Goal: Task Accomplishment & Management: Manage account settings

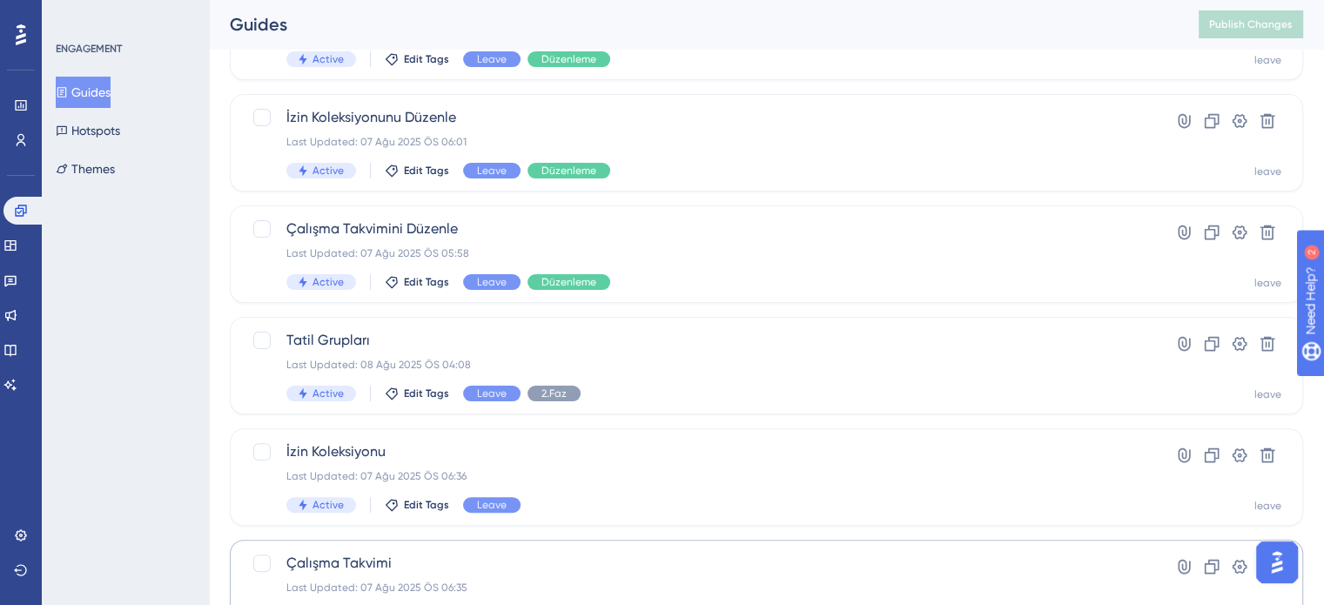
scroll to position [745, 0]
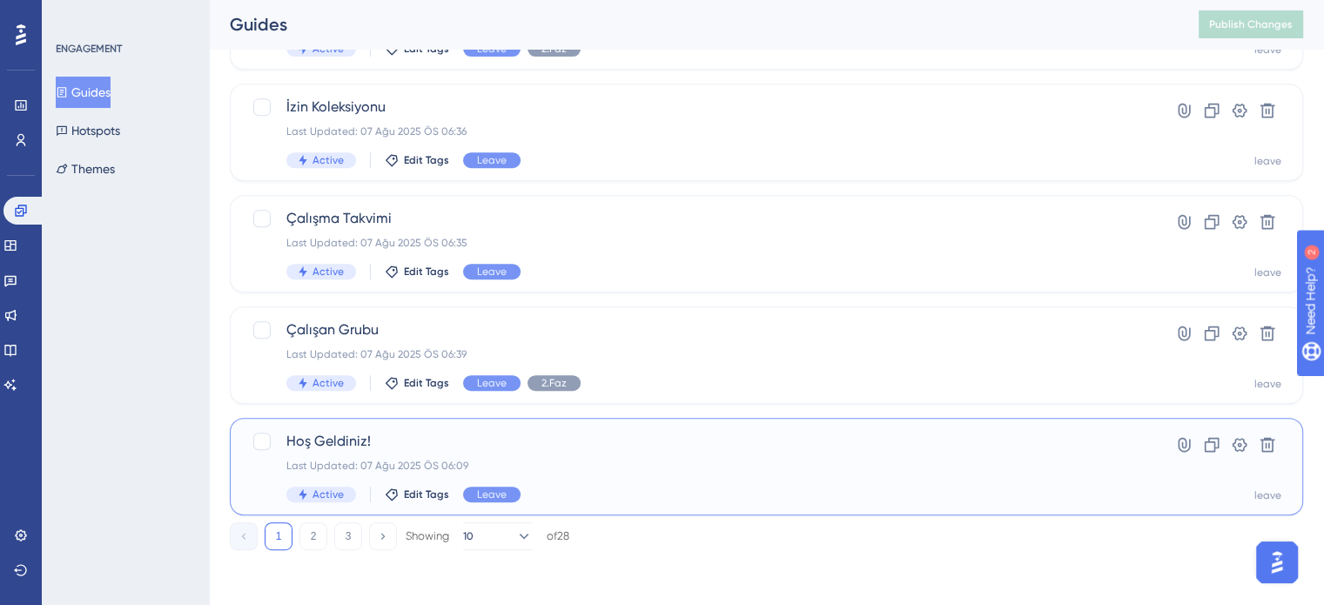
click at [537, 452] on div "[PERSON_NAME]! Last Updated: 07 Ağu 2025 ÖS 06:09 Active Edit Tags Leave" at bounding box center [696, 466] width 821 height 71
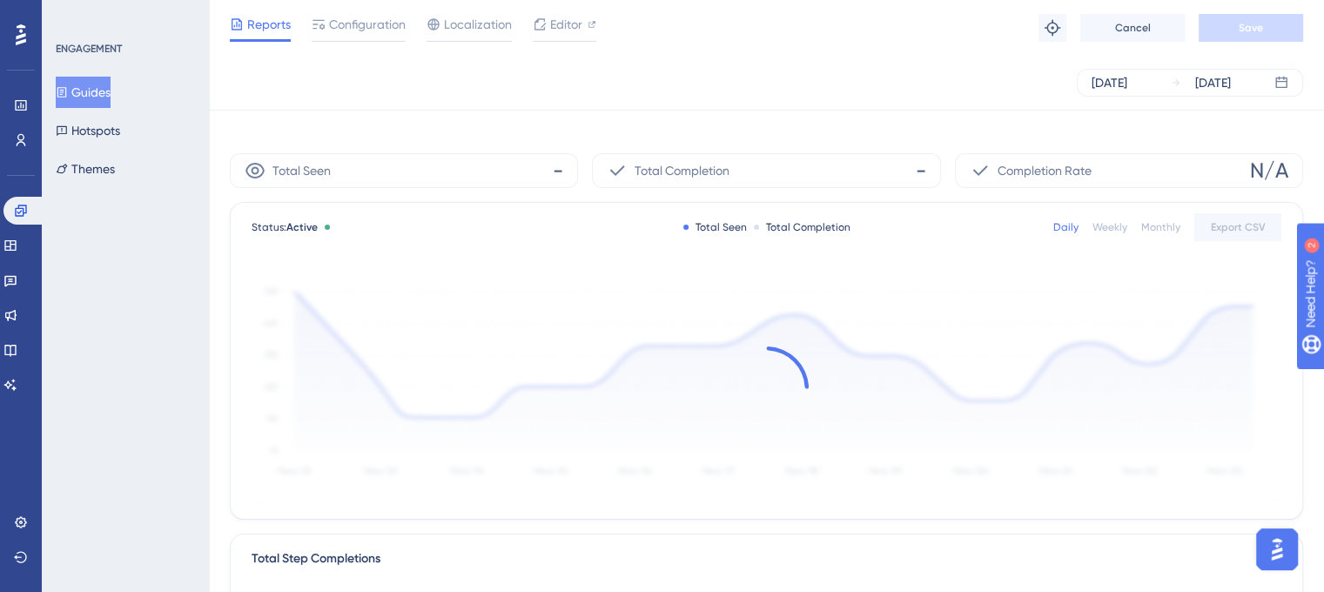
scroll to position [813, 0]
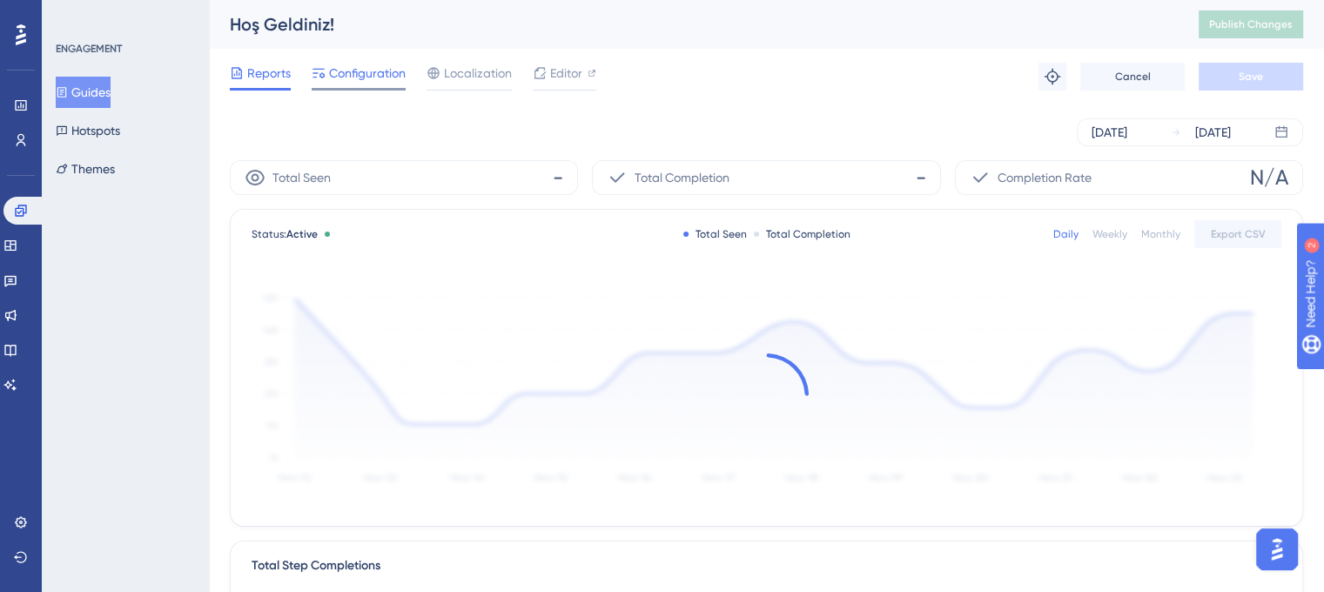
click at [359, 68] on span "Configuration" at bounding box center [367, 73] width 77 height 21
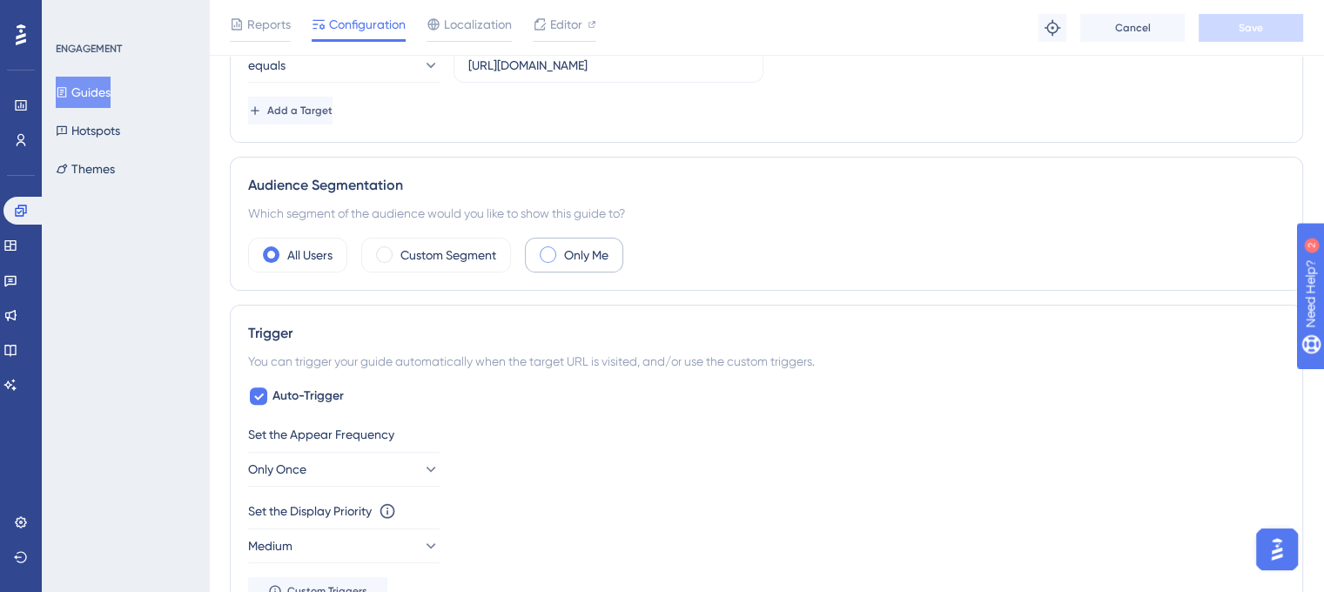
scroll to position [522, 0]
click at [442, 246] on label "Custom Segment" at bounding box center [448, 251] width 96 height 21
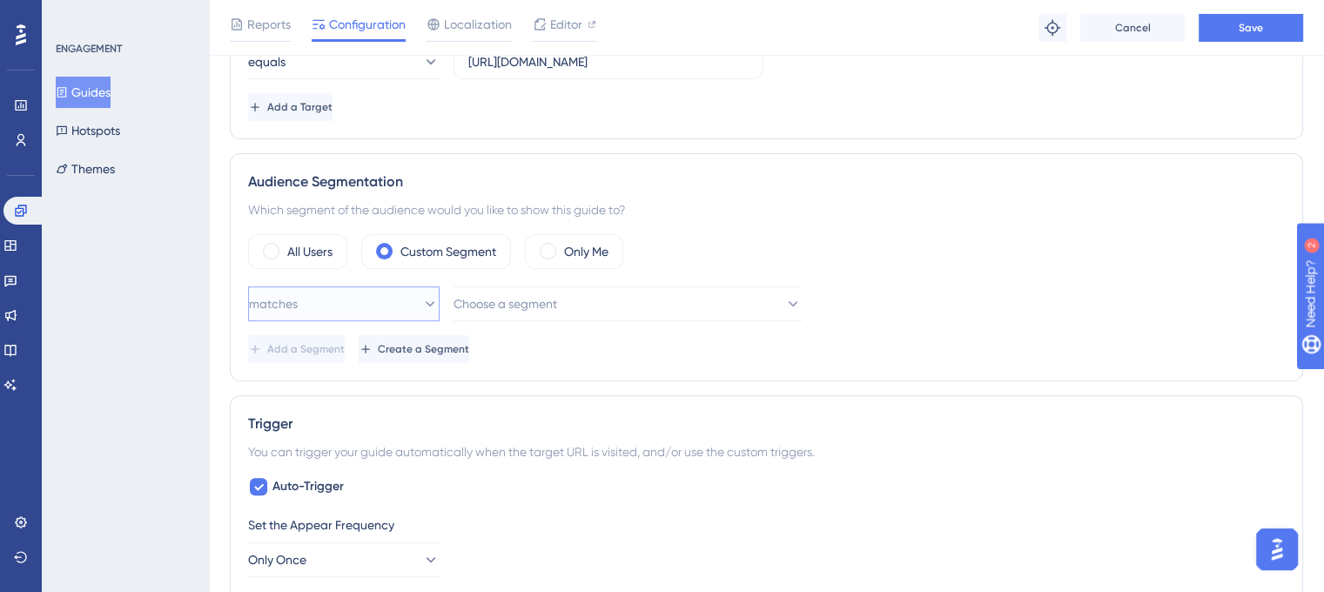
click at [373, 306] on button "matches" at bounding box center [344, 303] width 192 height 35
click at [380, 300] on button "matches" at bounding box center [344, 303] width 192 height 35
click at [306, 246] on label "All Users" at bounding box center [309, 251] width 45 height 21
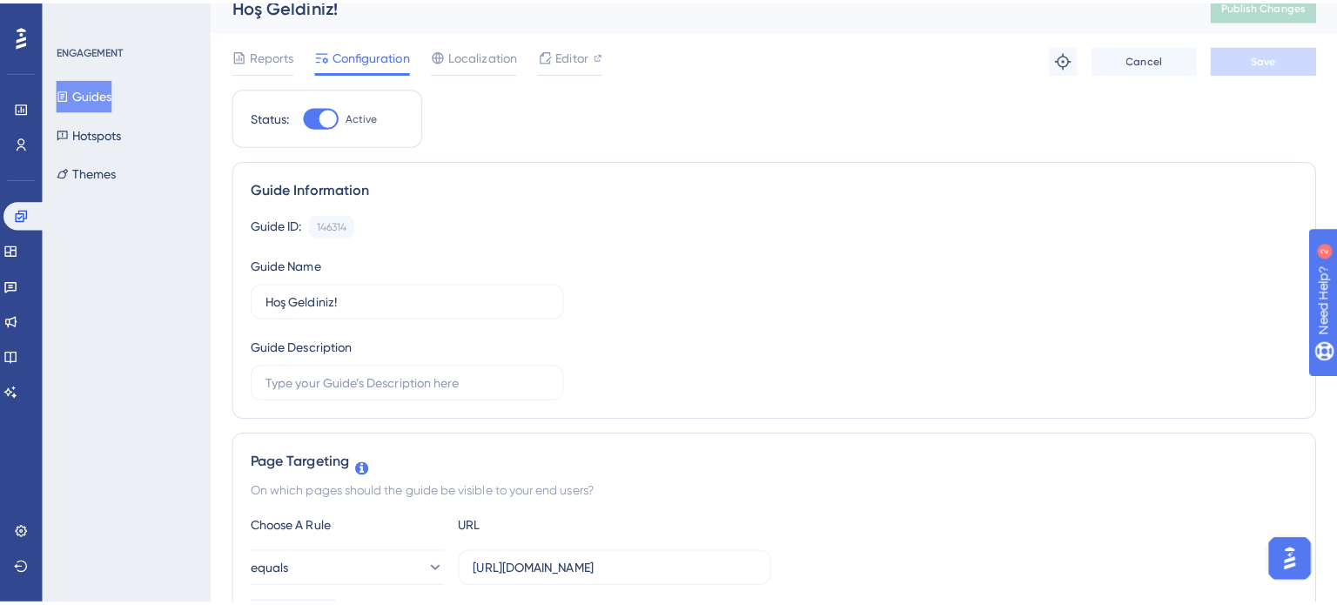
scroll to position [0, 0]
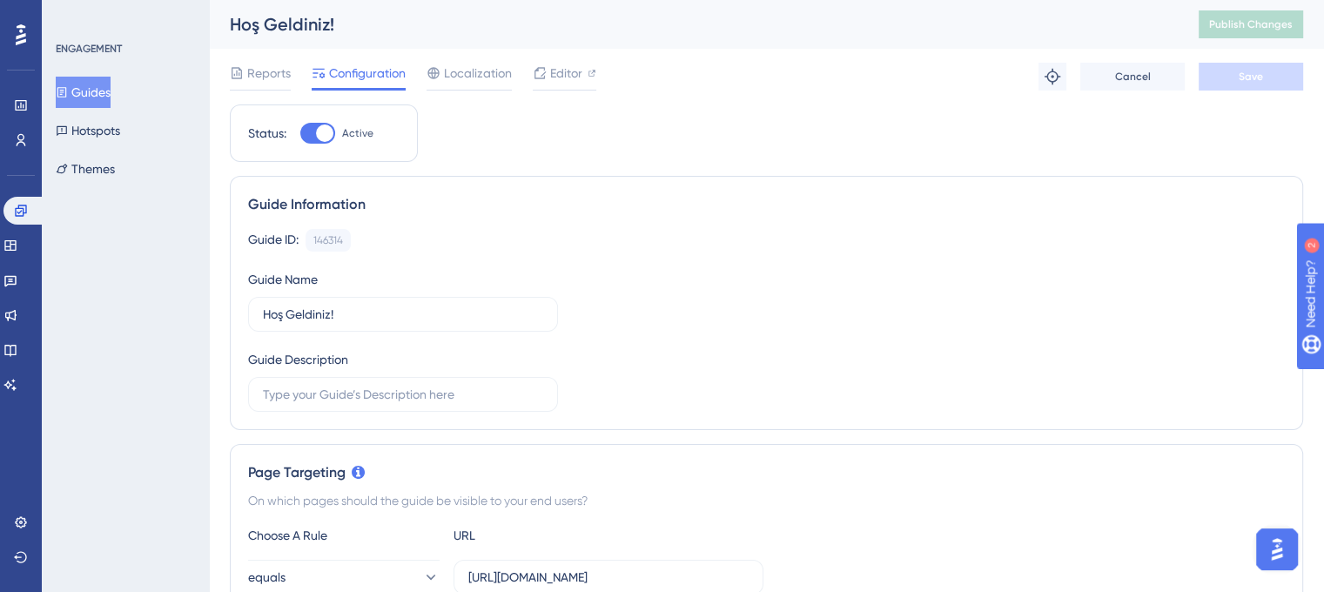
click at [111, 92] on button "Guides" at bounding box center [83, 92] width 55 height 31
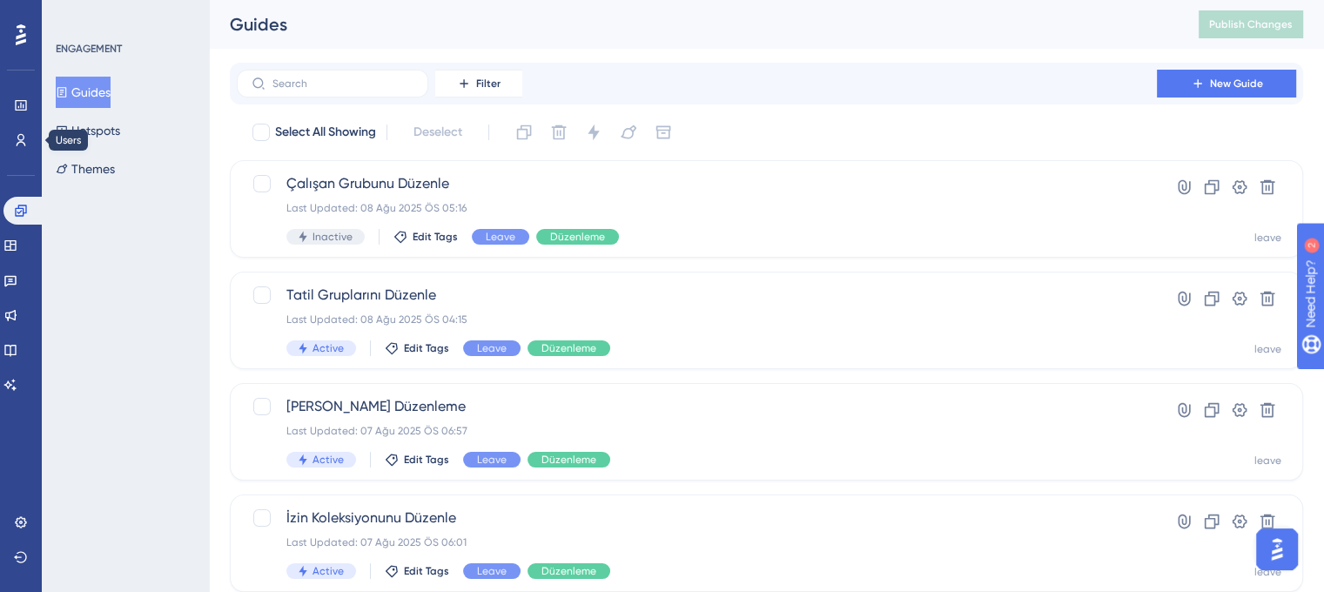
click at [14, 129] on div "Users" at bounding box center [21, 140] width 14 height 28
click at [16, 140] on icon at bounding box center [21, 140] width 14 height 14
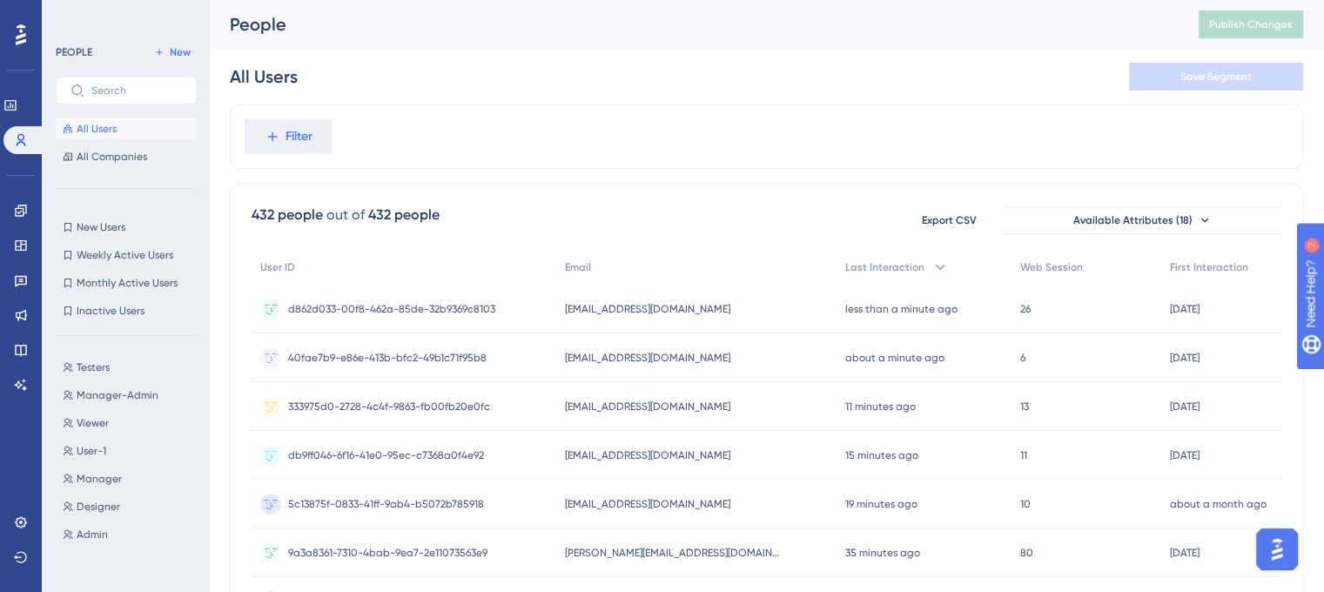
scroll to position [813, 0]
click at [170, 50] on span "New" at bounding box center [180, 52] width 21 height 14
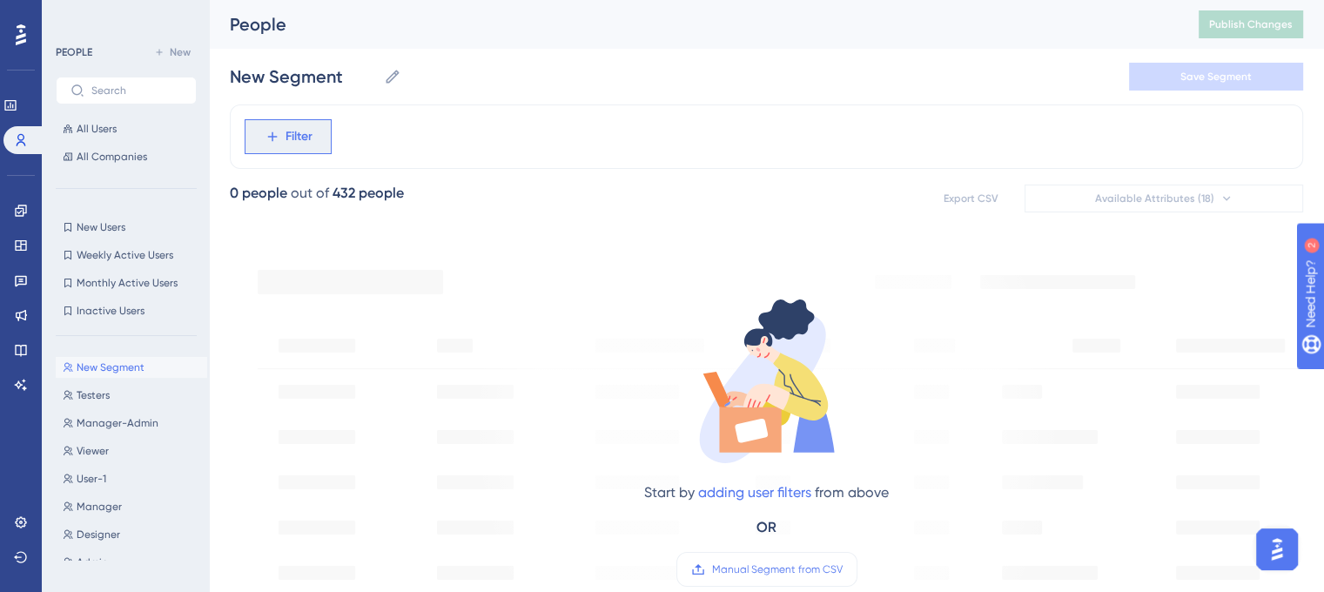
click at [298, 127] on span "Filter" at bounding box center [299, 136] width 27 height 21
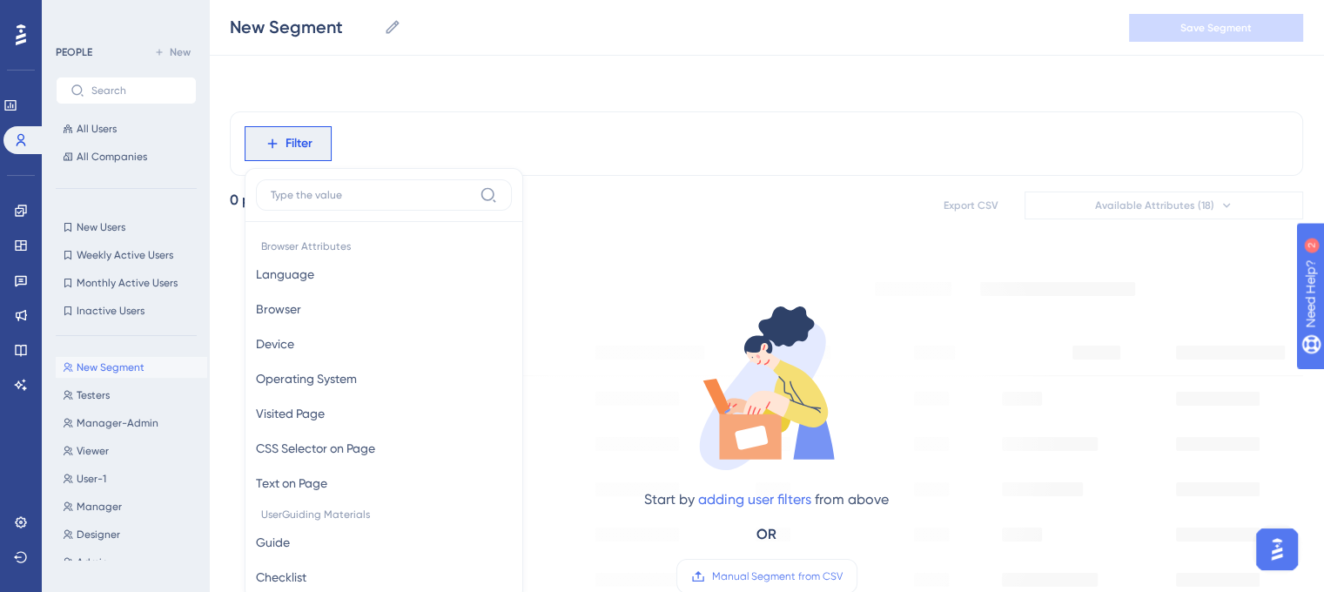
scroll to position [80, 0]
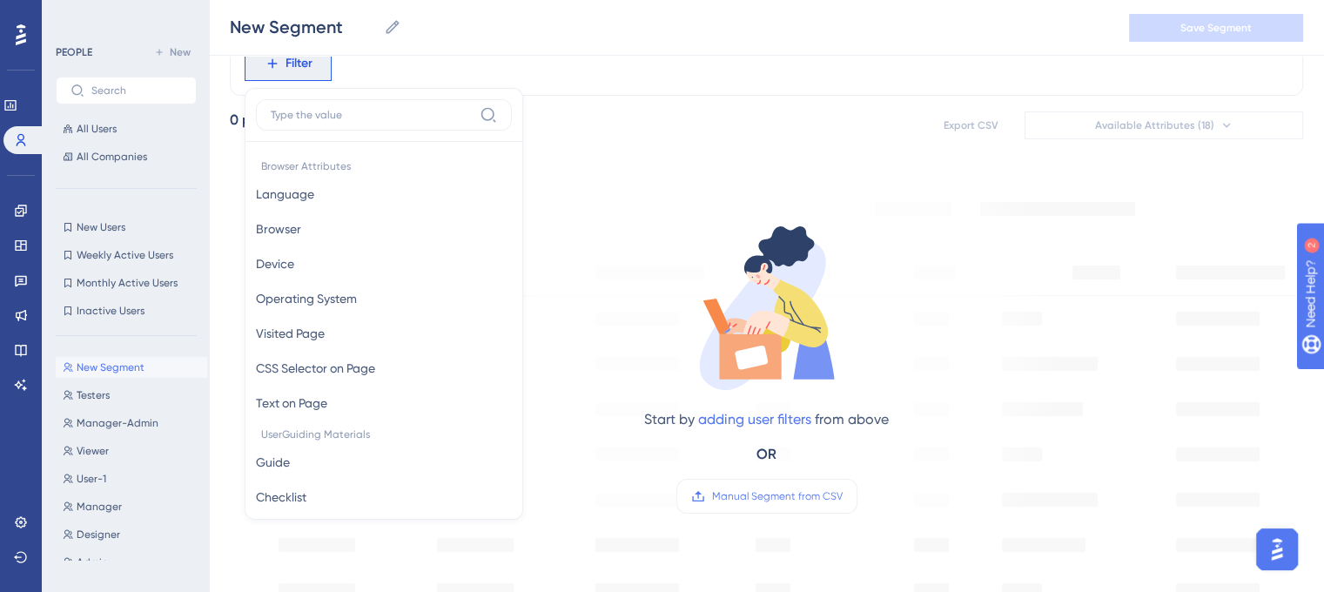
click at [324, 118] on input at bounding box center [372, 115] width 202 height 14
click at [370, 77] on div "Filter Browser Attributes Language Language Browser Browser Device Device Opera…" at bounding box center [766, 63] width 1073 height 64
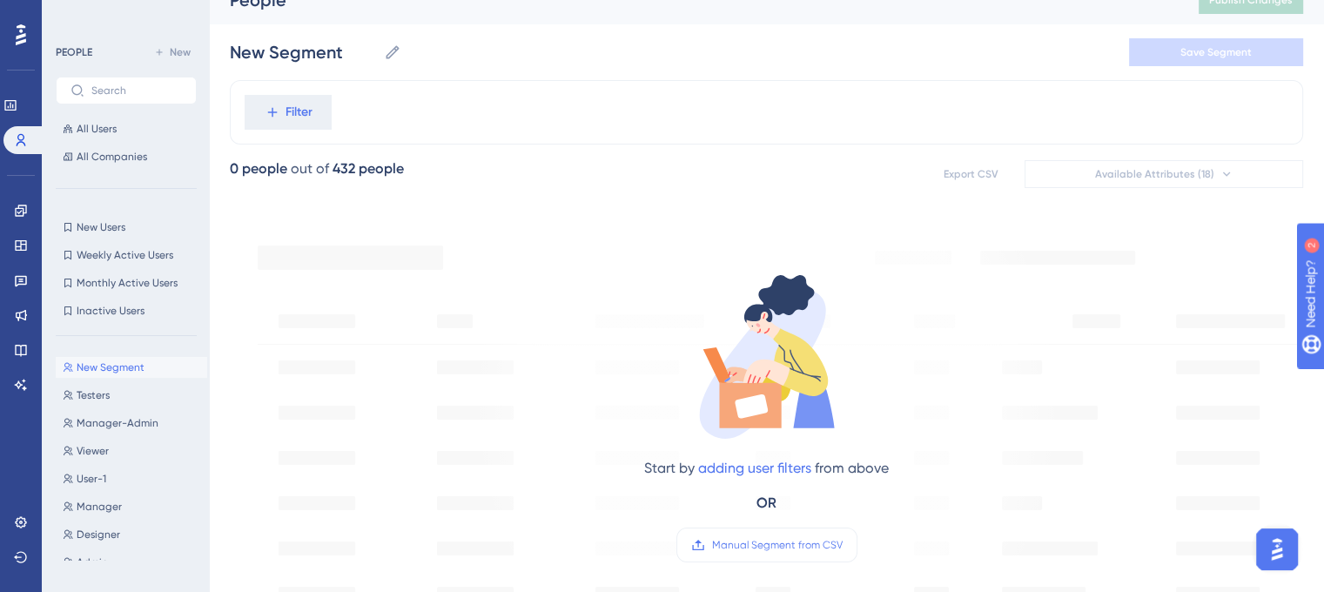
scroll to position [0, 0]
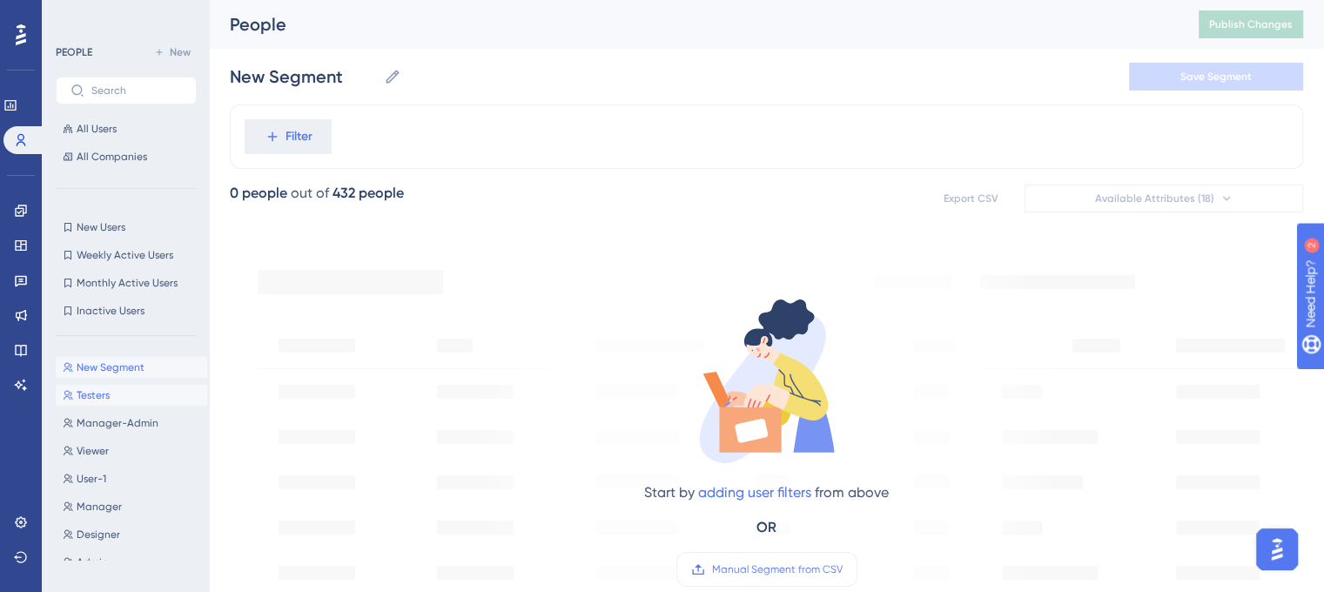
click at [119, 394] on button "Testers Testers" at bounding box center [131, 395] width 151 height 21
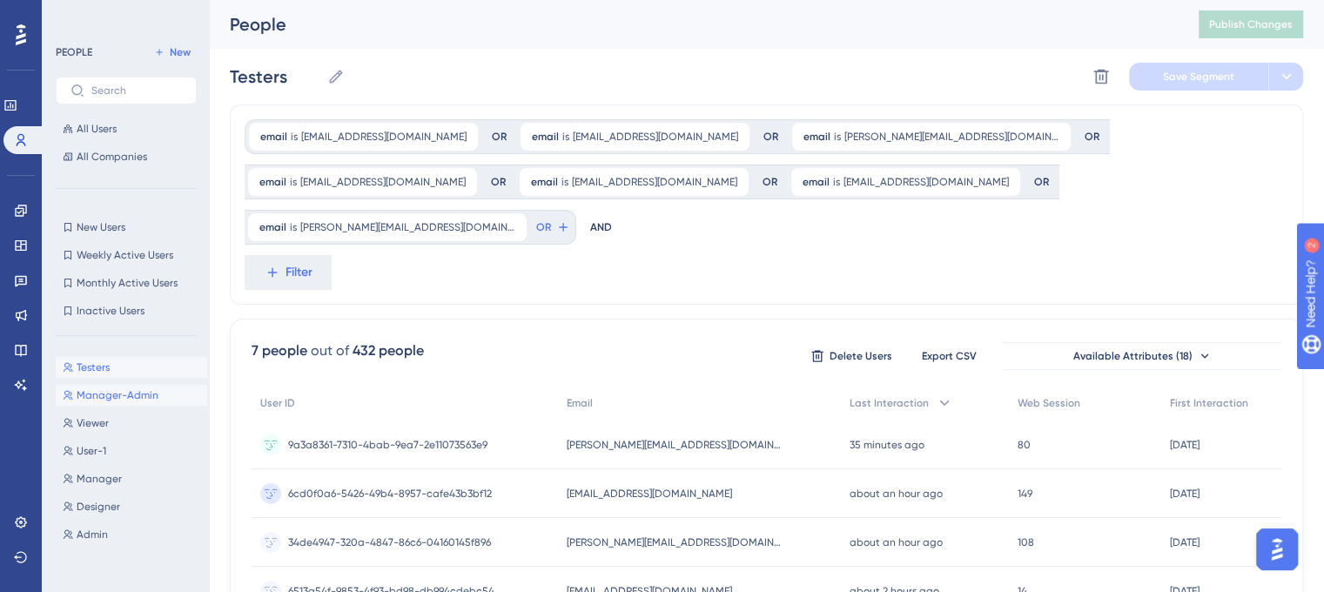
click at [111, 394] on span "Manager-Admin" at bounding box center [118, 395] width 82 height 14
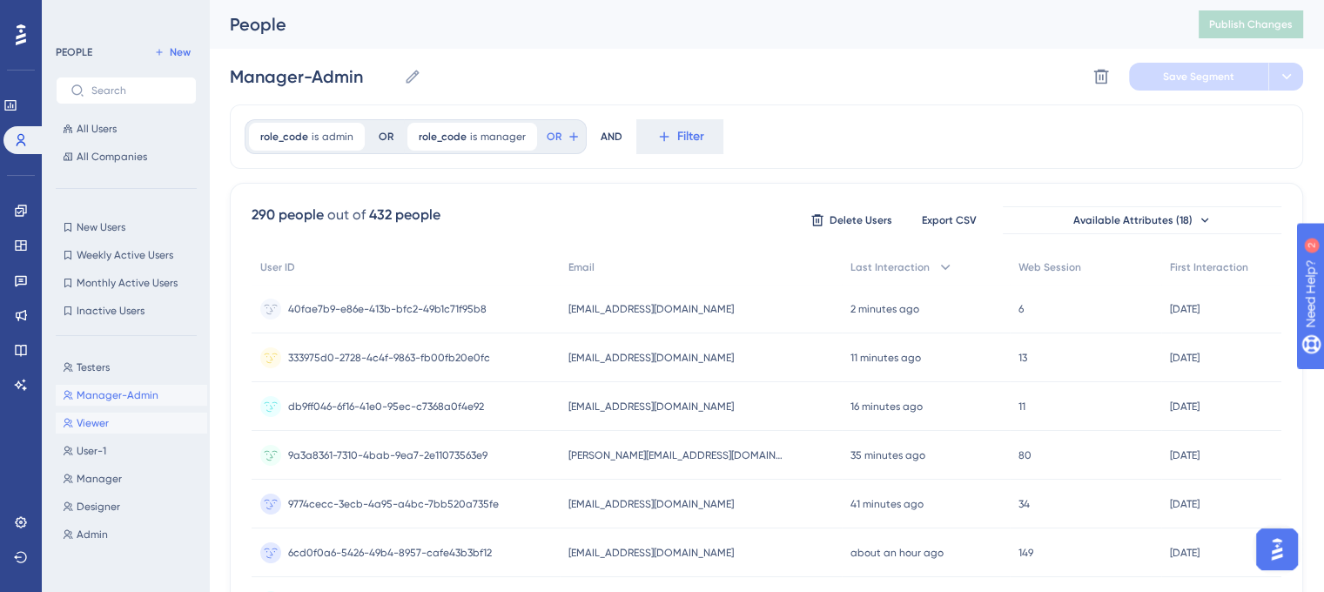
click at [111, 418] on button "Viewer Viewer" at bounding box center [131, 423] width 151 height 21
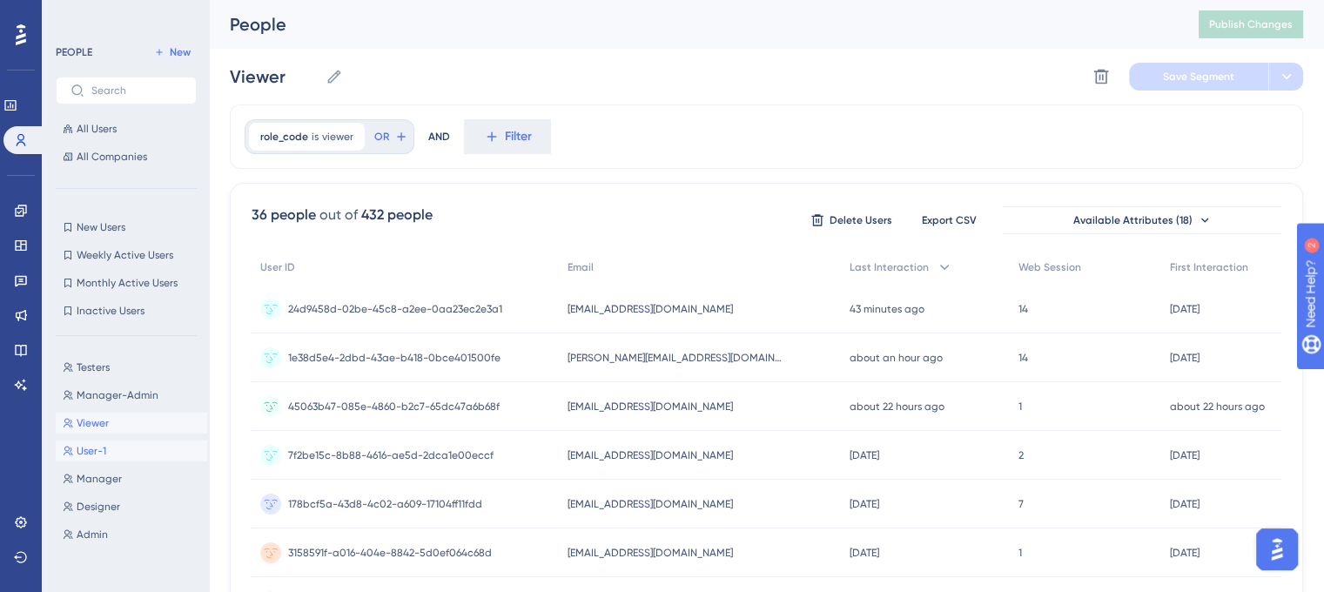
click at [104, 449] on span "User-1" at bounding box center [92, 451] width 30 height 14
click at [122, 481] on button "Manager Manager" at bounding box center [131, 478] width 151 height 21
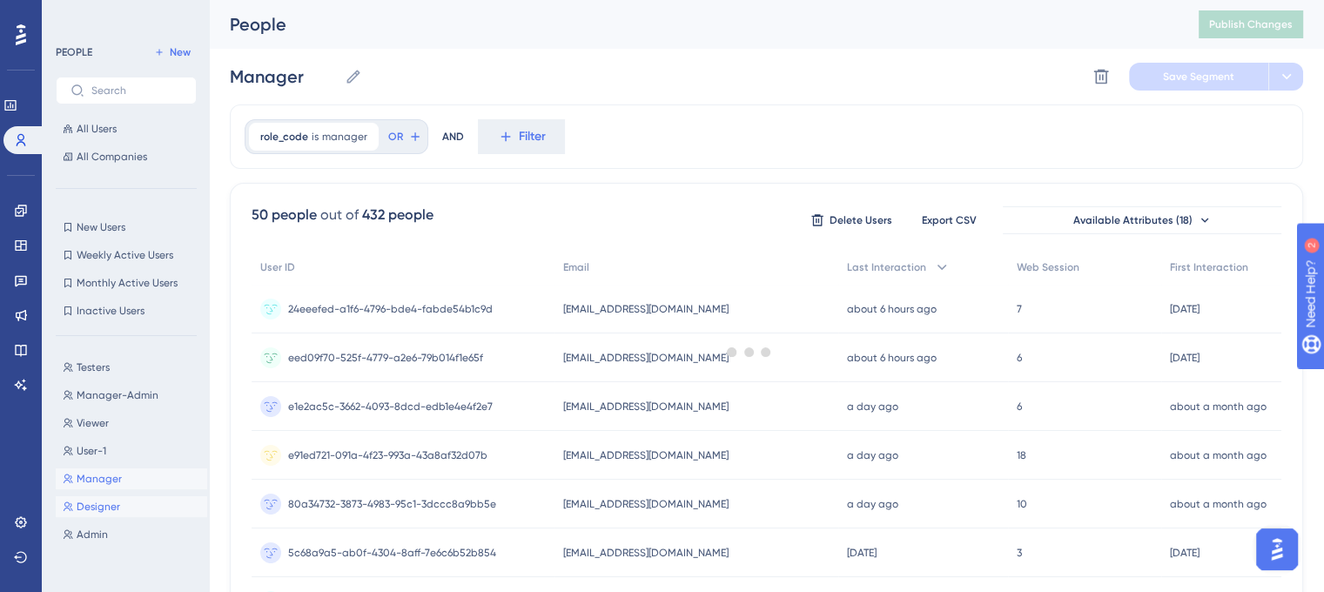
click at [118, 497] on button "Designer Designer" at bounding box center [131, 506] width 151 height 21
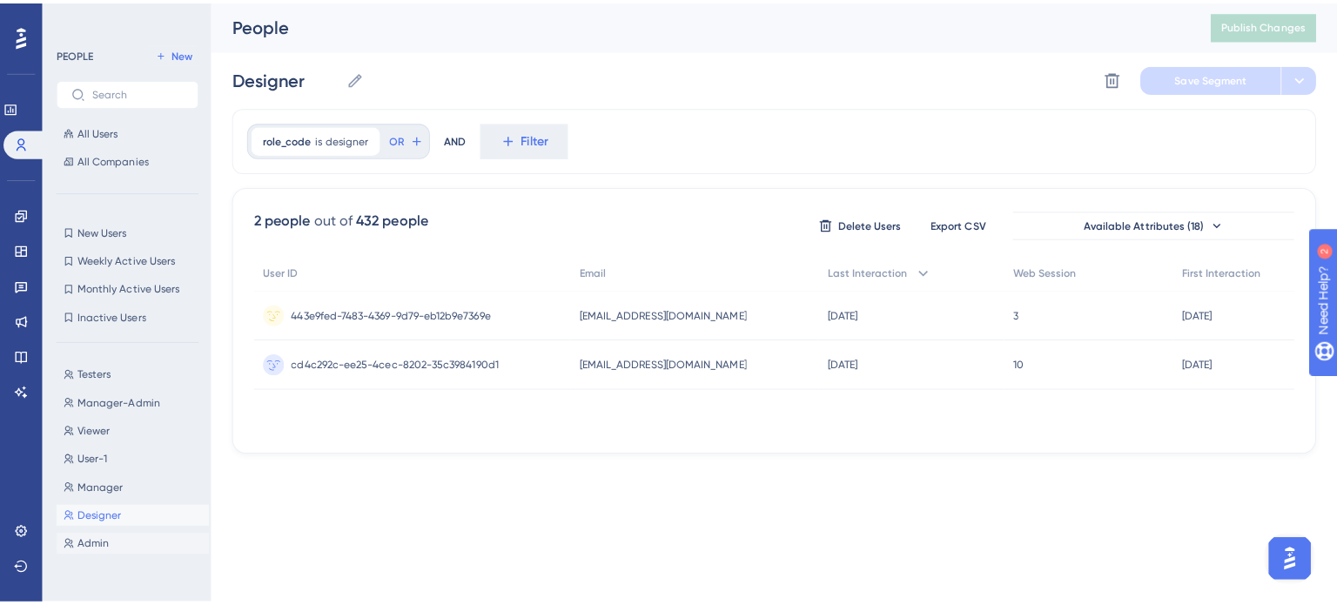
scroll to position [813, 0]
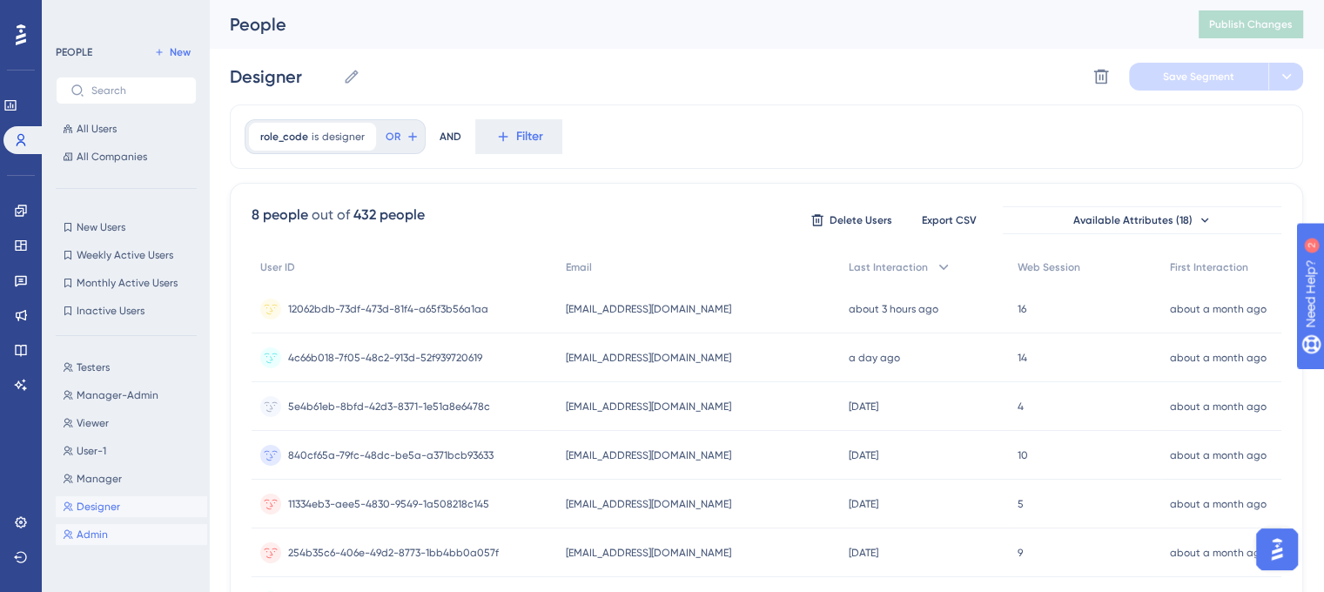
click at [115, 535] on button "Admin Admin" at bounding box center [131, 534] width 151 height 21
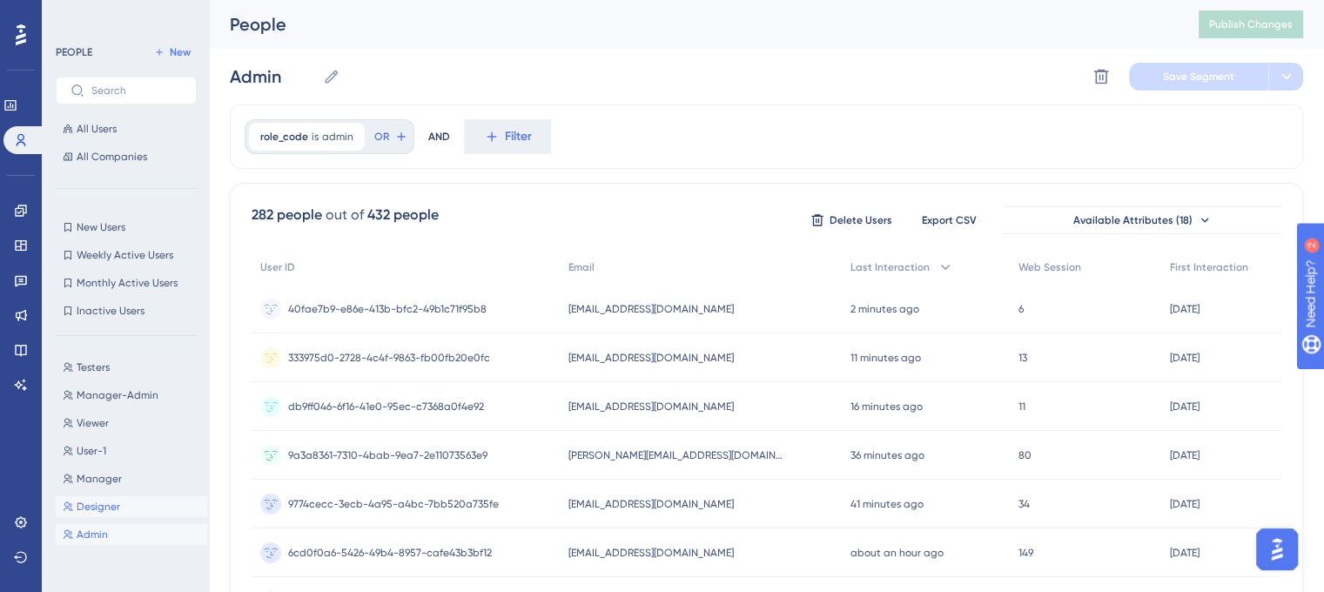
click at [111, 515] on button "Designer Designer" at bounding box center [131, 506] width 151 height 21
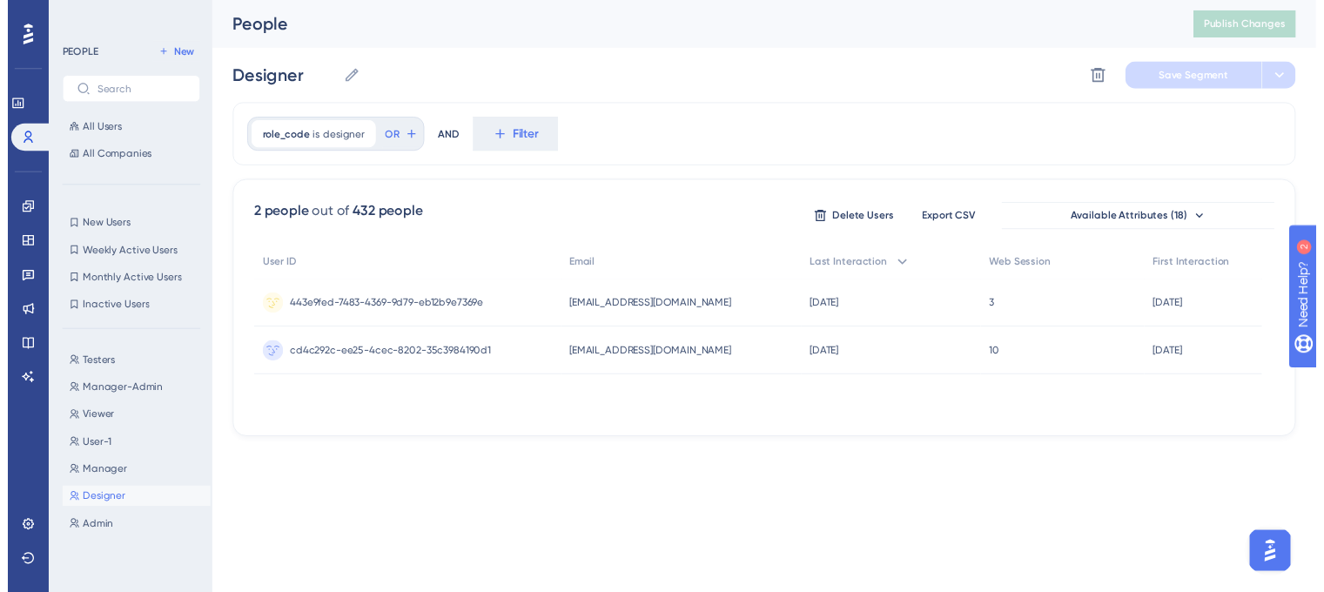
scroll to position [800, 0]
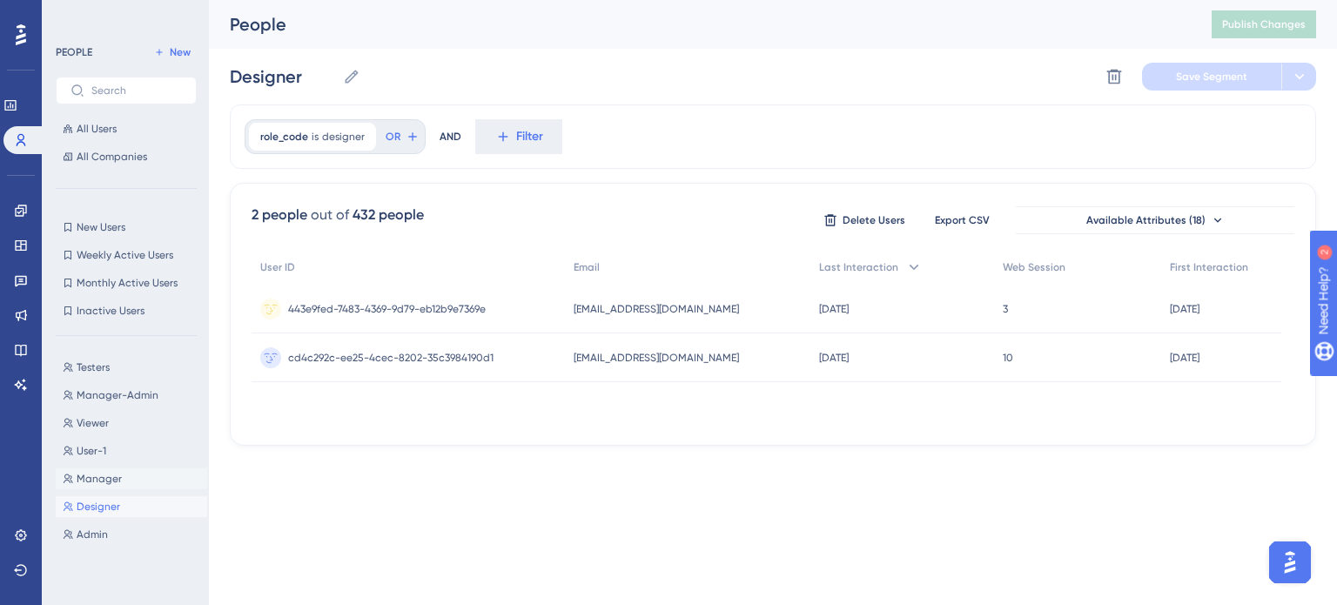
click at [107, 476] on span "Manager" at bounding box center [99, 479] width 45 height 14
click at [106, 454] on button "User-1 User-1" at bounding box center [131, 451] width 151 height 21
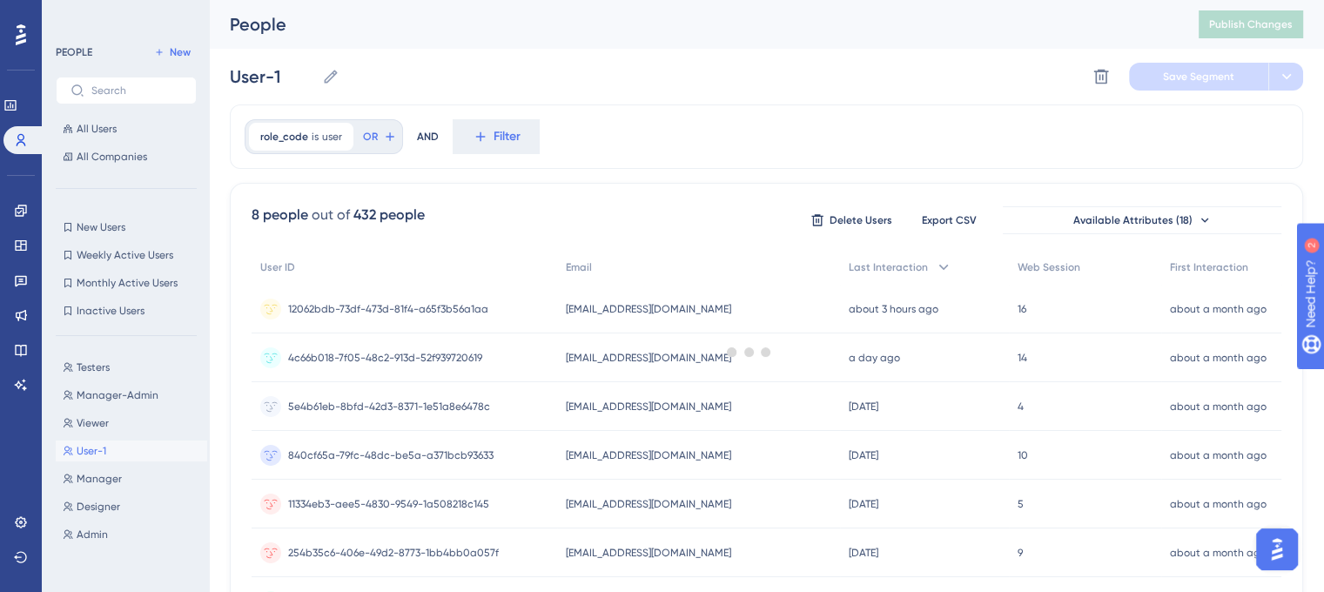
scroll to position [813, 0]
click at [104, 424] on span "Viewer" at bounding box center [93, 423] width 32 height 14
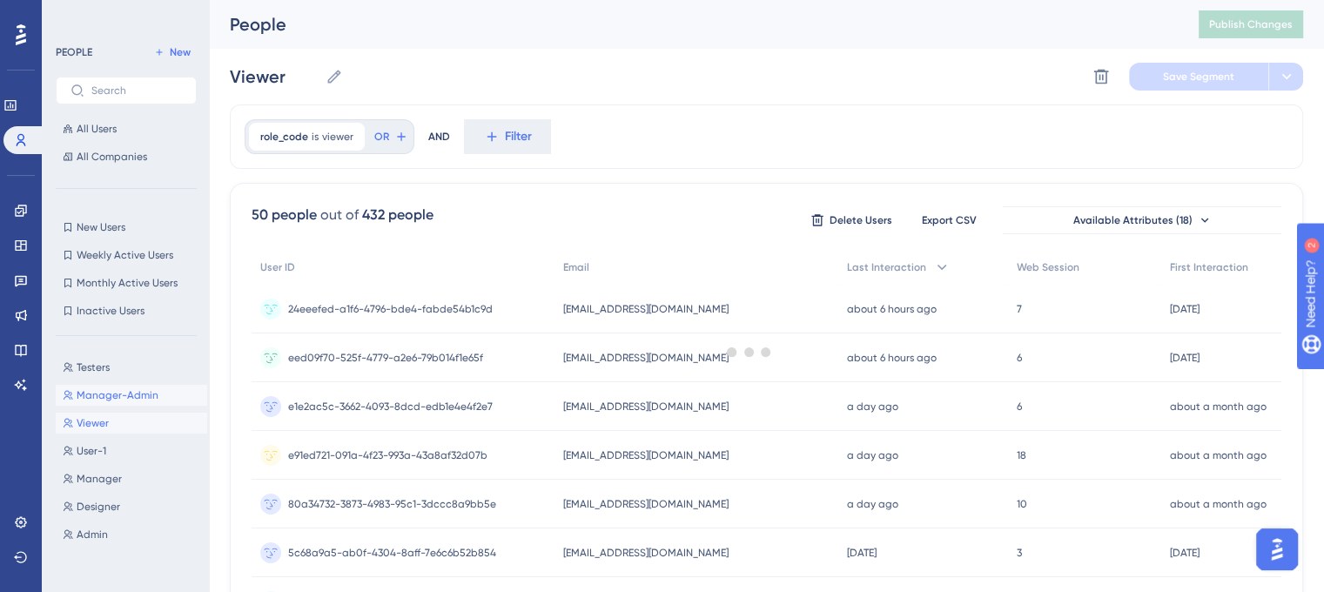
click at [105, 396] on span "Manager-Admin" at bounding box center [118, 395] width 82 height 14
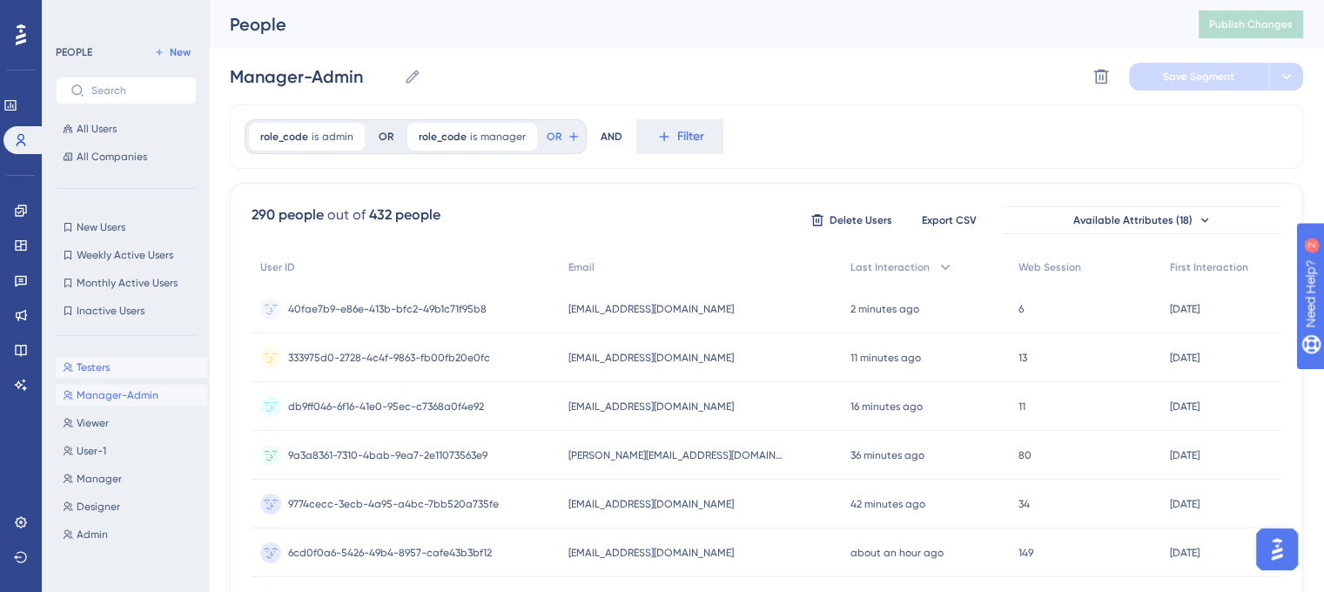
click at [98, 365] on span "Testers" at bounding box center [93, 367] width 33 height 14
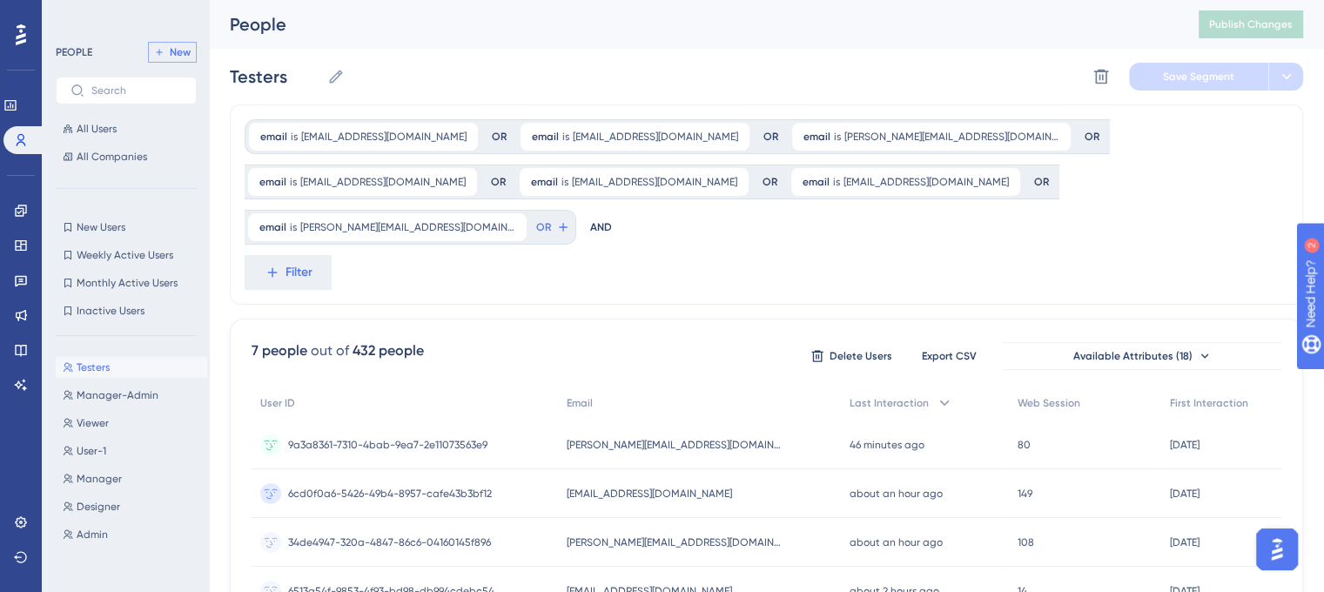
click at [180, 51] on span "New" at bounding box center [180, 52] width 21 height 14
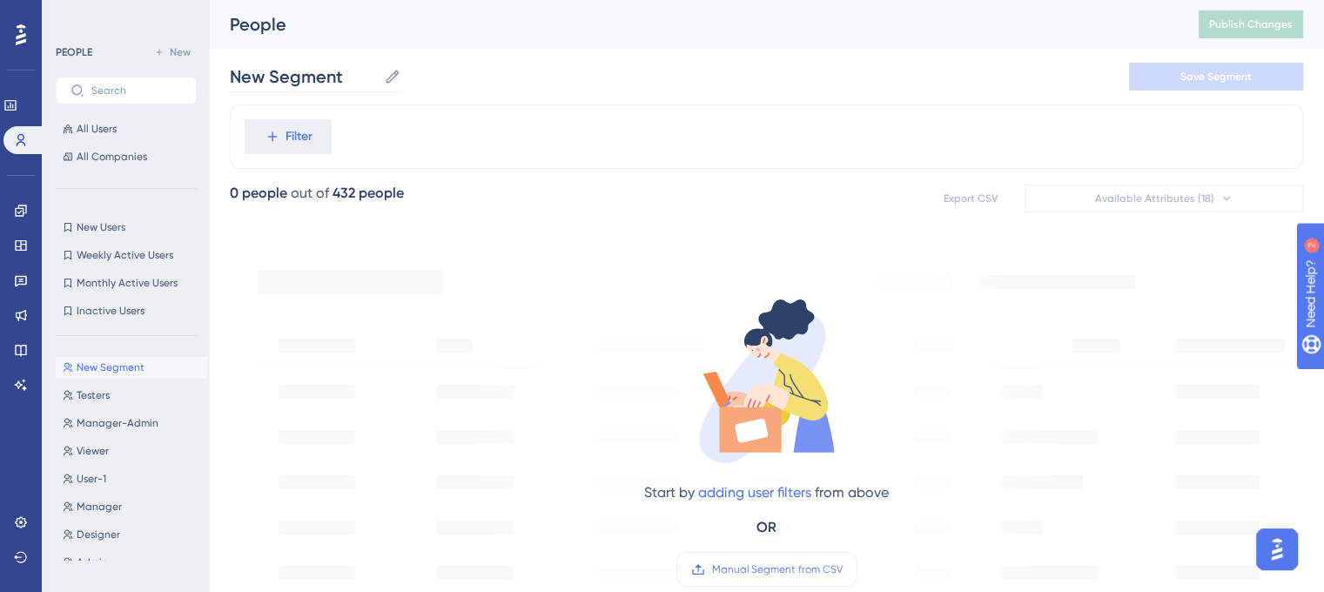
click at [390, 79] on icon at bounding box center [392, 76] width 13 height 13
click at [377, 79] on input "New Segment" at bounding box center [303, 76] width 147 height 24
click at [366, 79] on input "New Segment" at bounding box center [303, 76] width 147 height 24
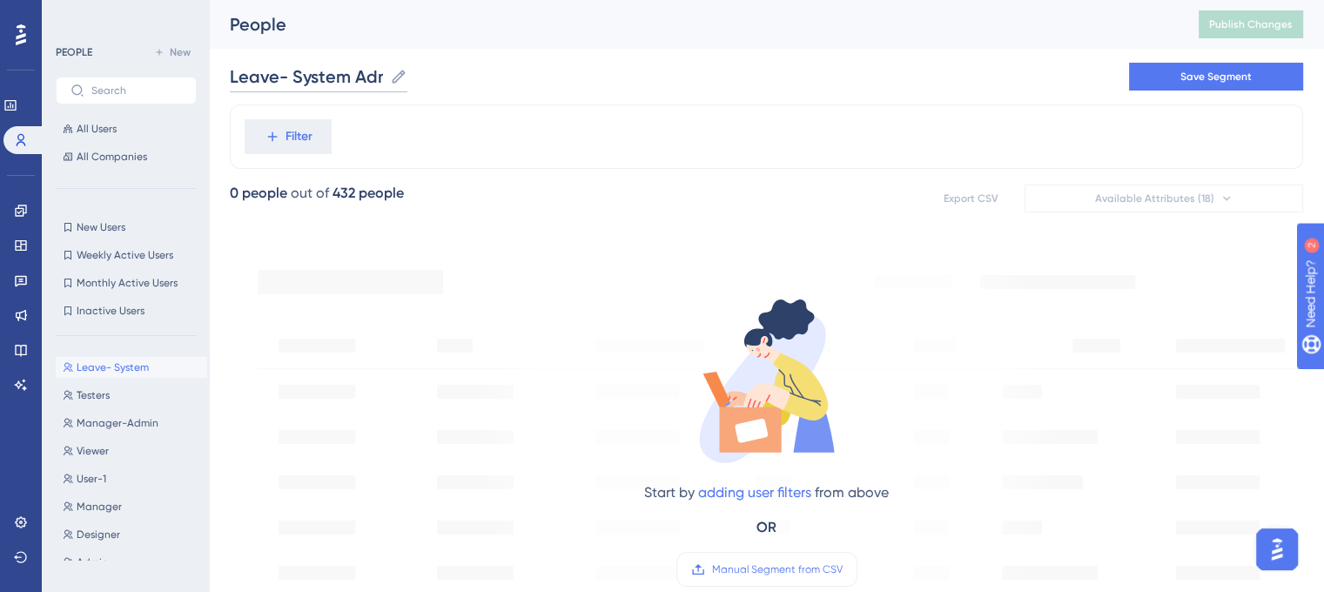
click at [366, 79] on input "Leave- System Admin" at bounding box center [306, 76] width 153 height 24
click at [339, 78] on input "Leave- System Admin" at bounding box center [334, 76] width 209 height 24
click at [409, 76] on input "Leave- System Admin" at bounding box center [334, 76] width 209 height 24
type input "Leave- System Admin- Manager"
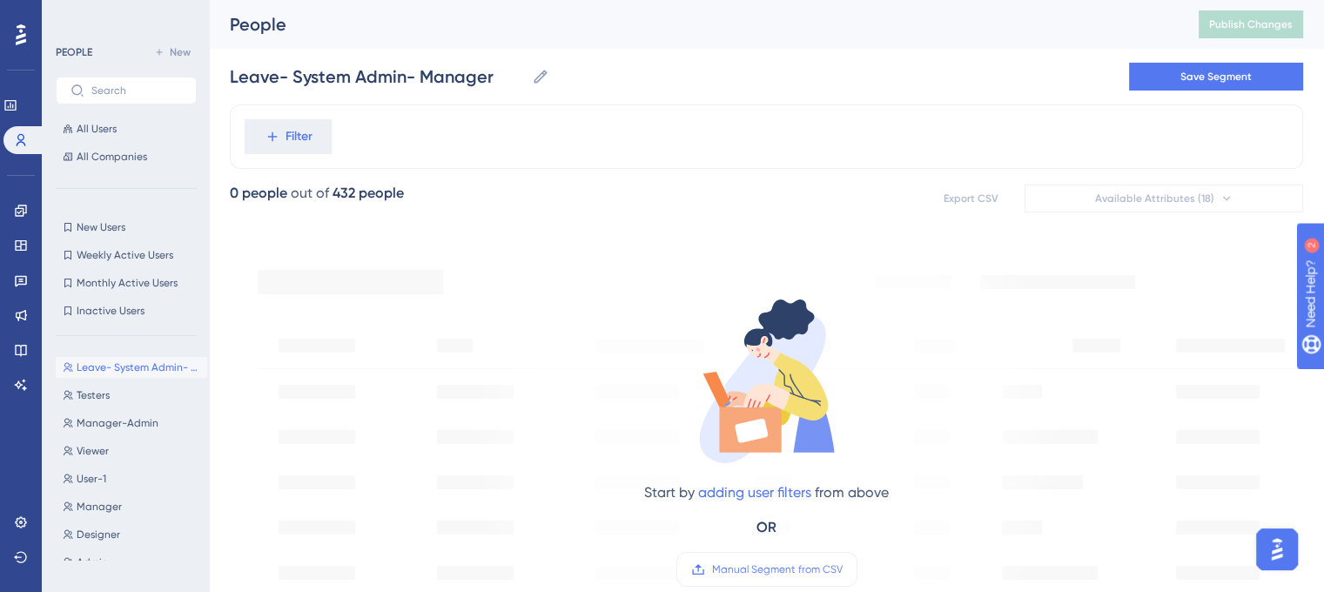
click at [638, 77] on div "Leave- System Admin- Manager Leave- System Admin- Manager Save Segment" at bounding box center [766, 77] width 1073 height 56
click at [306, 138] on span "Filter" at bounding box center [299, 136] width 27 height 21
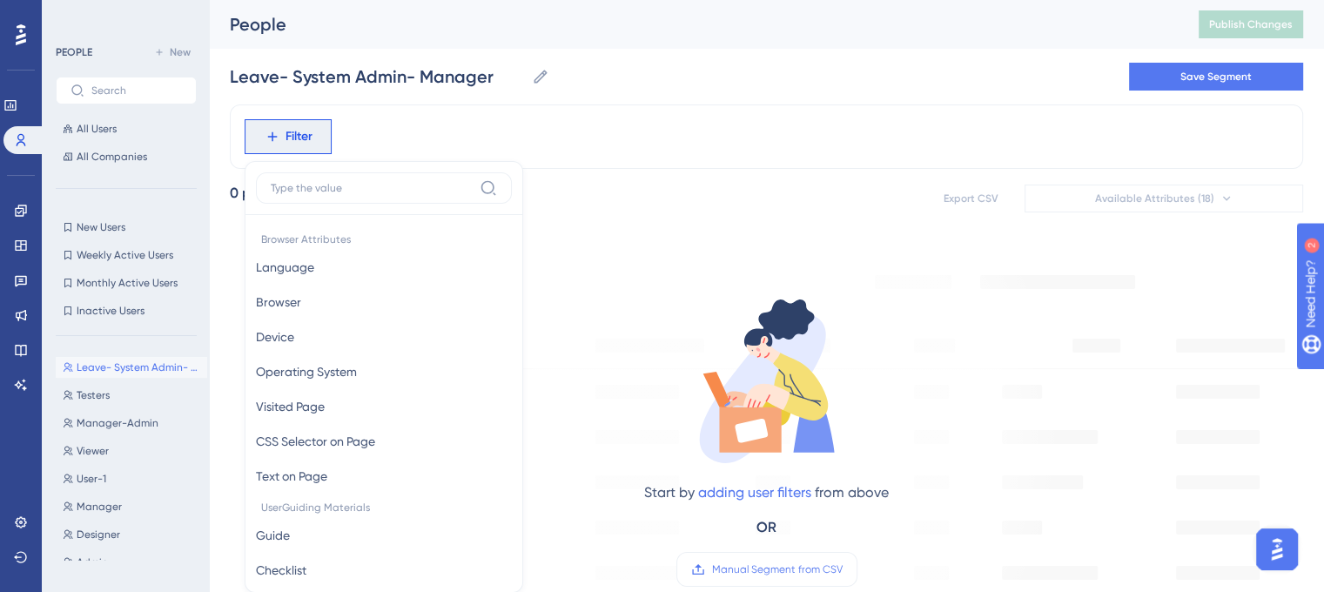
scroll to position [80, 0]
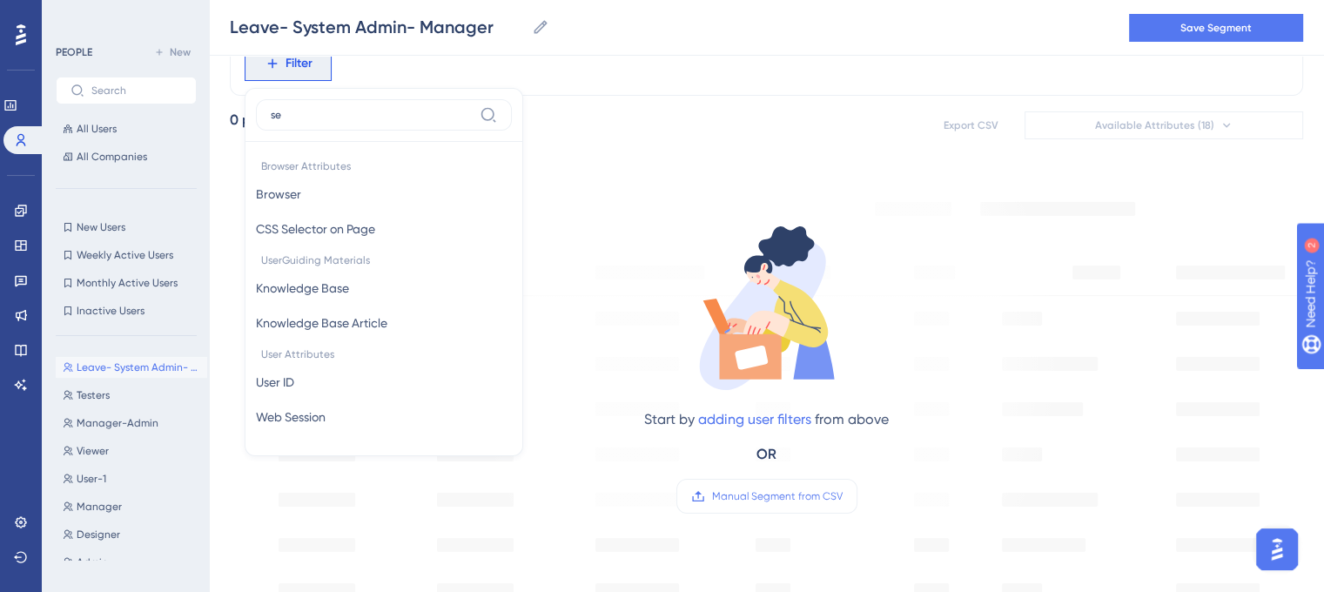
type input "s"
type input "role"
click at [324, 109] on input "role" at bounding box center [372, 115] width 202 height 14
type input "ro"
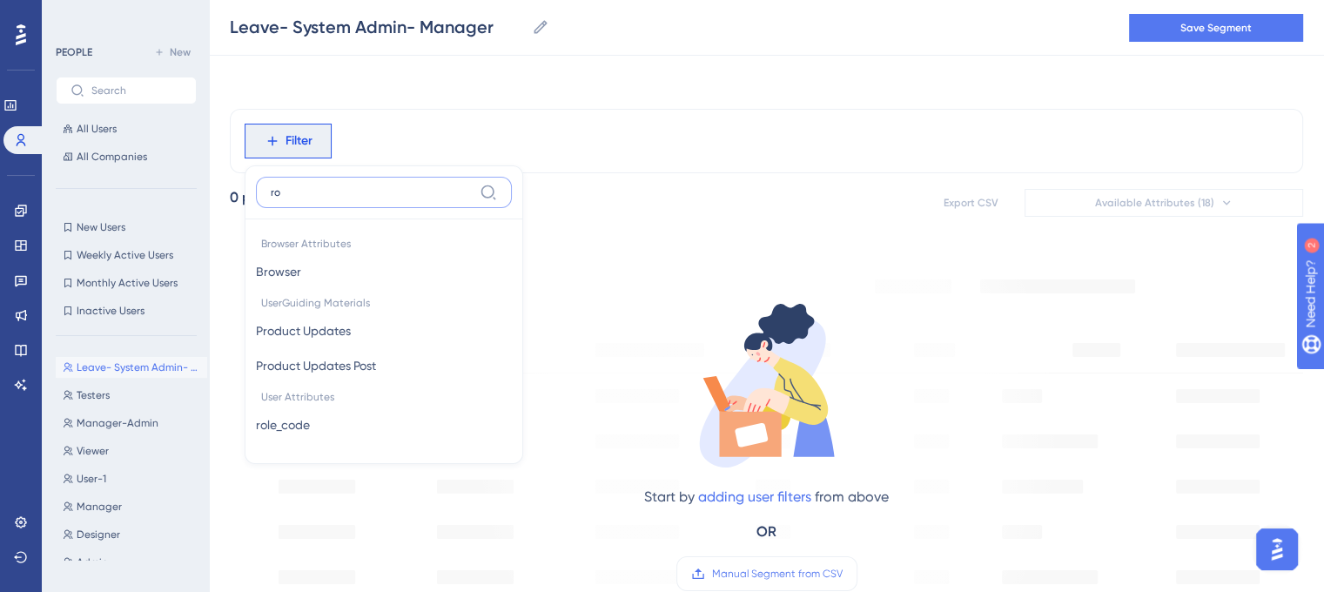
scroll to position [0, 0]
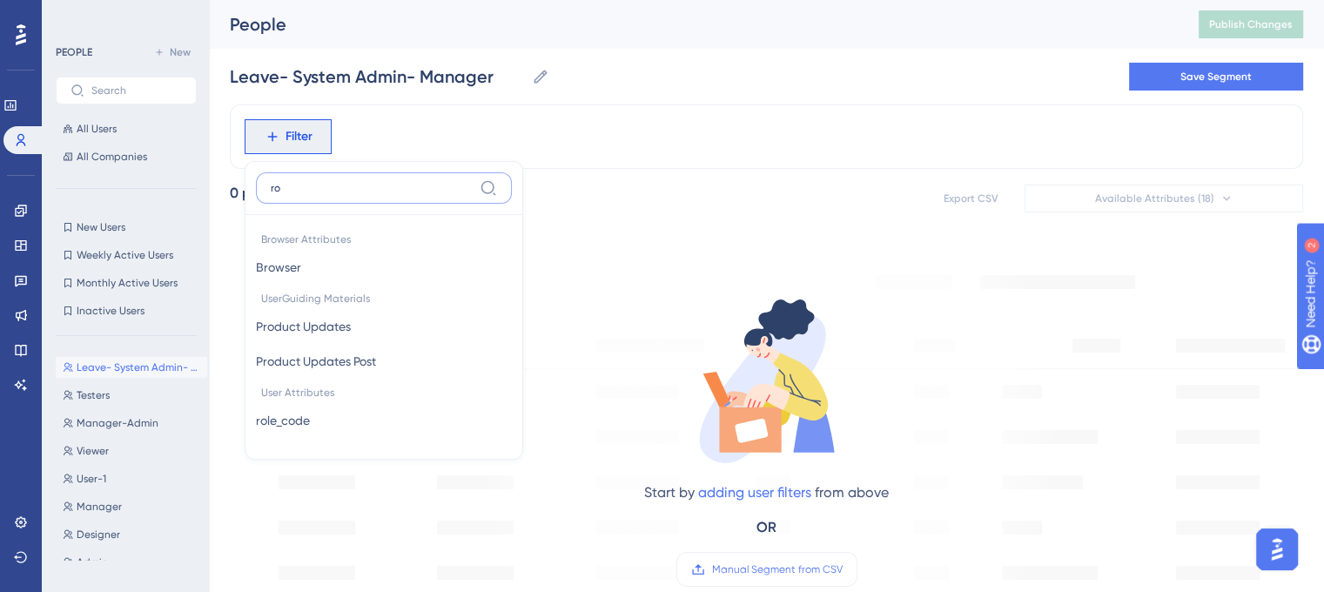
click at [327, 188] on input "ro" at bounding box center [372, 188] width 202 height 14
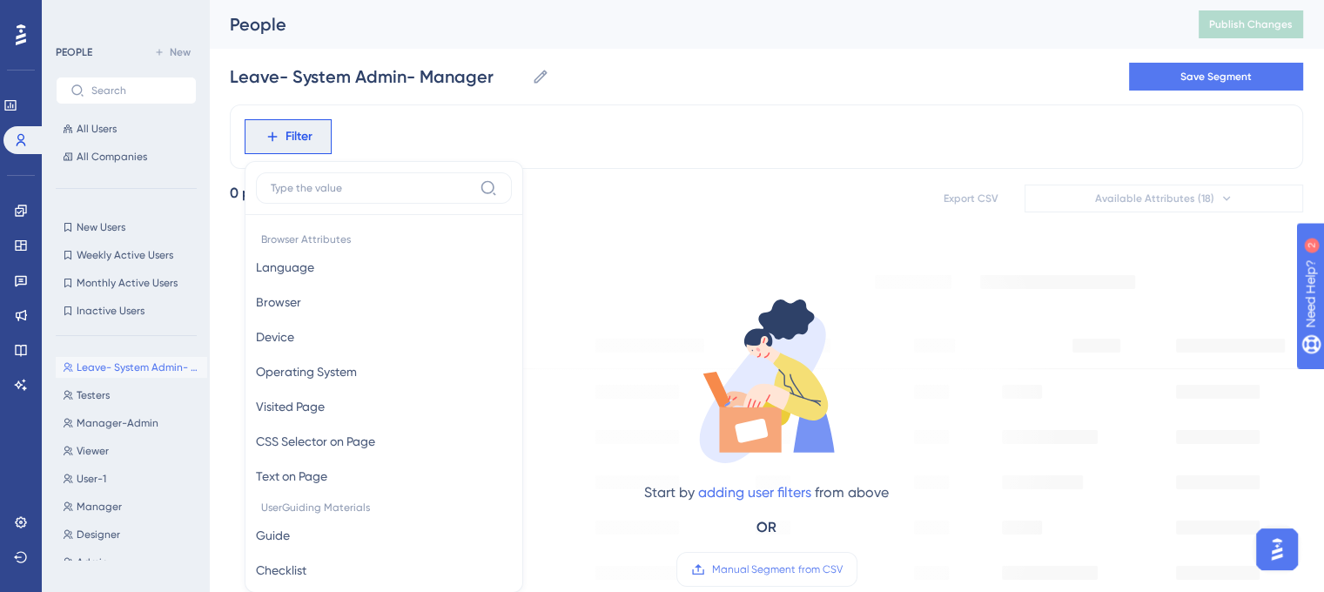
click at [520, 142] on div "Filter Browser Attributes Language Language Browser Browser Device Device Opera…" at bounding box center [766, 136] width 1073 height 64
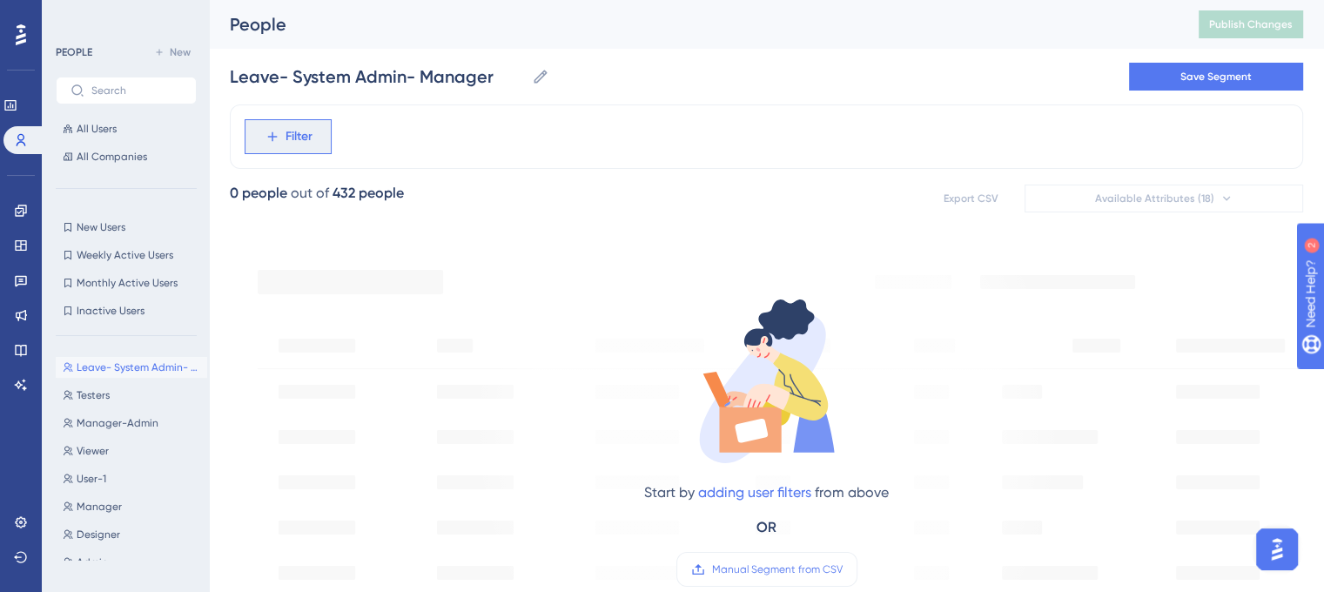
click at [277, 134] on icon at bounding box center [273, 137] width 16 height 16
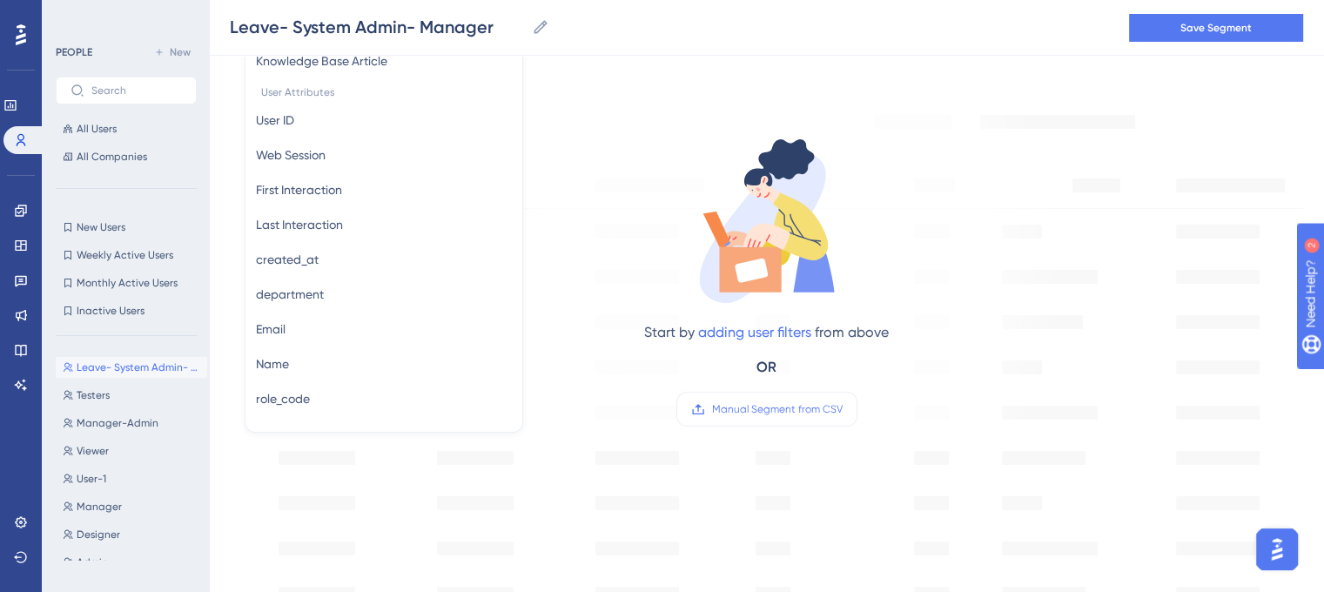
scroll to position [761, 0]
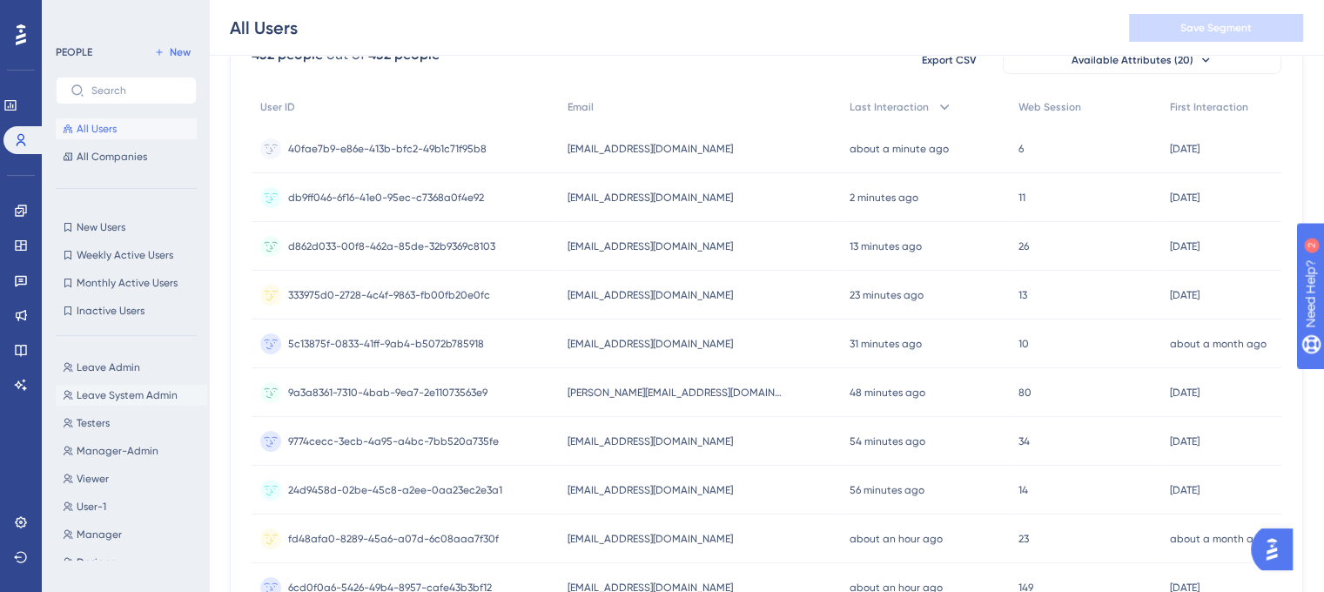
click at [123, 394] on span "Leave System Admin" at bounding box center [127, 395] width 101 height 14
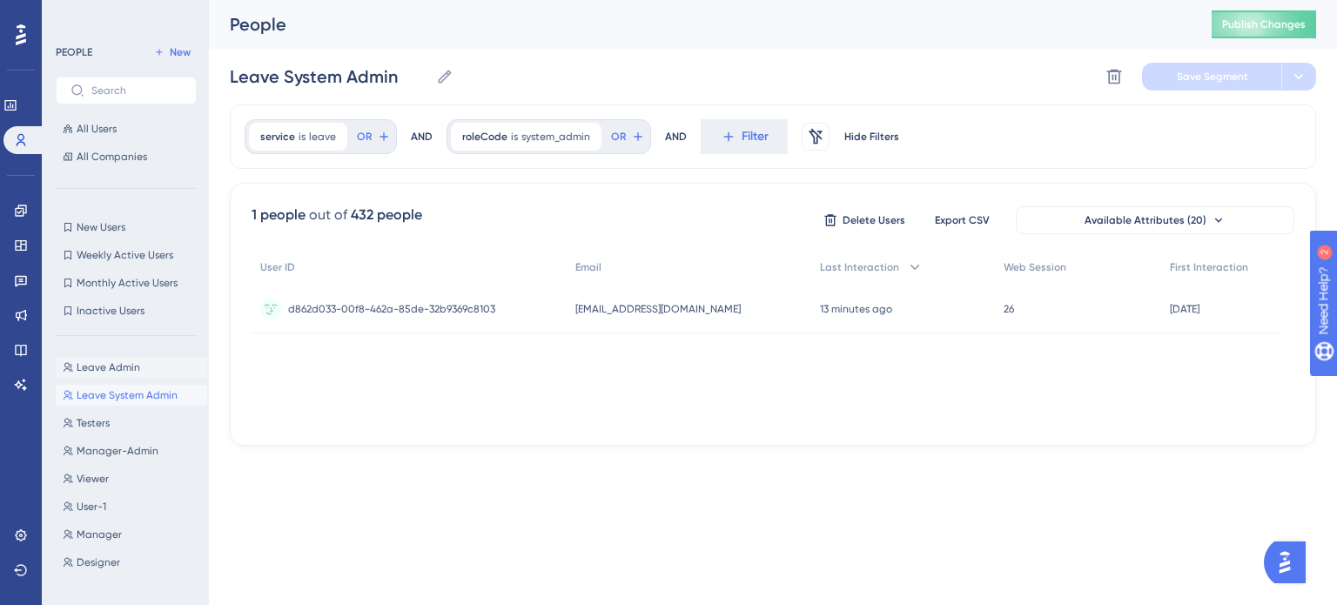
click at [99, 367] on span "Leave Admin" at bounding box center [109, 367] width 64 height 14
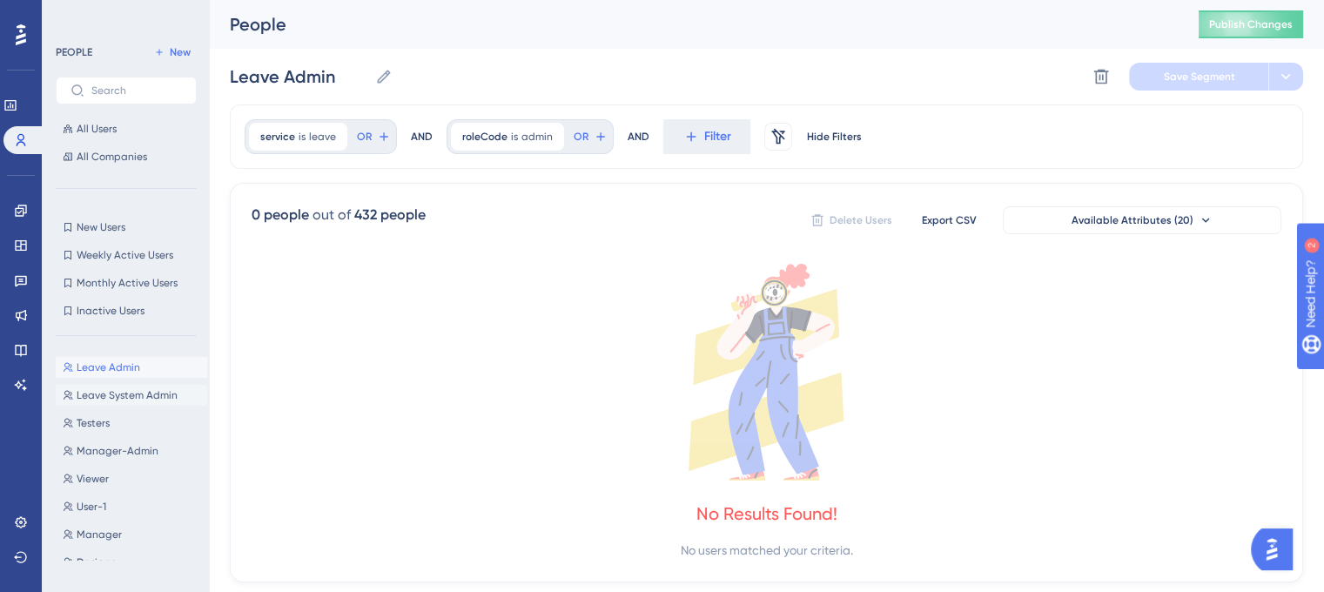
click at [130, 396] on span "Leave System Admin" at bounding box center [127, 395] width 101 height 14
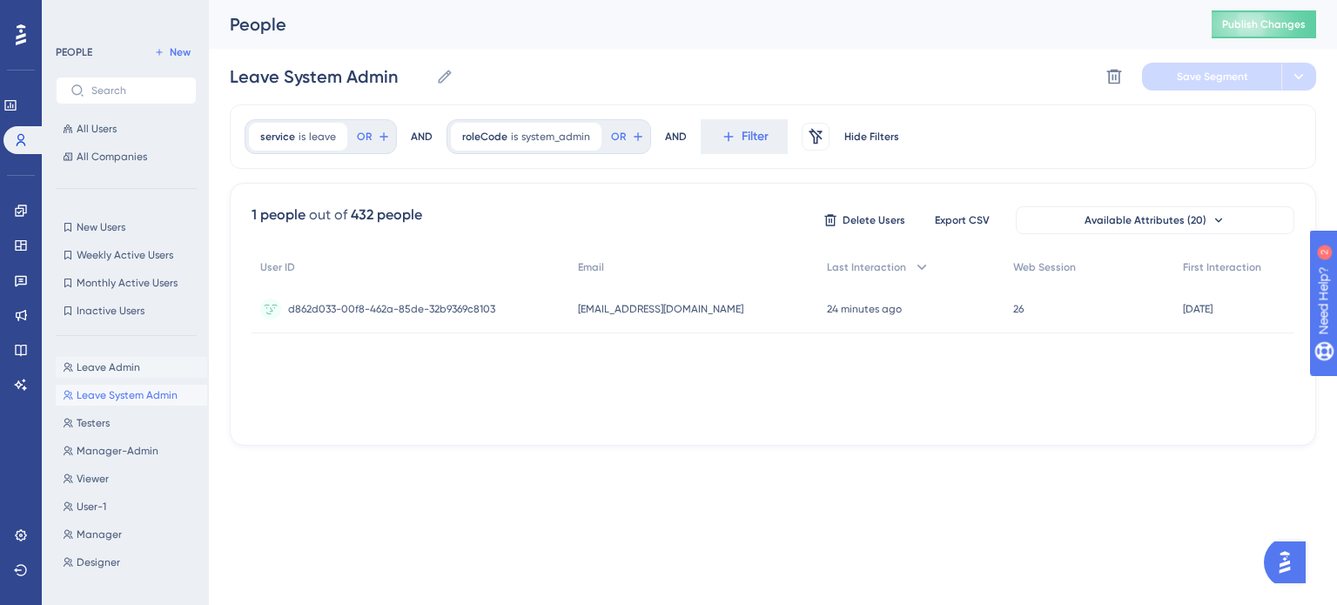
click at [94, 366] on span "Leave Admin" at bounding box center [109, 367] width 64 height 14
type input "Leave Admin"
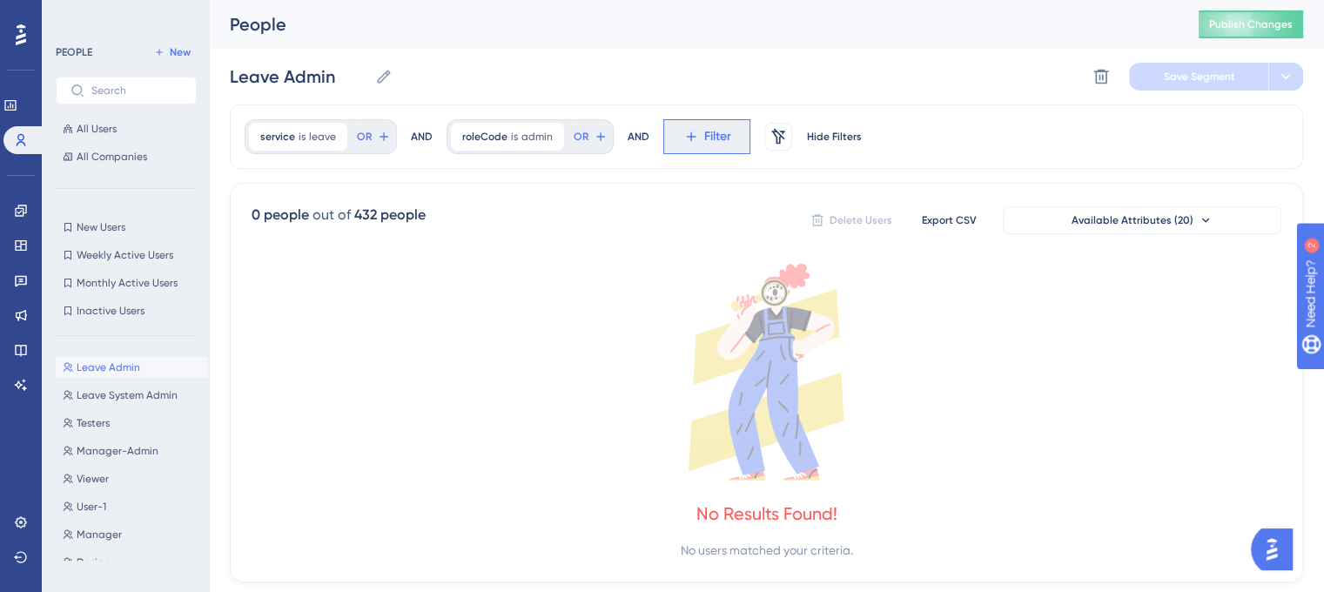
click at [692, 139] on icon at bounding box center [691, 137] width 16 height 16
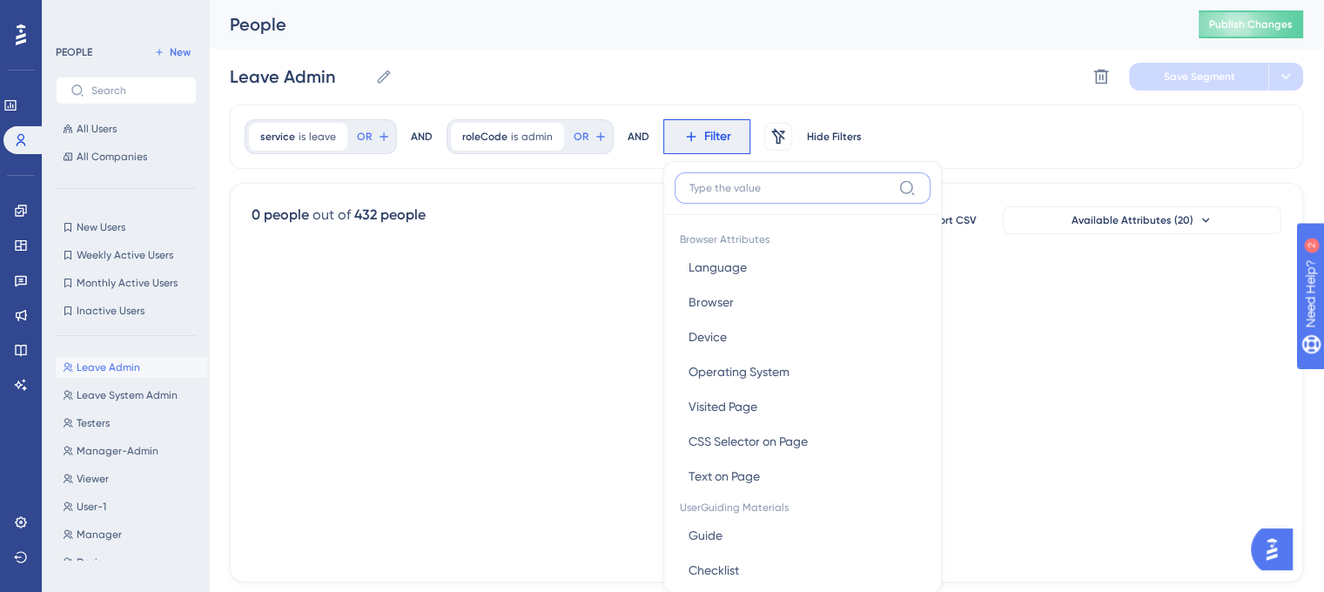
scroll to position [80, 0]
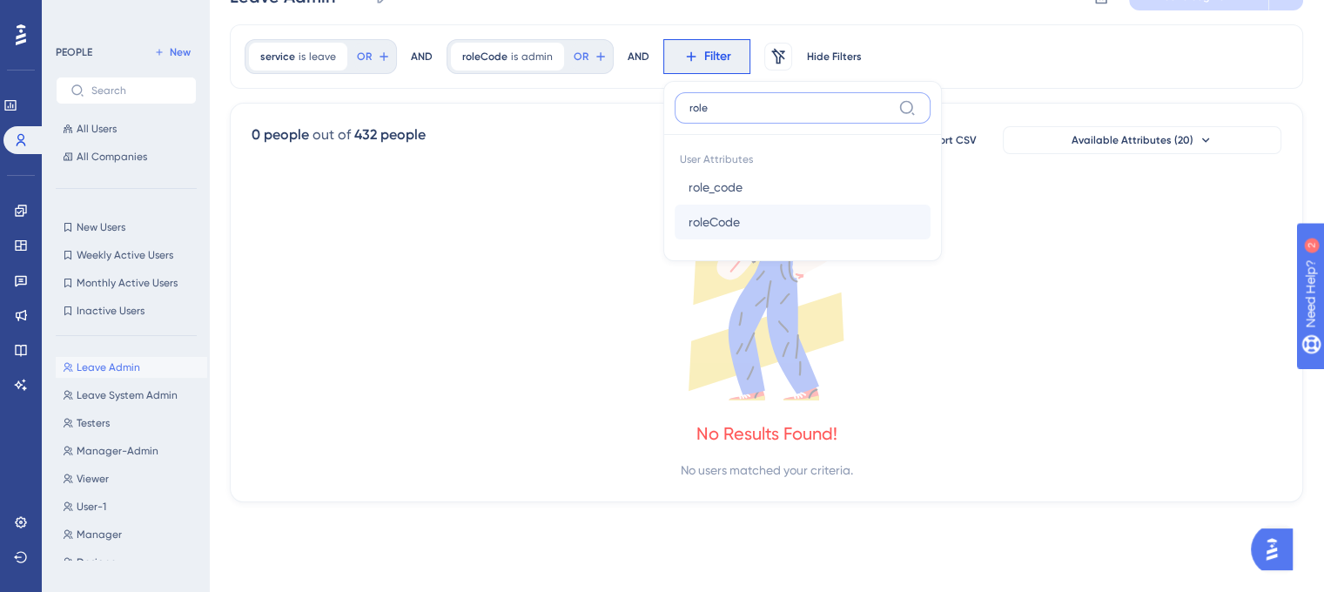
type input "role"
click at [710, 215] on span "roleCode" at bounding box center [714, 222] width 51 height 21
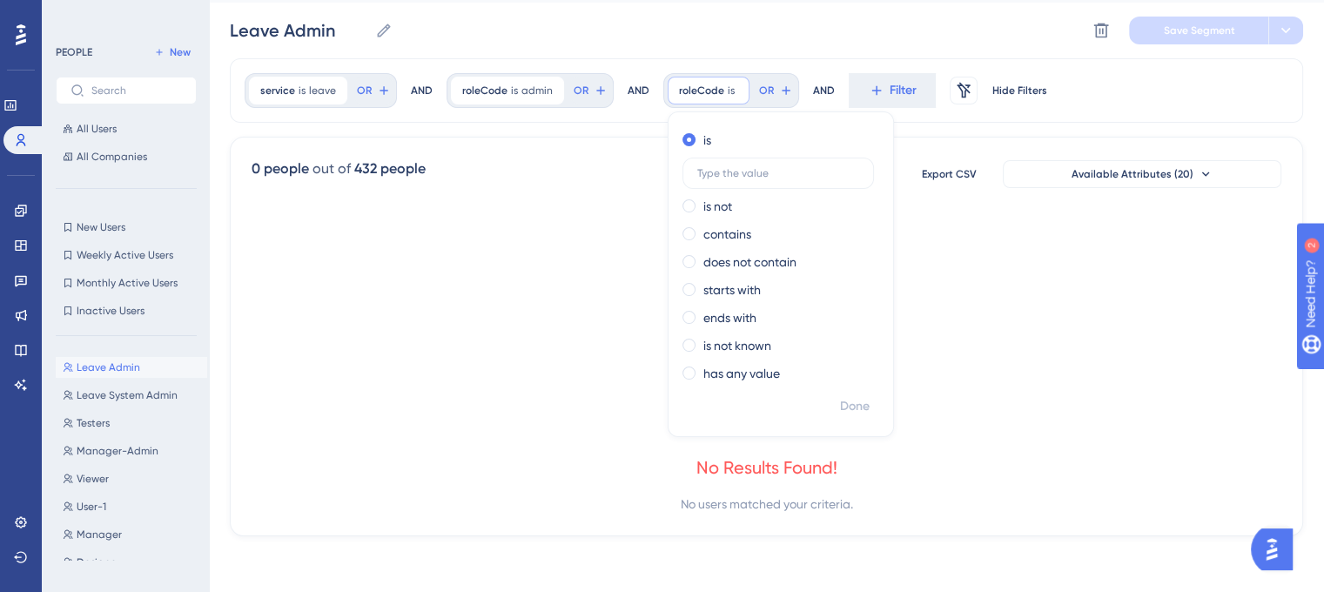
scroll to position [45, 0]
type input "manager"
click at [981, 274] on icon at bounding box center [767, 327] width 1030 height 217
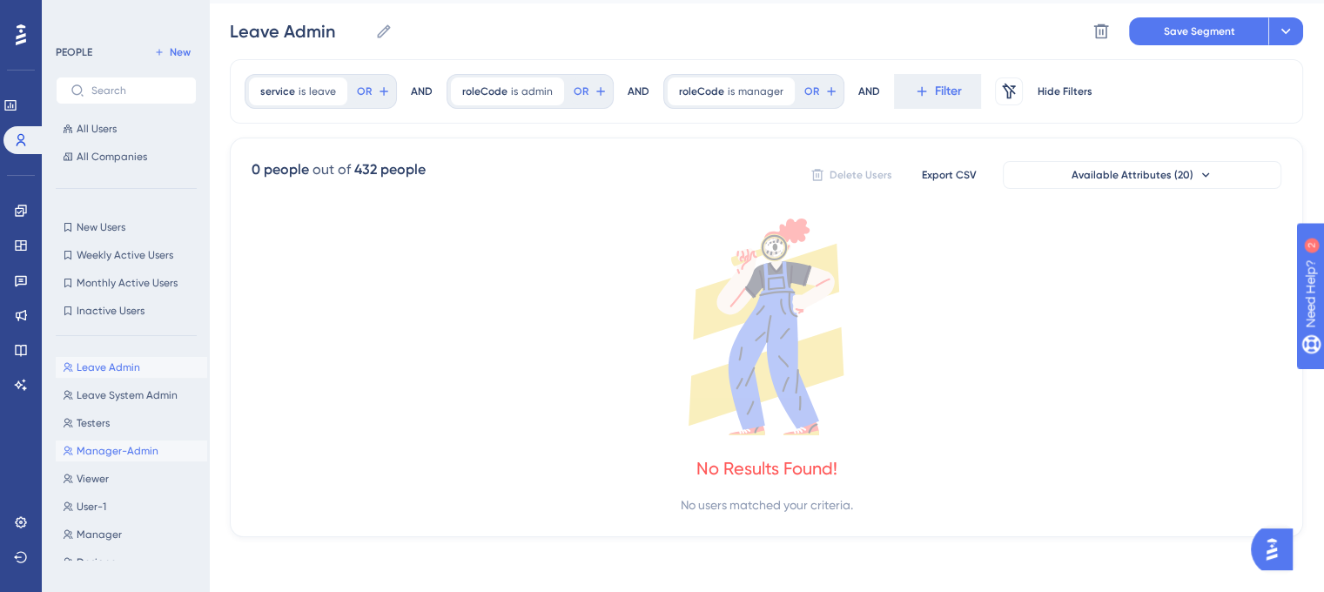
click at [107, 447] on span "Manager-Admin" at bounding box center [118, 451] width 82 height 14
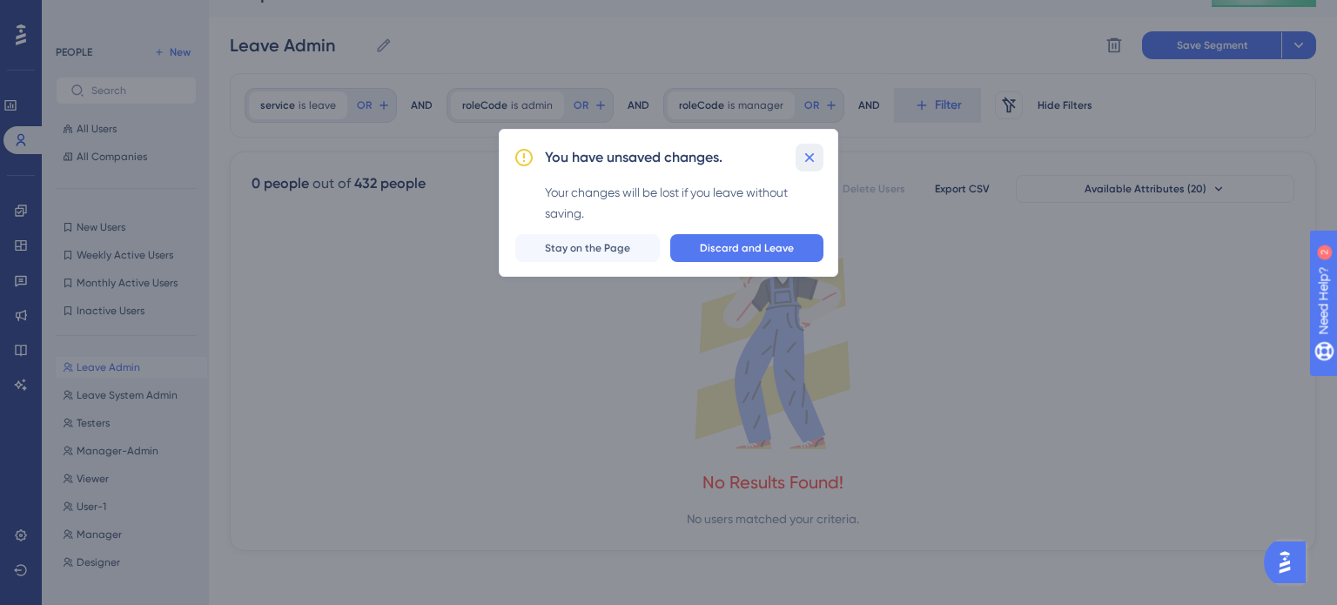
click at [804, 150] on icon at bounding box center [809, 157] width 17 height 17
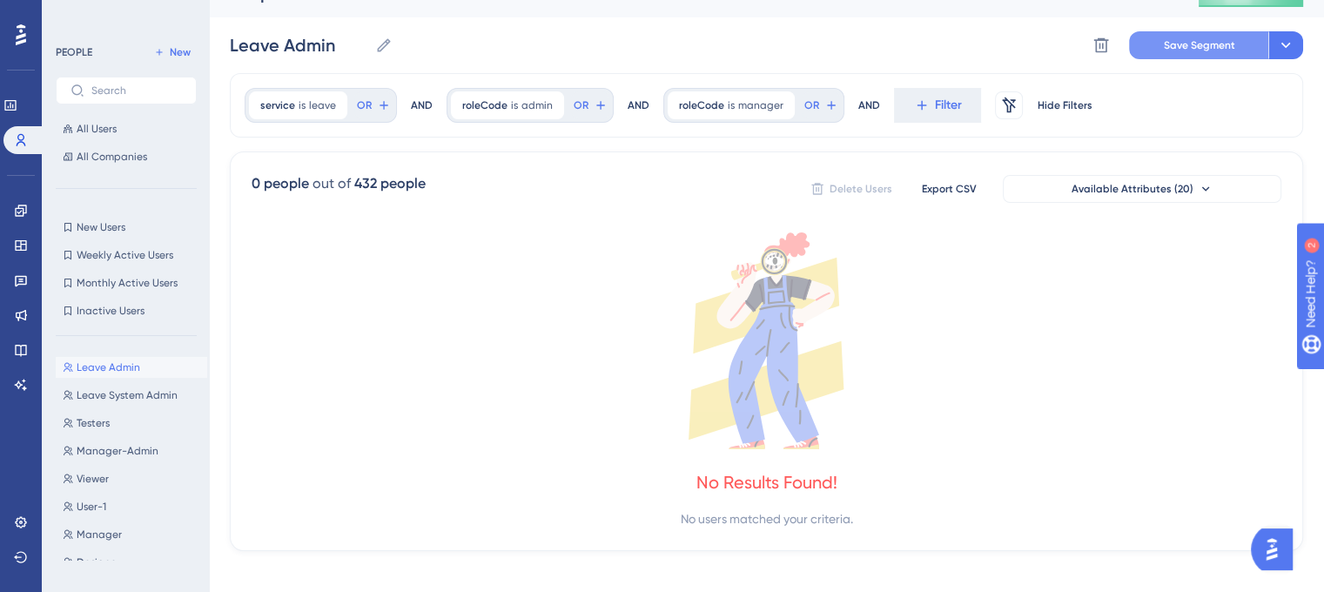
click at [1188, 36] on button "Save Segment" at bounding box center [1198, 45] width 139 height 28
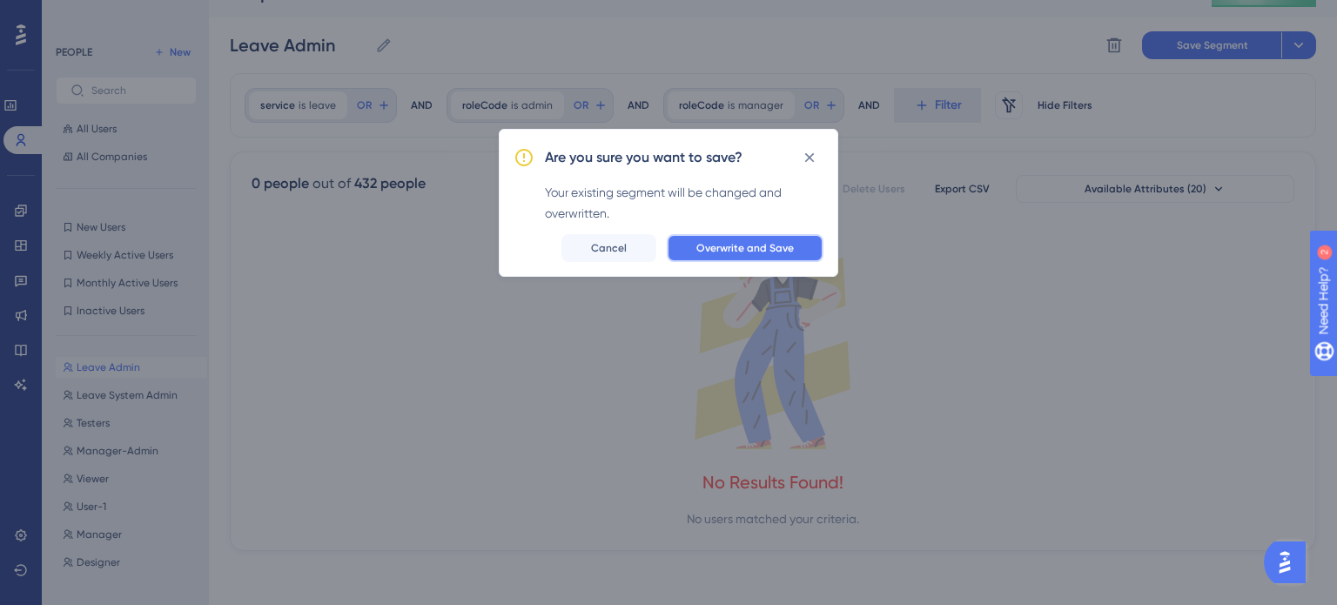
click at [764, 248] on span "Overwrite and Save" at bounding box center [745, 248] width 98 height 14
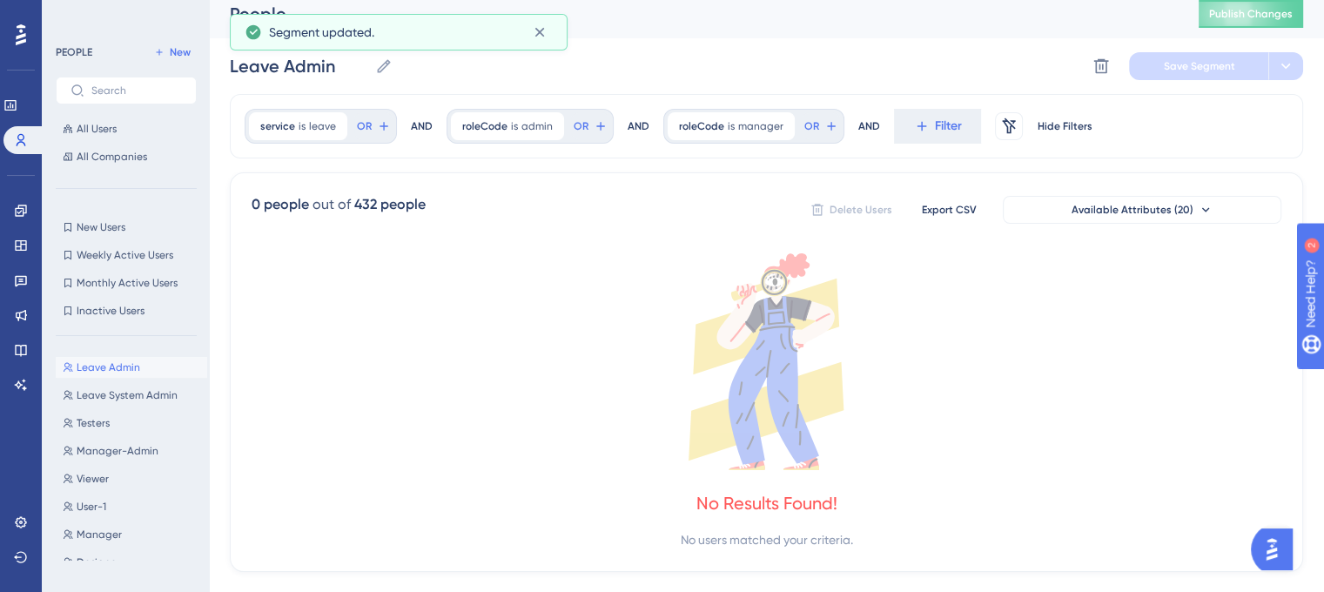
scroll to position [0, 0]
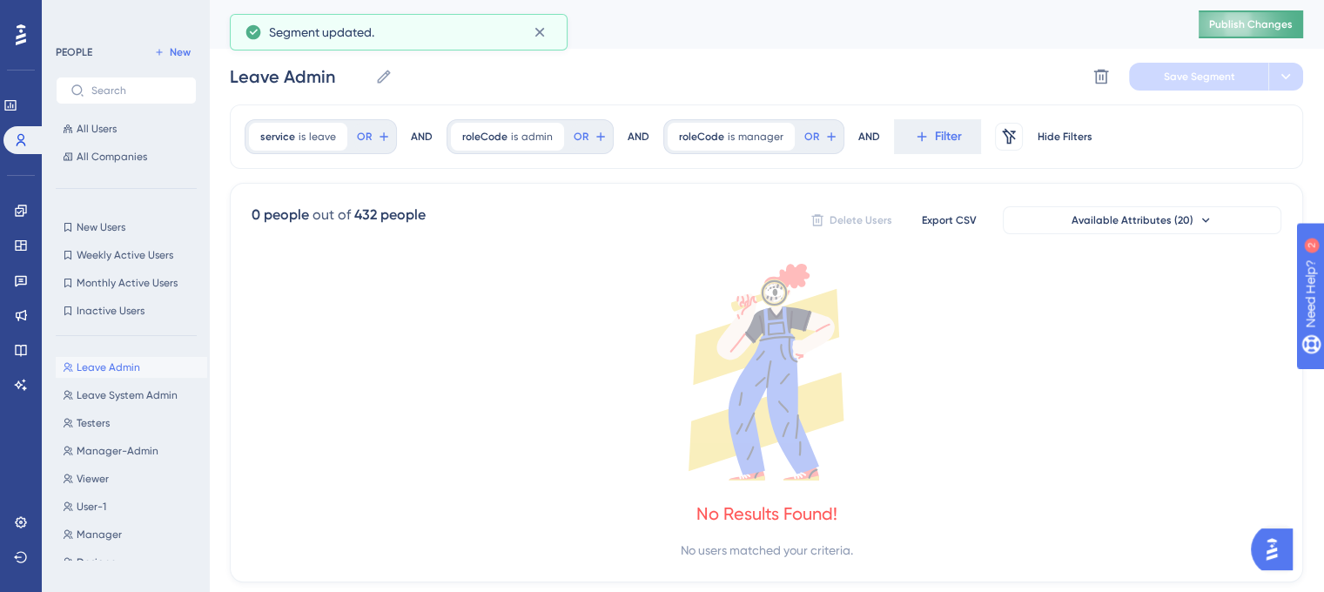
click at [1249, 28] on span "Publish Changes" at bounding box center [1251, 24] width 84 height 14
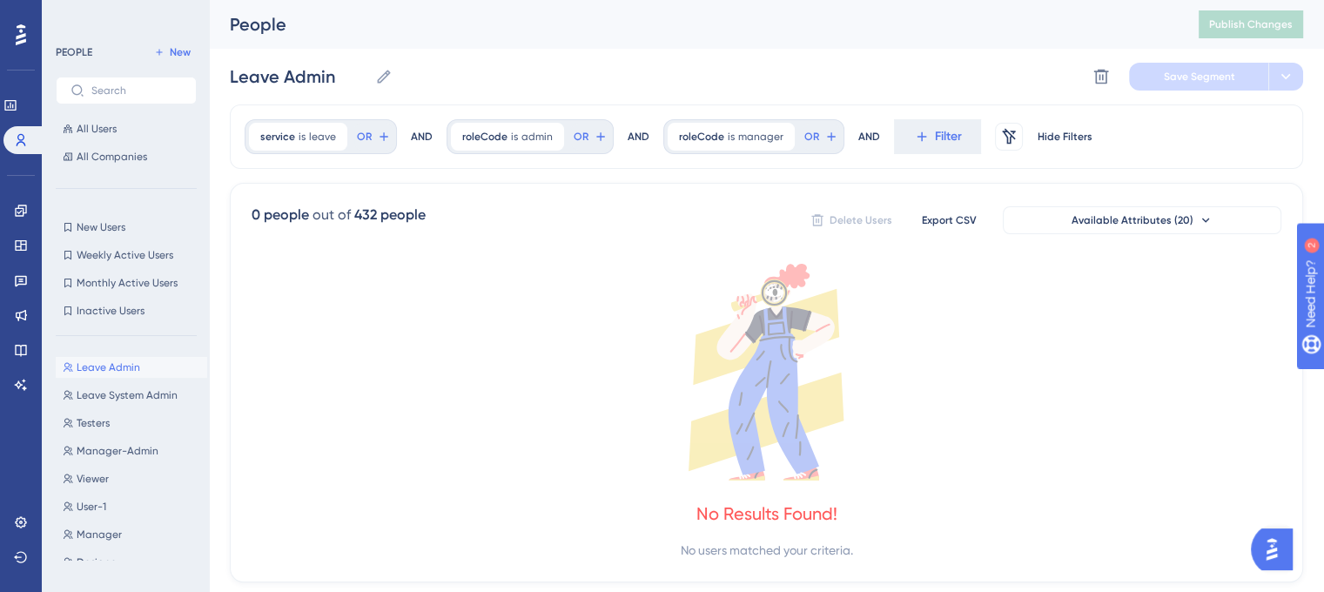
click at [642, 132] on div "AND" at bounding box center [639, 136] width 22 height 35
click at [957, 138] on button "Filter" at bounding box center [937, 136] width 87 height 35
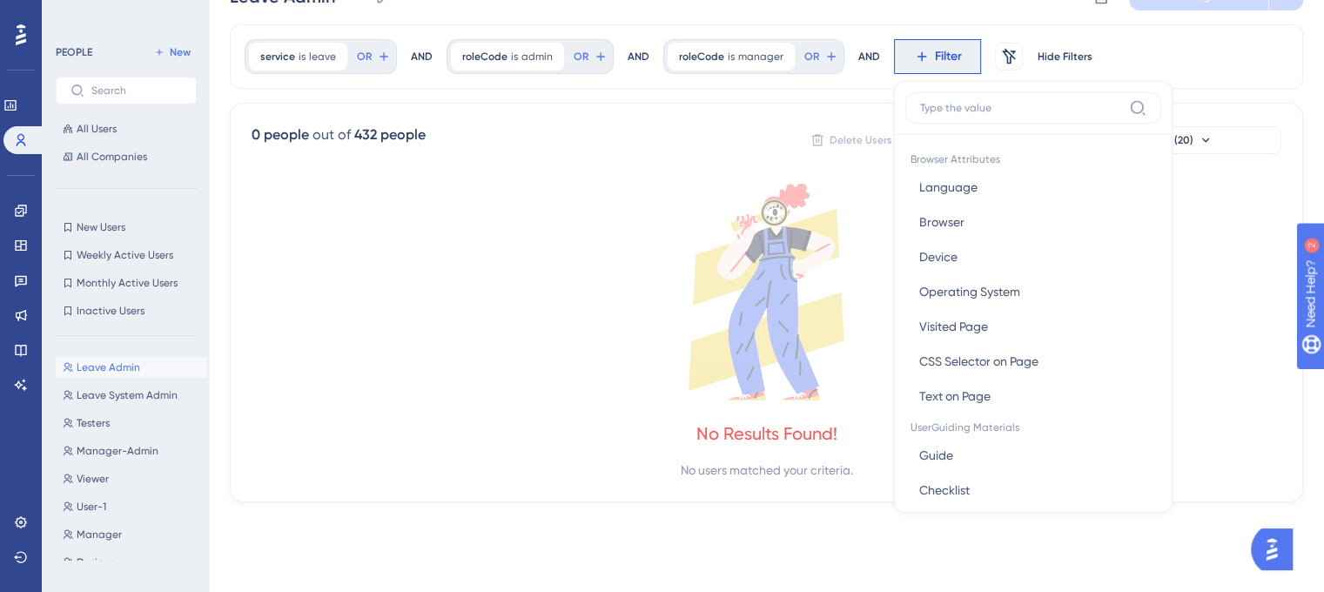
click at [696, 152] on div "0 people out of 432 people Delete Users Export CSV Available Attributes (20)" at bounding box center [767, 139] width 1030 height 31
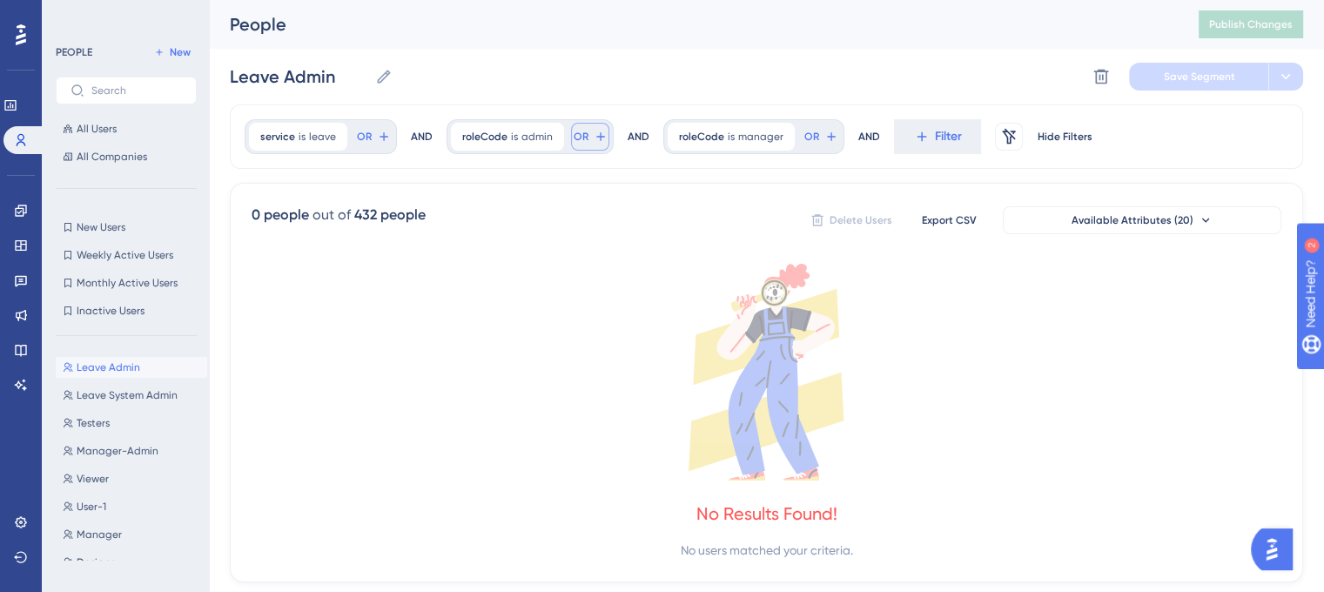
click at [372, 141] on span "OR" at bounding box center [364, 137] width 15 height 14
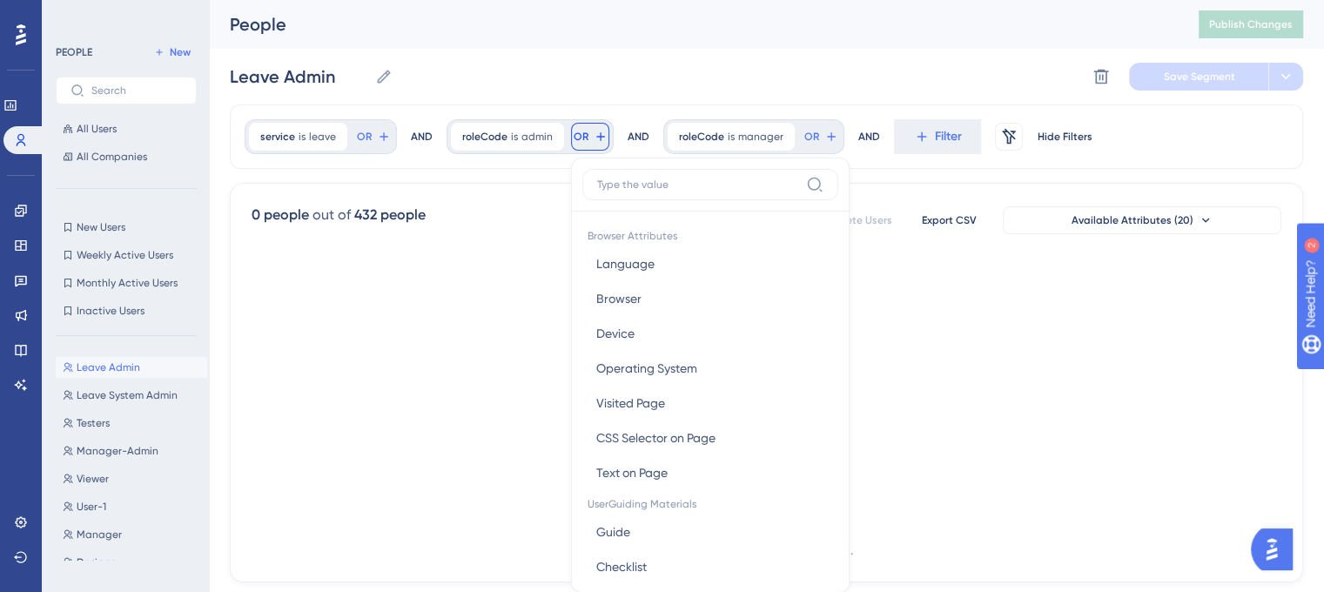
scroll to position [79, 0]
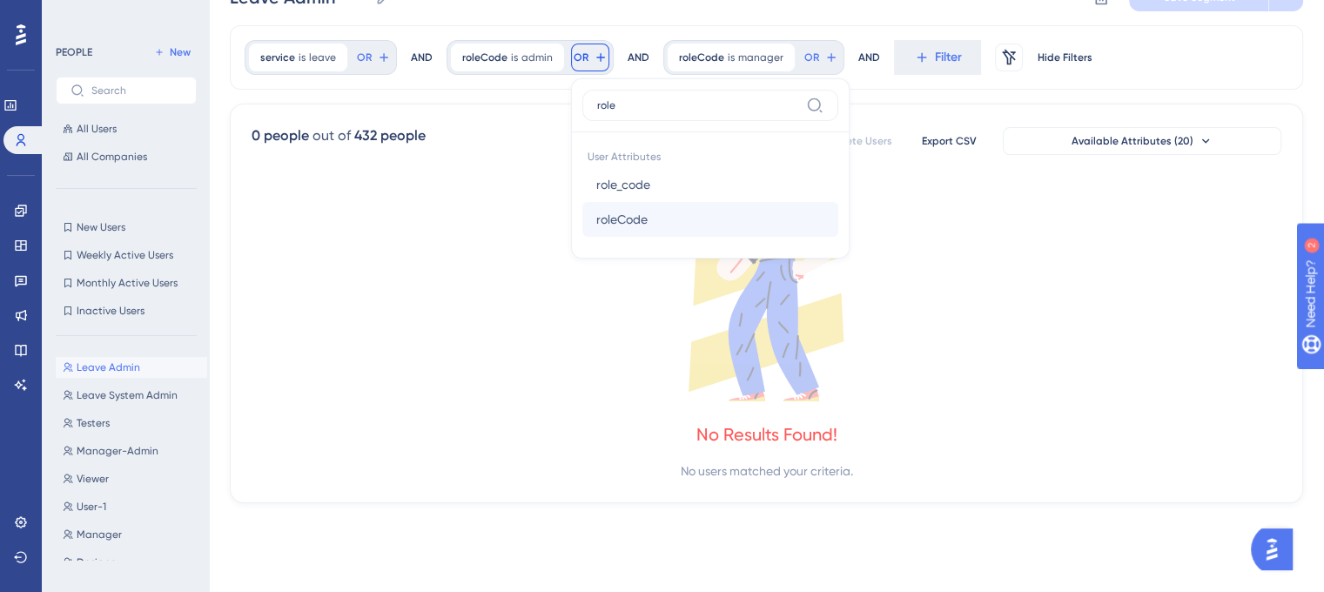
type input "role"
click at [634, 218] on span "roleCode" at bounding box center [621, 219] width 51 height 21
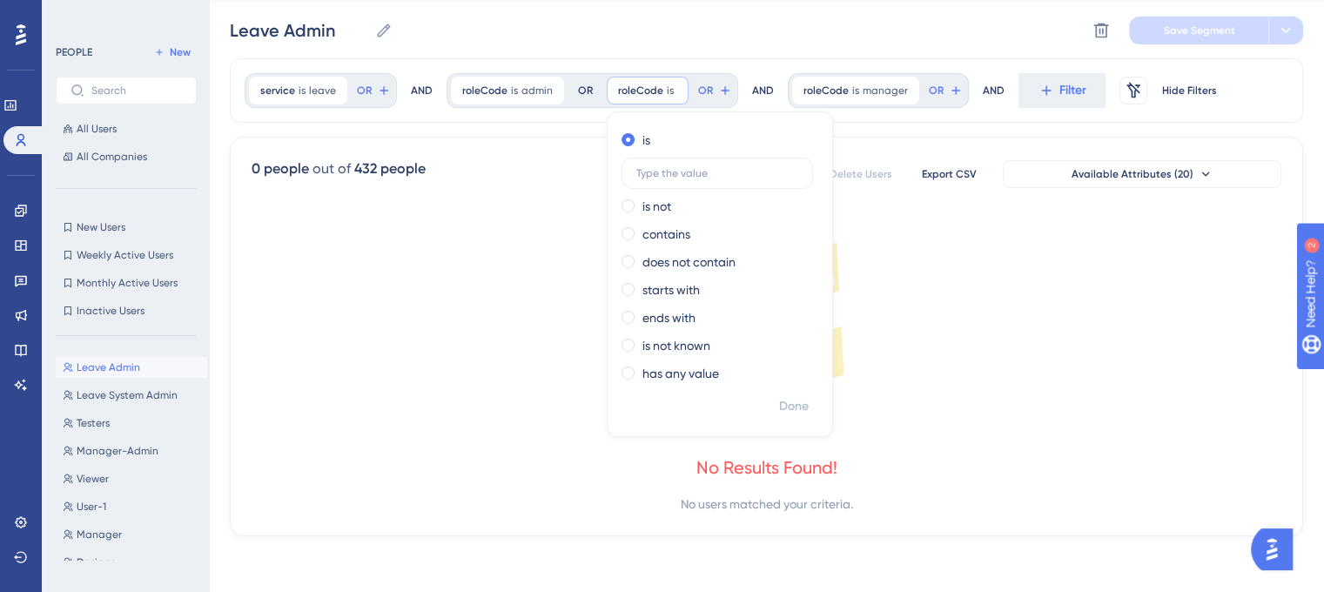
scroll to position [45, 0]
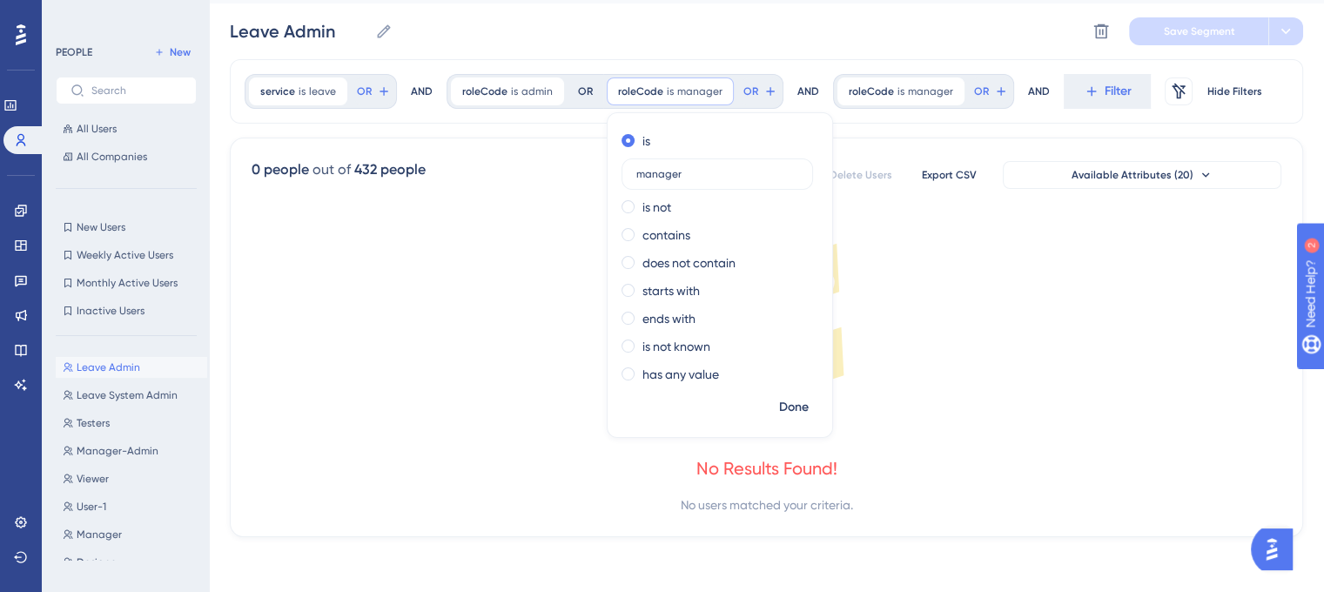
type input "manager"
click at [864, 122] on div "service is leave leave Remove OR AND roleCode is admin admin Remove OR roleCode…" at bounding box center [766, 91] width 1073 height 64
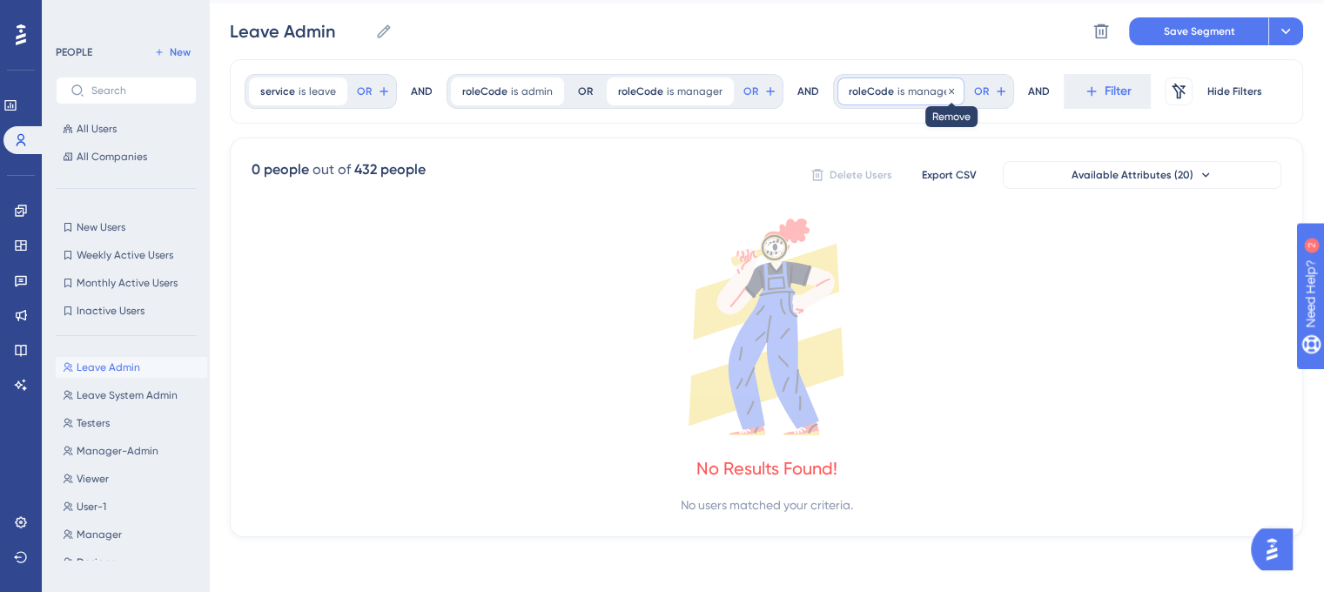
click at [949, 90] on icon at bounding box center [951, 90] width 5 height 5
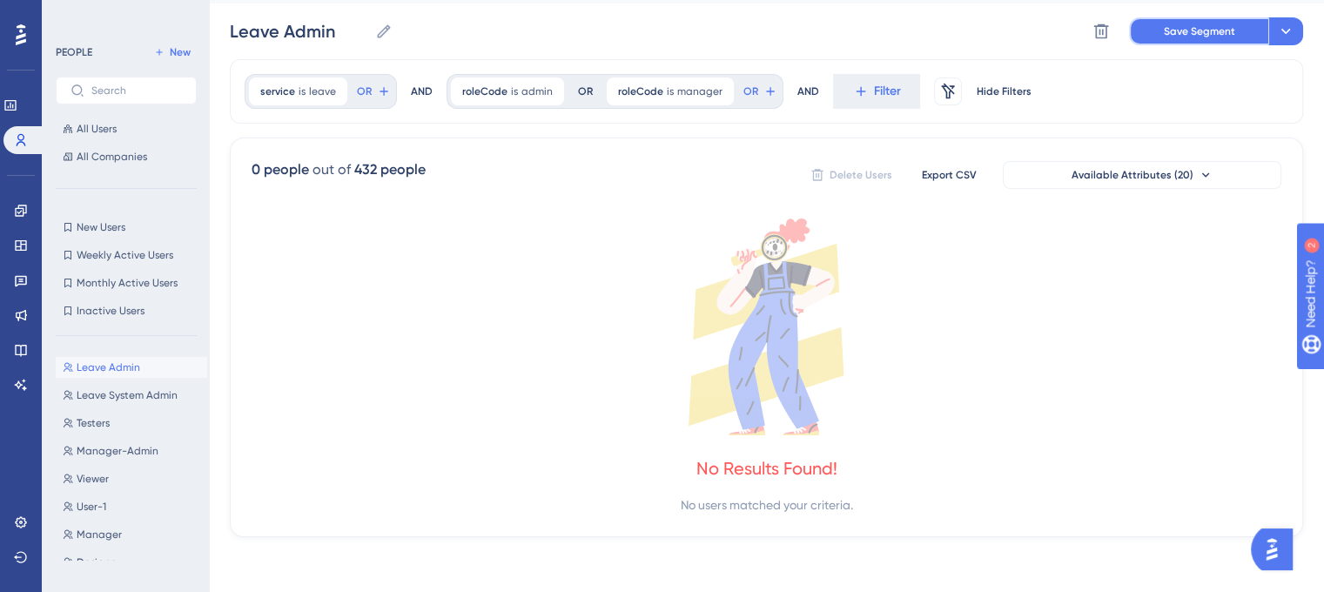
click at [1156, 34] on button "Save Segment" at bounding box center [1198, 31] width 139 height 28
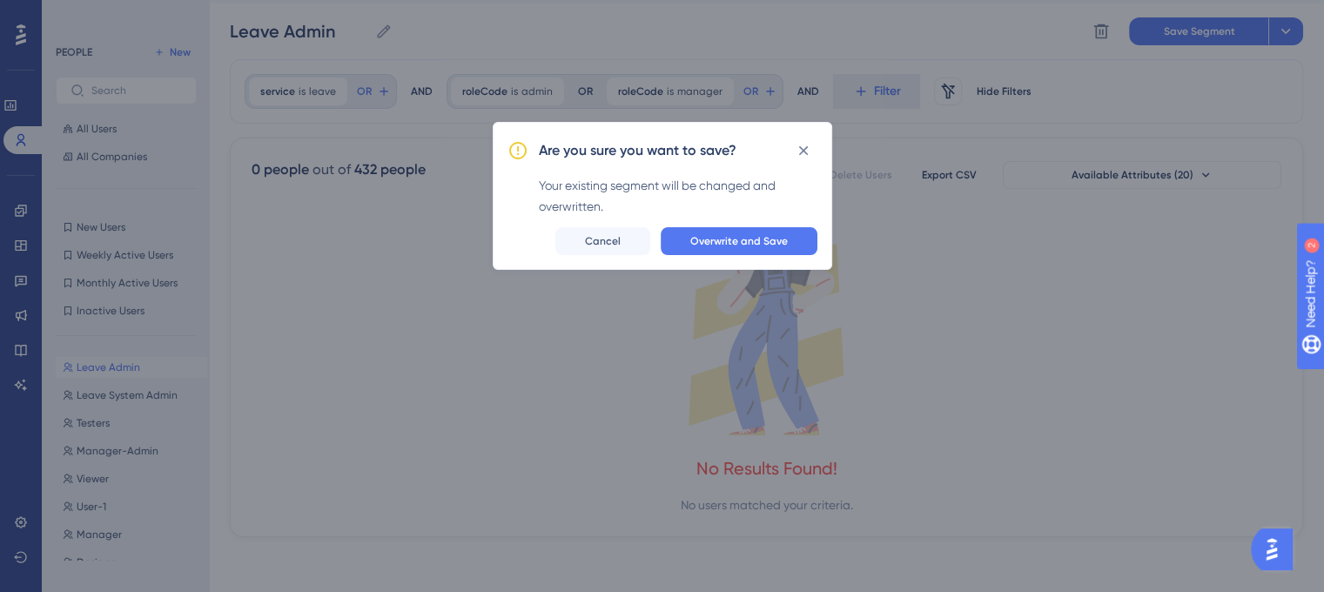
scroll to position [31, 0]
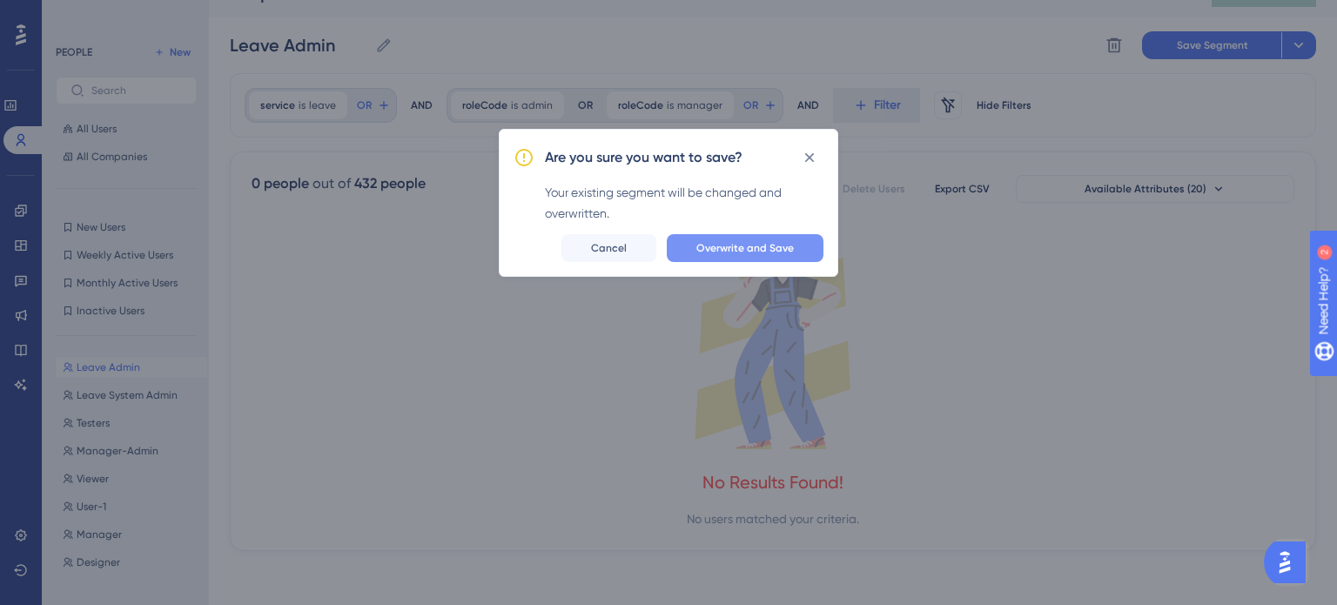
click at [764, 246] on span "Overwrite and Save" at bounding box center [745, 248] width 98 height 14
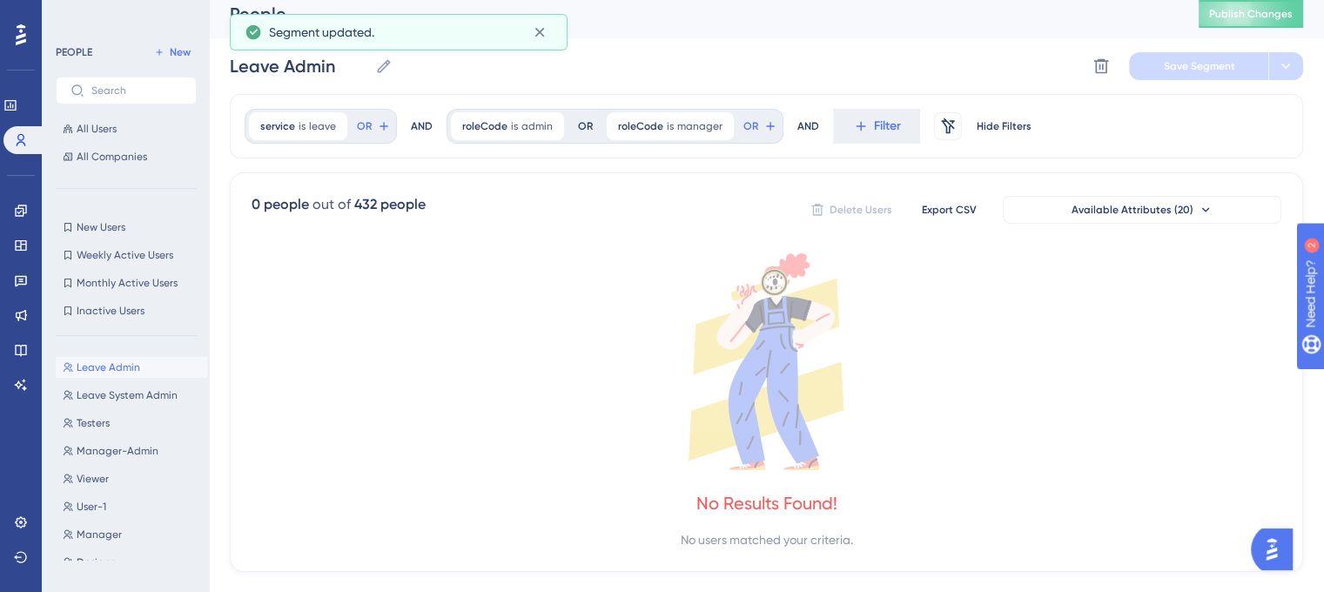
scroll to position [0, 0]
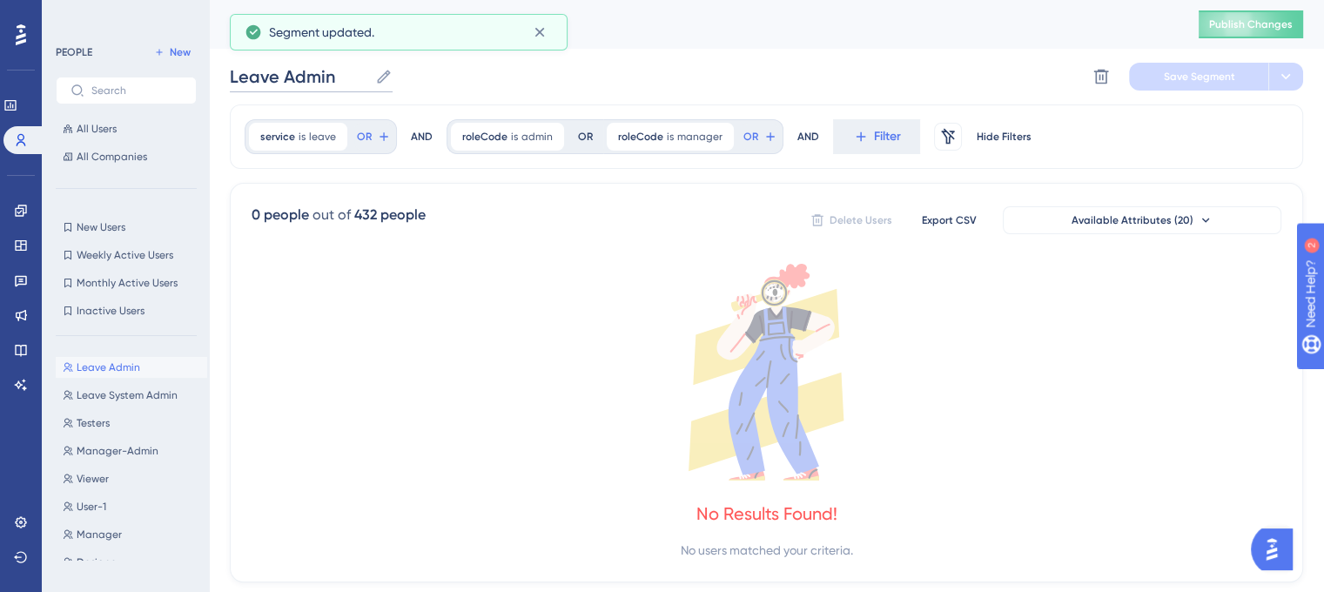
click at [345, 77] on input "Leave Admin" at bounding box center [299, 76] width 138 height 24
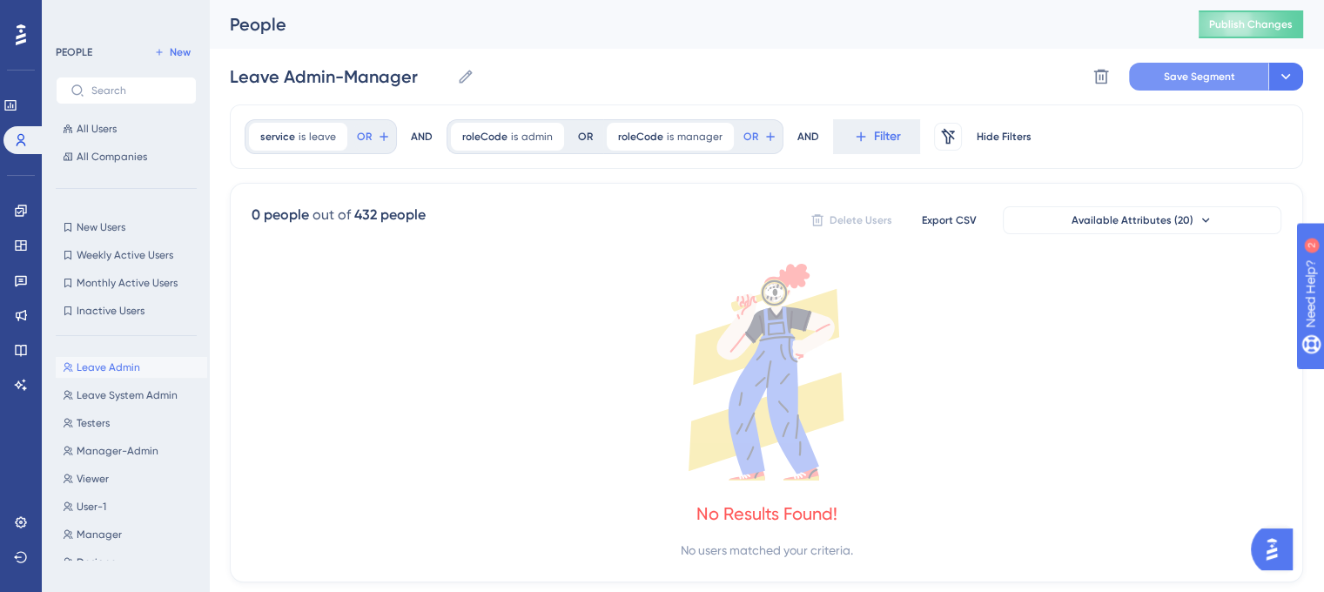
click at [1149, 71] on button "Save Segment" at bounding box center [1198, 77] width 139 height 28
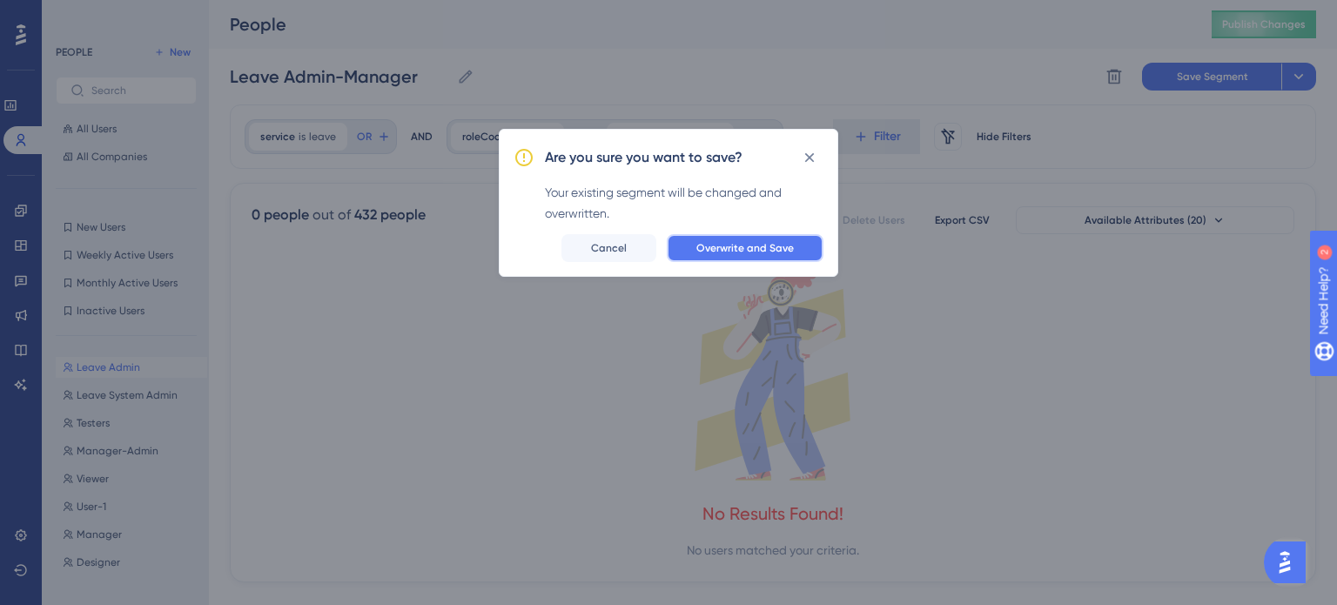
click at [731, 253] on span "Overwrite and Save" at bounding box center [745, 248] width 98 height 14
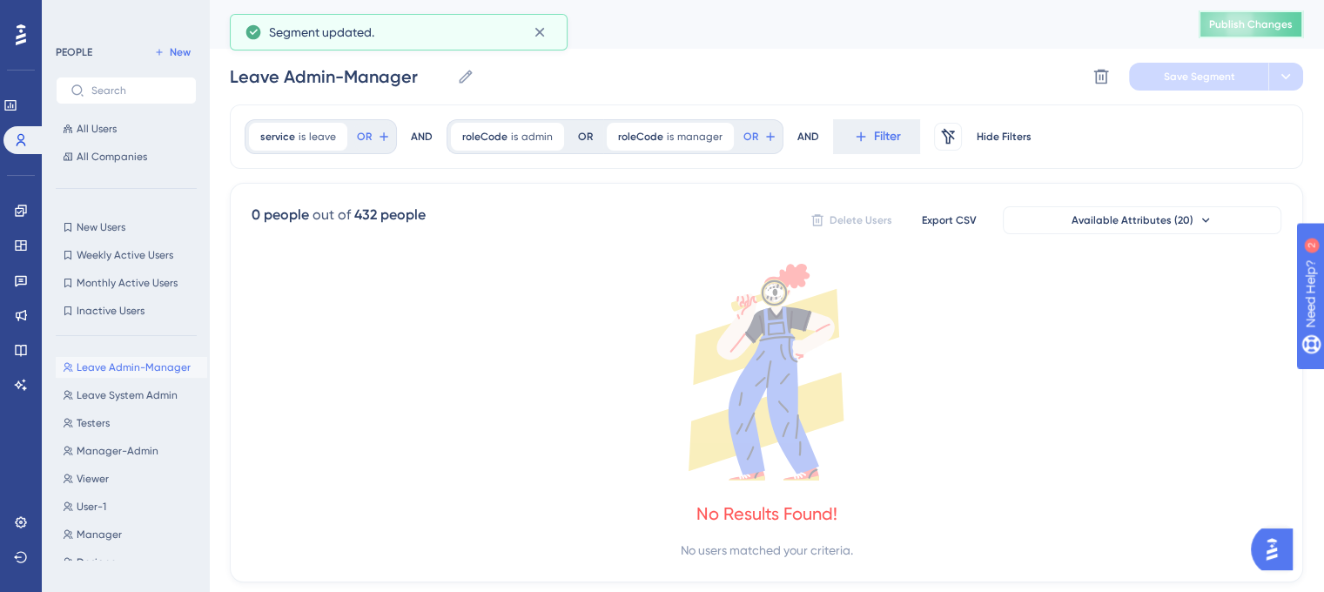
click at [1242, 30] on span "Publish Changes" at bounding box center [1251, 24] width 84 height 14
click at [111, 476] on button "Viewer Viewer" at bounding box center [131, 478] width 151 height 21
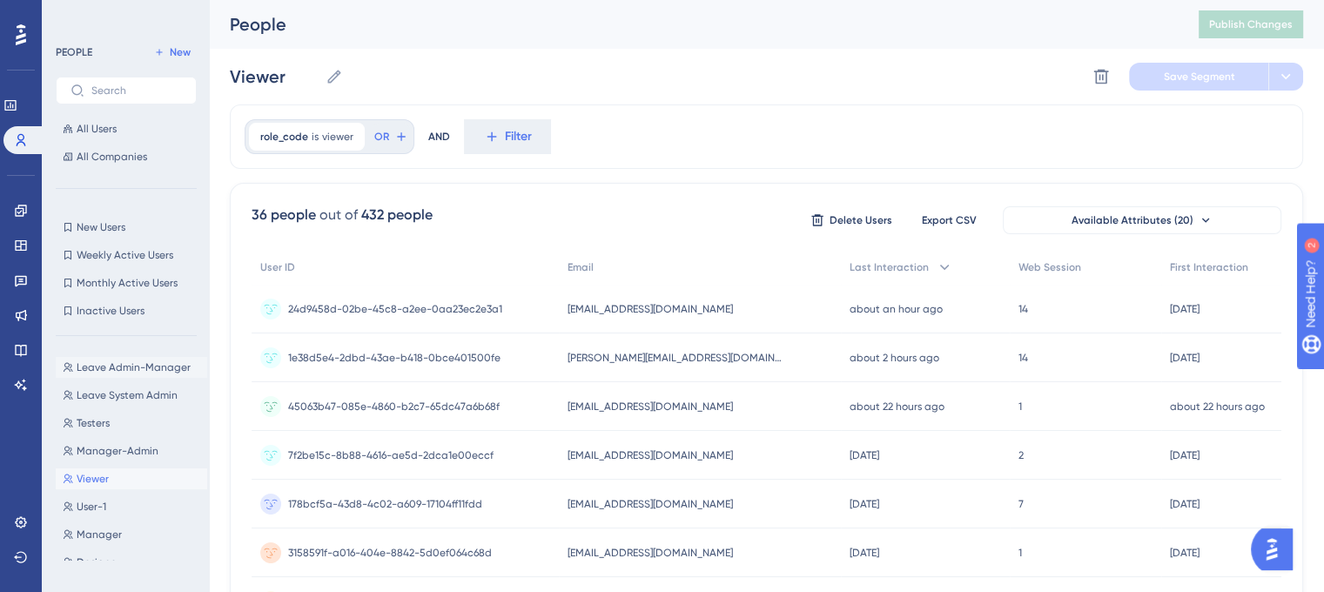
click at [107, 365] on span "Leave Admin-Manager" at bounding box center [134, 367] width 114 height 14
type input "Leave Admin-Manager"
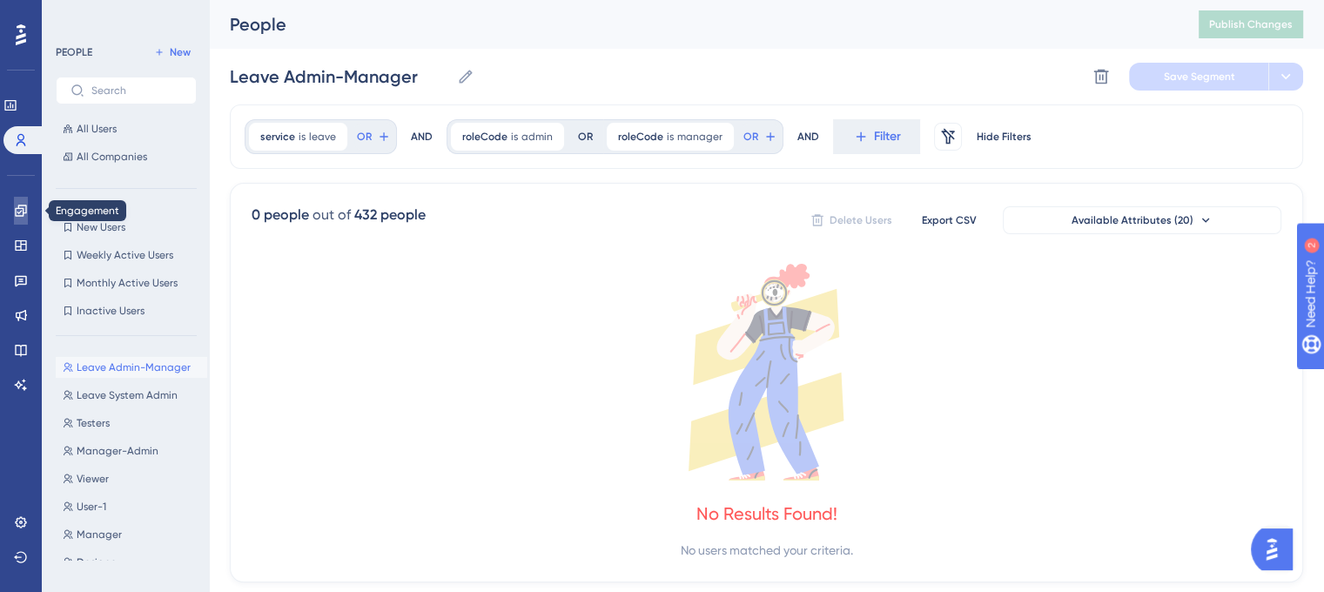
click at [21, 214] on icon at bounding box center [21, 211] width 14 height 14
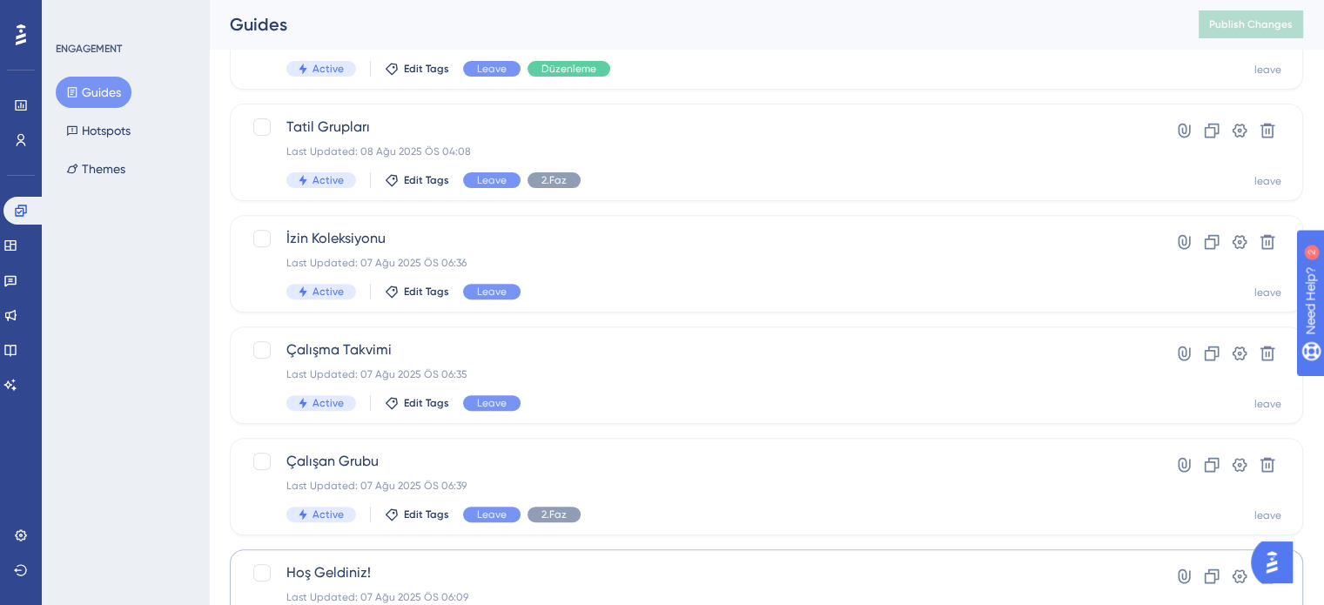
scroll to position [745, 0]
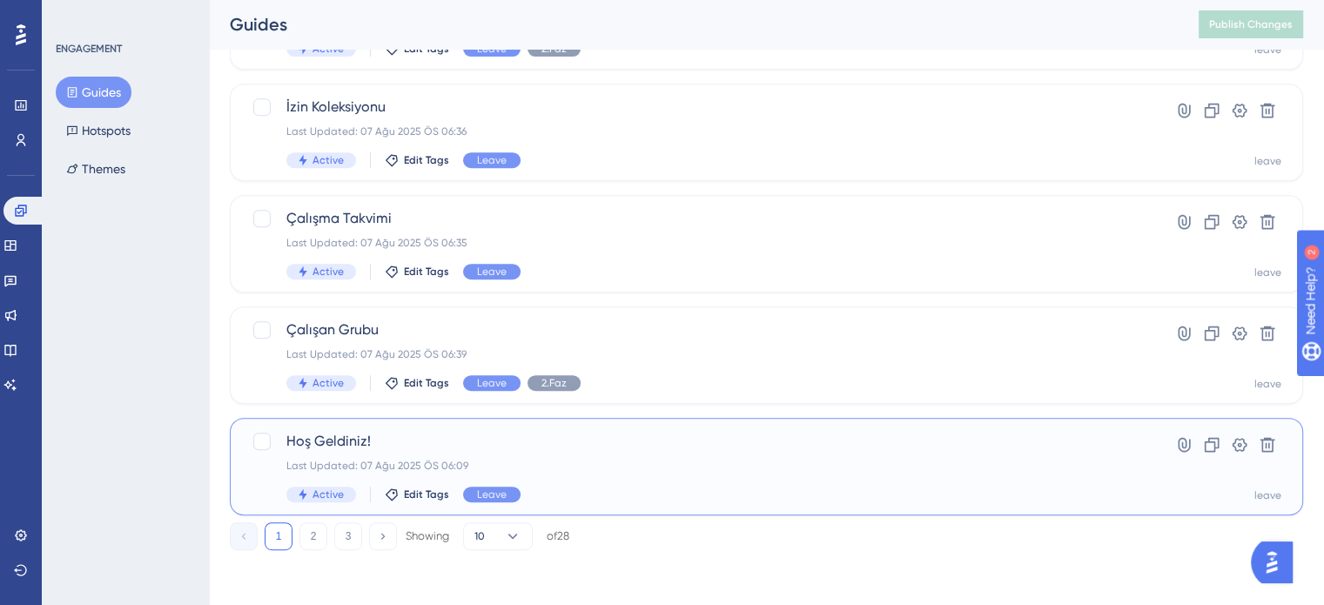
click at [589, 464] on div "Last Updated: 07 Ağu 2025 ÖS 06:09" at bounding box center [696, 466] width 821 height 14
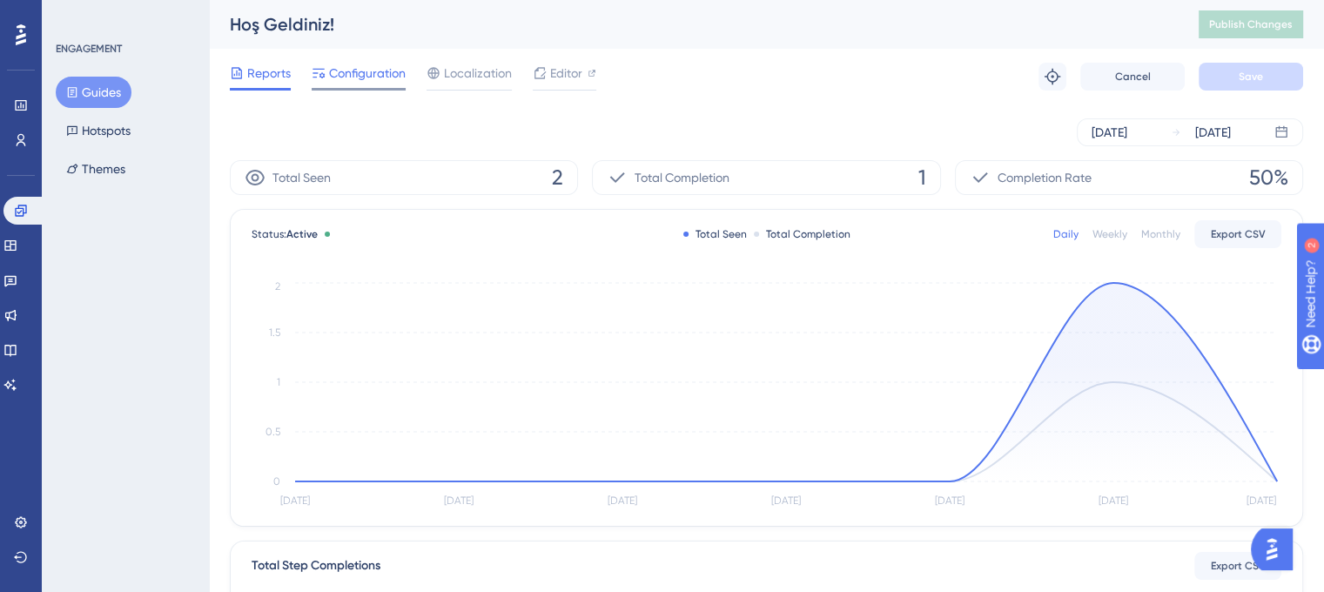
click at [374, 76] on span "Configuration" at bounding box center [367, 73] width 77 height 21
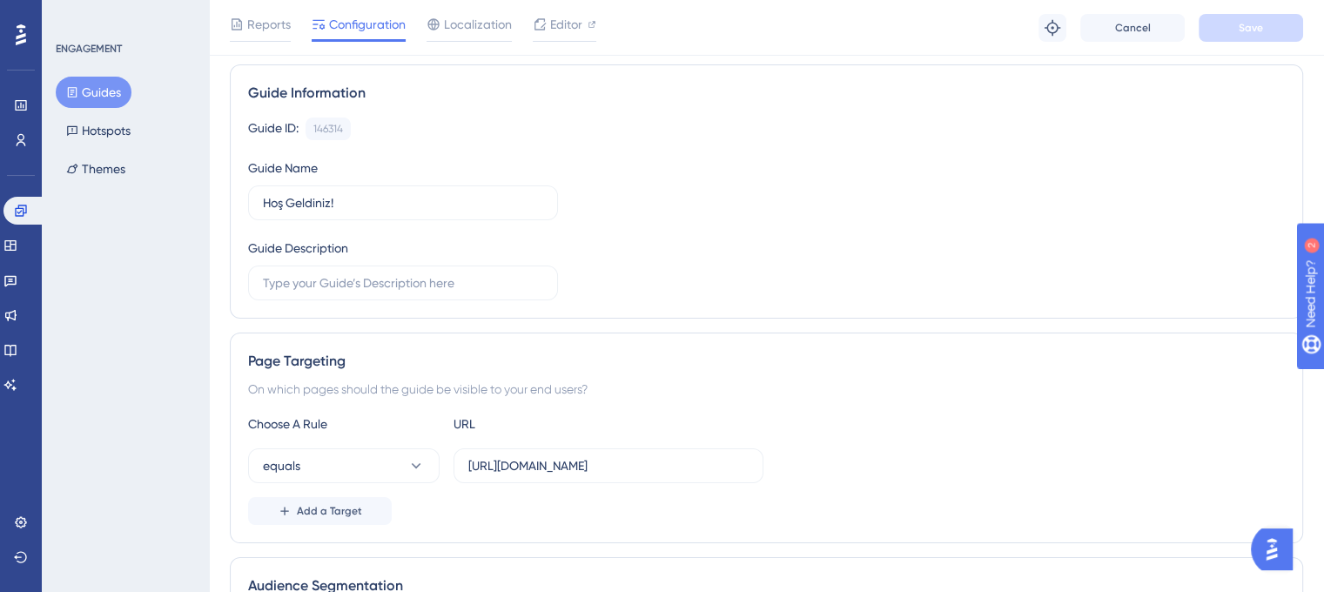
scroll to position [348, 0]
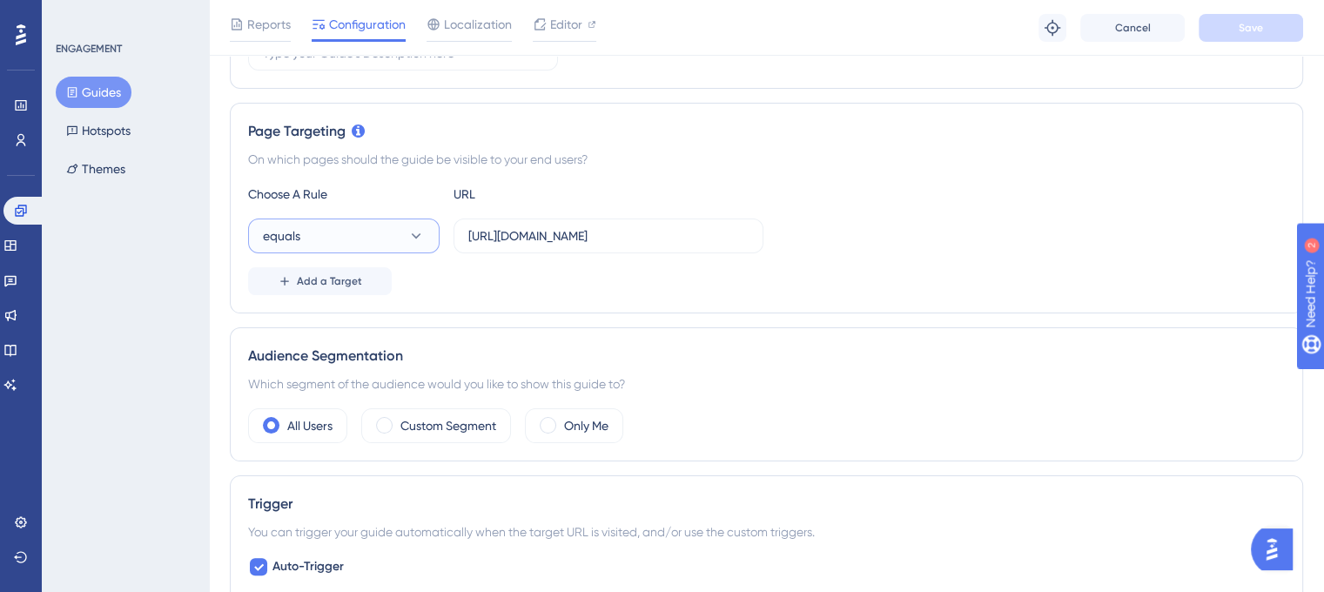
click at [373, 234] on button "equals" at bounding box center [344, 236] width 192 height 35
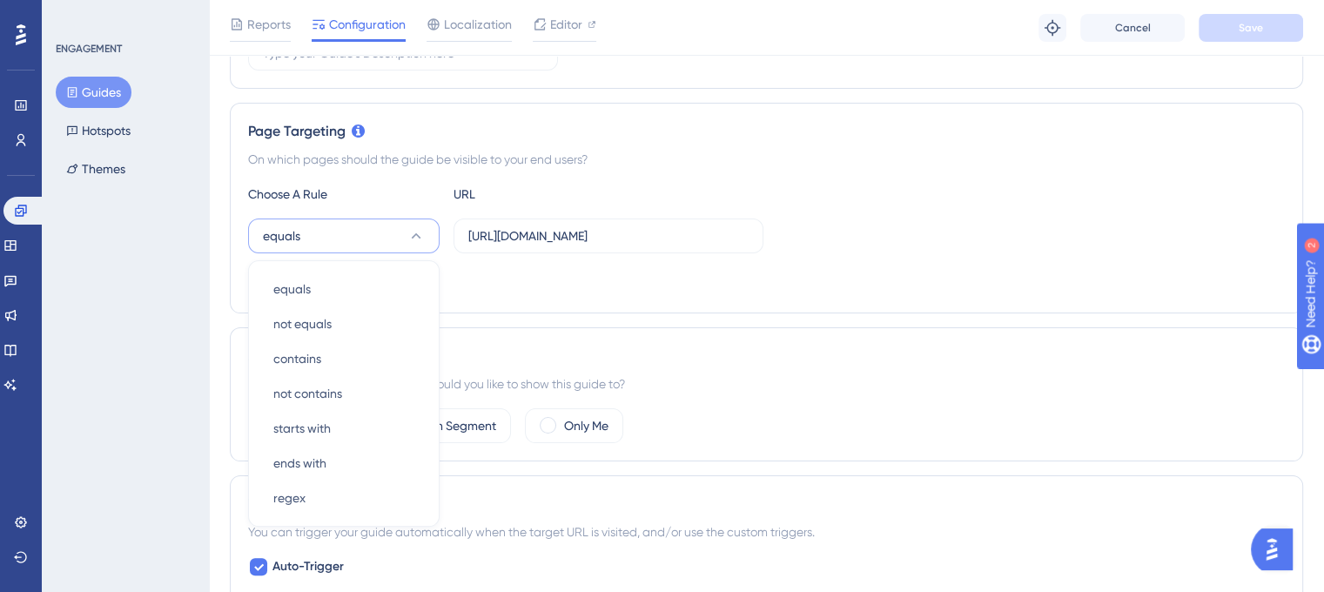
scroll to position [444, 0]
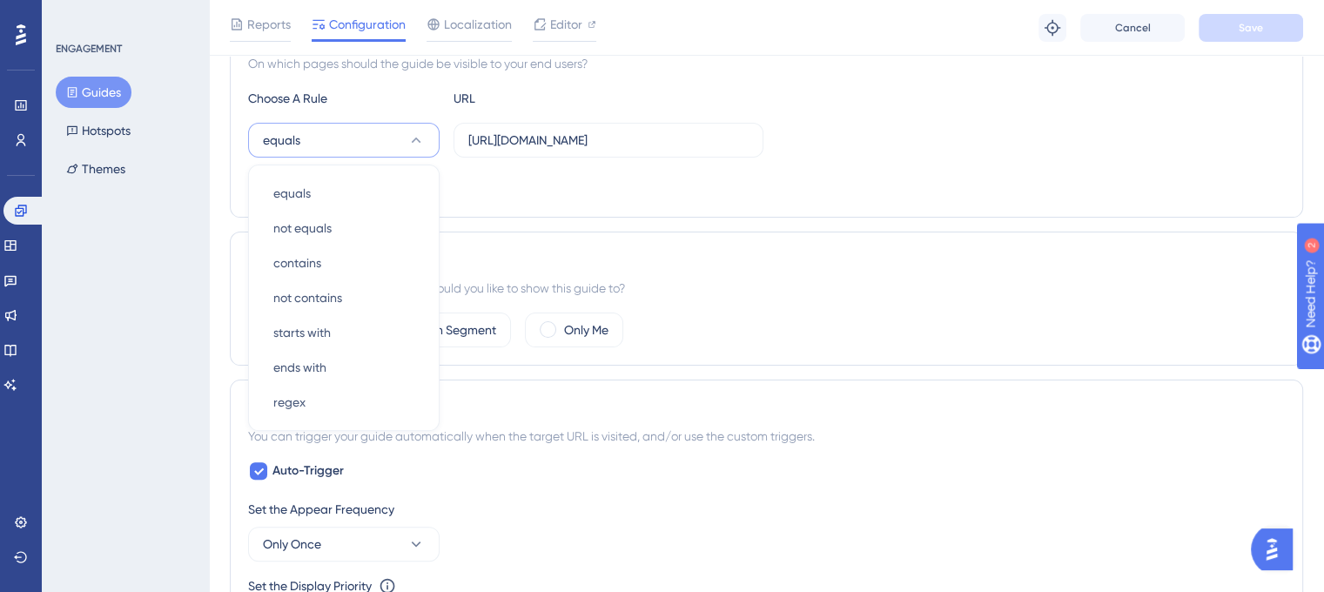
click at [499, 178] on div "Add a Target" at bounding box center [766, 186] width 1037 height 28
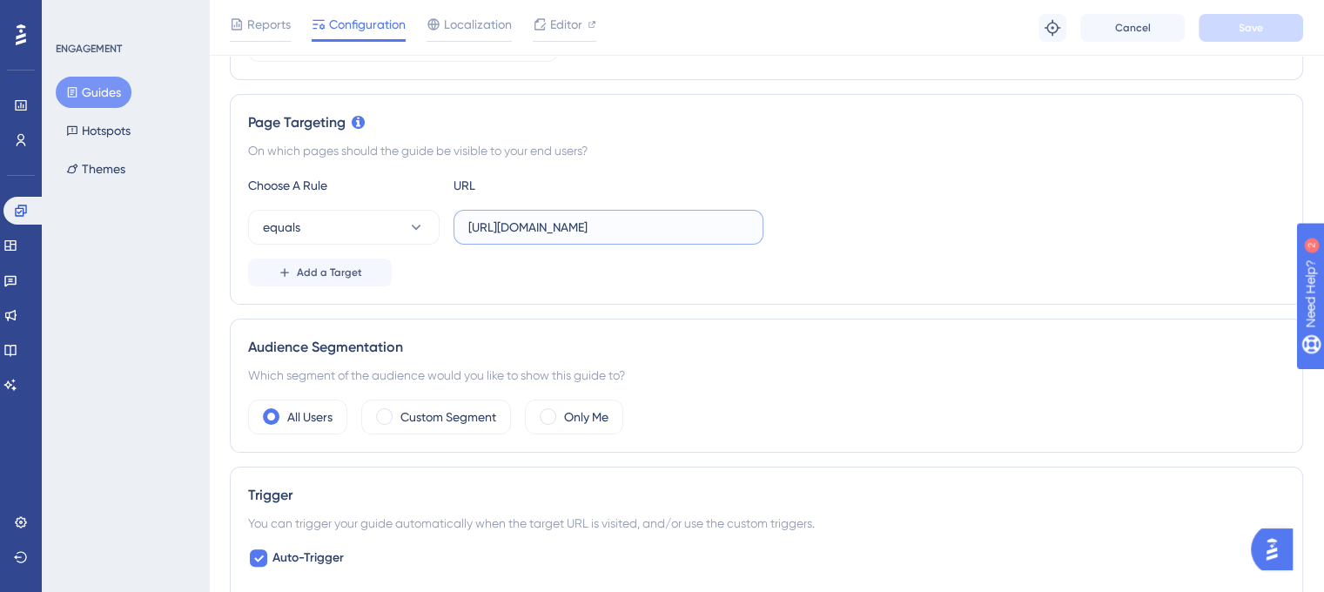
scroll to position [0, 14]
drag, startPoint x: 693, startPoint y: 225, endPoint x: 763, endPoint y: 232, distance: 70.0
click at [763, 232] on label "[URL][DOMAIN_NAME]" at bounding box center [609, 227] width 310 height 35
click at [831, 212] on div "equals https://leave-dev.peakup.org/company/all-records" at bounding box center [766, 227] width 1037 height 35
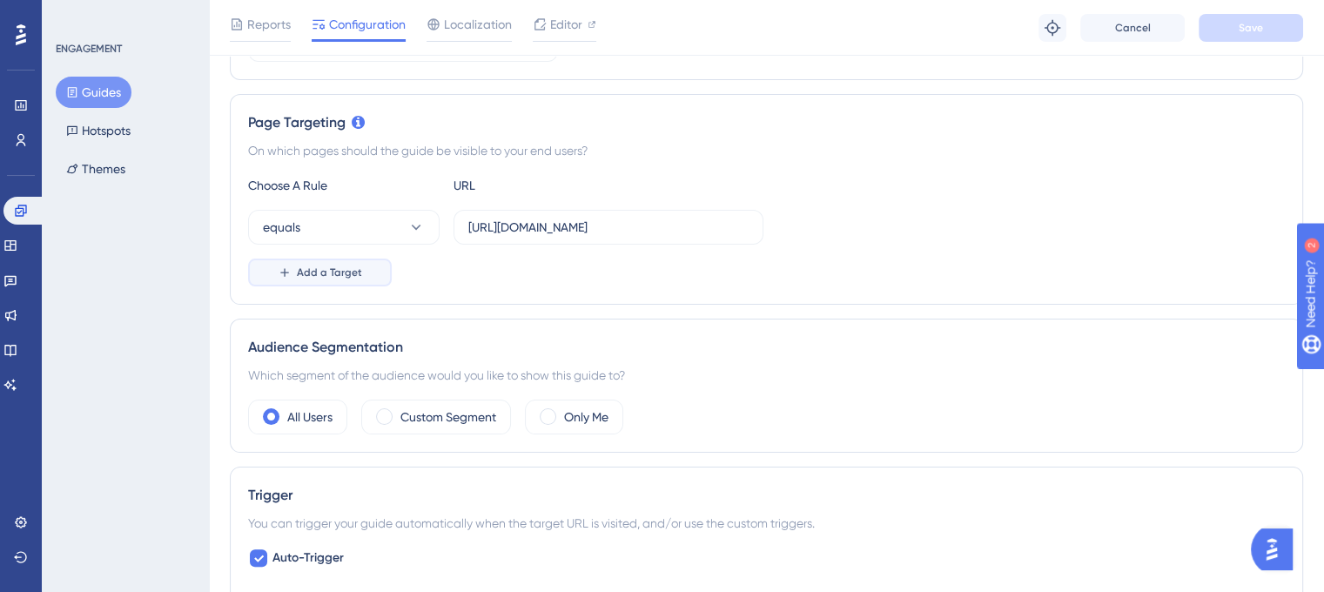
click at [333, 272] on span "Add a Target" at bounding box center [329, 273] width 65 height 14
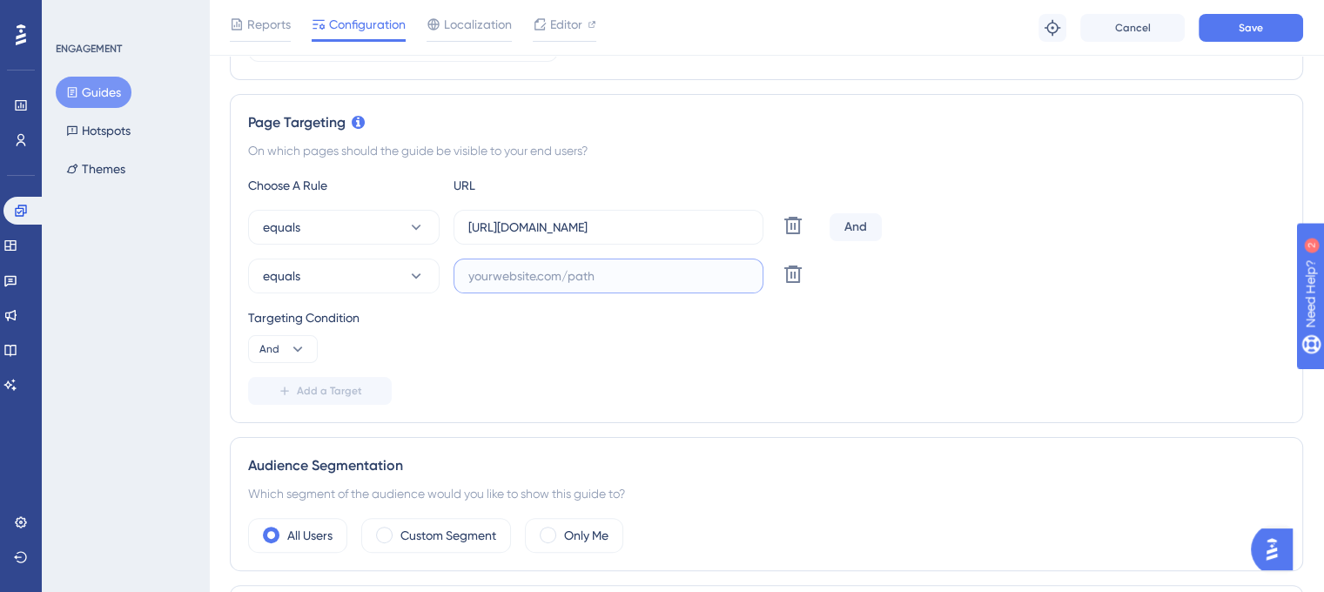
click at [516, 276] on input "text" at bounding box center [608, 275] width 280 height 19
paste input "https://leave.velocityapp.io/company/all-records"
type input "https://leave.velocityapp.io/company/all-records"
click at [578, 312] on div "Targeting Condition" at bounding box center [766, 317] width 1037 height 21
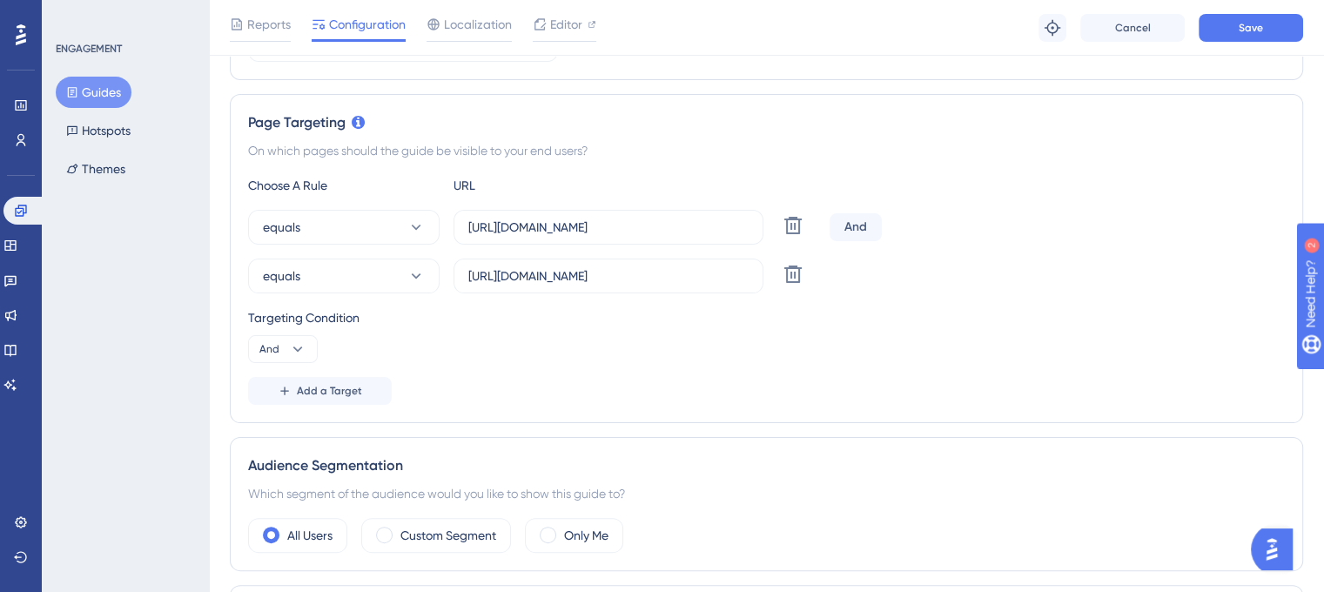
scroll to position [0, 0]
click at [320, 398] on button "Add a Target" at bounding box center [320, 391] width 144 height 28
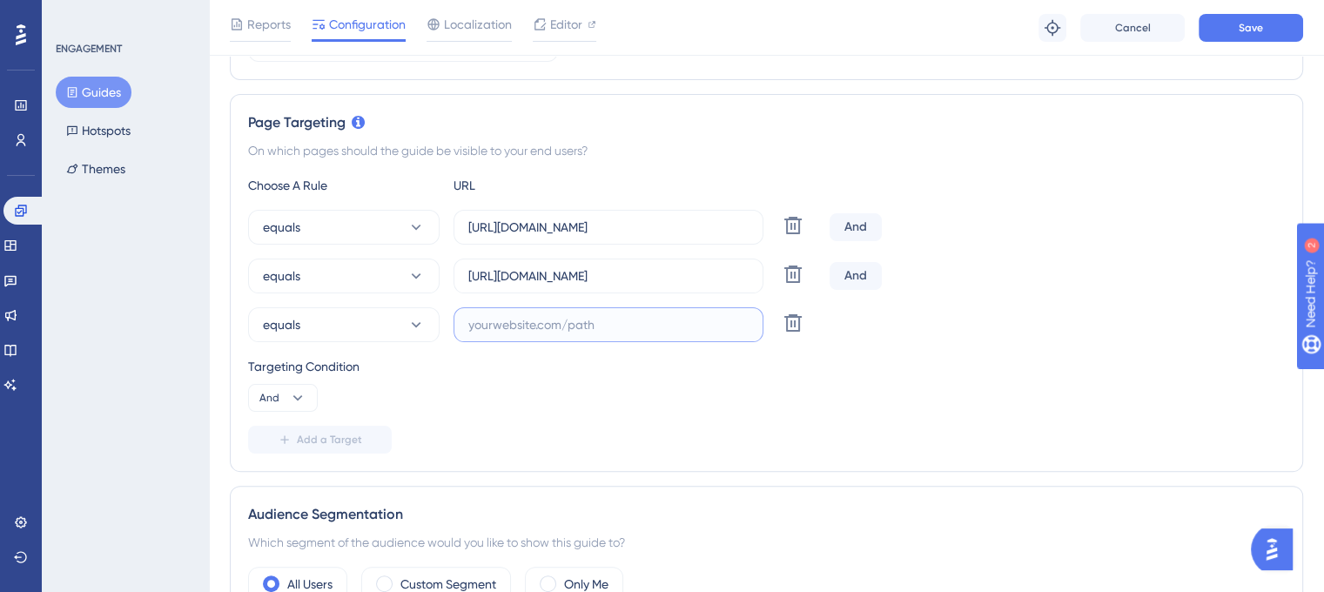
click at [488, 325] on input "text" at bounding box center [608, 324] width 280 height 19
paste input "https://leave.peakup.org/company/all-records"
type input "https://leave.peakup.org/company/all-records"
click at [826, 378] on div "Targeting Condition And" at bounding box center [766, 384] width 1037 height 56
drag, startPoint x: 698, startPoint y: 333, endPoint x: 759, endPoint y: 331, distance: 61.0
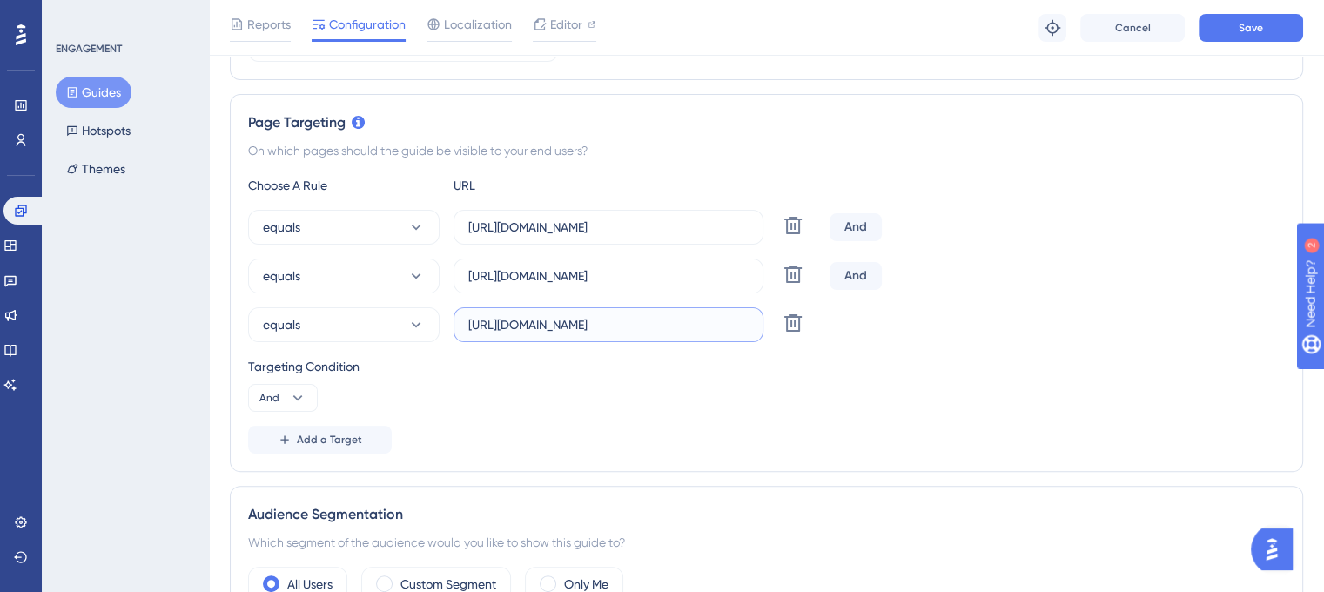
click at [759, 331] on label "https://leave.peakup.org/company/all-records" at bounding box center [609, 324] width 310 height 35
click at [714, 277] on input "https://leave.velocityapp.io/company/all-records" at bounding box center [608, 275] width 280 height 19
drag, startPoint x: 690, startPoint y: 270, endPoint x: 761, endPoint y: 271, distance: 70.5
click at [761, 271] on label "https://leave.velocityapp.io/company/all-records" at bounding box center [609, 276] width 310 height 35
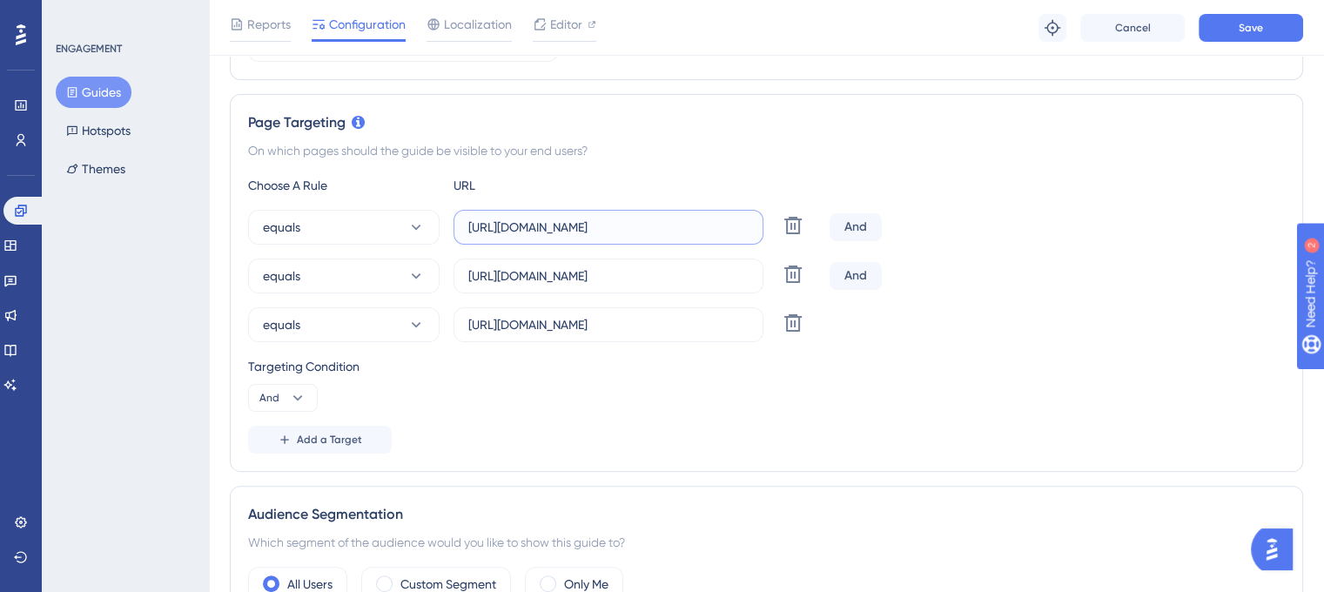
click at [717, 233] on input "[URL][DOMAIN_NAME]" at bounding box center [608, 227] width 280 height 19
drag, startPoint x: 696, startPoint y: 225, endPoint x: 758, endPoint y: 225, distance: 62.7
click at [758, 225] on label "[URL][DOMAIN_NAME]" at bounding box center [609, 227] width 310 height 35
click at [983, 246] on div "equals https://leave-dev.peakup.org/company/all-records Delete And equals https…" at bounding box center [766, 276] width 1037 height 132
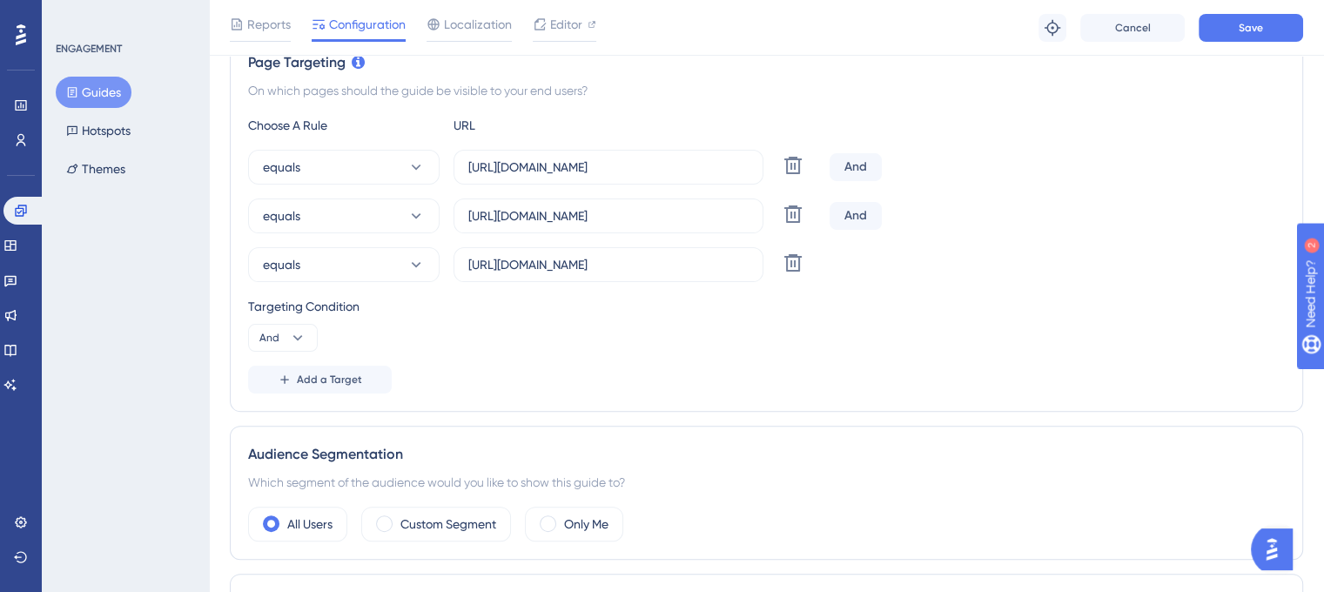
scroll to position [444, 0]
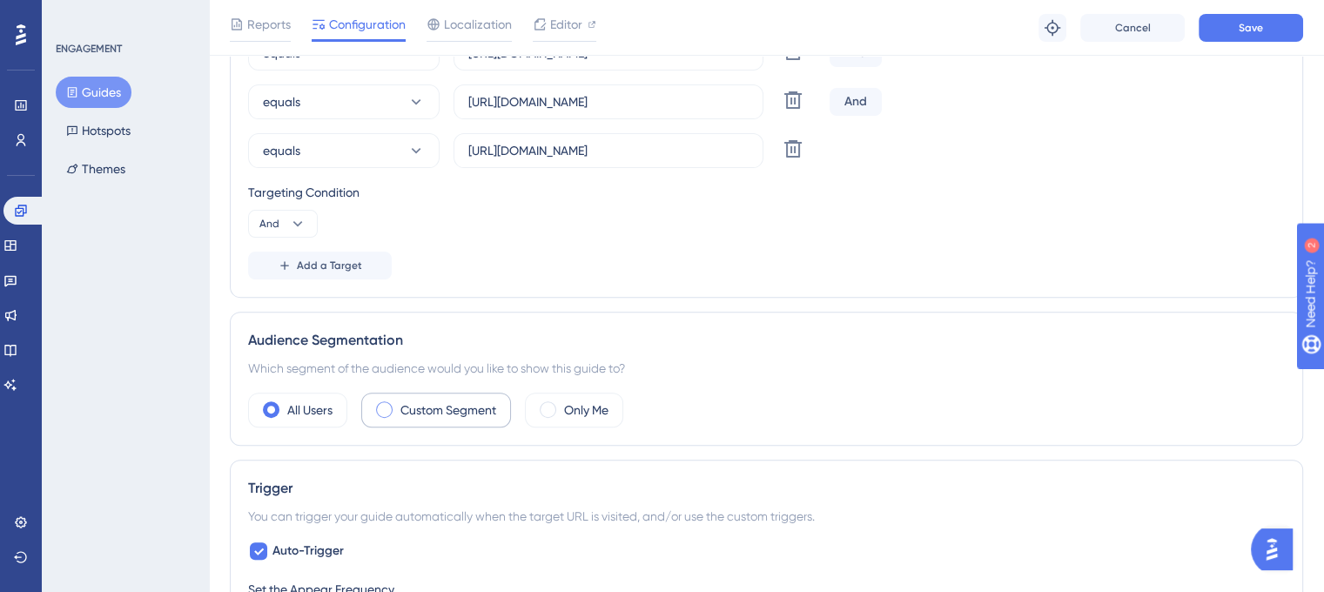
click at [421, 403] on label "Custom Segment" at bounding box center [448, 410] width 96 height 21
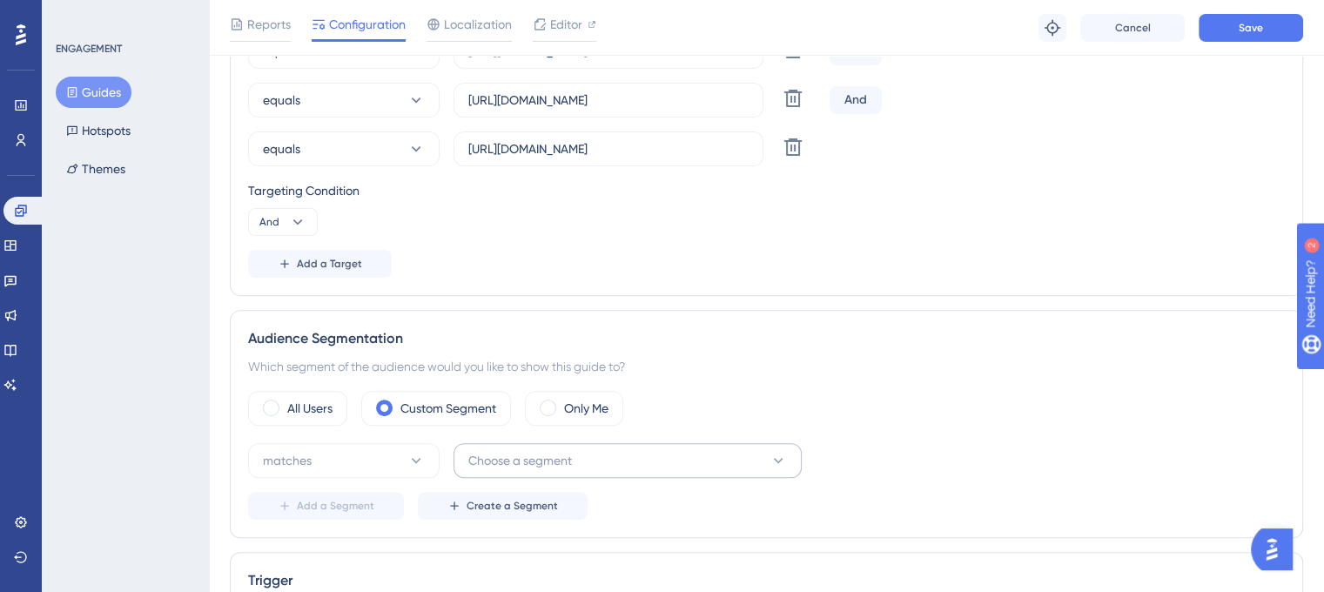
scroll to position [618, 0]
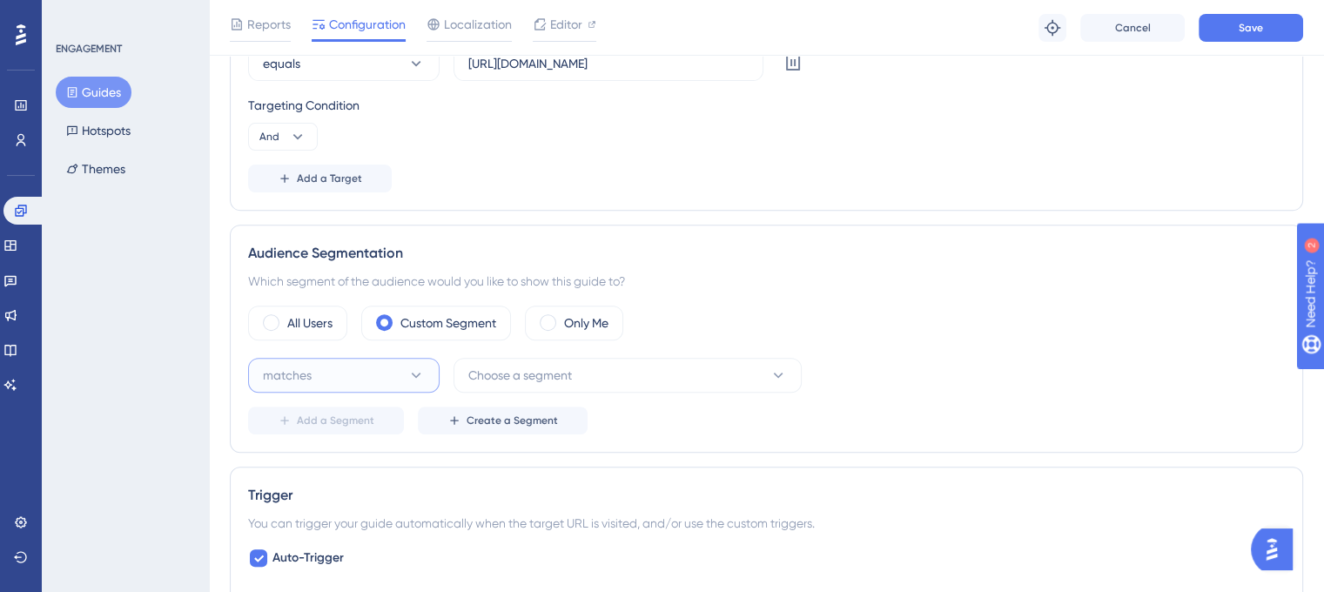
click at [373, 367] on button "matches" at bounding box center [344, 375] width 192 height 35
click at [348, 417] on div "matches matches" at bounding box center [343, 428] width 141 height 35
click at [586, 375] on button "Choose a segment" at bounding box center [628, 375] width 348 height 35
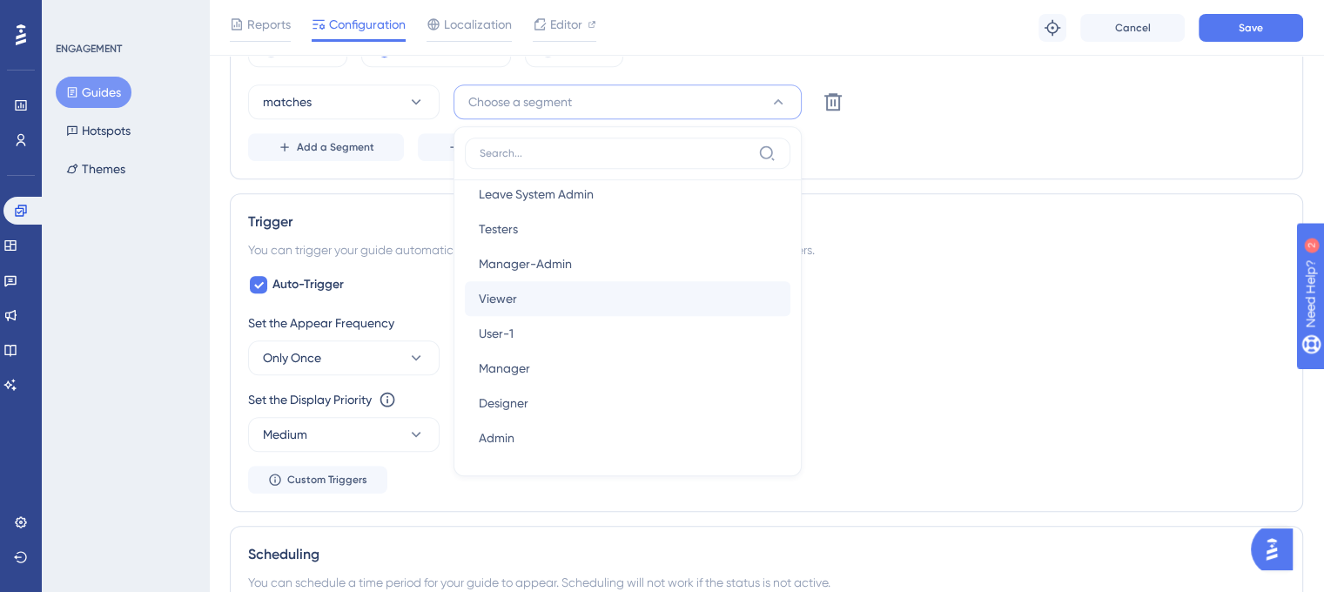
scroll to position [101, 0]
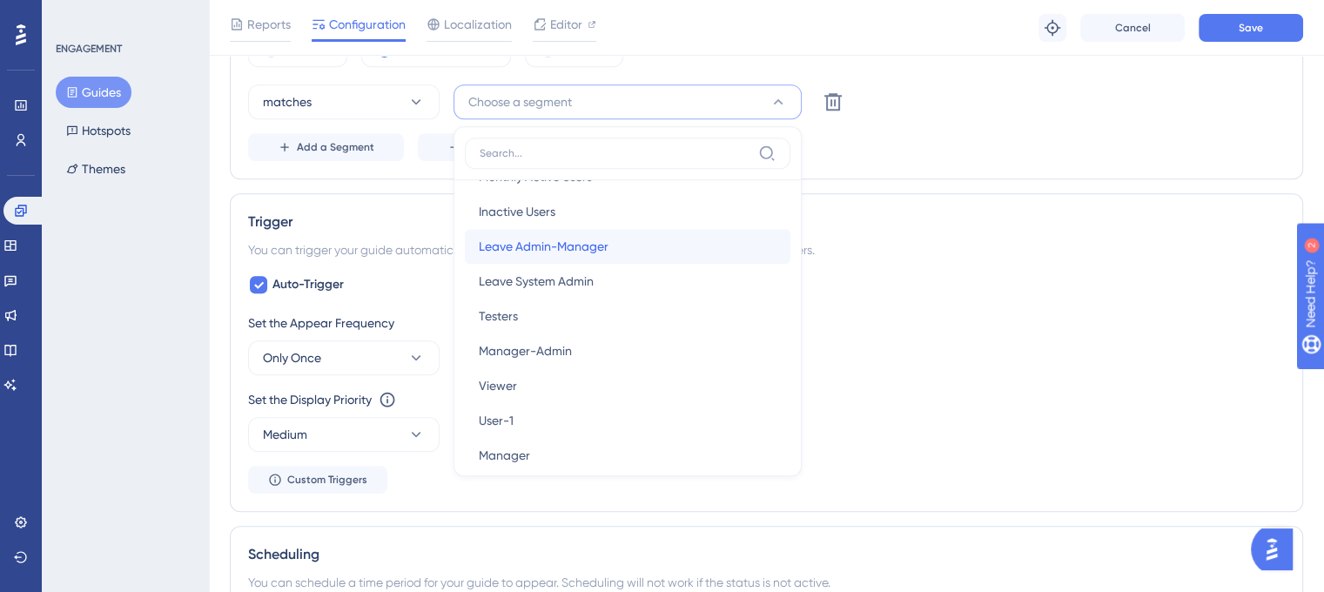
click at [589, 248] on span "Leave Admin-Manager" at bounding box center [544, 246] width 130 height 21
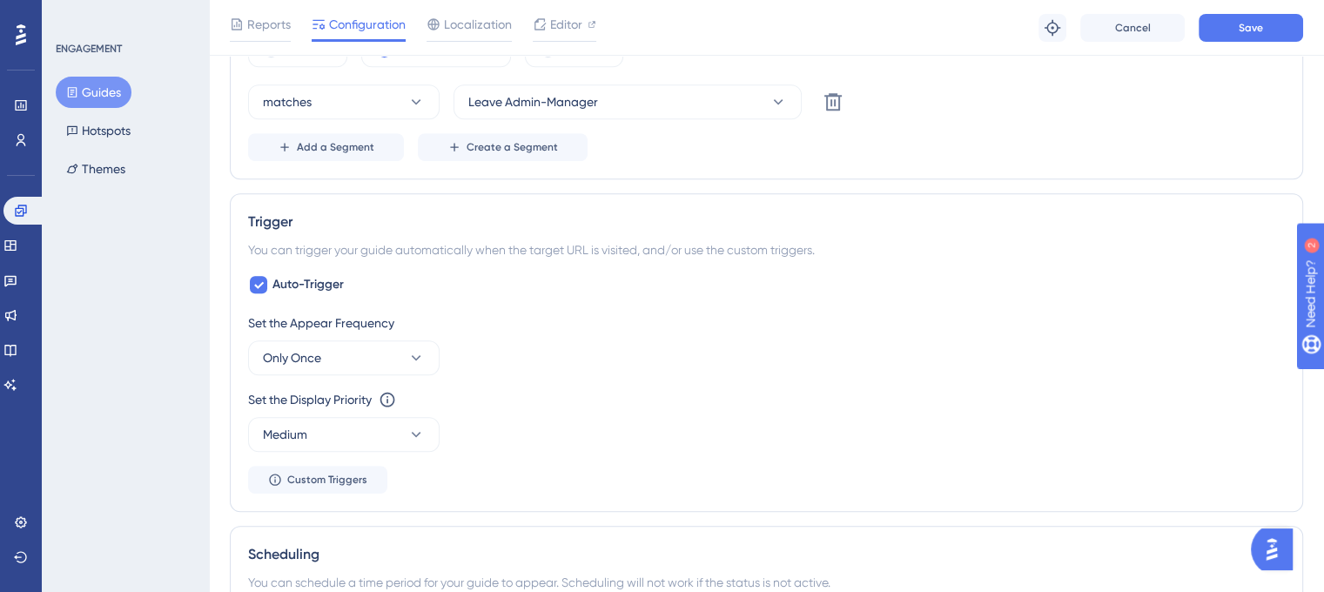
click at [942, 205] on div "Trigger You can trigger your guide automatically when the target URL is visited…" at bounding box center [766, 352] width 1073 height 319
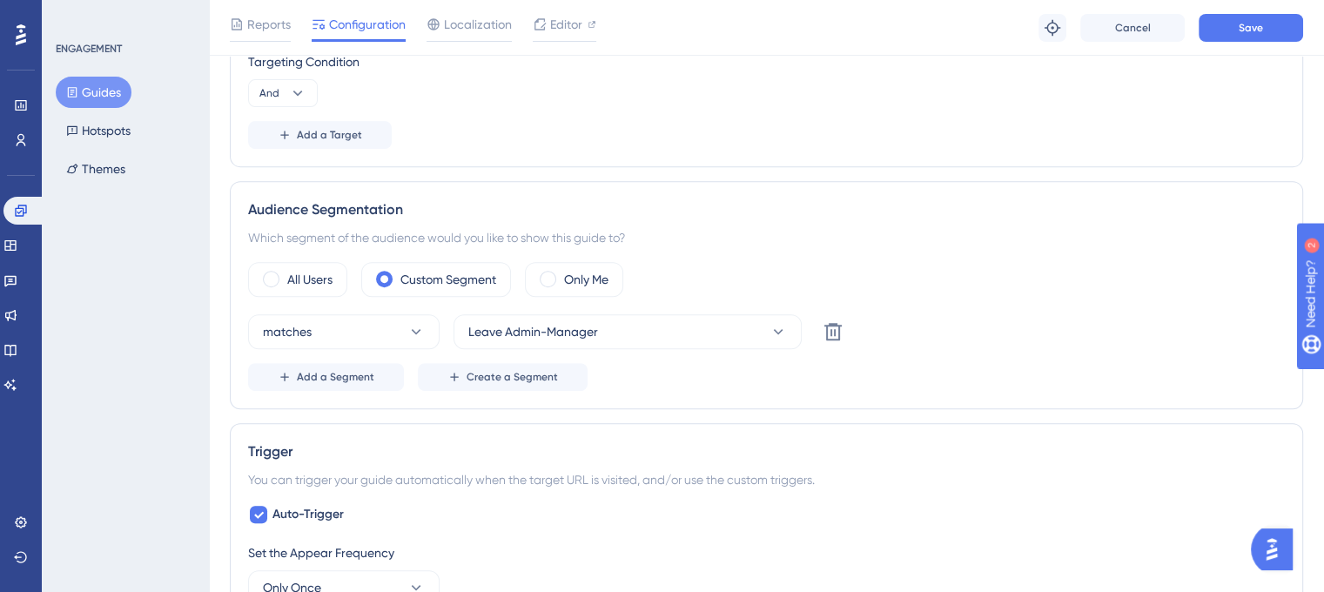
scroll to position [630, 0]
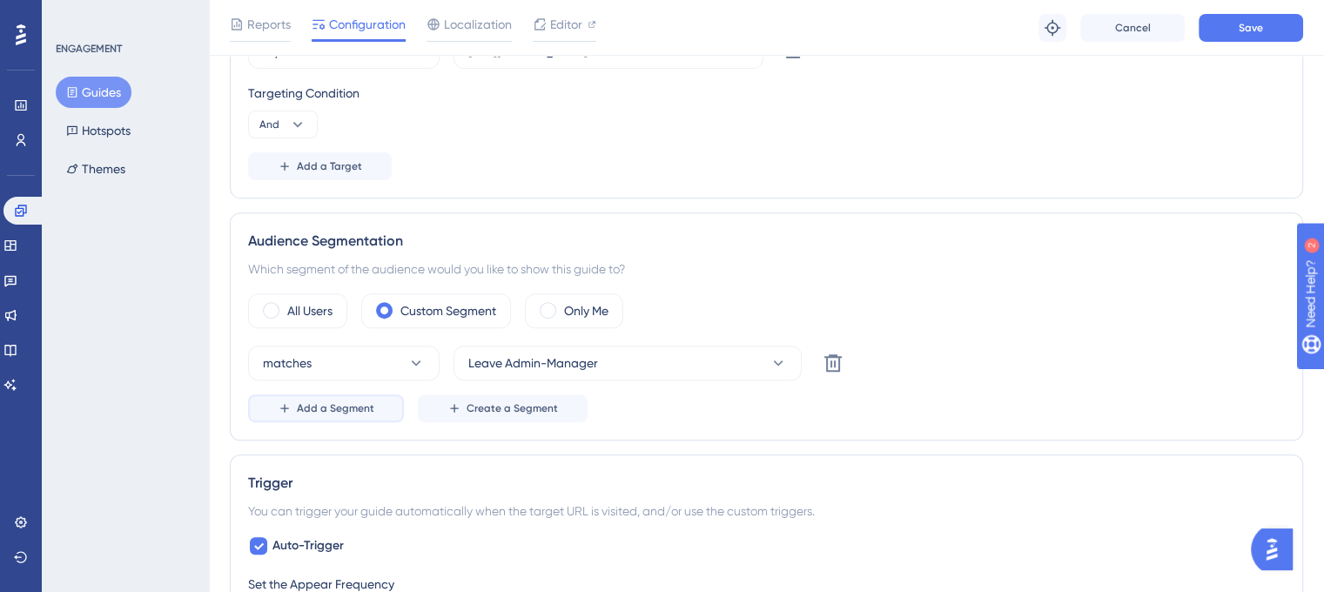
click at [352, 406] on span "Add a Segment" at bounding box center [335, 408] width 77 height 14
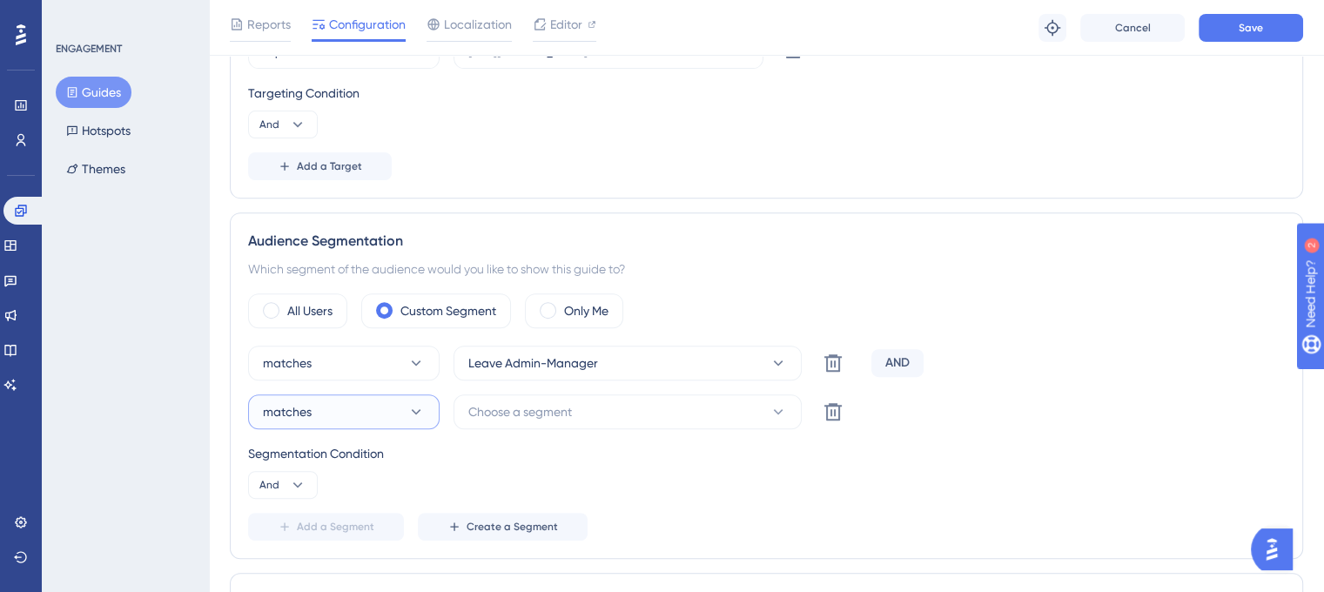
click at [361, 409] on button "matches" at bounding box center [344, 411] width 192 height 35
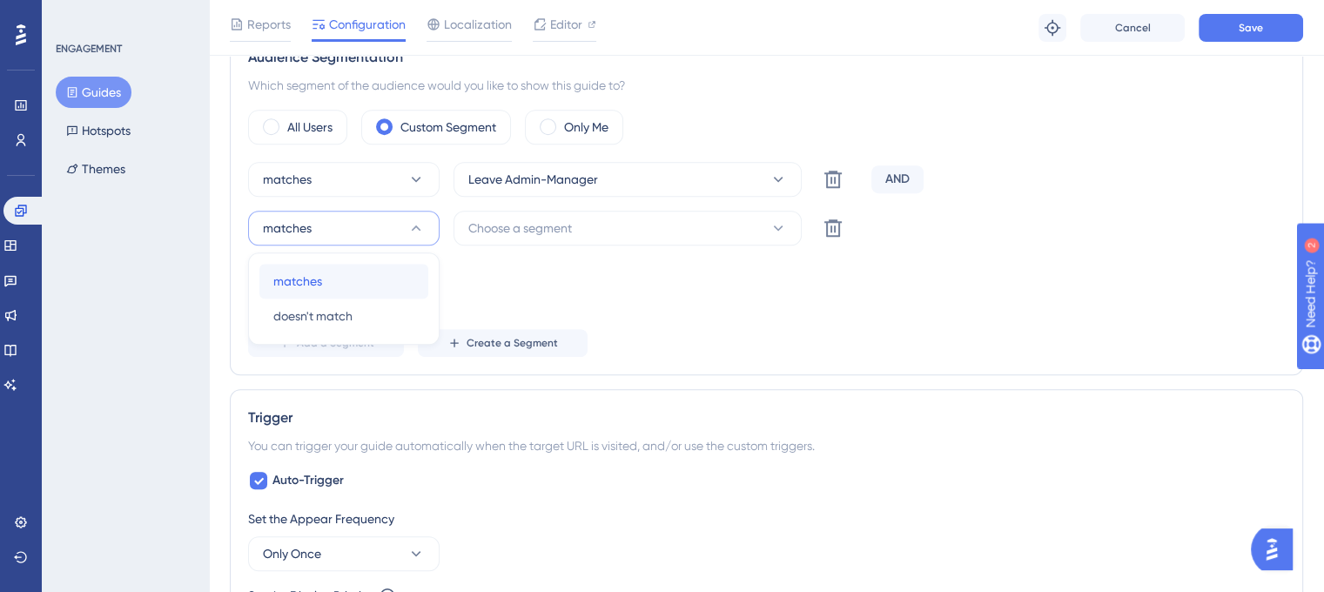
click at [321, 286] on div "matches matches" at bounding box center [343, 281] width 141 height 35
click at [672, 222] on button "Choose a segment" at bounding box center [628, 228] width 348 height 35
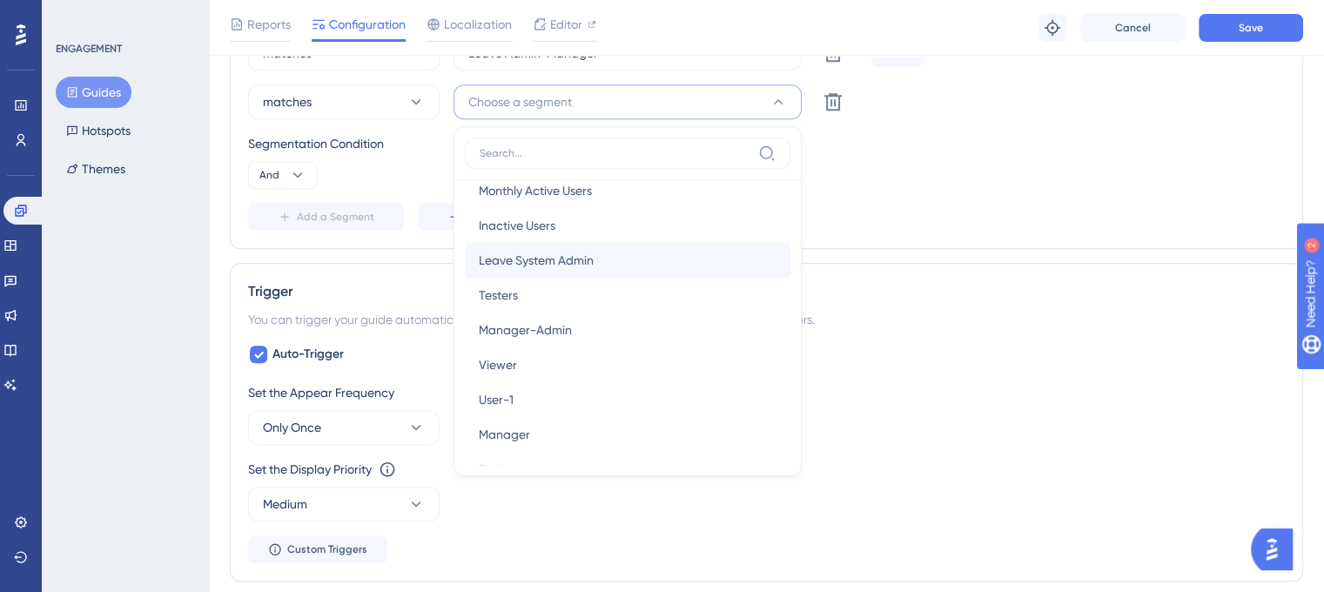
scroll to position [0, 0]
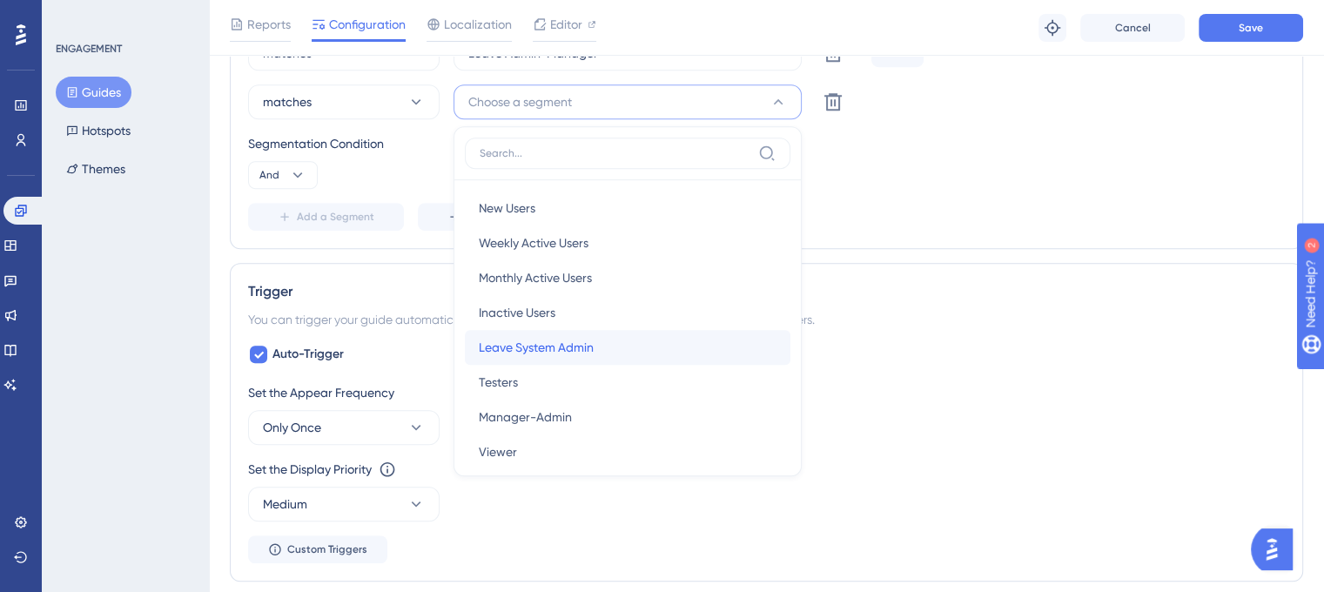
click at [596, 336] on div "Leave System Admin Leave System Admin" at bounding box center [628, 347] width 298 height 35
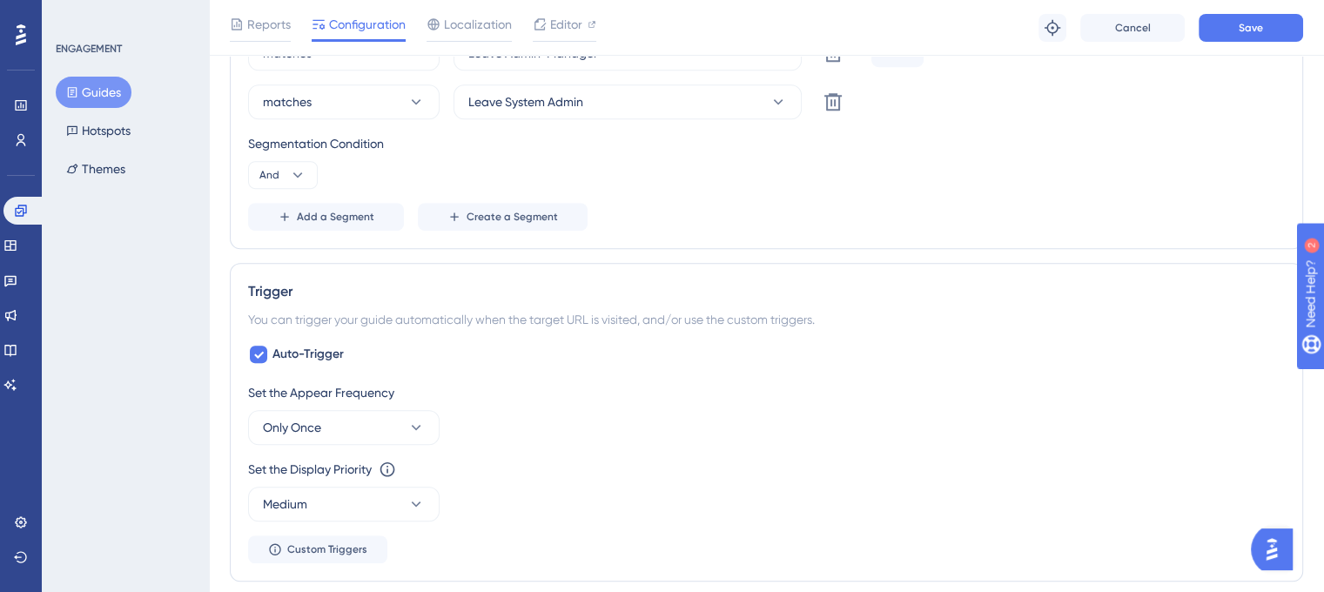
click at [942, 190] on div "matches Leave Admin-Manager Delete AND matches Leave System Admin Delete Segmen…" at bounding box center [766, 133] width 1037 height 195
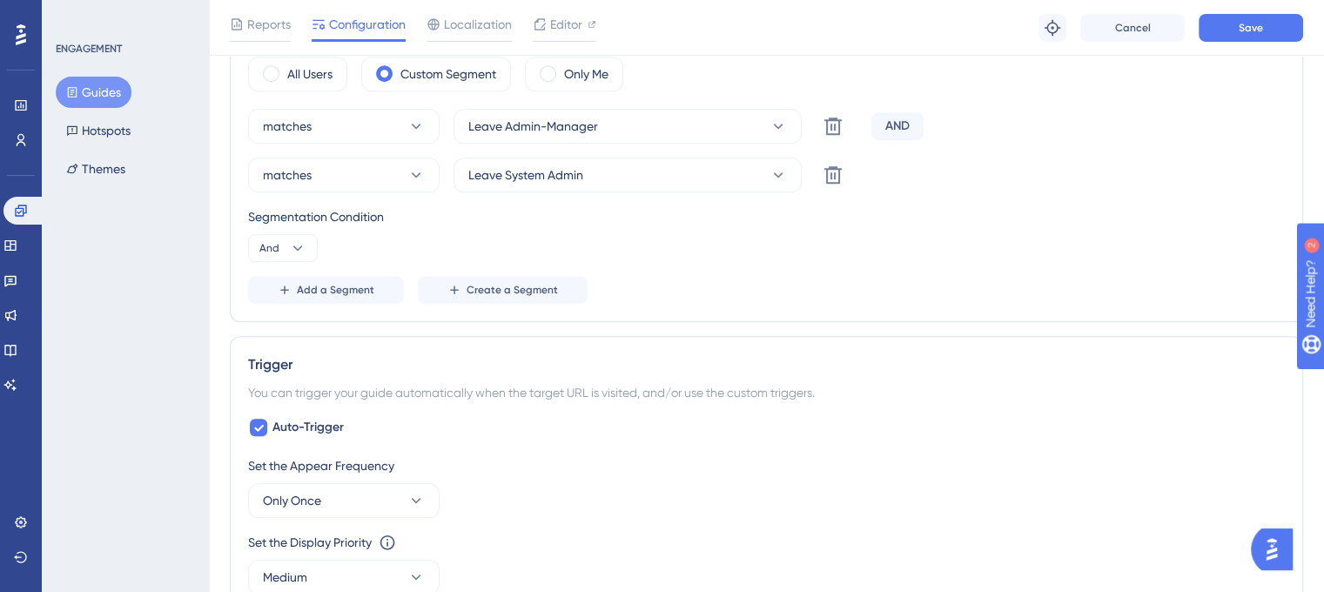
scroll to position [766, 0]
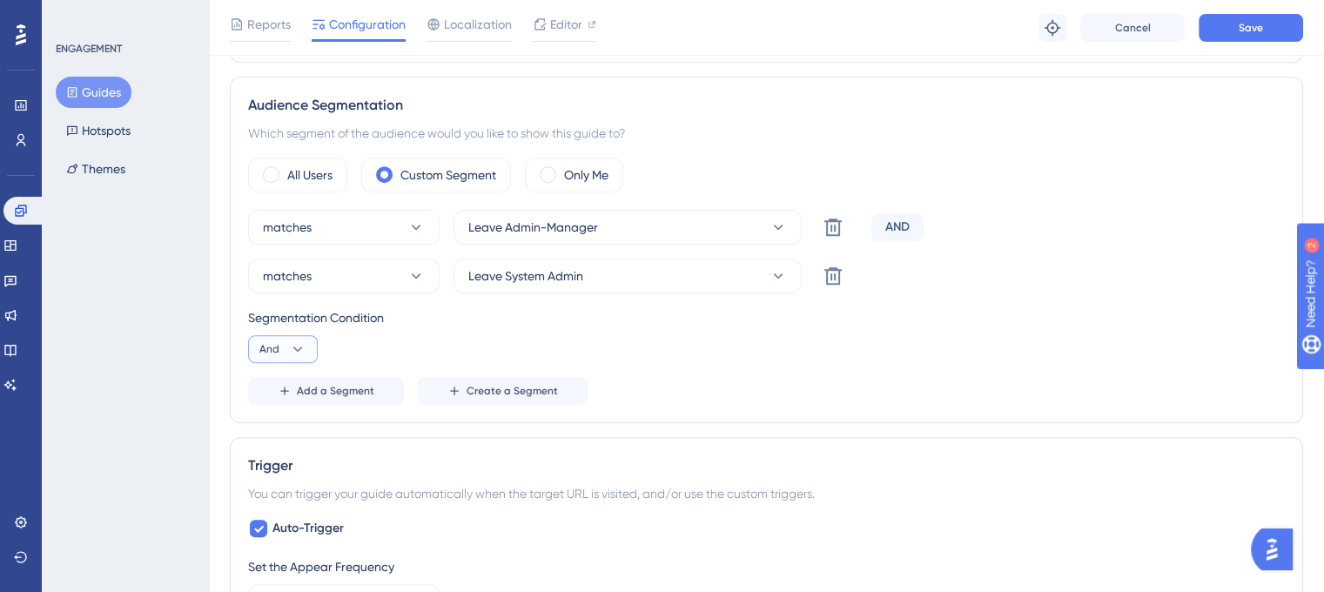
click at [299, 340] on icon at bounding box center [297, 348] width 17 height 17
click at [290, 427] on div "Or Or" at bounding box center [282, 433] width 33 height 35
click at [764, 358] on div "Segmentation Condition Or" at bounding box center [766, 335] width 1037 height 56
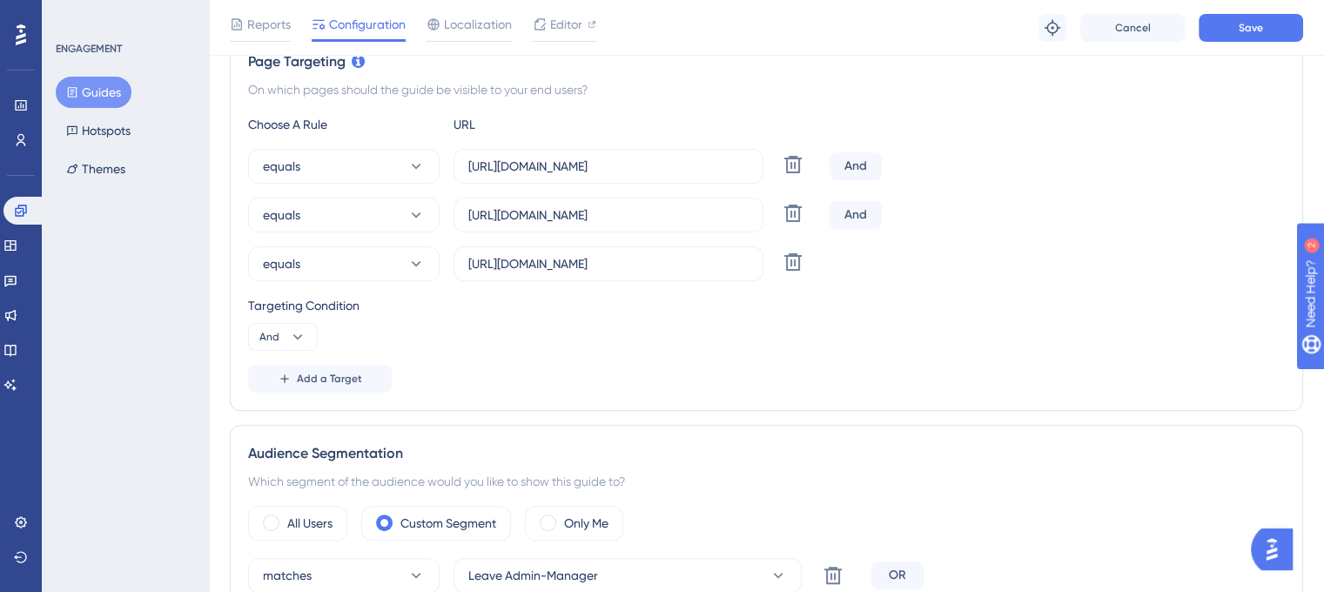
scroll to position [331, 0]
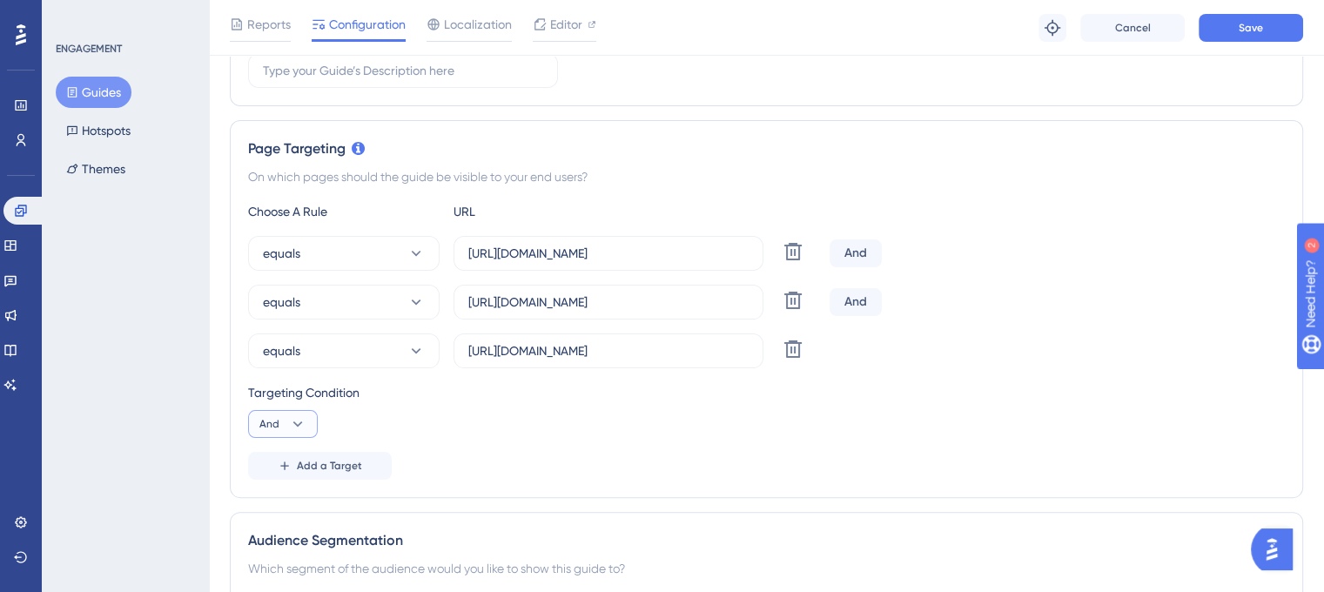
click at [292, 422] on icon at bounding box center [297, 423] width 17 height 17
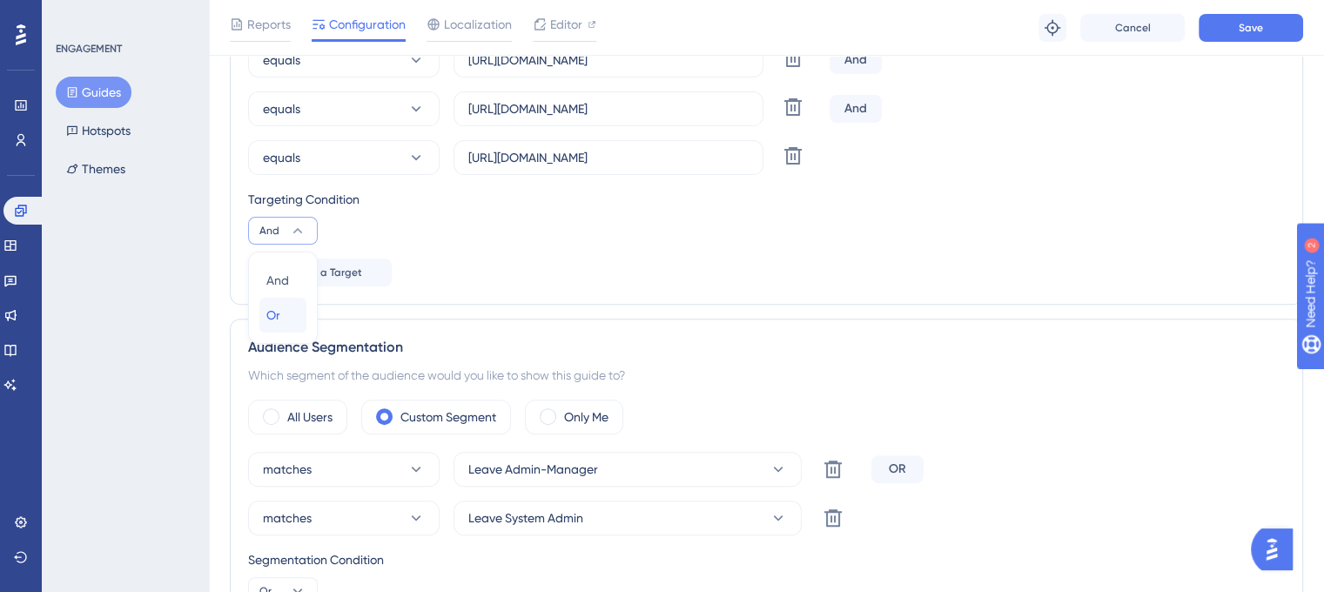
click at [285, 320] on div "Or Or" at bounding box center [282, 315] width 33 height 35
click at [784, 256] on div "Choose A Rule URL equals https://leave-dev.peakup.org/company/all-records Delet…" at bounding box center [766, 147] width 1037 height 279
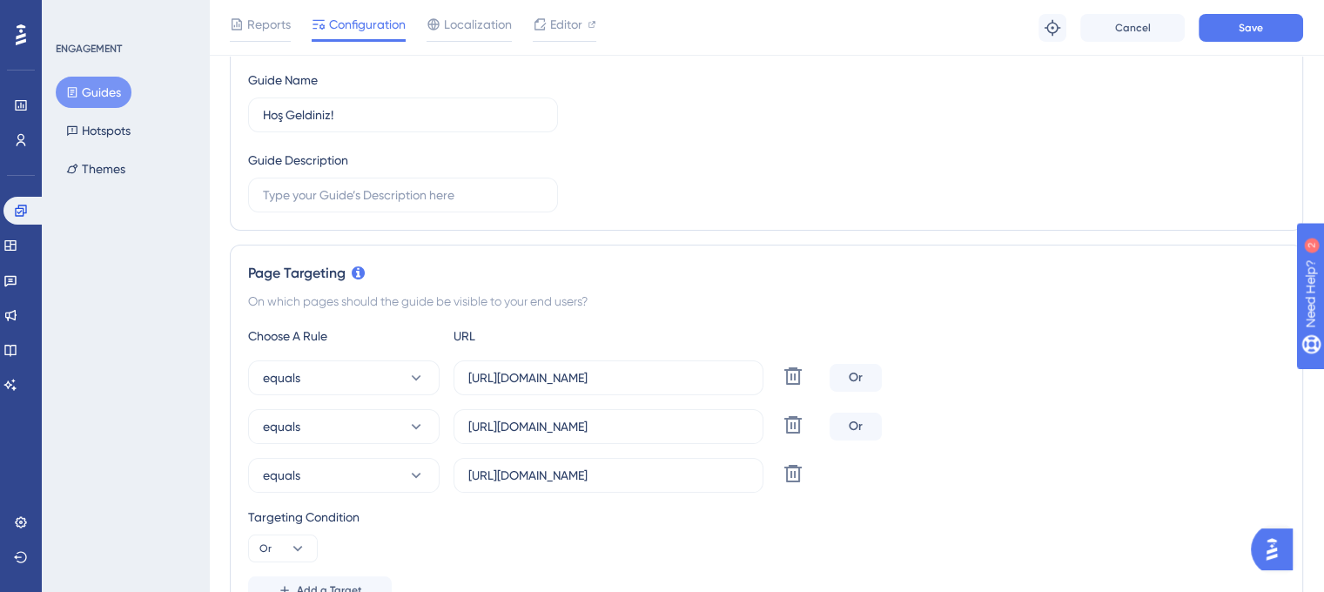
scroll to position [176, 0]
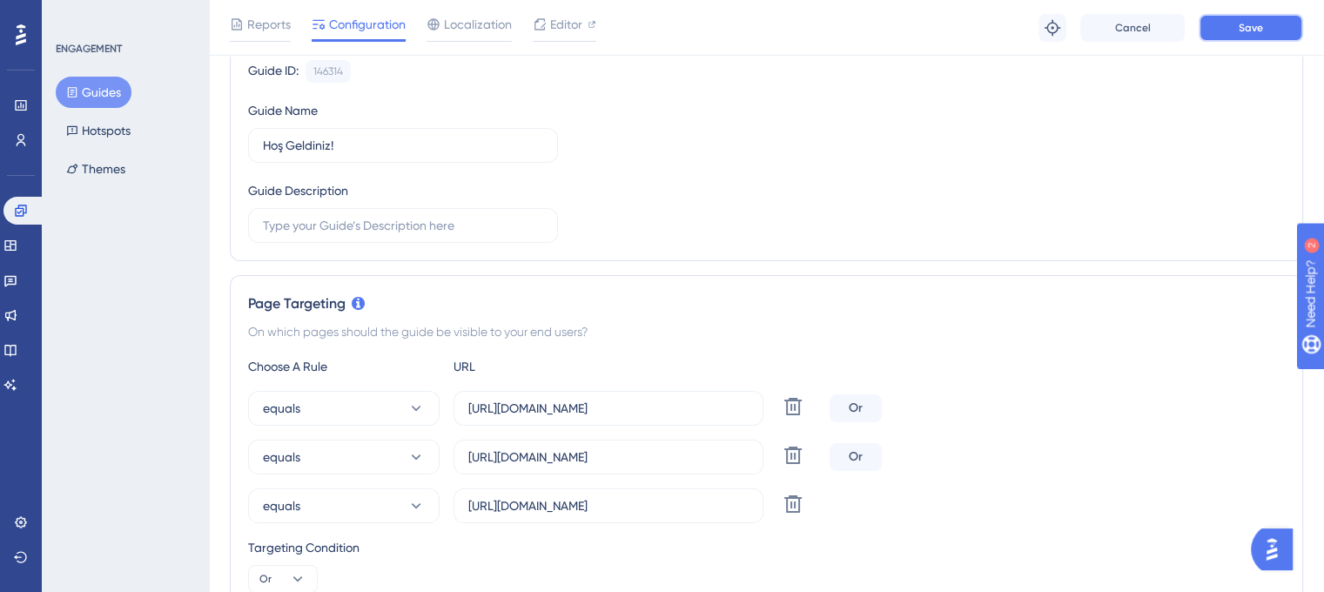
click at [1251, 37] on button "Save" at bounding box center [1251, 28] width 104 height 28
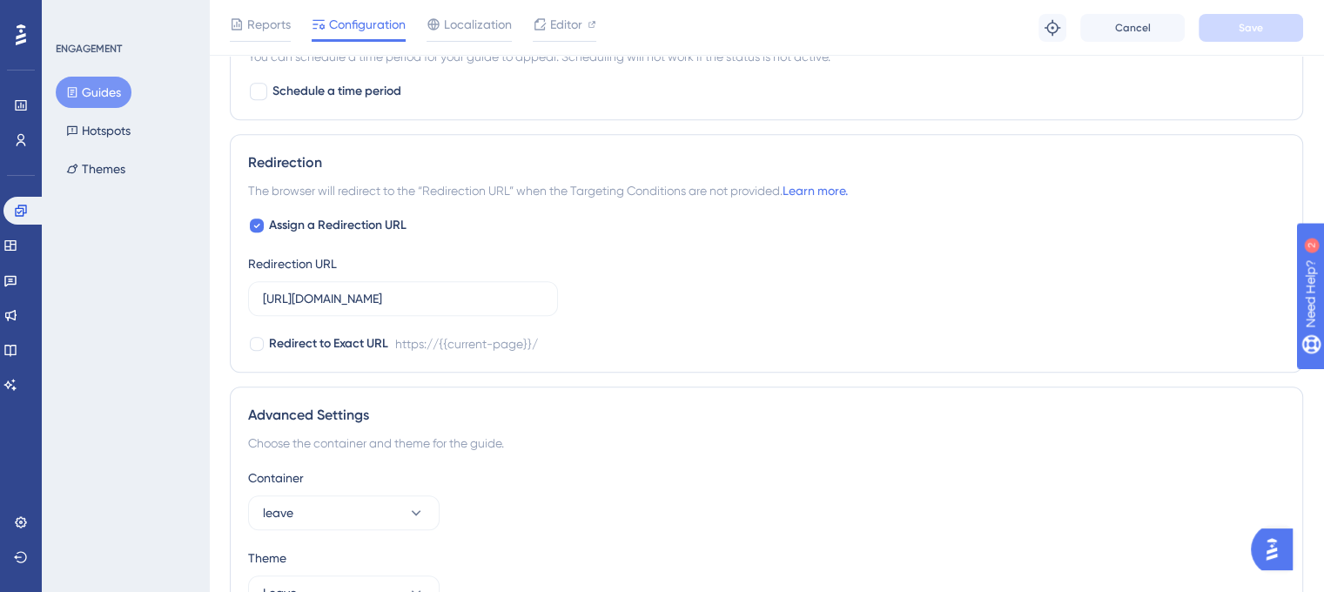
scroll to position [1567, 0]
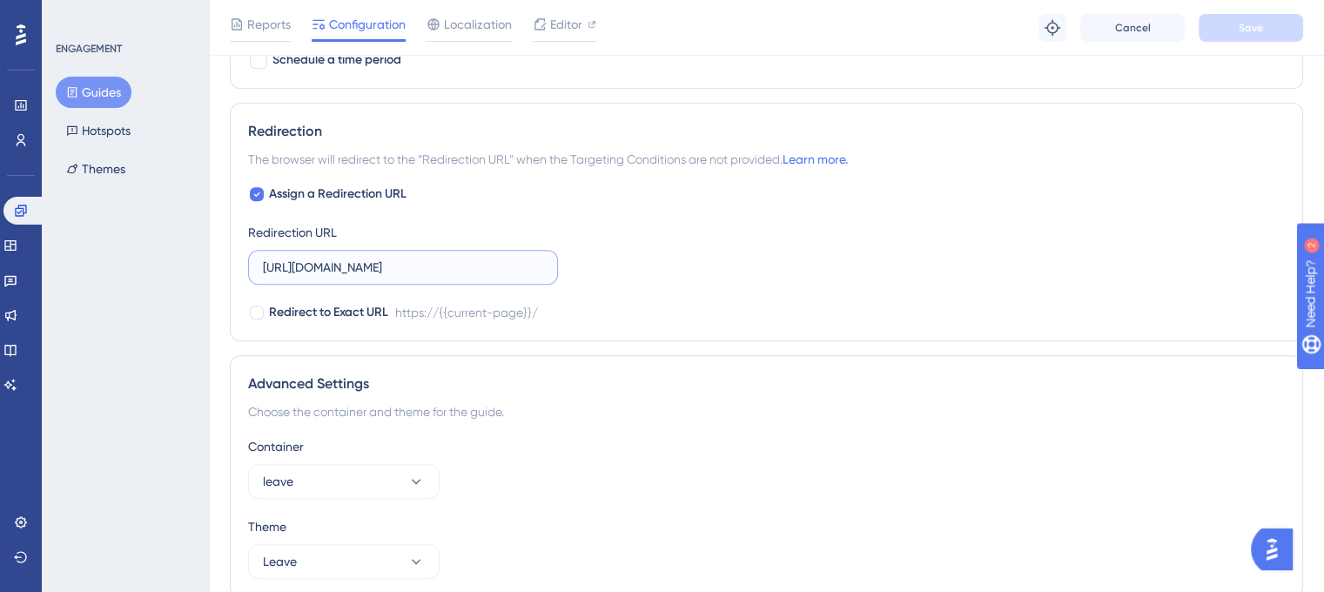
click at [464, 265] on input "[URL][DOMAIN_NAME]" at bounding box center [403, 267] width 280 height 19
click at [460, 264] on input "[URL][DOMAIN_NAME]" at bounding box center [403, 267] width 280 height 19
drag, startPoint x: 460, startPoint y: 264, endPoint x: 233, endPoint y: 259, distance: 226.4
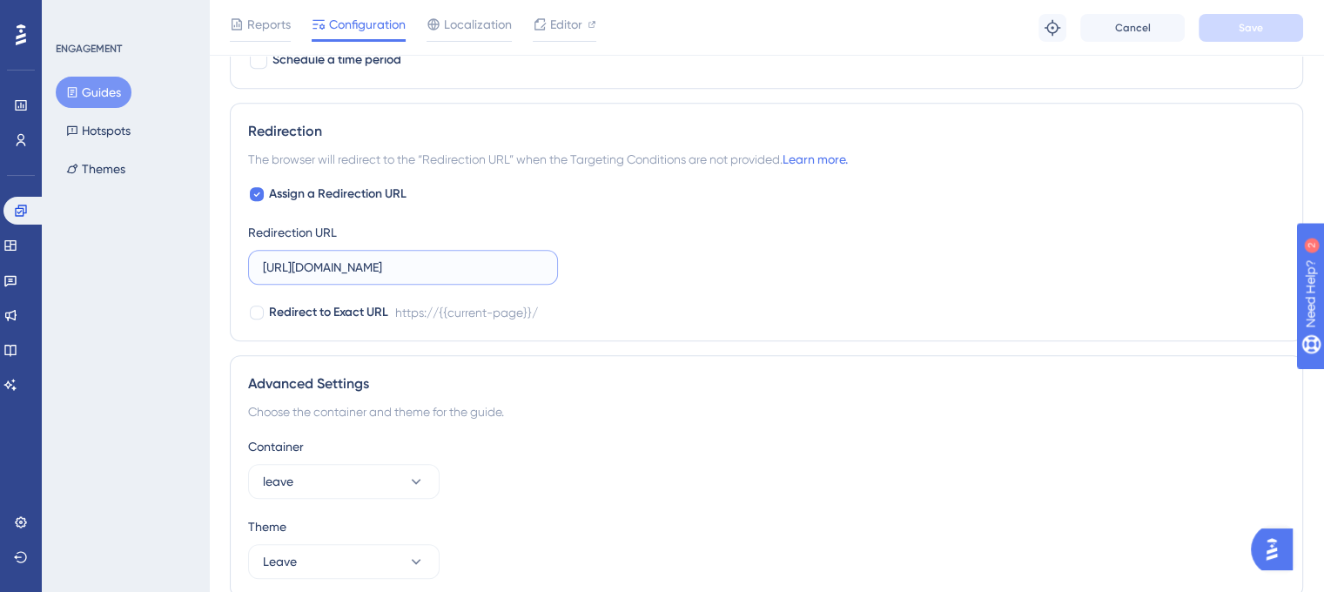
click at [233, 259] on div "Redirection The browser will redirect to the “Redirection URL” when the Targeti…" at bounding box center [766, 222] width 1073 height 239
paste input ".velocityapp.io"
click at [408, 263] on input "https://leave.velocityapp.io/" at bounding box center [403, 267] width 280 height 19
click at [428, 264] on input "https://leave.velocityapp.io/" at bounding box center [403, 267] width 280 height 19
click at [444, 258] on input "https://leave.velocityapp" at bounding box center [403, 267] width 280 height 19
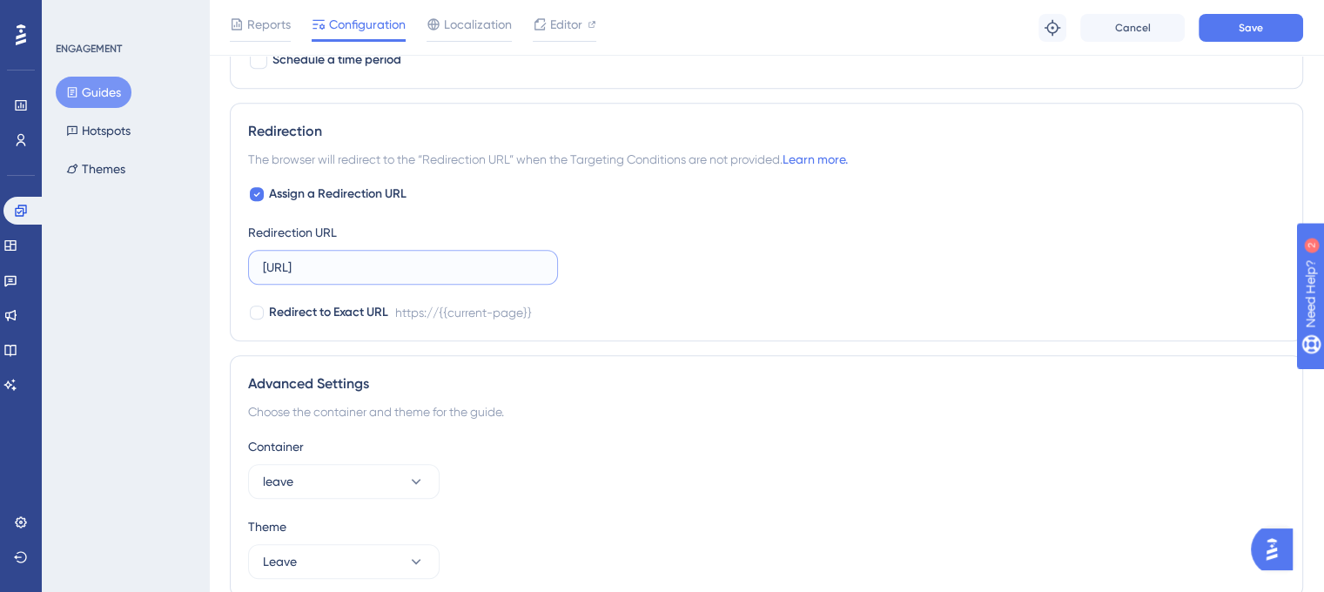
click at [444, 258] on input "https://leave.velocityapp" at bounding box center [403, 267] width 280 height 19
paste input ".io/"
type input "https://leave.velocityapp.io/"
click at [282, 310] on span "Redirect to Exact URL" at bounding box center [328, 312] width 119 height 21
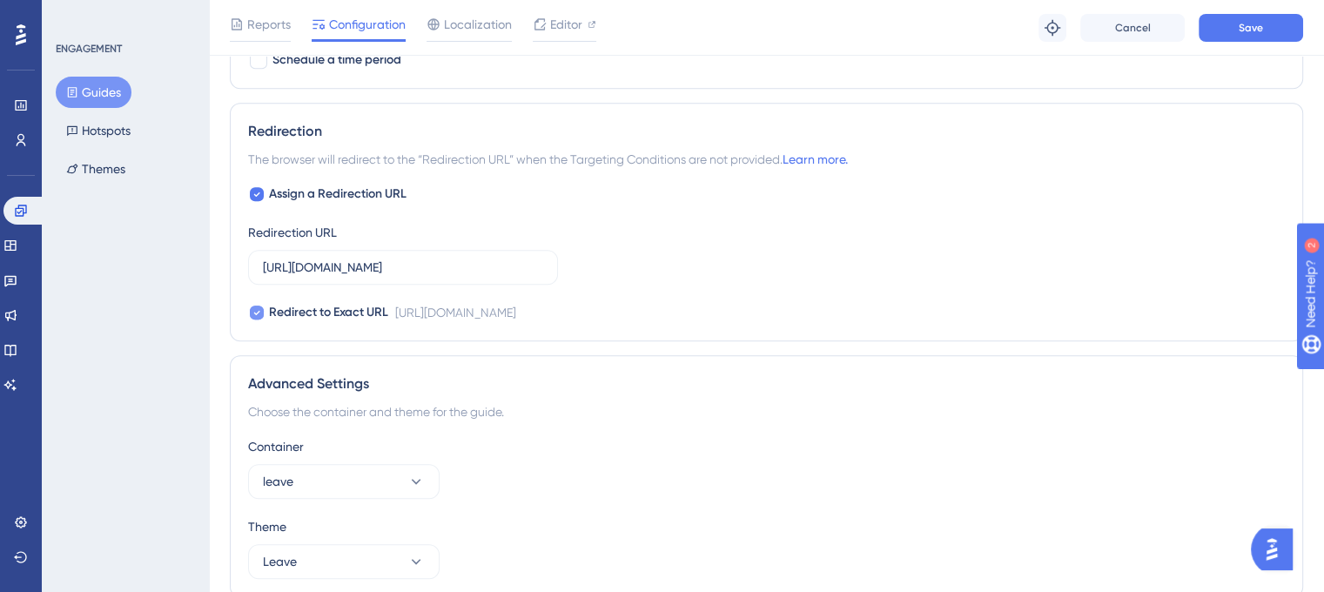
click at [282, 310] on span "Redirect to Exact URL" at bounding box center [328, 312] width 119 height 21
click at [281, 313] on span "Redirect to Exact URL" at bounding box center [328, 312] width 119 height 21
click at [284, 310] on span "Redirect to Exact URL" at bounding box center [328, 312] width 119 height 21
checkbox input "false"
click at [1271, 32] on button "Save" at bounding box center [1251, 28] width 104 height 28
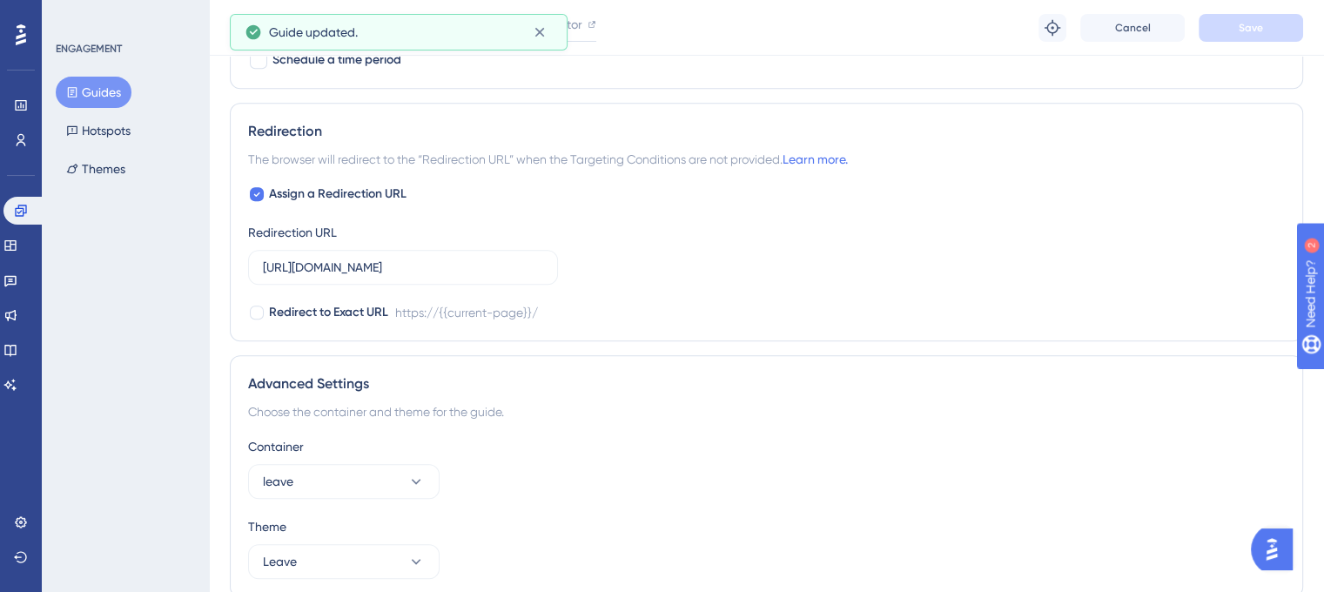
click at [82, 86] on button "Guides" at bounding box center [94, 92] width 76 height 31
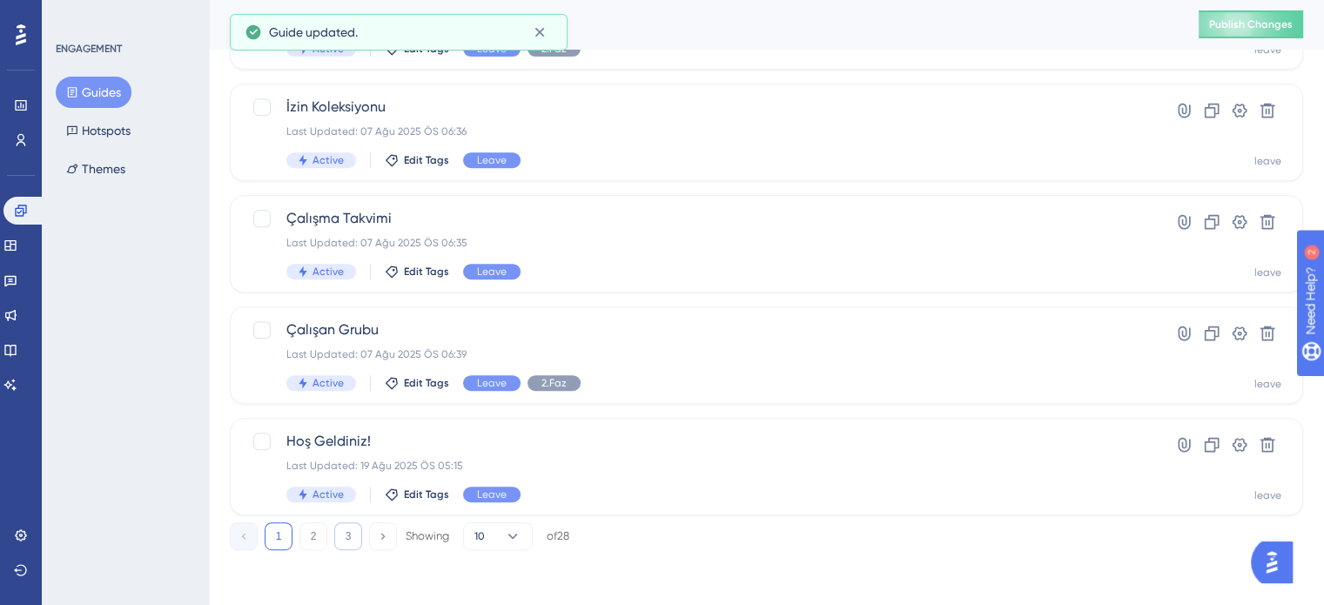
click at [339, 536] on button "3" at bounding box center [348, 536] width 28 height 28
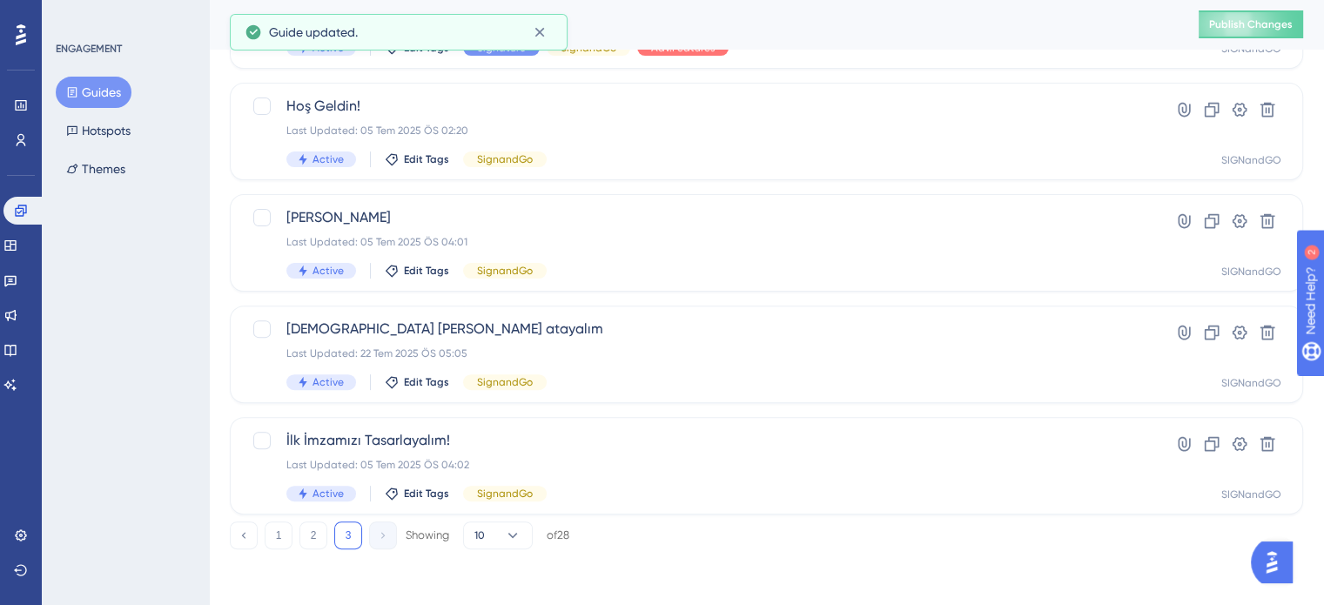
scroll to position [522, 0]
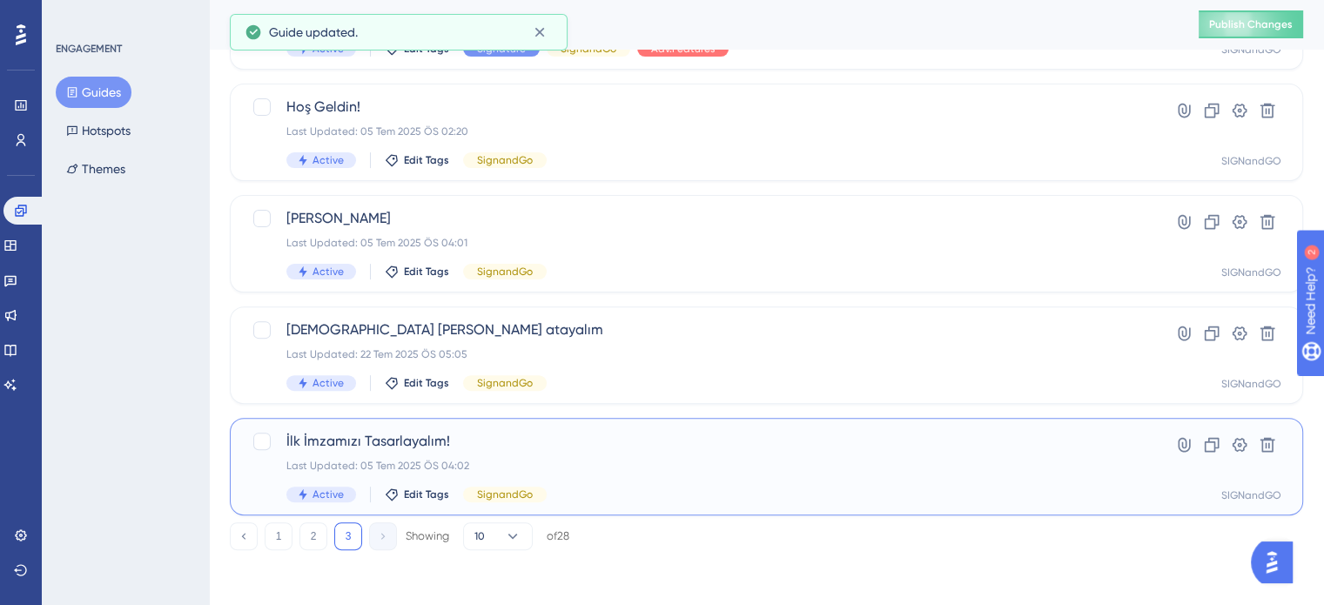
click at [537, 442] on span "İlk İmzamızı Tasarlayalım!" at bounding box center [696, 441] width 821 height 21
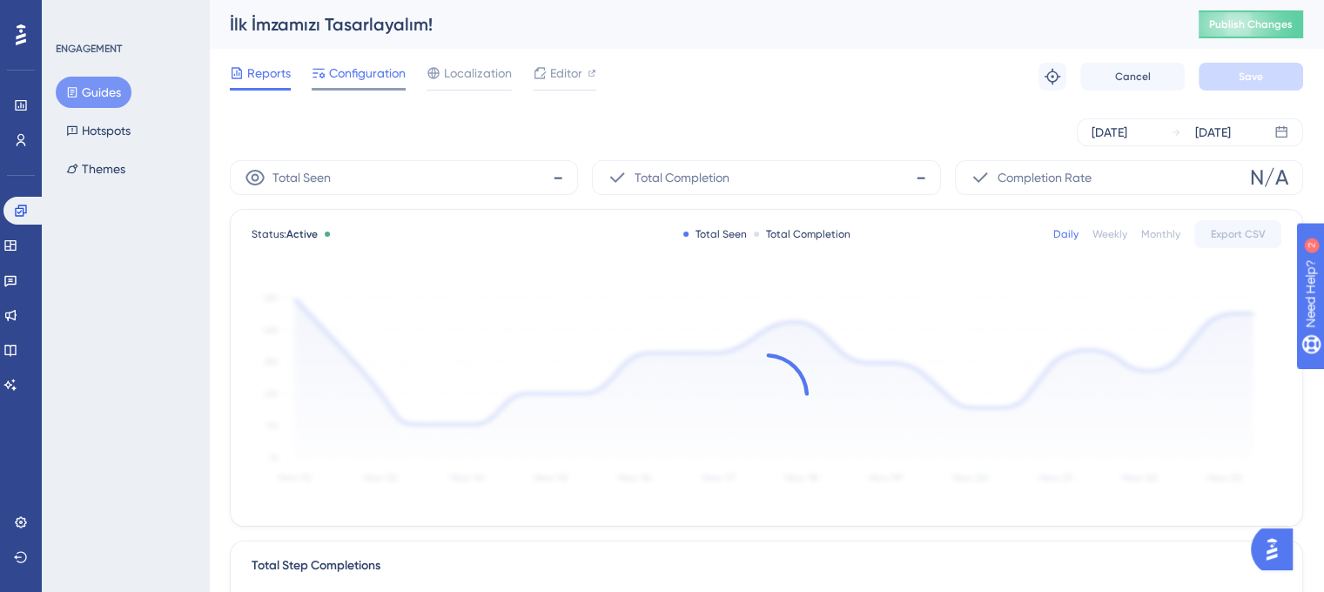
click at [357, 79] on span "Configuration" at bounding box center [367, 73] width 77 height 21
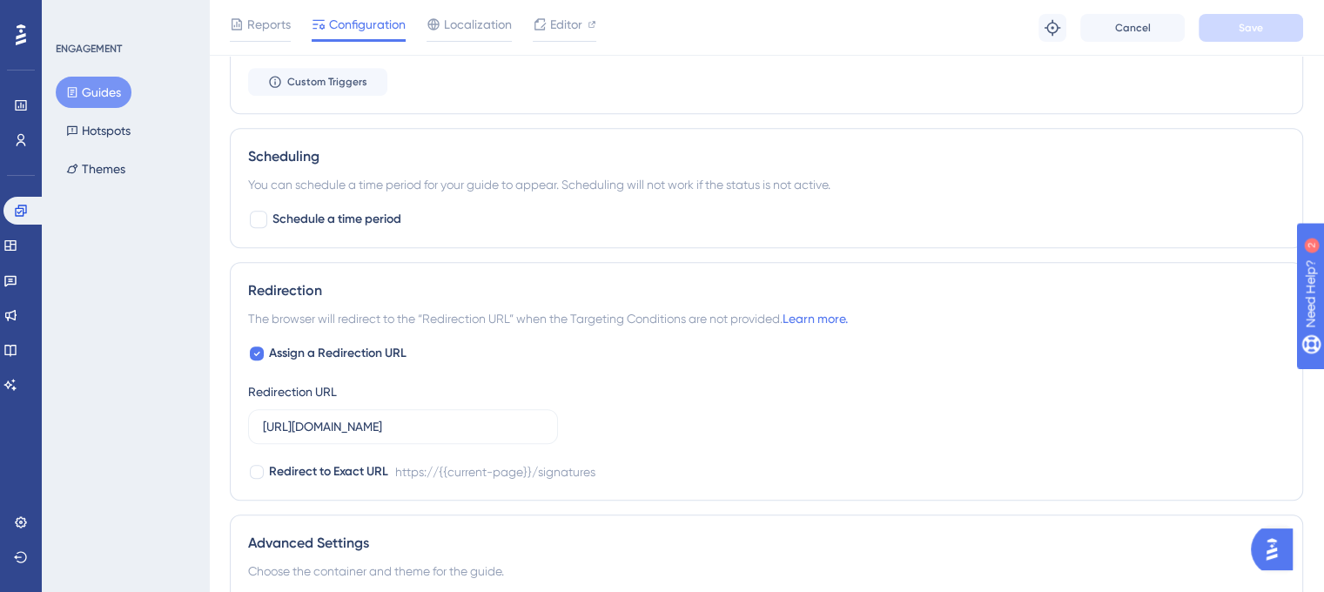
scroll to position [1219, 0]
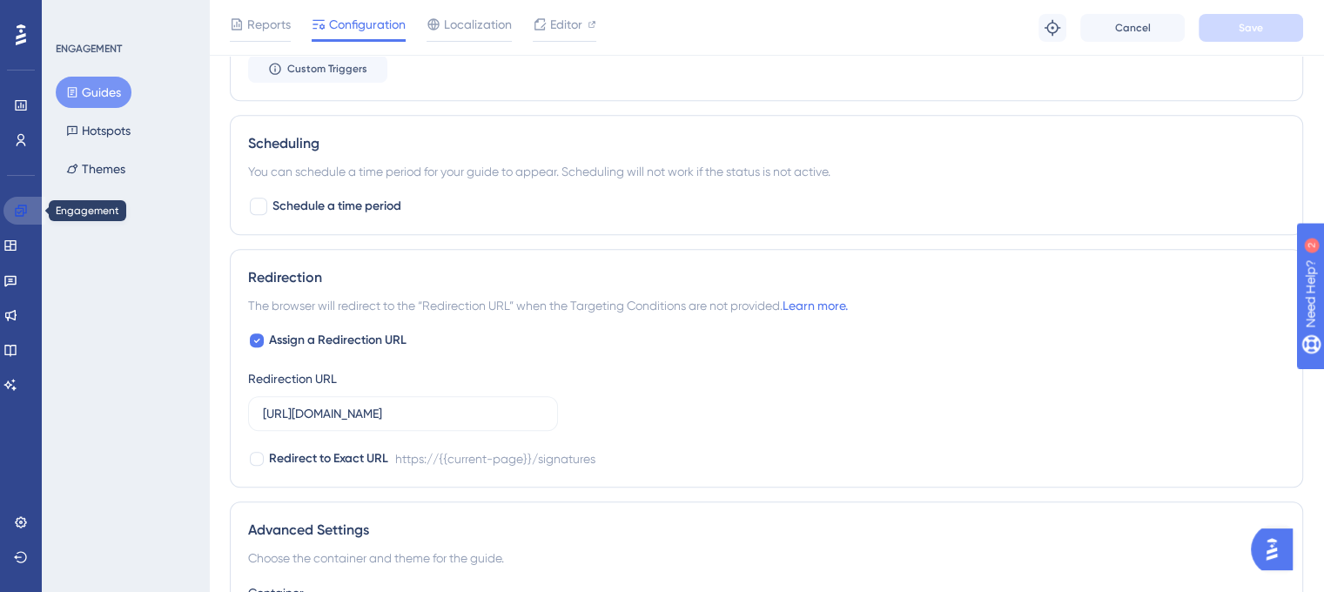
click at [15, 211] on icon at bounding box center [20, 210] width 11 height 11
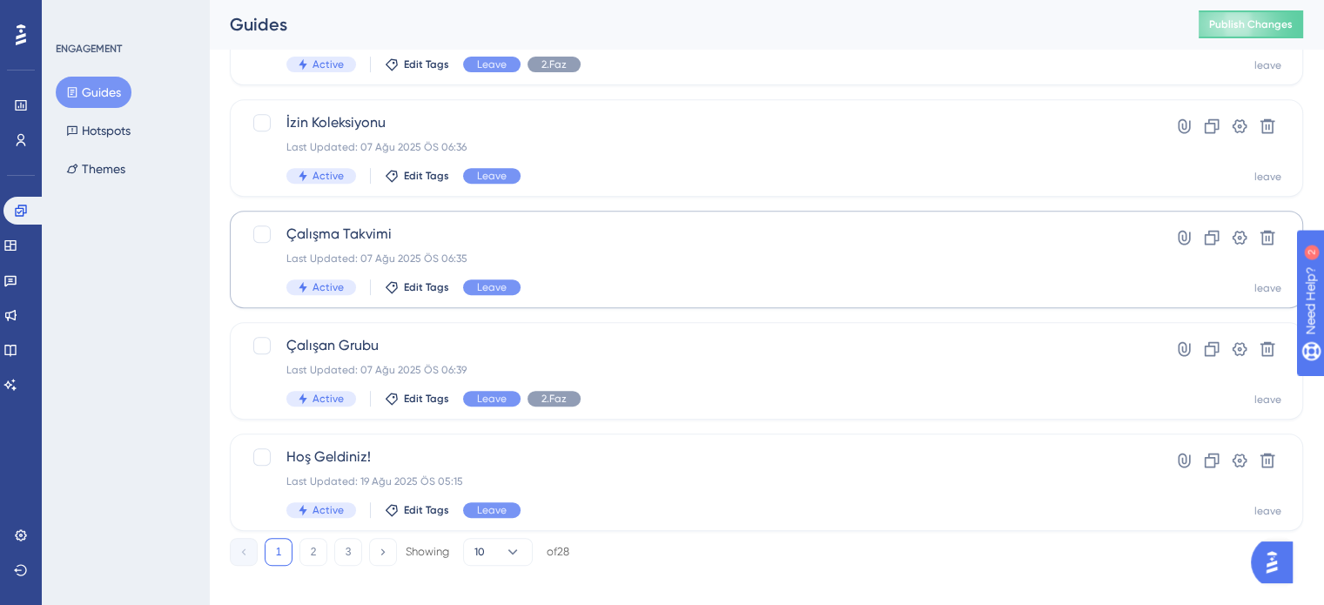
scroll to position [745, 0]
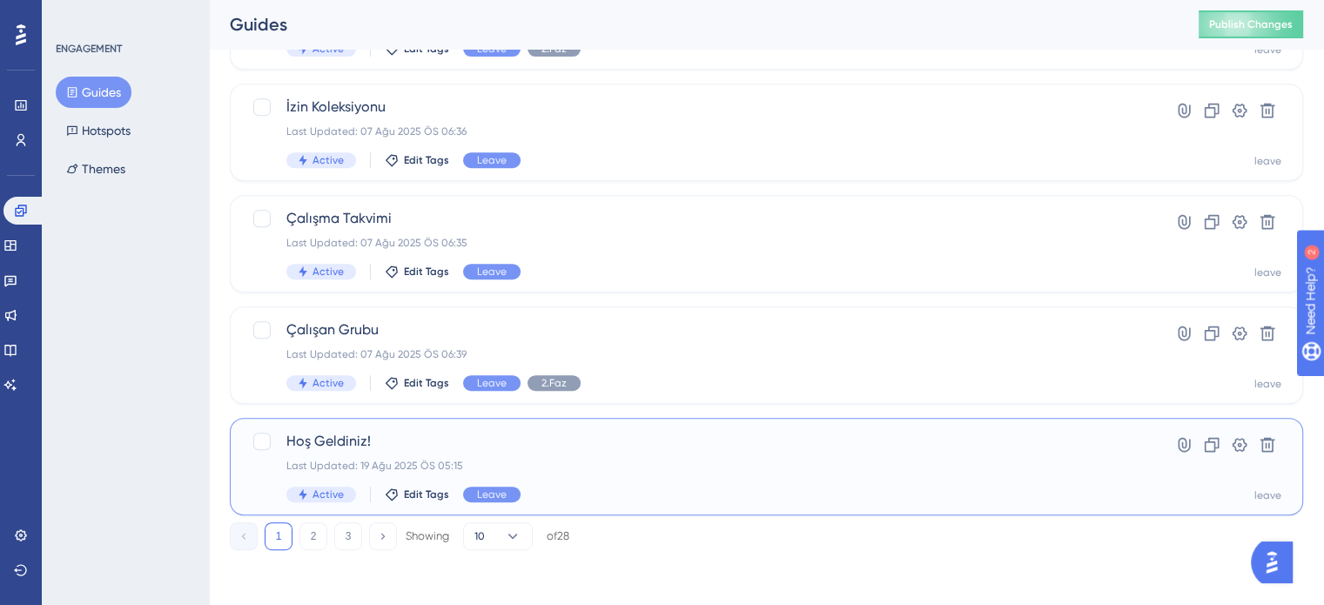
click at [619, 474] on div "Hoş Geldiniz! Last Updated: 19 Ağu 2025 ÖS 05:15 Active Edit Tags Leave" at bounding box center [696, 466] width 821 height 71
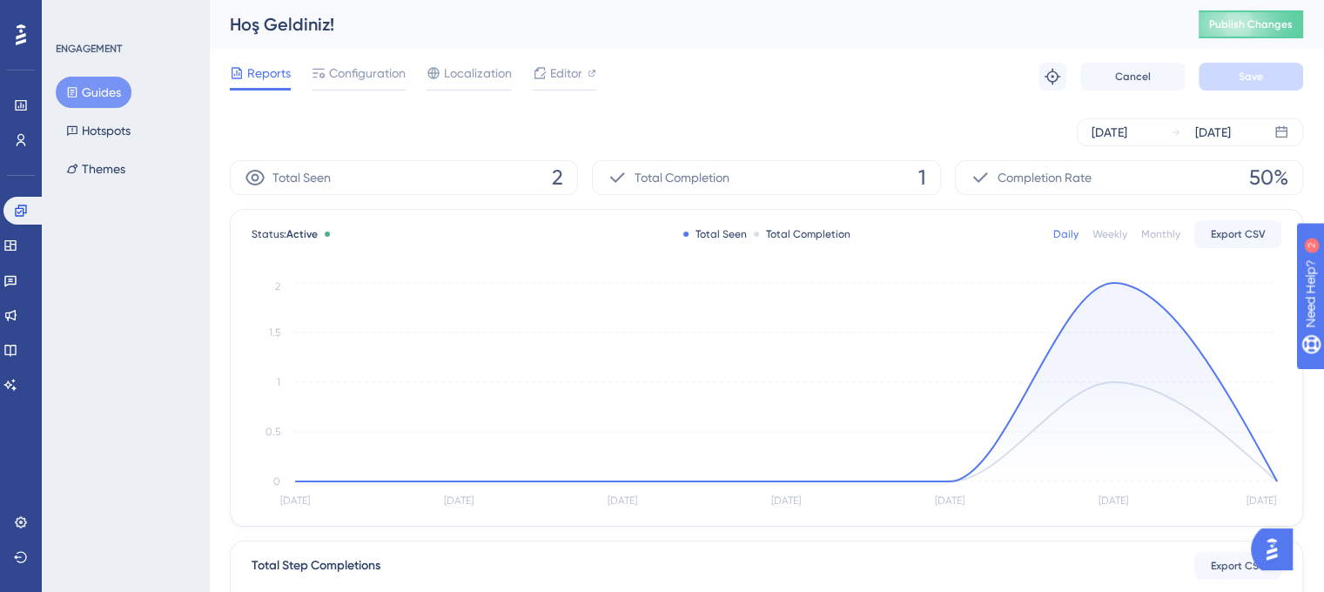
click at [363, 60] on div "Reports Configuration Localization Editor Troubleshoot Cancel Save" at bounding box center [766, 77] width 1073 height 56
click at [367, 68] on span "Configuration" at bounding box center [367, 73] width 77 height 21
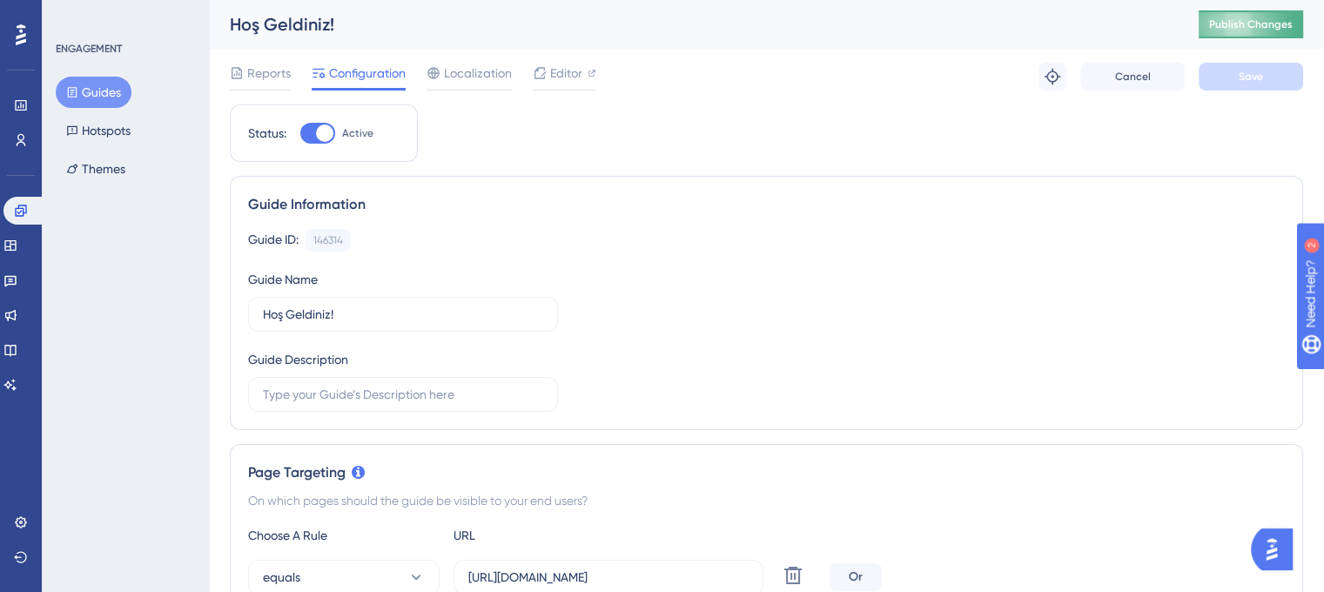
click at [1257, 22] on span "Publish Changes" at bounding box center [1251, 24] width 84 height 14
click at [17, 243] on icon at bounding box center [10, 246] width 14 height 14
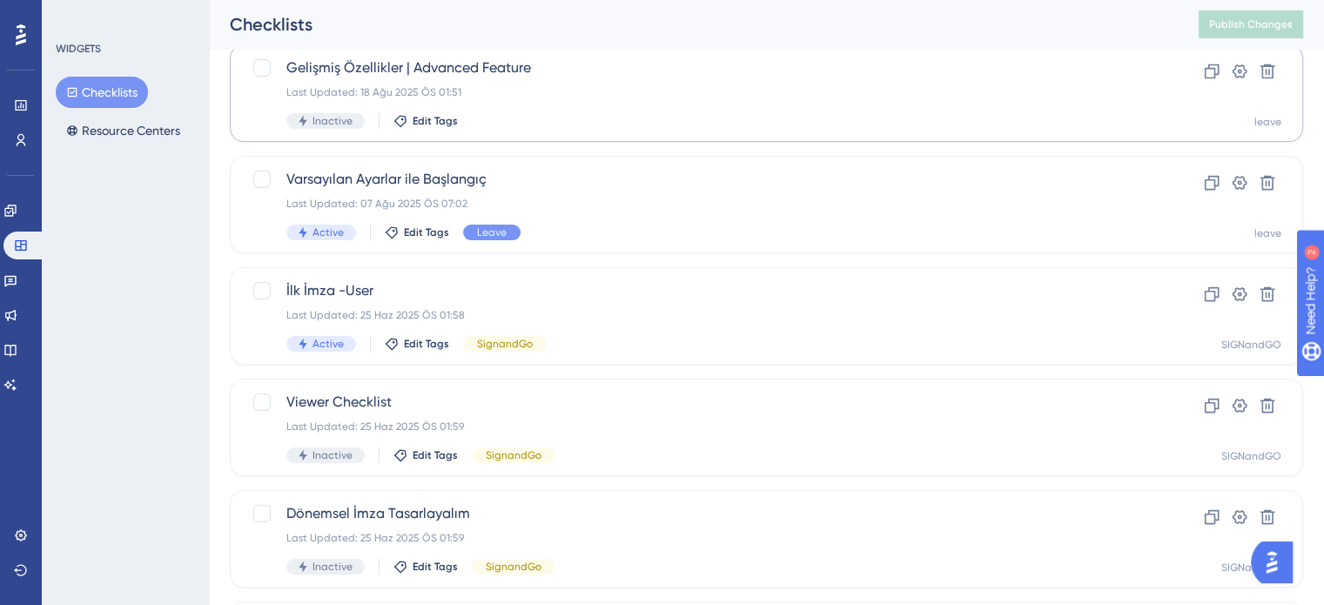
scroll to position [87, 0]
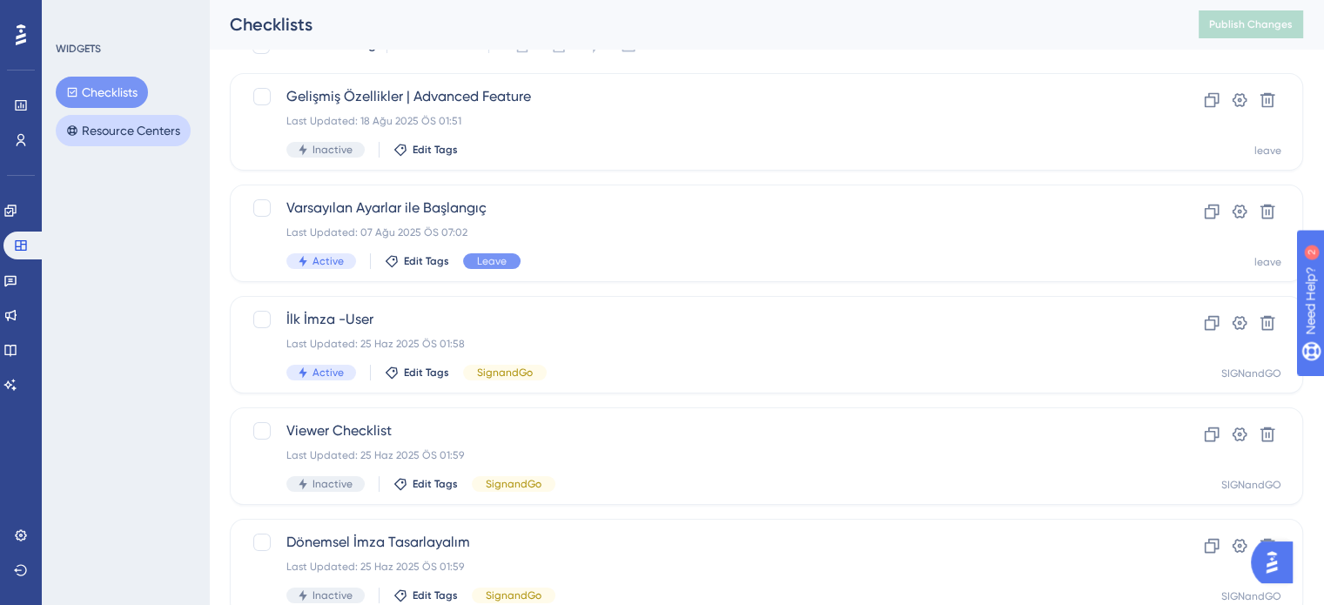
click at [118, 132] on button "Resource Centers" at bounding box center [123, 130] width 135 height 31
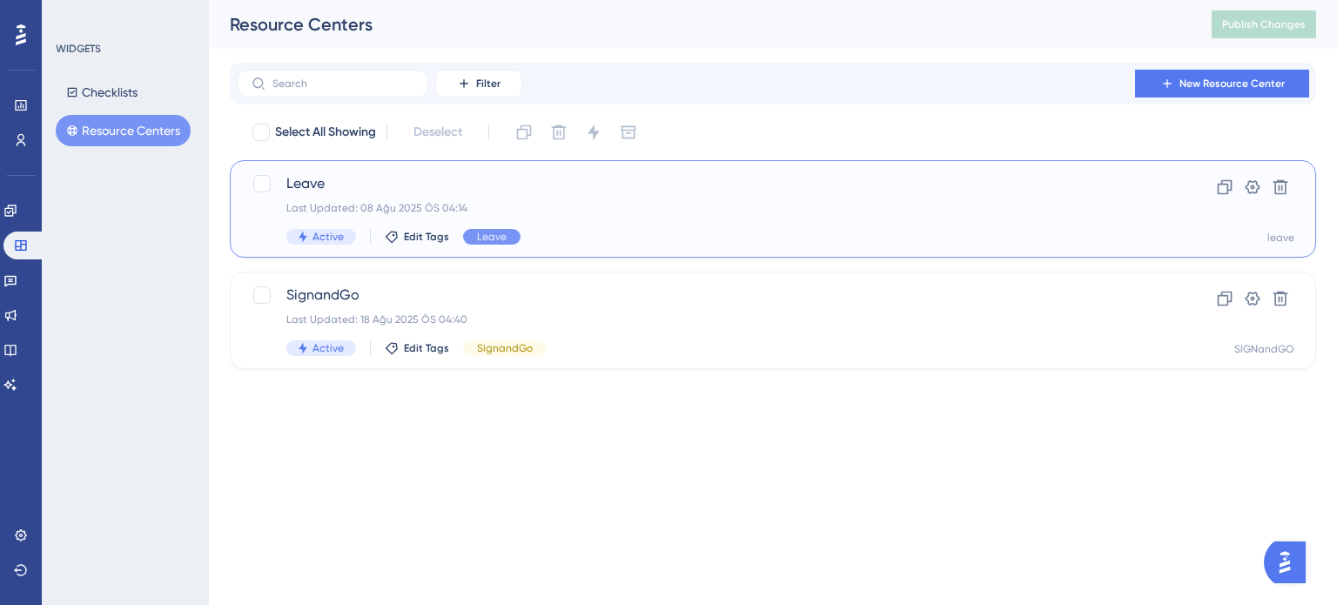
click at [583, 192] on span "Leave" at bounding box center [703, 183] width 834 height 21
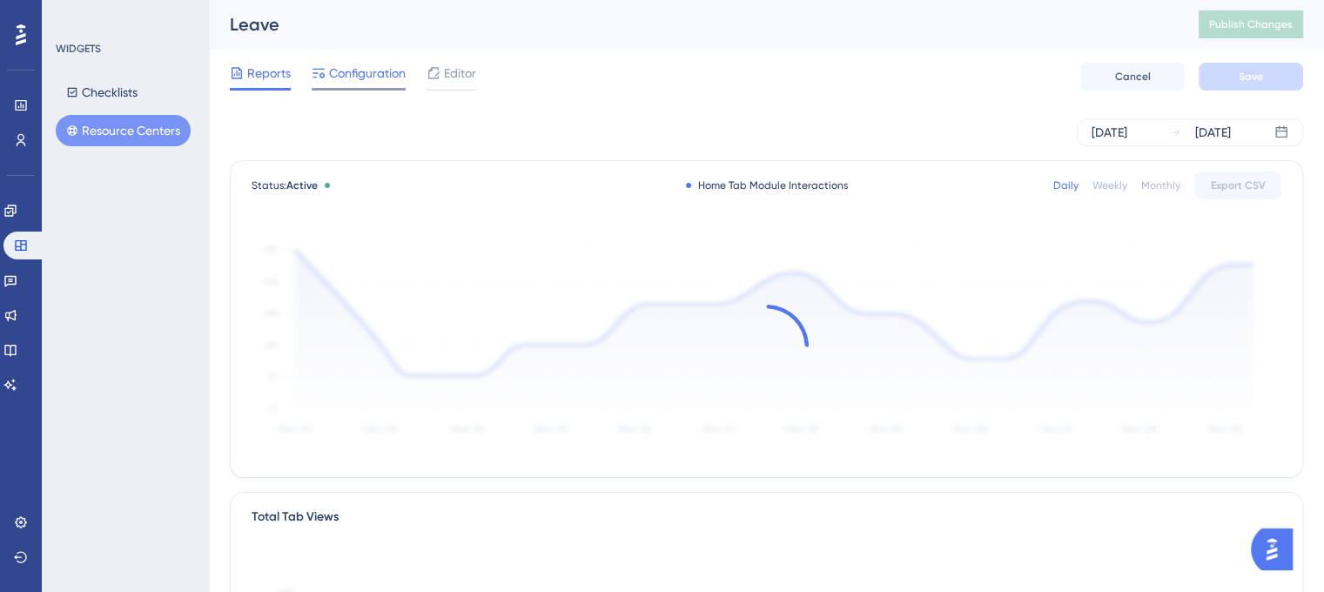
click at [347, 81] on span "Configuration" at bounding box center [367, 73] width 77 height 21
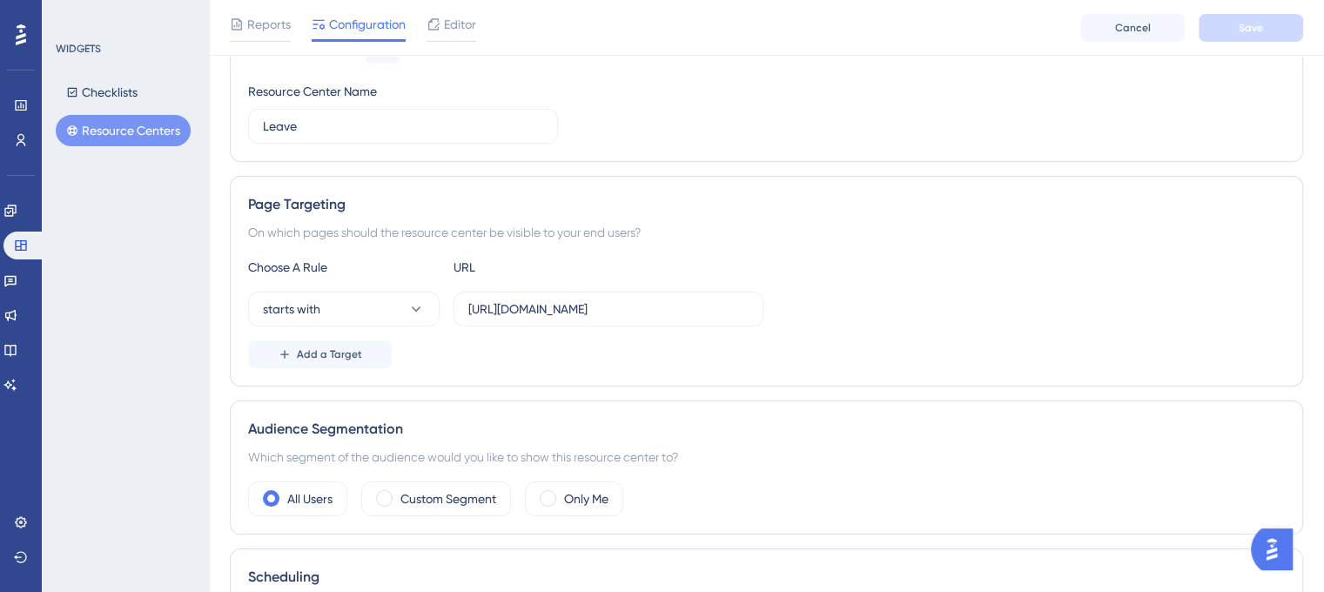
scroll to position [261, 0]
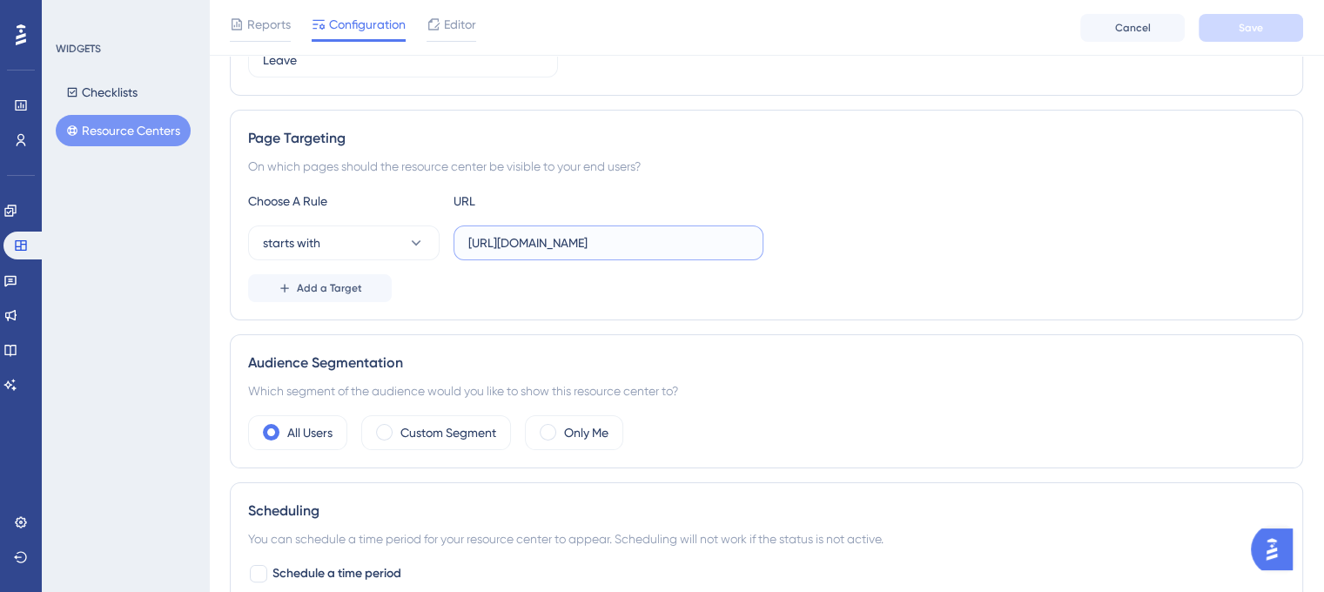
click at [526, 235] on input "[URL][DOMAIN_NAME]" at bounding box center [608, 242] width 280 height 19
paste input ".velocityapp.io"
type input "https://leave.velocityapp.io/"
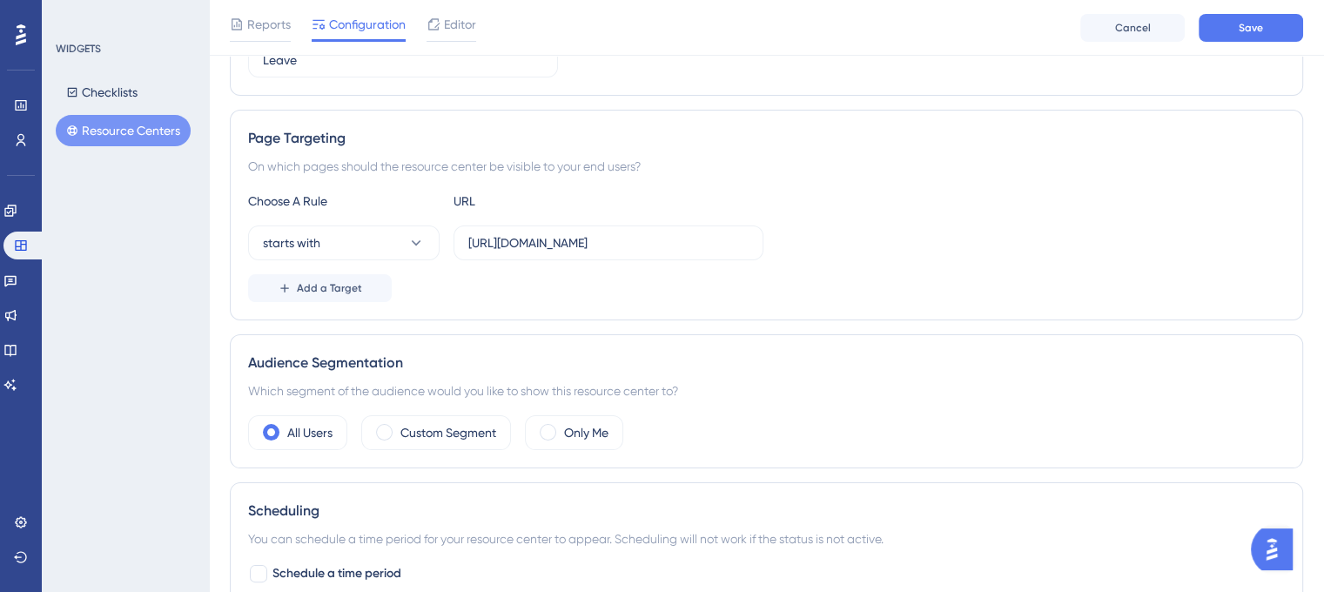
click at [766, 193] on div "Choose A Rule URL" at bounding box center [766, 201] width 1037 height 21
click at [330, 286] on span "Add a Target" at bounding box center [329, 288] width 65 height 14
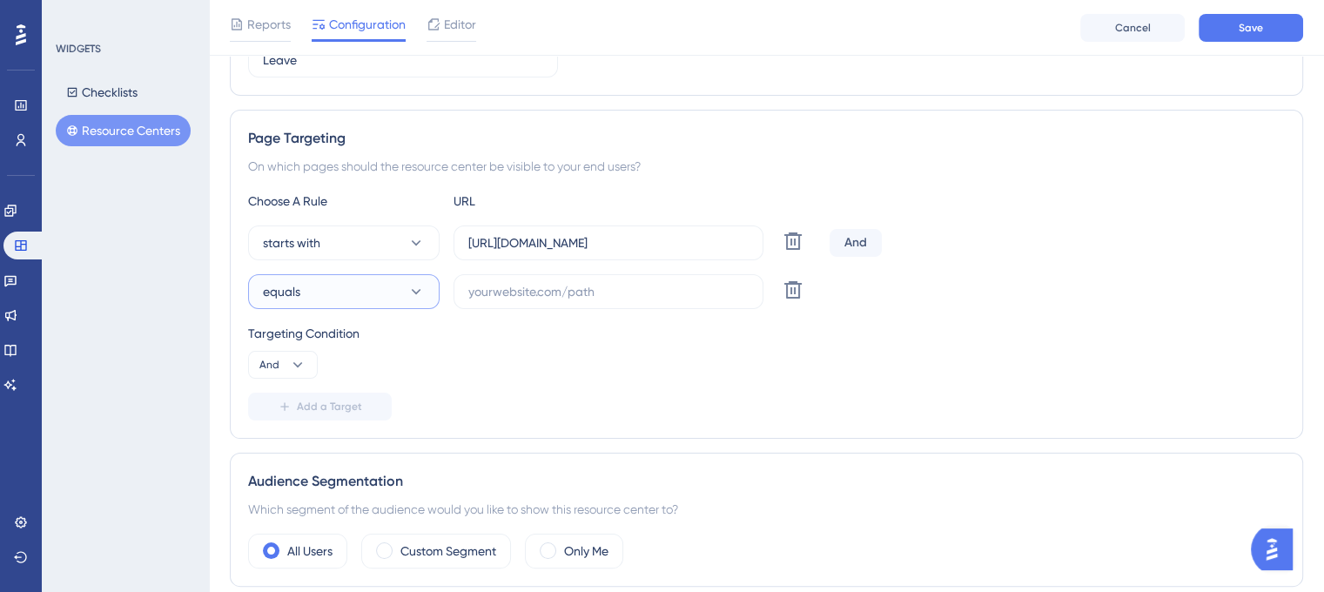
click at [380, 290] on button "equals" at bounding box center [344, 291] width 192 height 35
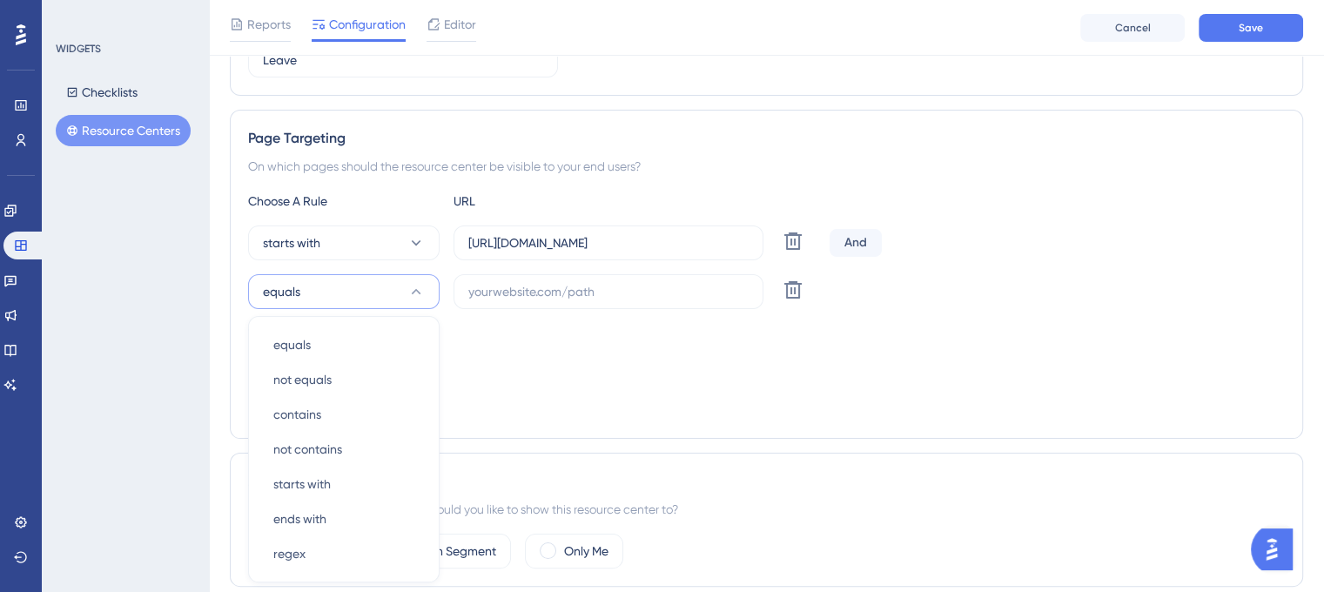
scroll to position [411, 0]
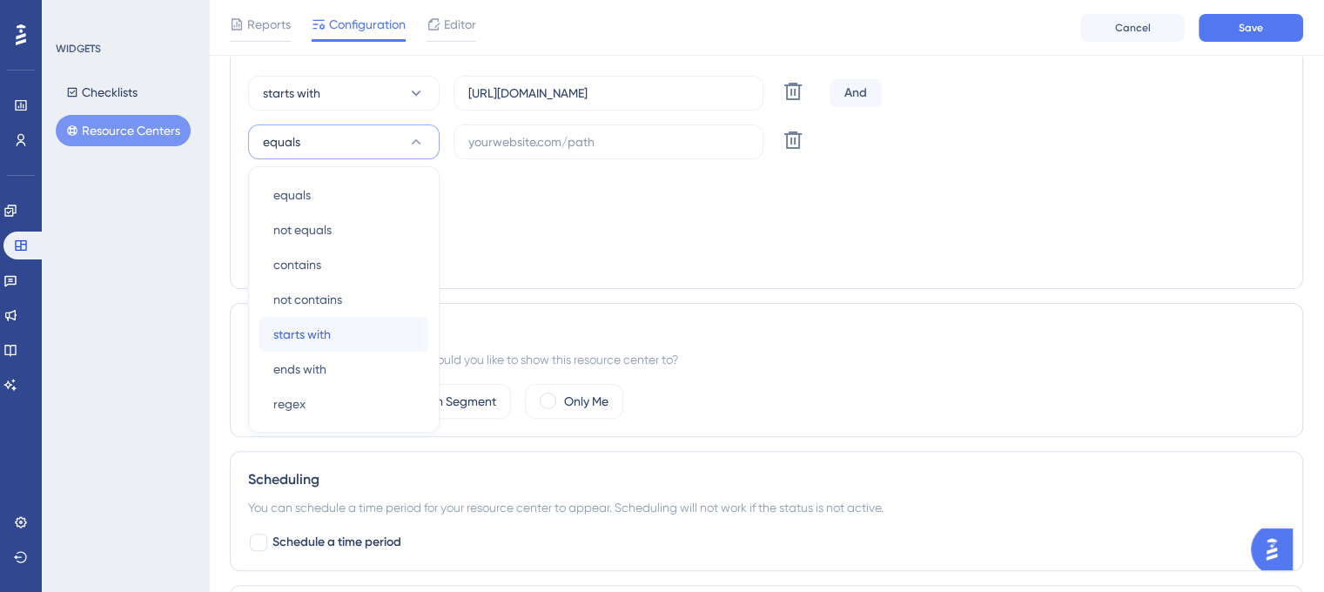
click at [339, 328] on div "starts with starts with" at bounding box center [343, 334] width 141 height 35
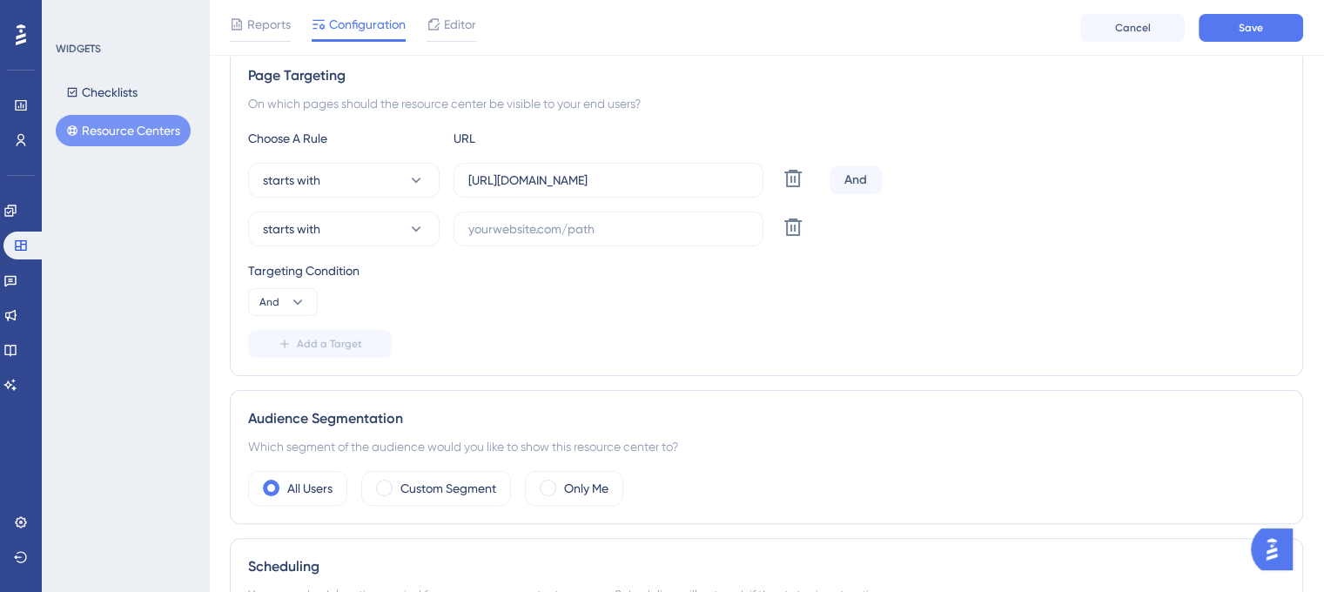
scroll to position [324, 0]
click at [540, 232] on input "text" at bounding box center [608, 228] width 280 height 19
paste input "https://leave.peakup.org/"
type input "https://leave.peakup.org/"
click at [639, 273] on div "Targeting Condition" at bounding box center [766, 270] width 1037 height 21
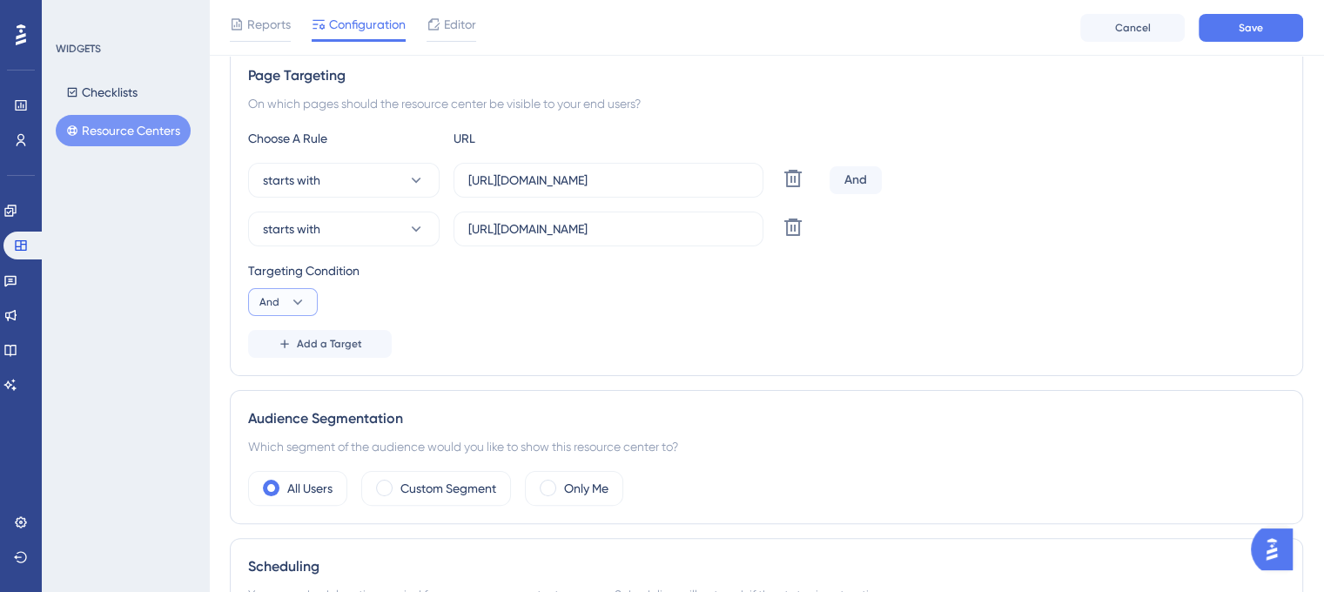
click at [306, 293] on button "And" at bounding box center [283, 302] width 70 height 28
click at [289, 376] on div "Or Or" at bounding box center [282, 386] width 33 height 35
click at [582, 343] on div "Add a Target" at bounding box center [766, 344] width 1037 height 28
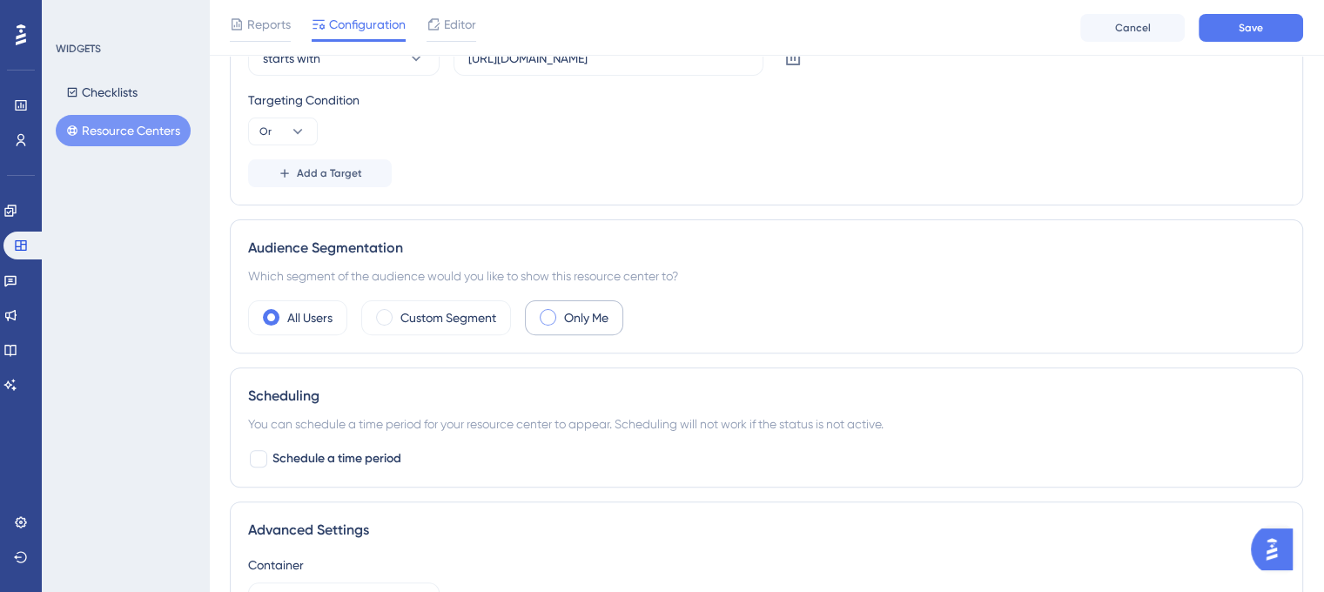
scroll to position [498, 0]
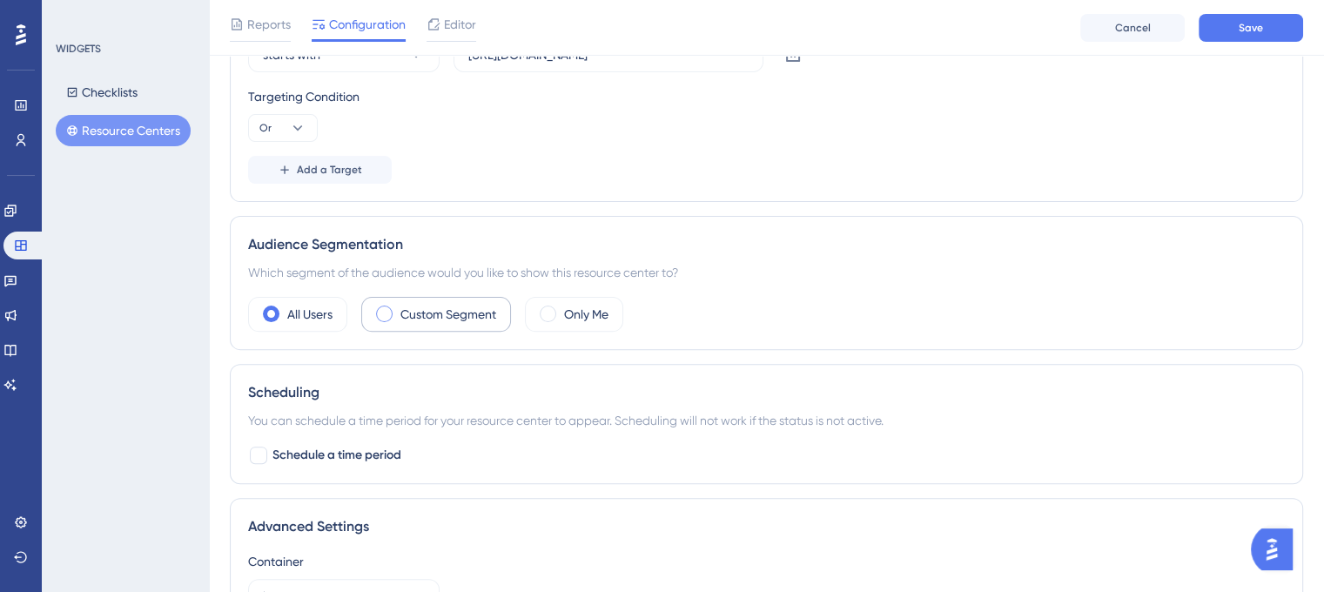
click at [409, 313] on label "Custom Segment" at bounding box center [448, 314] width 96 height 21
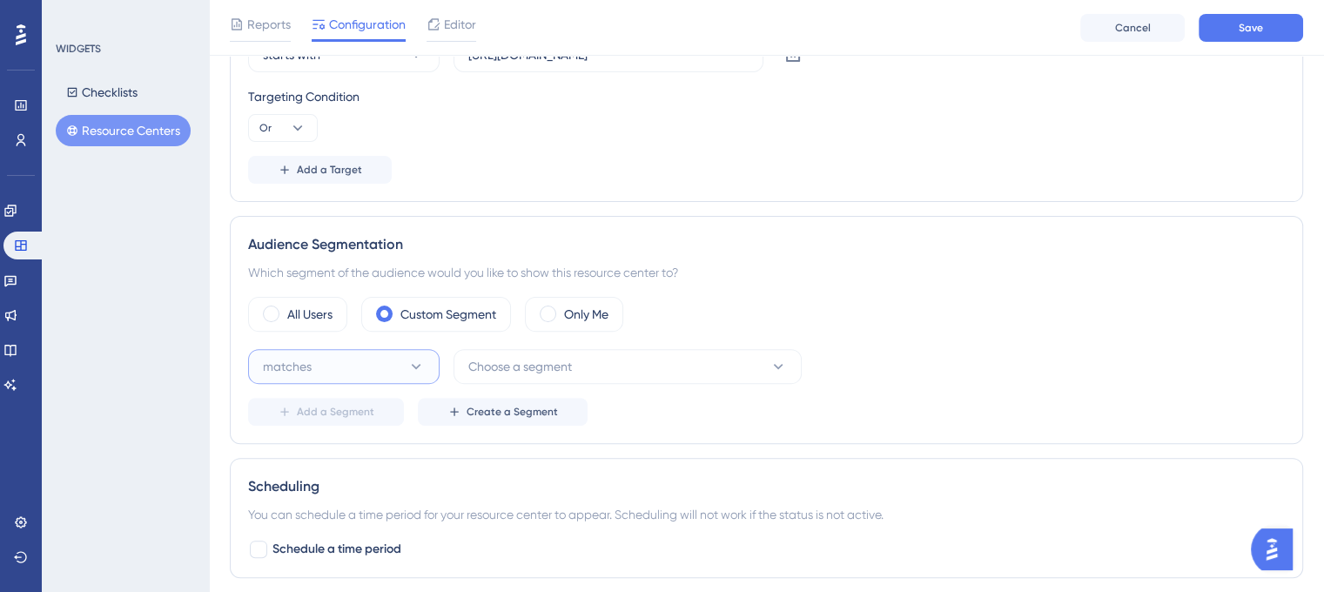
click at [358, 368] on button "matches" at bounding box center [344, 366] width 192 height 35
click at [333, 416] on div "matches matches" at bounding box center [343, 419] width 141 height 35
click at [578, 375] on button "Choose a segment" at bounding box center [628, 366] width 348 height 35
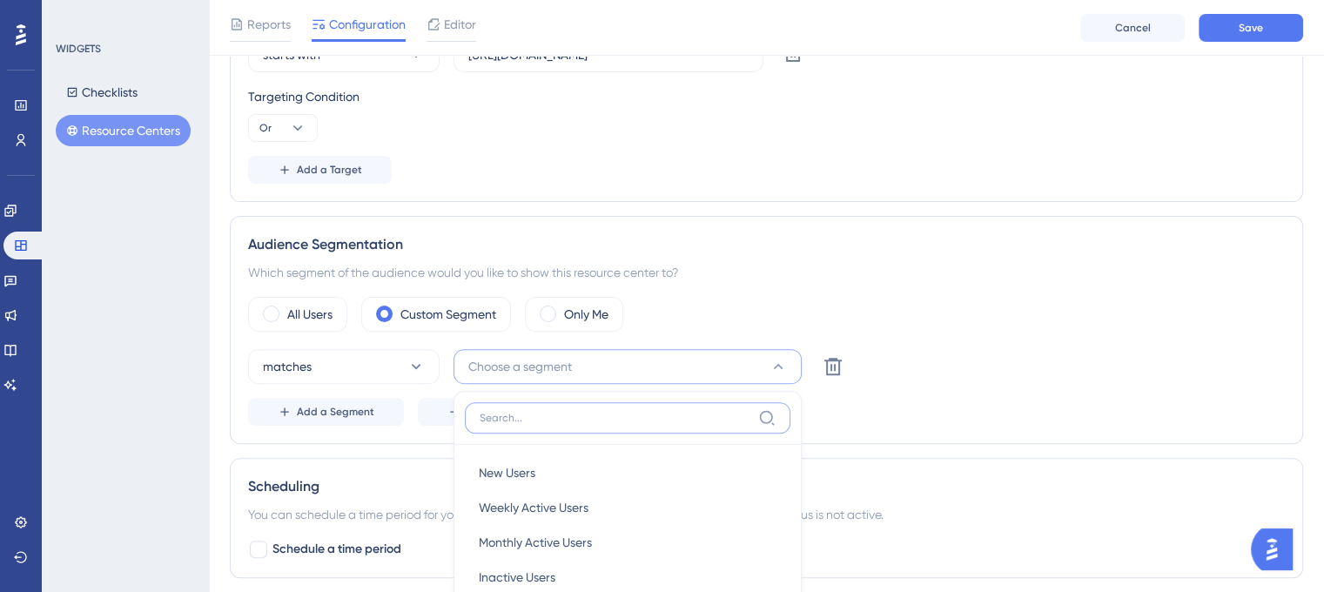
scroll to position [766, 0]
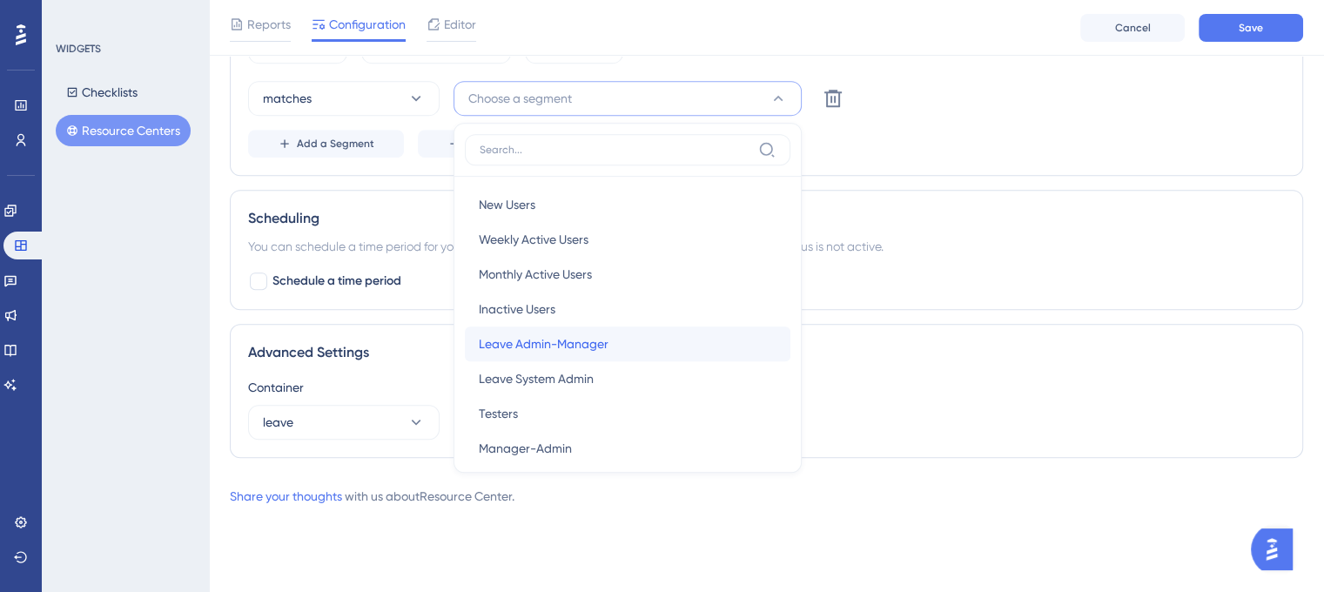
click at [572, 347] on span "Leave Admin-Manager" at bounding box center [544, 343] width 130 height 21
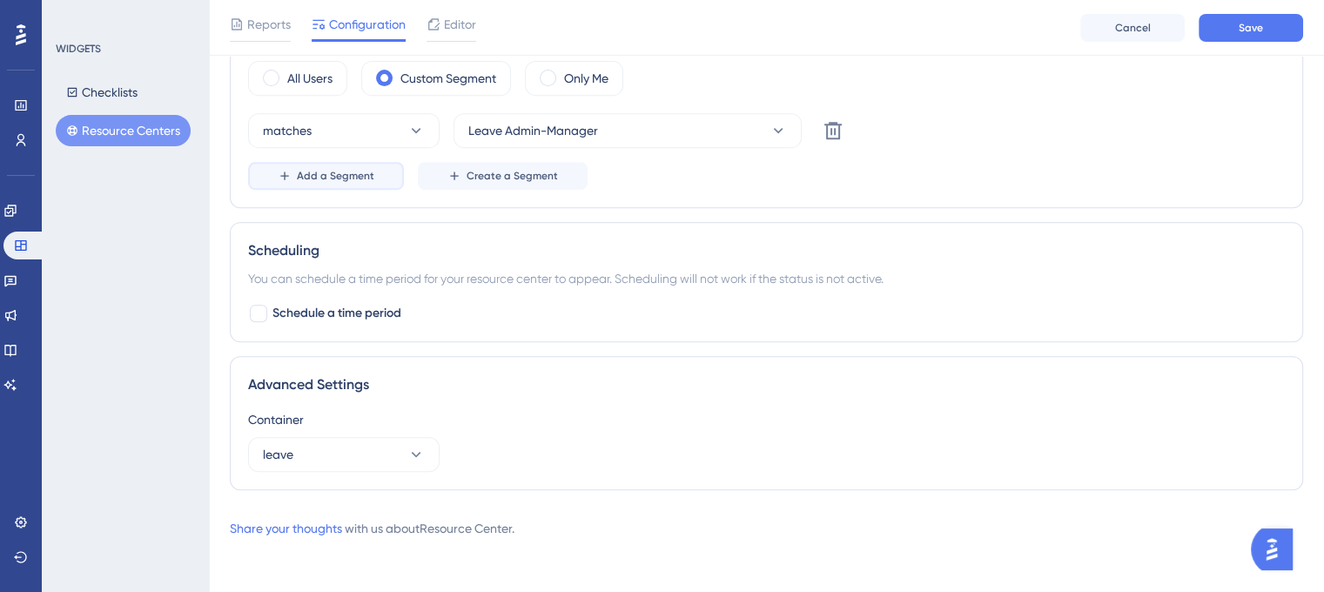
click at [325, 177] on span "Add a Segment" at bounding box center [335, 176] width 77 height 14
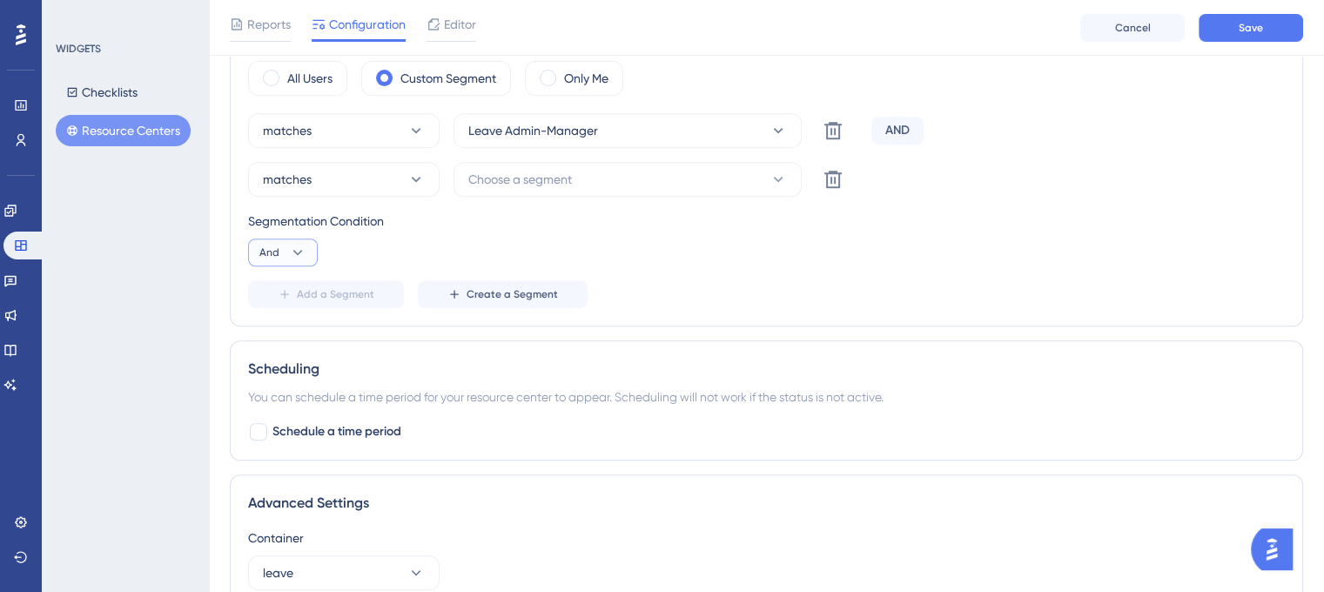
click at [299, 250] on icon at bounding box center [298, 252] width 10 height 5
click at [281, 330] on div "Or Or" at bounding box center [282, 337] width 33 height 35
click at [575, 176] on button "Choose a segment" at bounding box center [628, 179] width 348 height 35
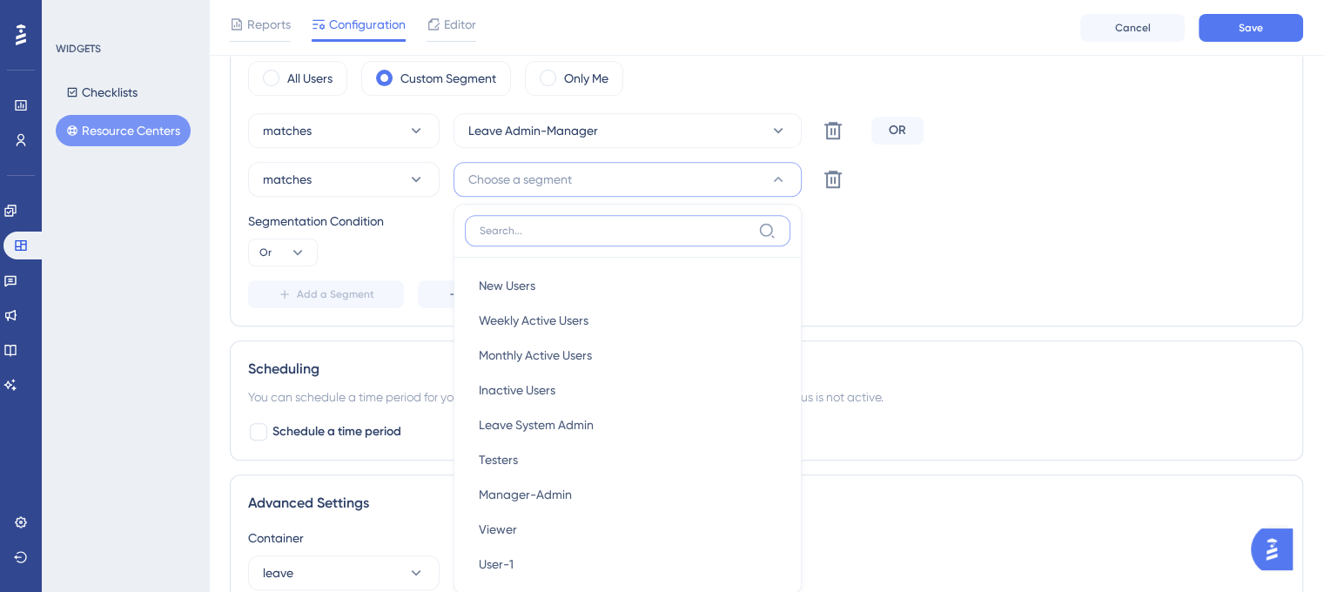
scroll to position [835, 0]
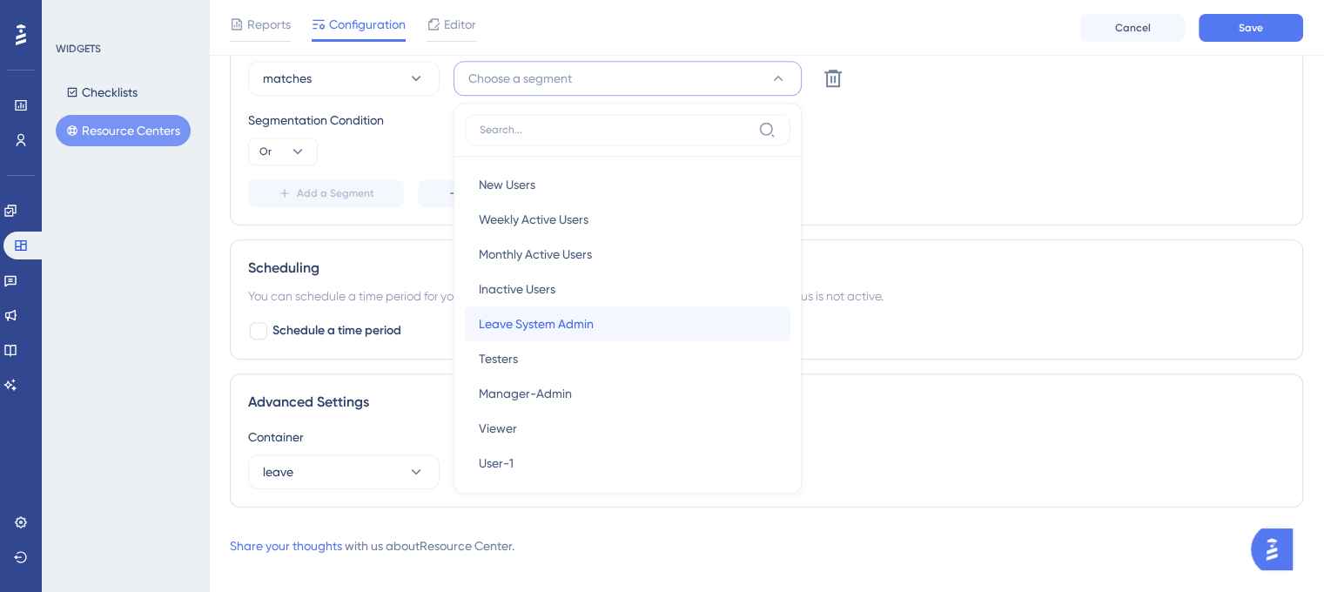
click at [575, 321] on span "Leave System Admin" at bounding box center [536, 323] width 115 height 21
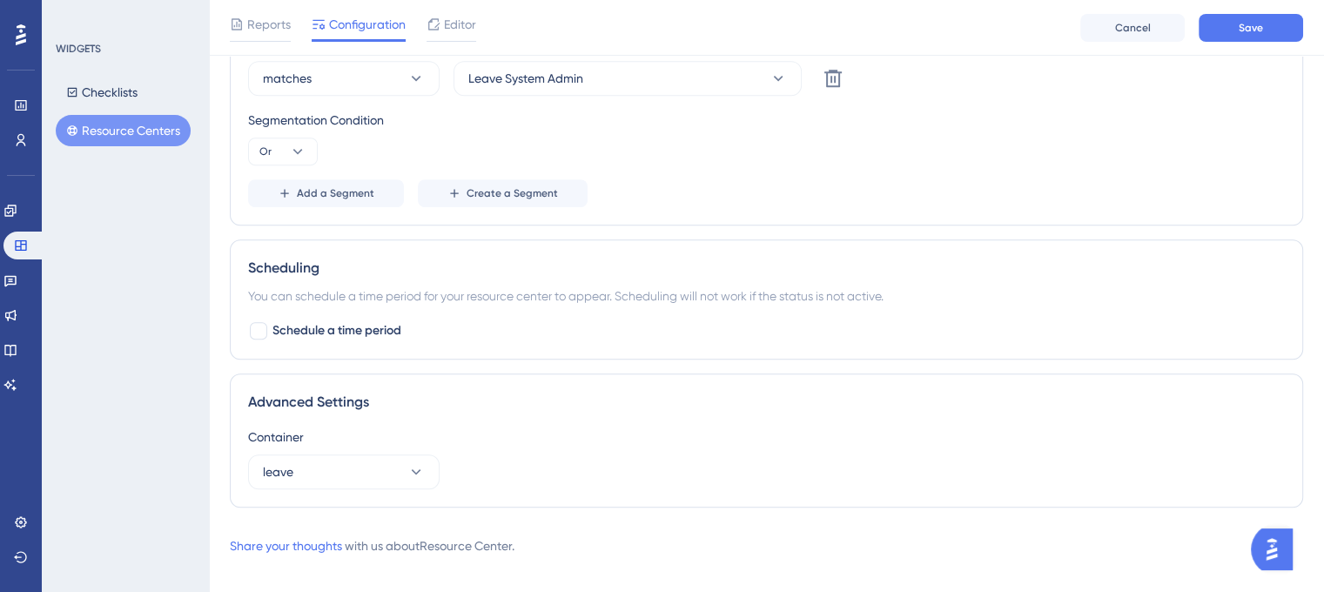
click at [787, 164] on div "matches Leave Admin-Manager Delete OR matches Leave System Admin Delete Segment…" at bounding box center [766, 109] width 1037 height 195
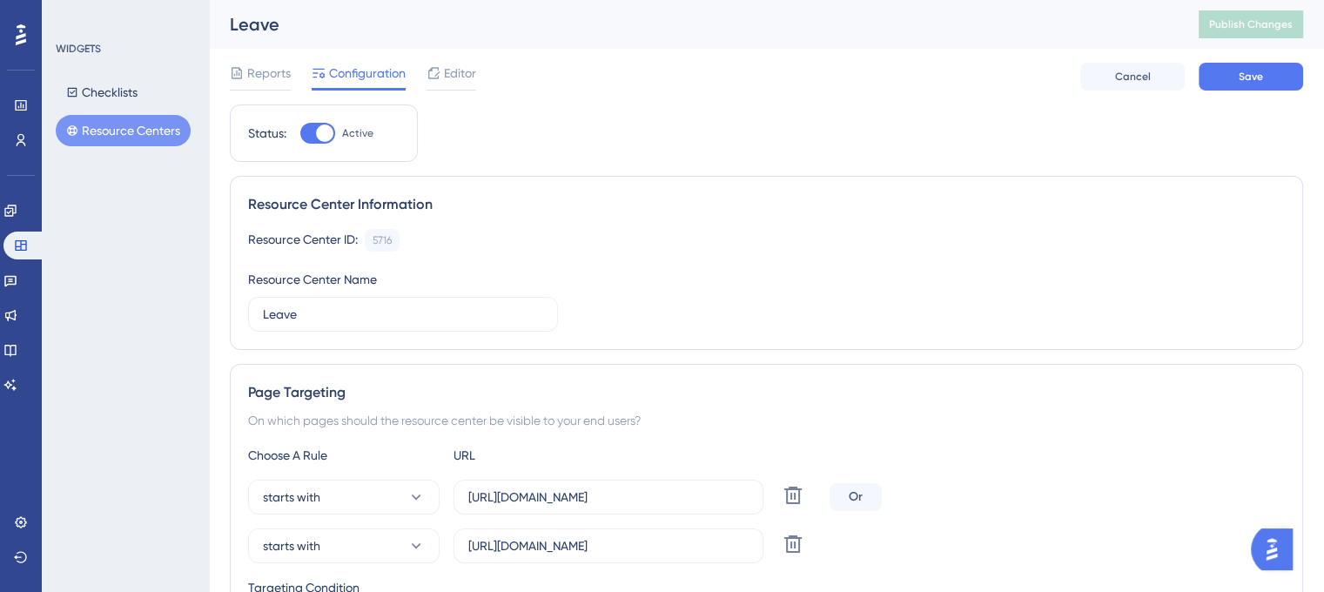
scroll to position [0, 0]
click at [1239, 83] on span "Save" at bounding box center [1251, 77] width 24 height 14
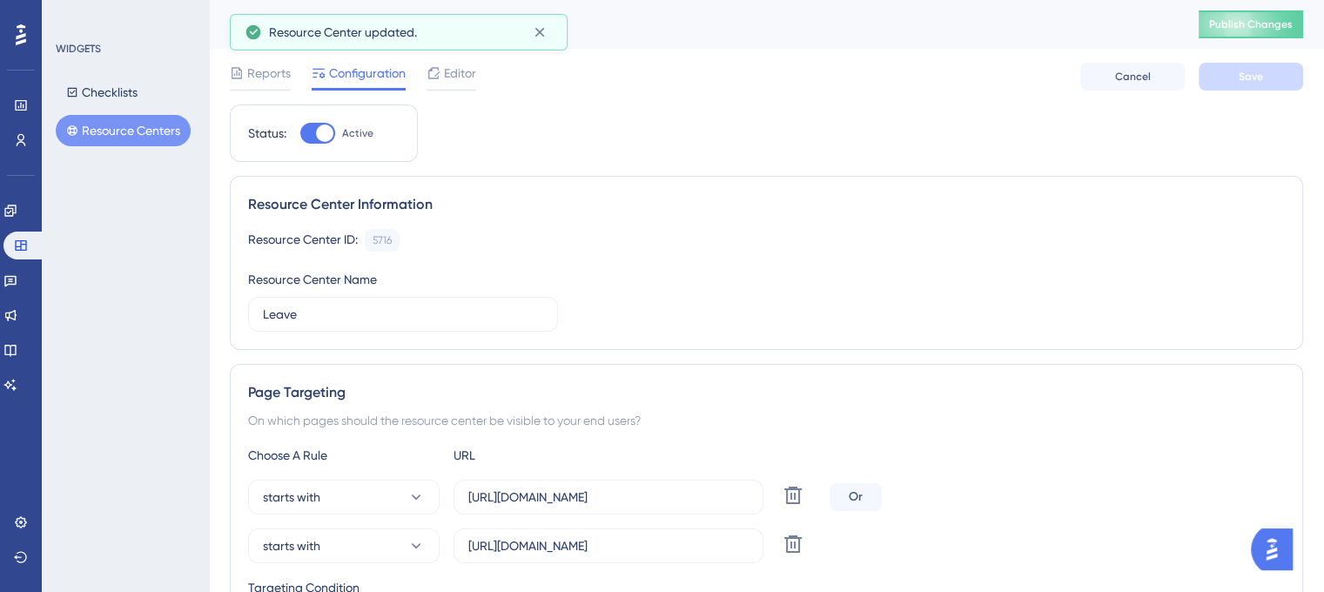
click at [536, 33] on icon at bounding box center [539, 32] width 17 height 17
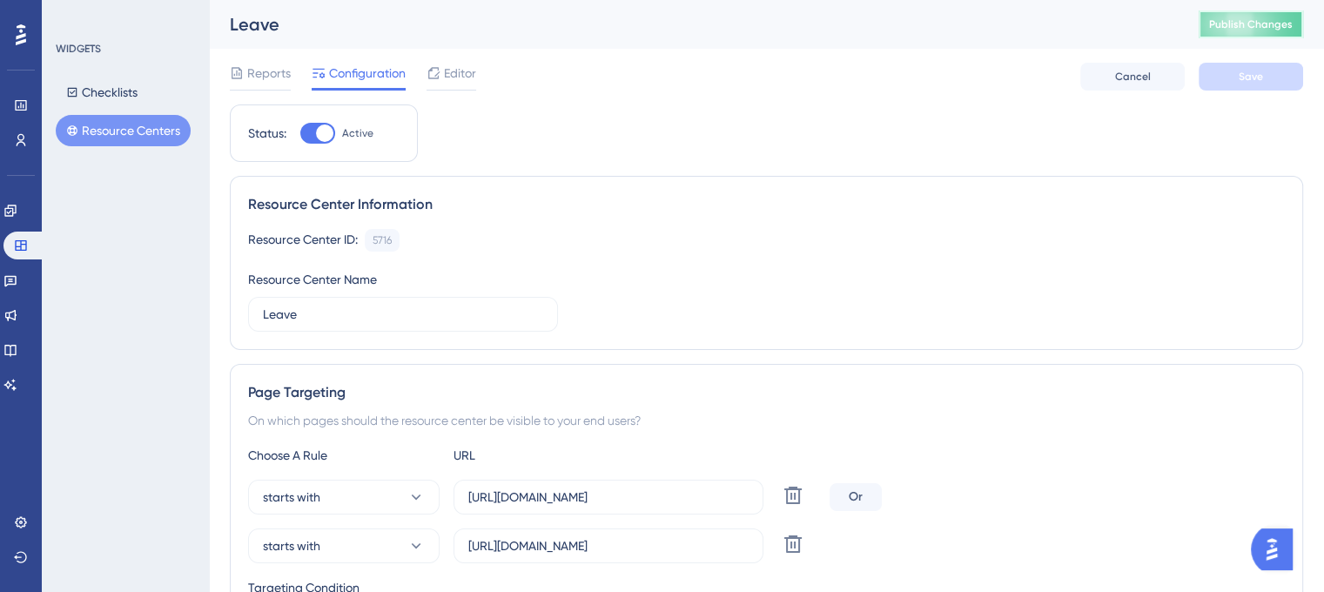
click at [1250, 25] on span "Publish Changes" at bounding box center [1251, 24] width 84 height 14
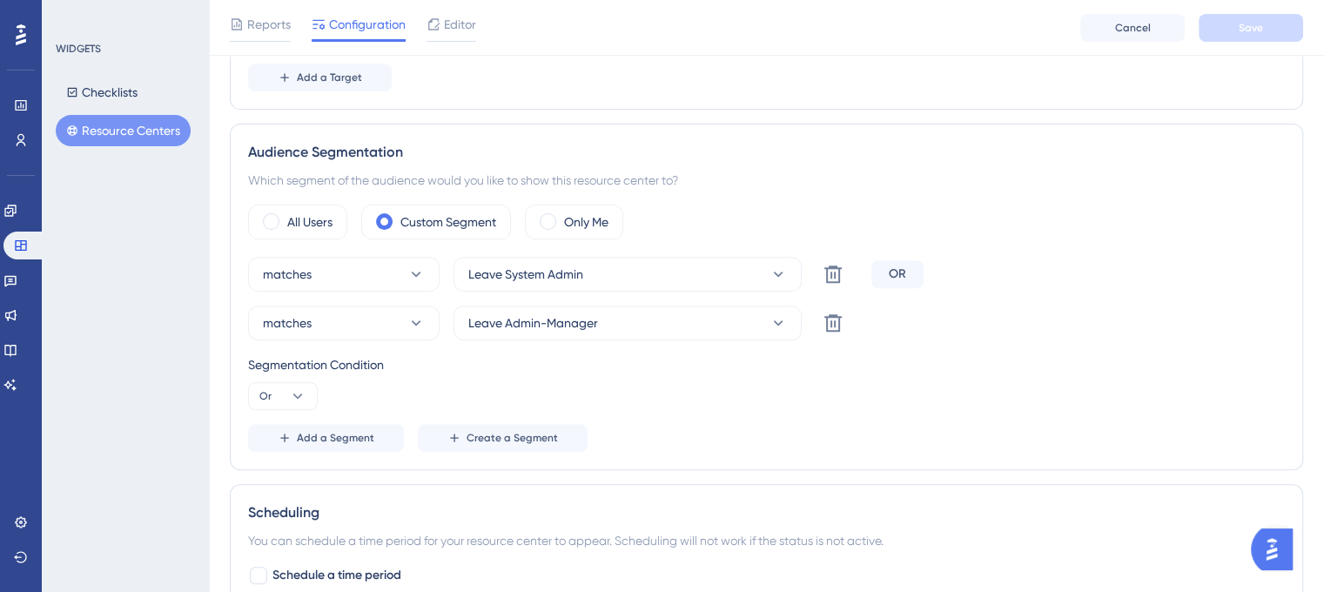
scroll to position [591, 0]
click at [397, 271] on button "matches" at bounding box center [344, 273] width 192 height 35
click at [392, 269] on button "matches" at bounding box center [344, 273] width 192 height 35
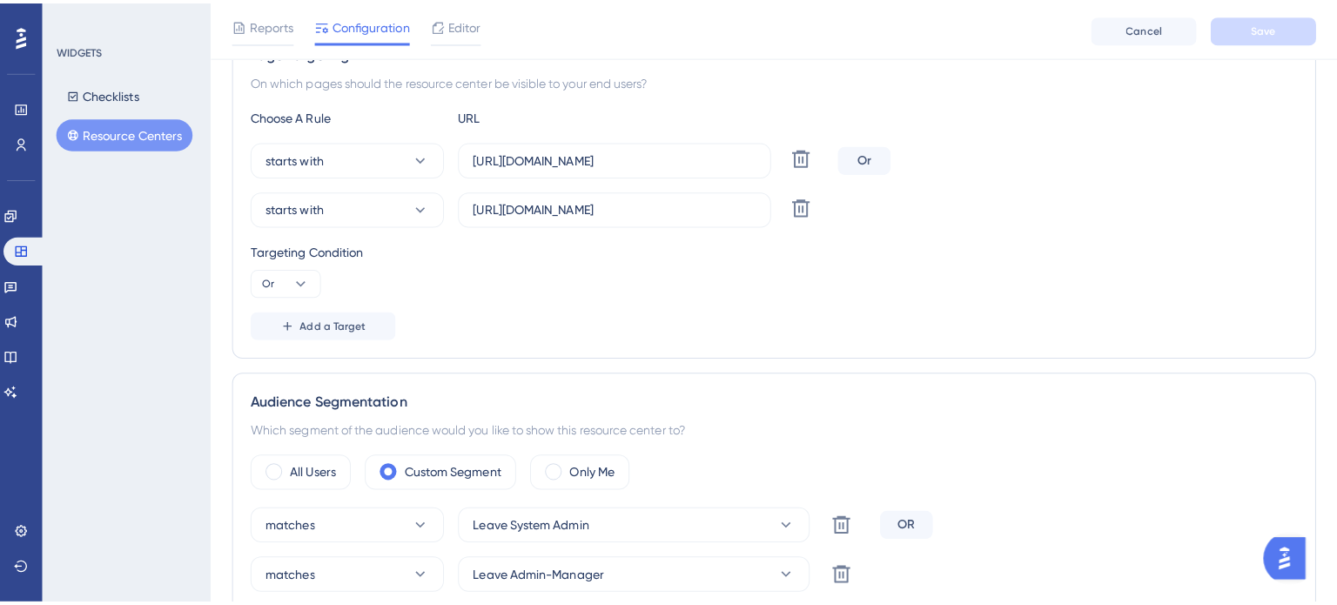
scroll to position [0, 0]
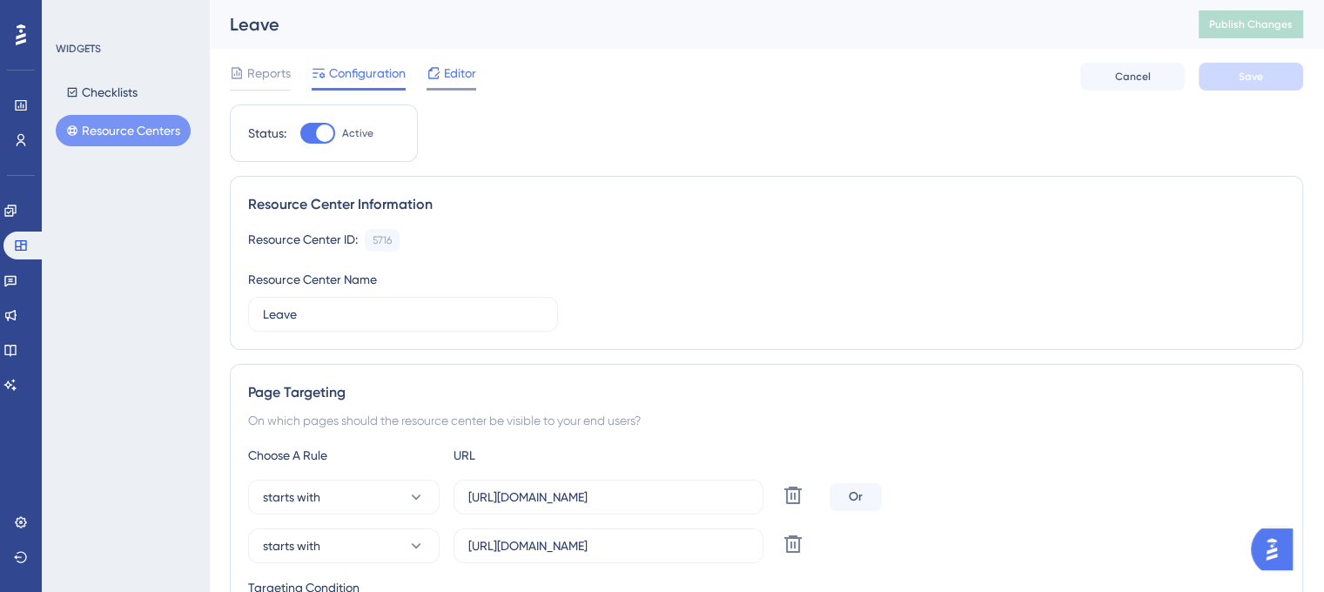
click at [458, 76] on span "Editor" at bounding box center [460, 73] width 32 height 21
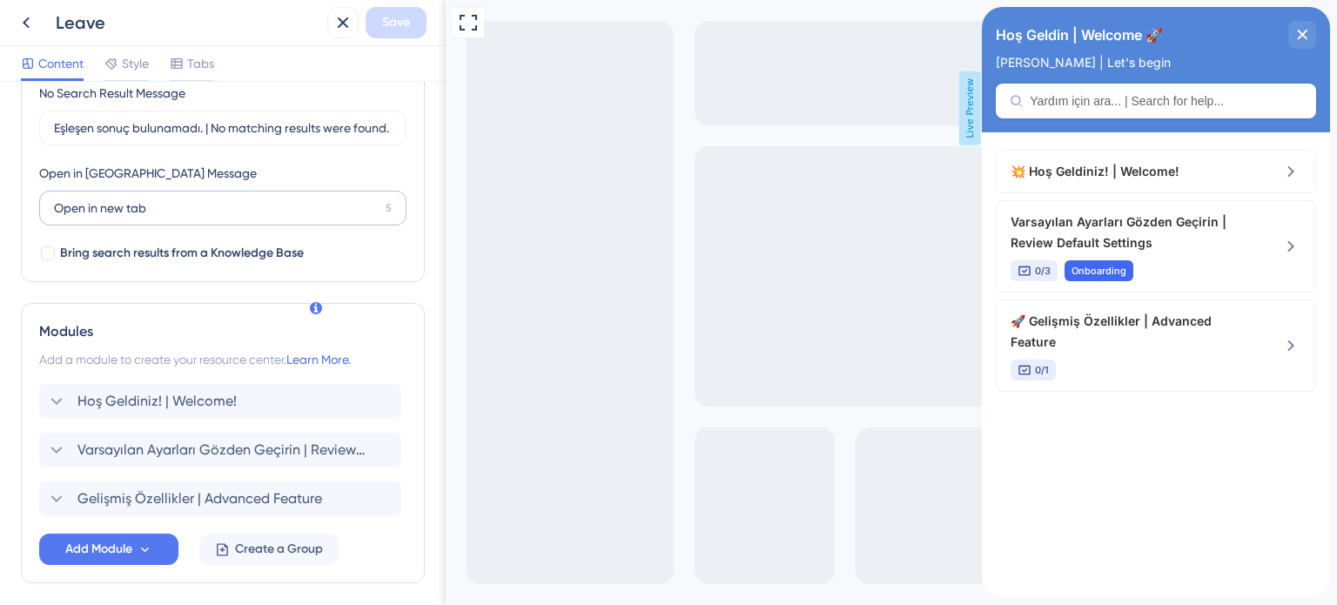
scroll to position [494, 0]
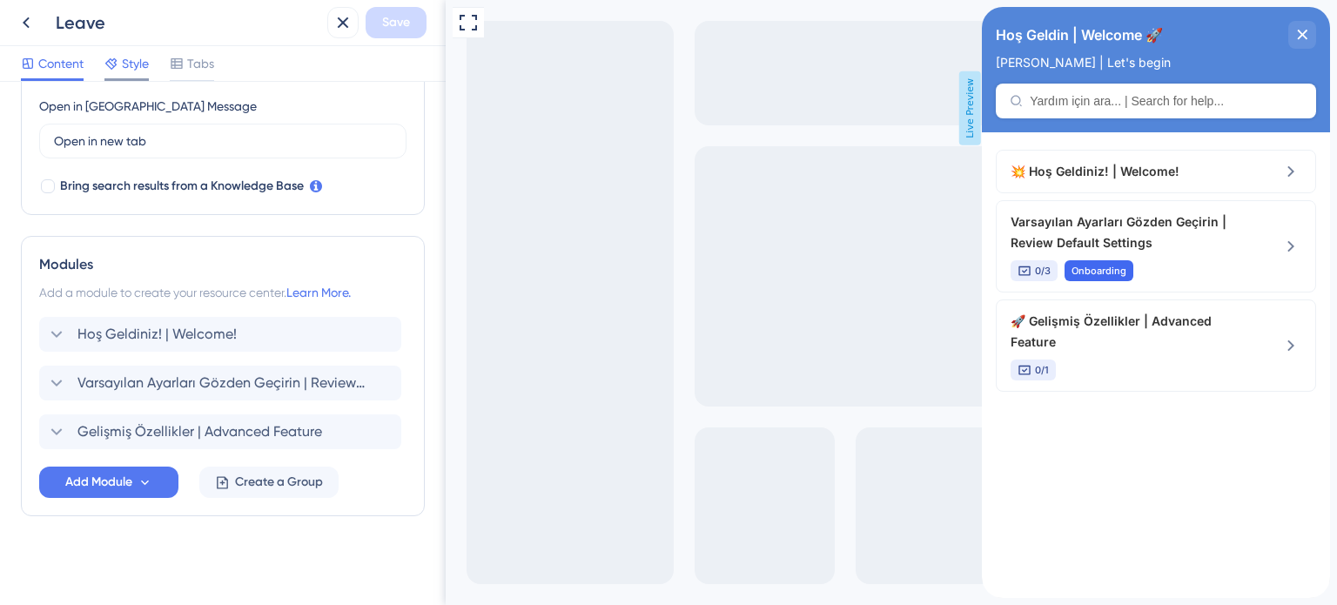
click at [128, 59] on span "Style" at bounding box center [135, 63] width 27 height 21
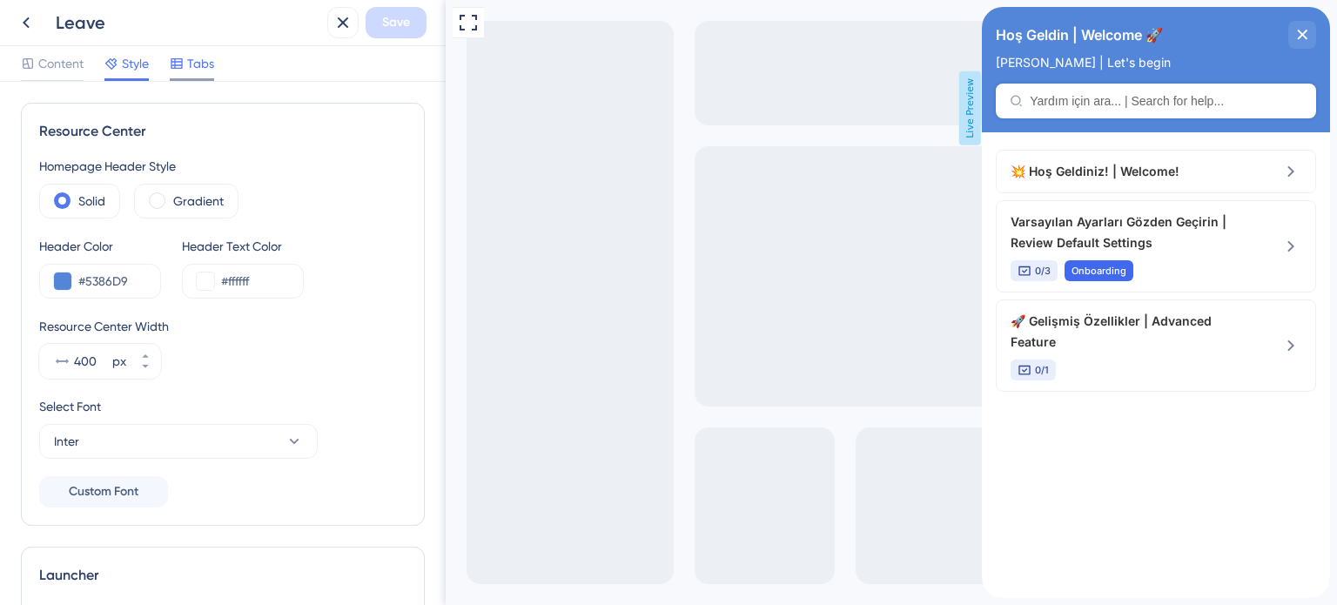
click at [178, 57] on icon at bounding box center [177, 64] width 14 height 14
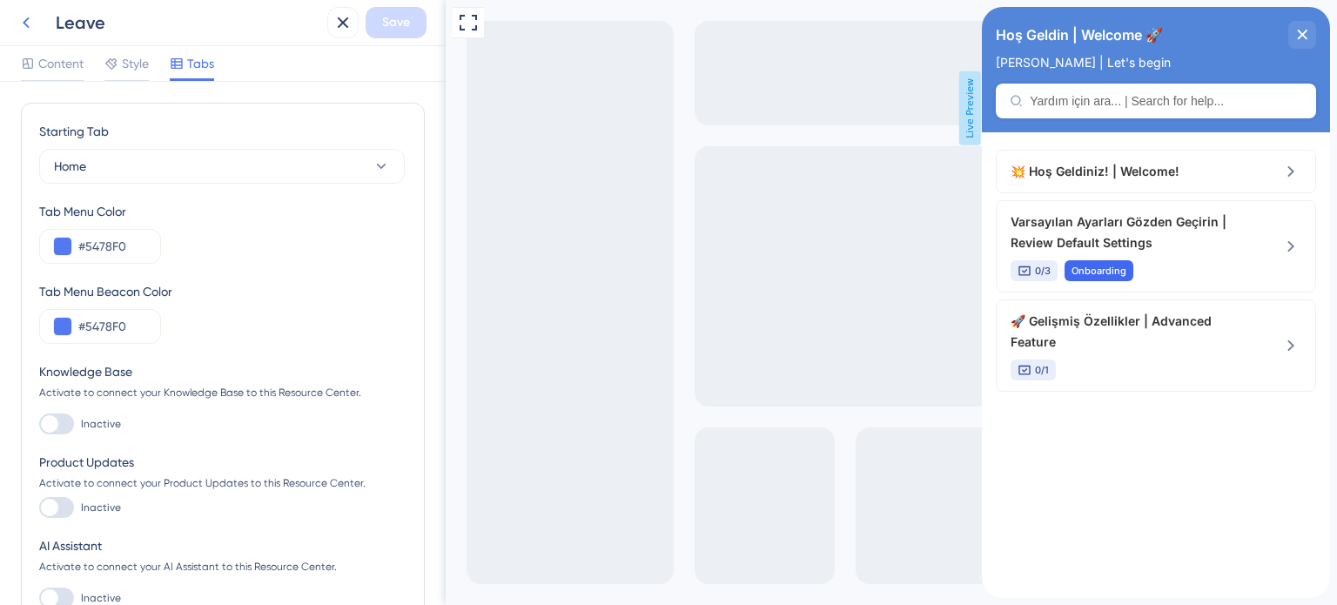
click at [35, 28] on icon at bounding box center [26, 22] width 21 height 21
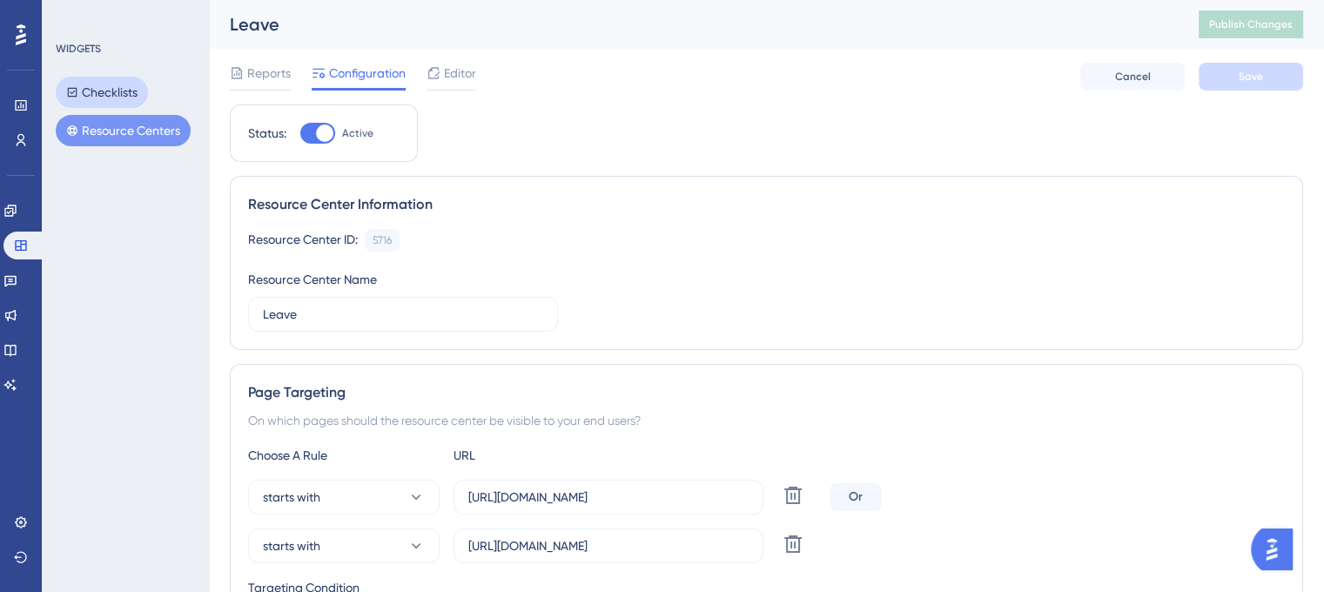
click at [129, 100] on button "Checklists" at bounding box center [102, 92] width 92 height 31
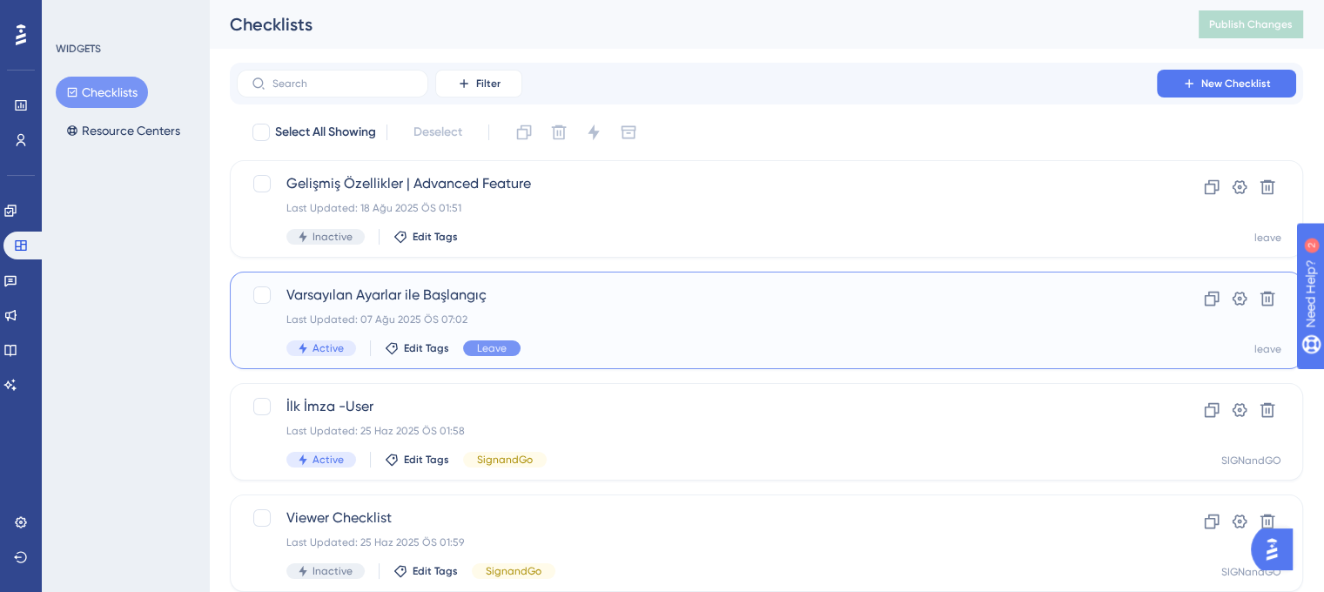
click at [609, 303] on span "Varsayılan Ayarlar ile Başlangıç" at bounding box center [696, 295] width 821 height 21
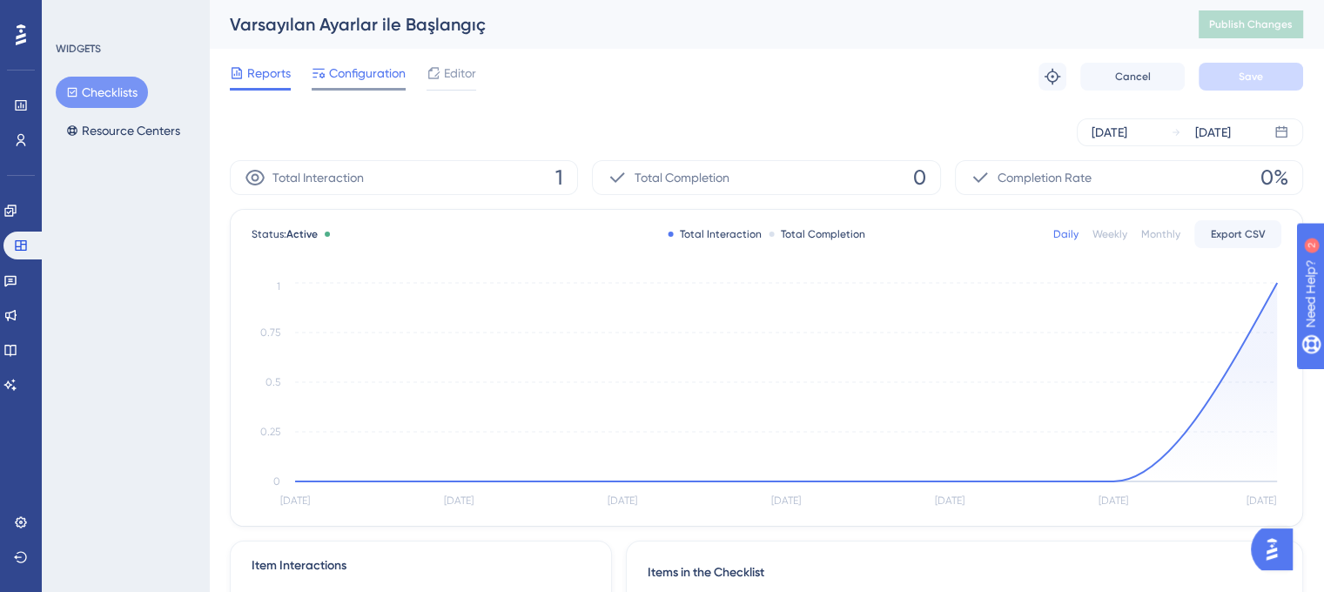
click at [349, 69] on span "Configuration" at bounding box center [367, 73] width 77 height 21
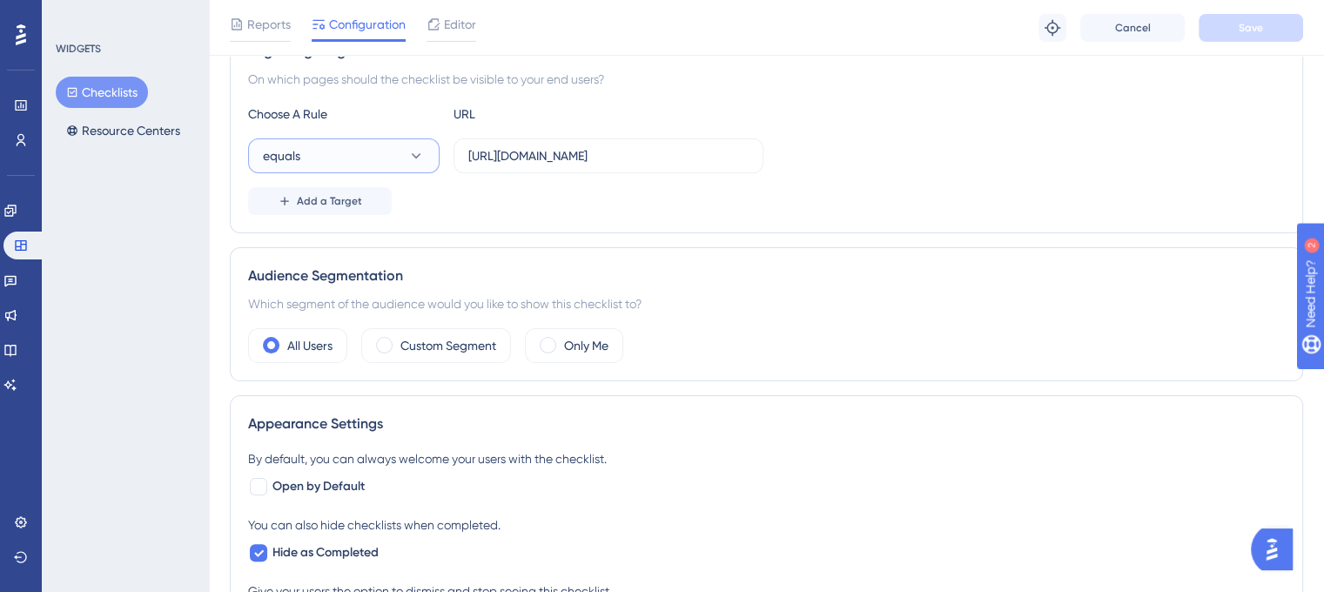
click at [389, 166] on button "equals" at bounding box center [344, 155] width 192 height 35
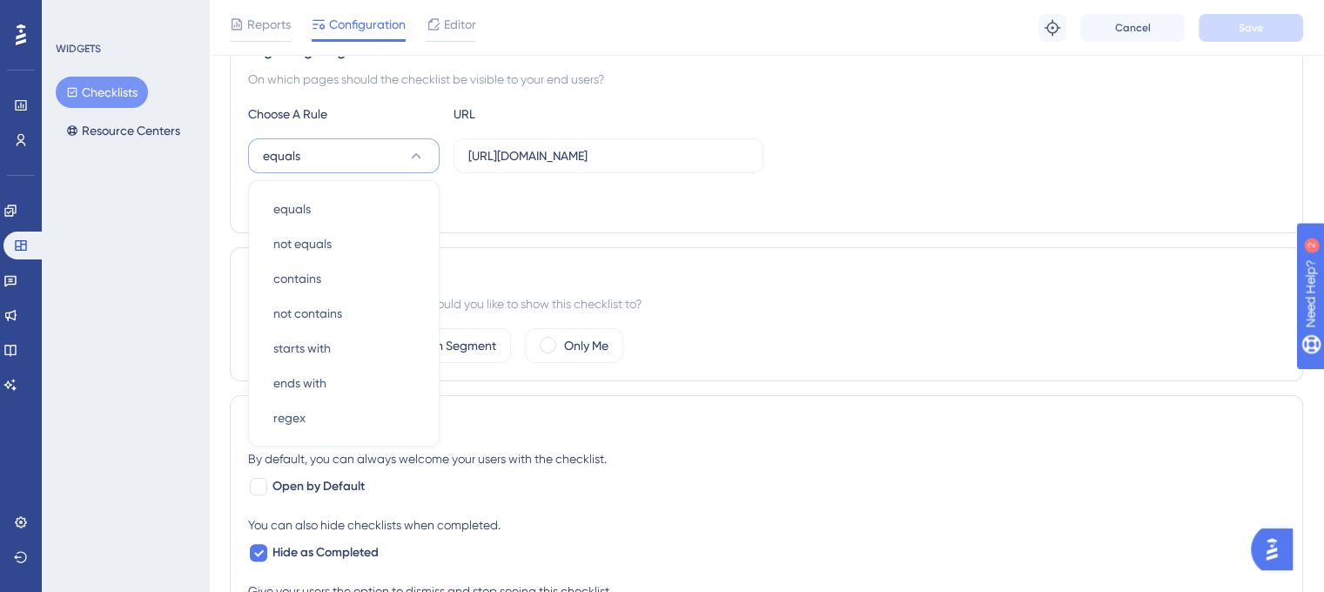
scroll to position [364, 0]
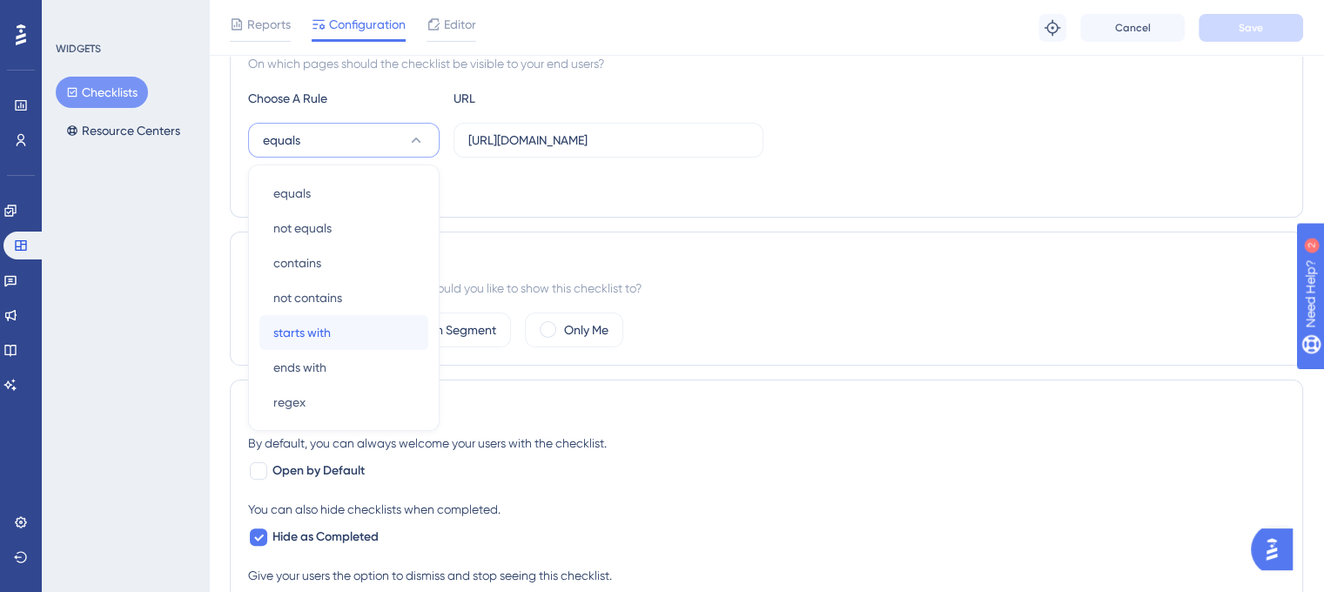
click at [348, 327] on div "starts with starts with" at bounding box center [343, 332] width 141 height 35
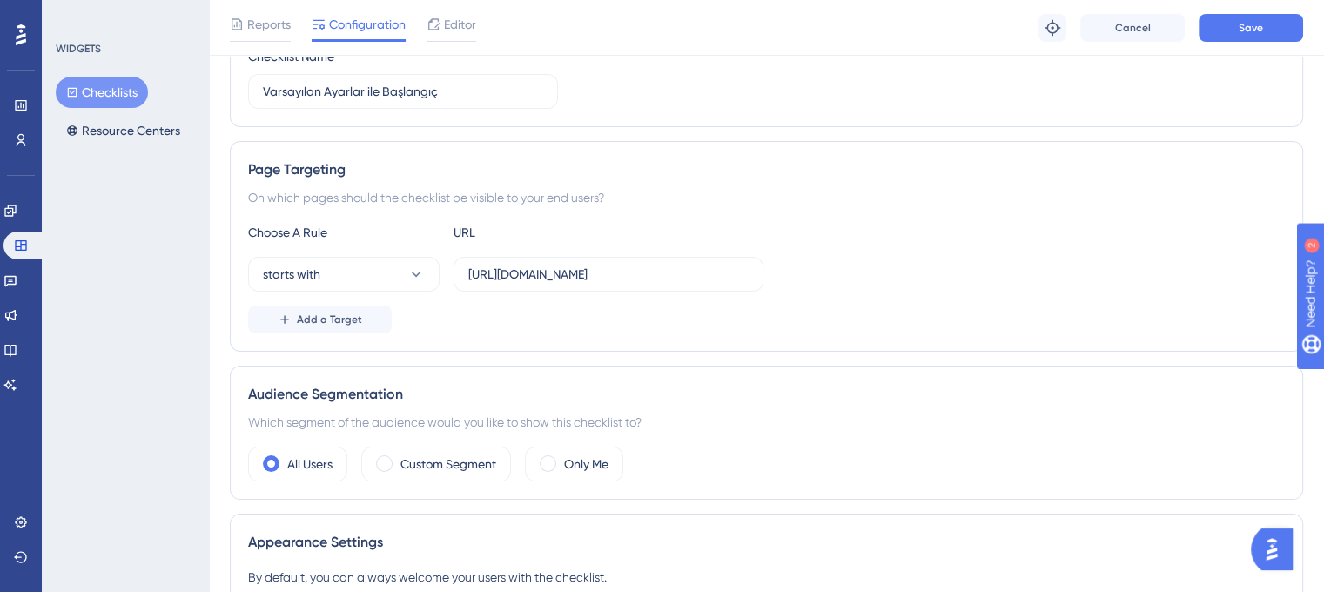
scroll to position [190, 0]
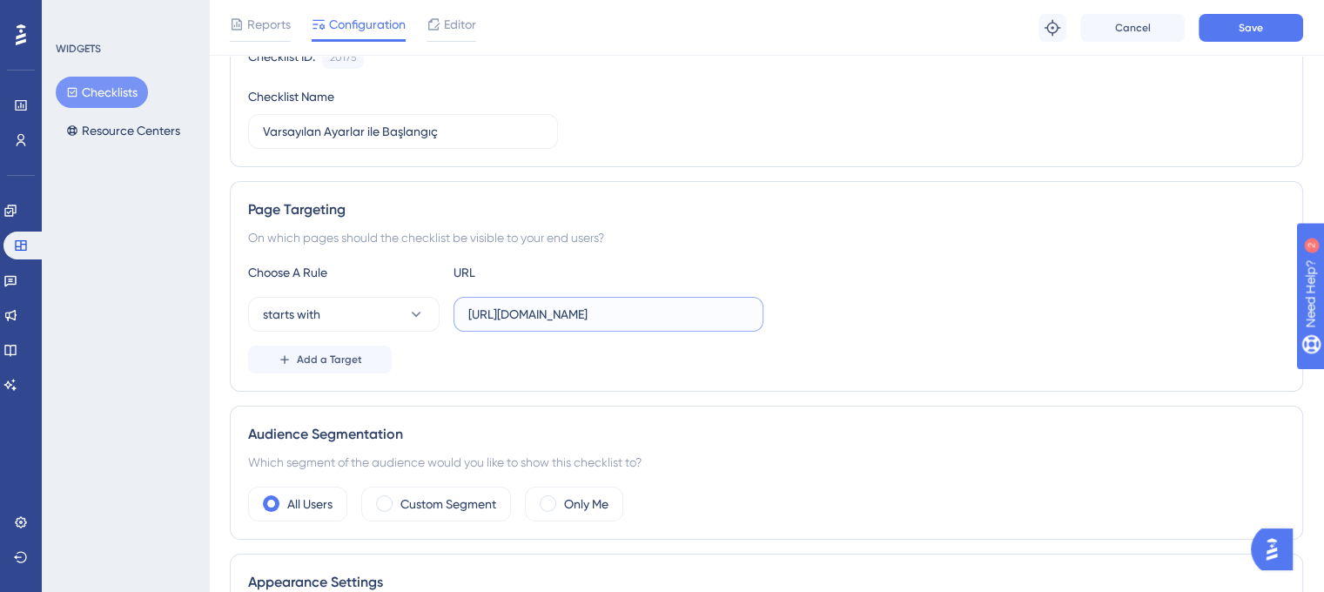
click at [582, 312] on input "https://leave-dev.peakup.org" at bounding box center [608, 314] width 280 height 19
paste input ".velocityapp.io/"
type input "https://leave.velocityapp.io/"
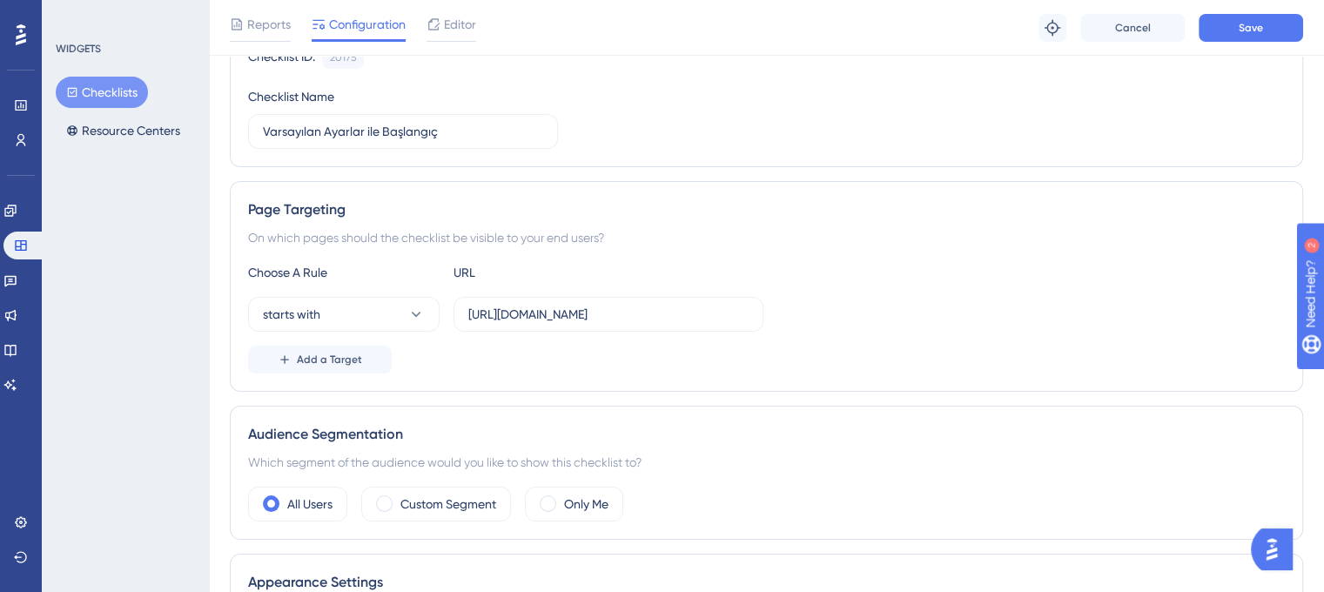
click at [740, 251] on div "Page Targeting On which pages should the checklist be visible to your end users…" at bounding box center [766, 286] width 1073 height 211
click at [343, 360] on span "Add a Target" at bounding box center [329, 360] width 65 height 14
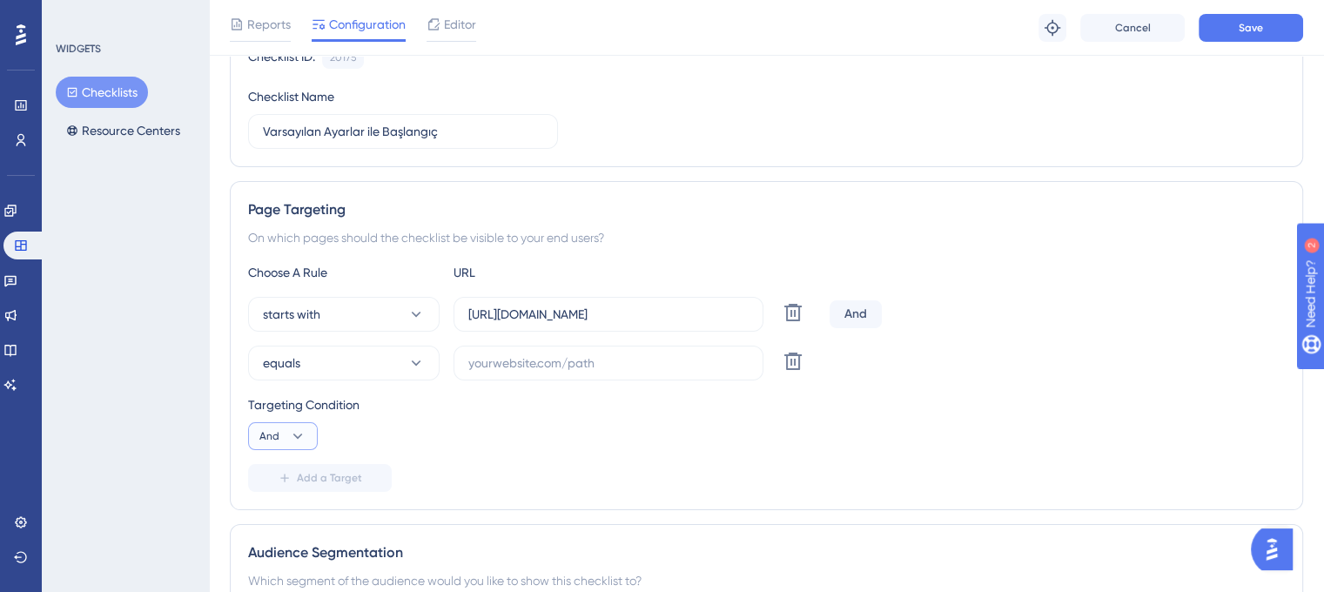
click at [280, 436] on button "And" at bounding box center [283, 436] width 70 height 28
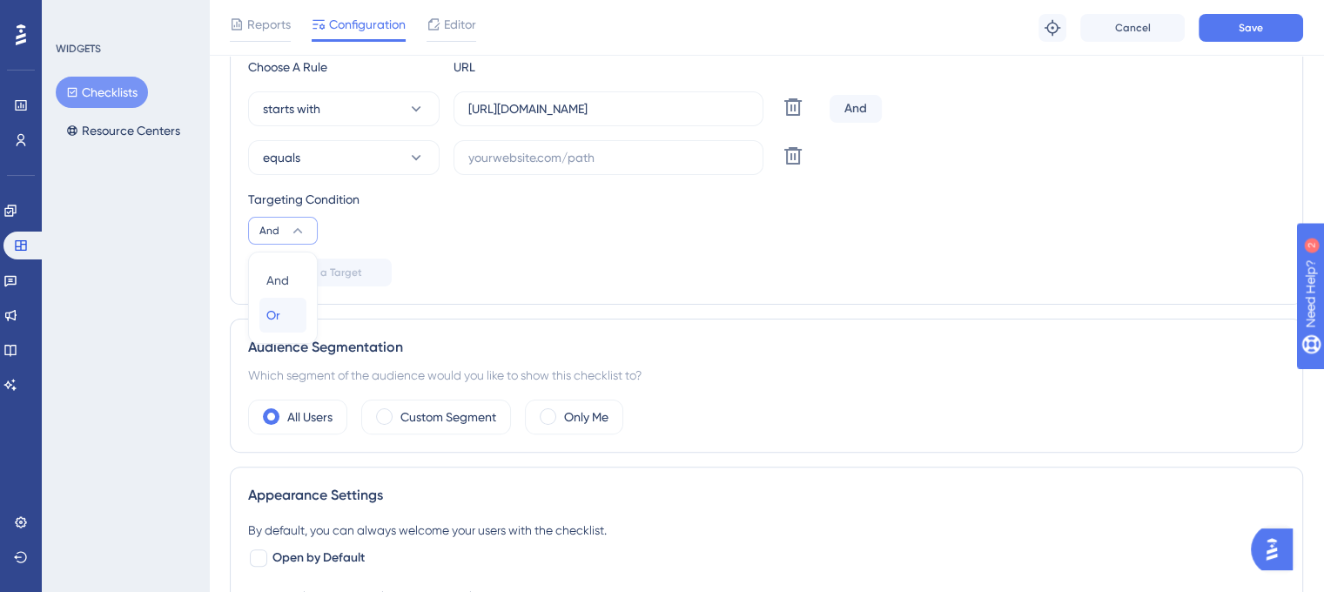
drag, startPoint x: 296, startPoint y: 321, endPoint x: 306, endPoint y: 319, distance: 10.8
click at [296, 320] on div "Or Or" at bounding box center [282, 315] width 33 height 35
click at [554, 151] on input "text" at bounding box center [608, 157] width 280 height 19
paste input "https://leave.peakup.org/"
type input "https://leave.peakup.org/"
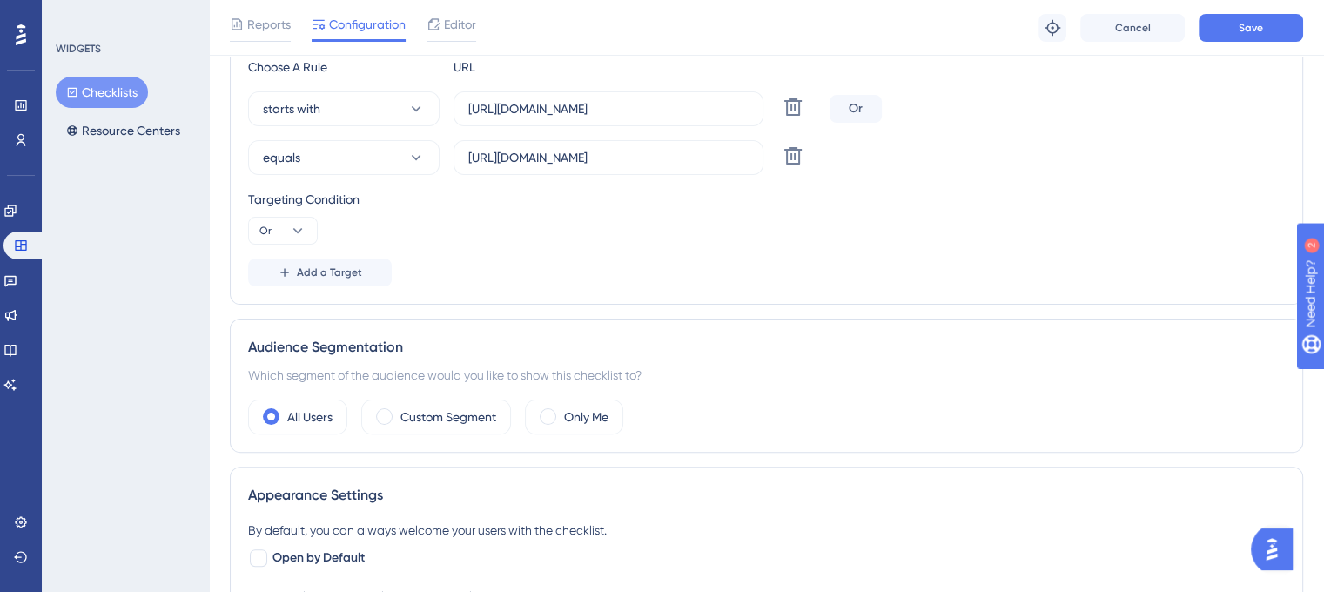
click at [688, 215] on div "Targeting Condition Or" at bounding box center [766, 217] width 1037 height 56
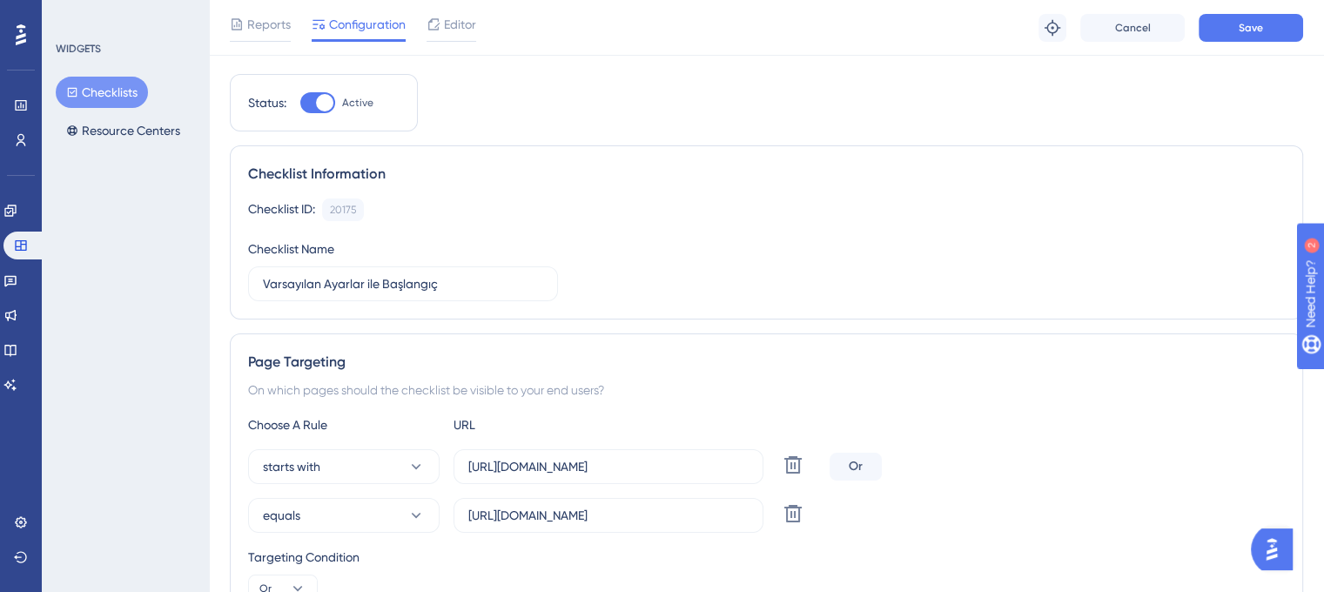
scroll to position [0, 0]
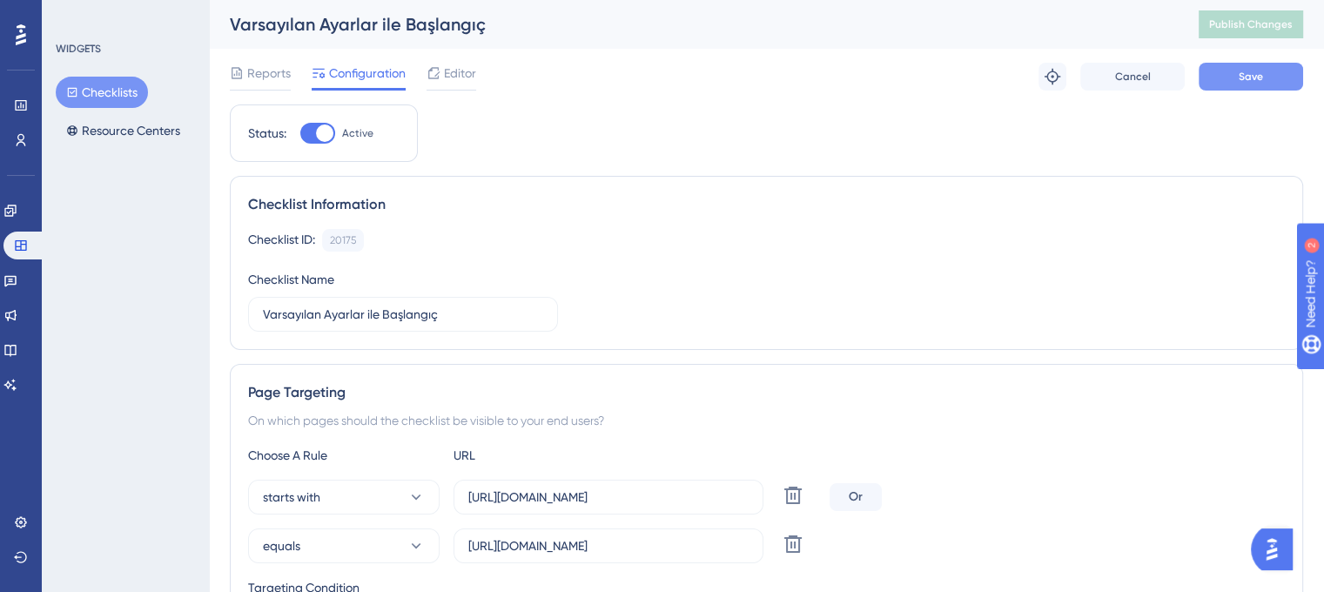
click at [1244, 77] on span "Save" at bounding box center [1251, 77] width 24 height 14
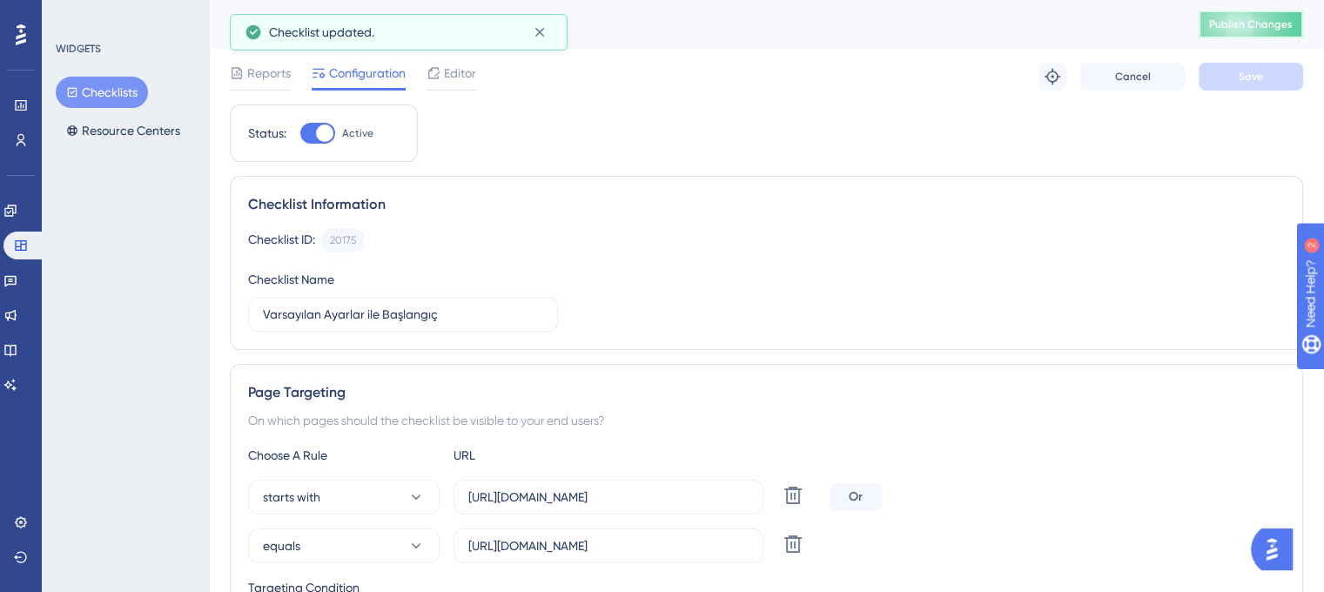
click at [1250, 23] on span "Publish Changes" at bounding box center [1251, 24] width 84 height 14
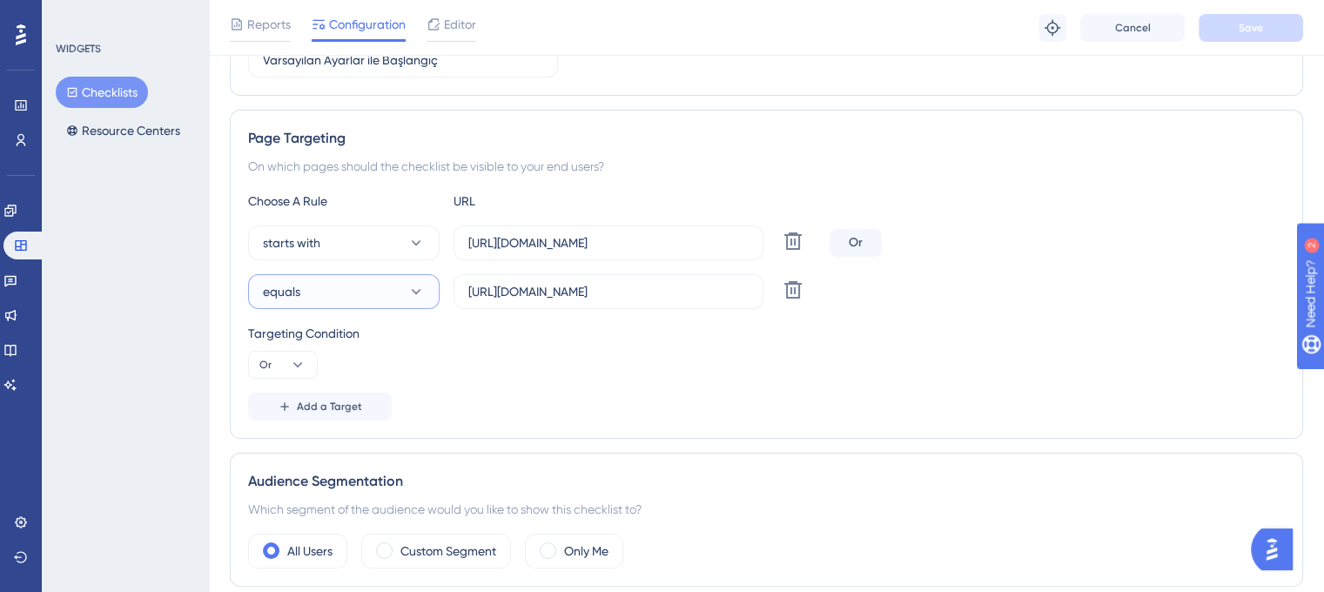
click at [400, 295] on button "equals" at bounding box center [344, 291] width 192 height 35
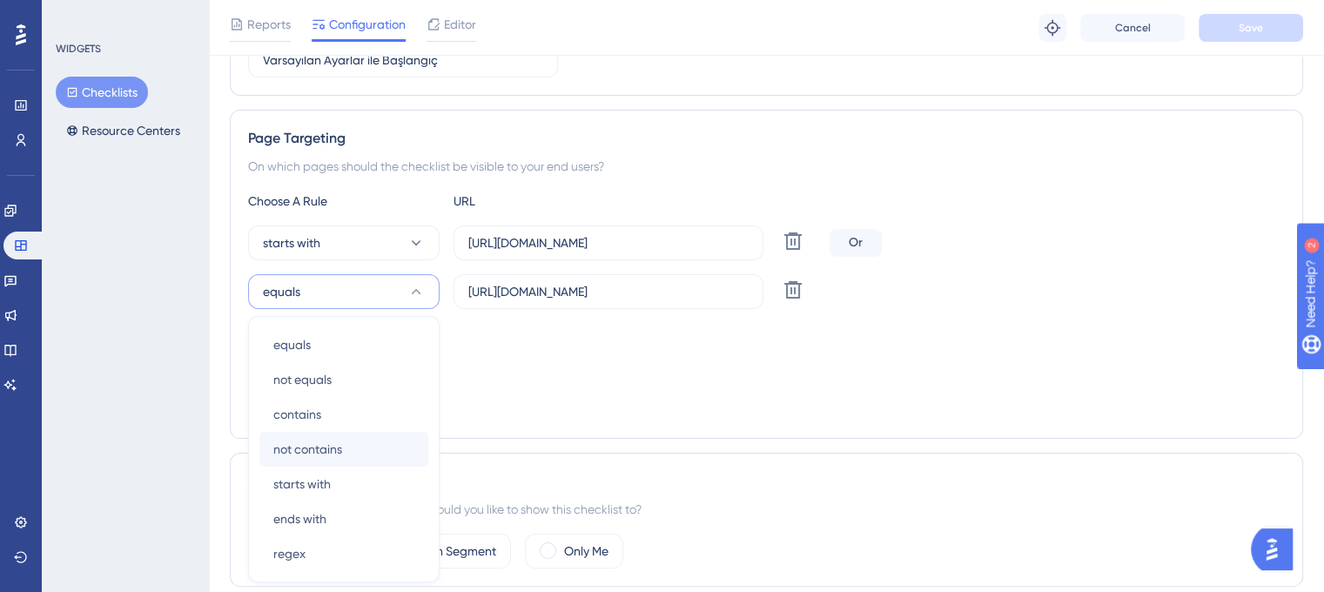
scroll to position [411, 0]
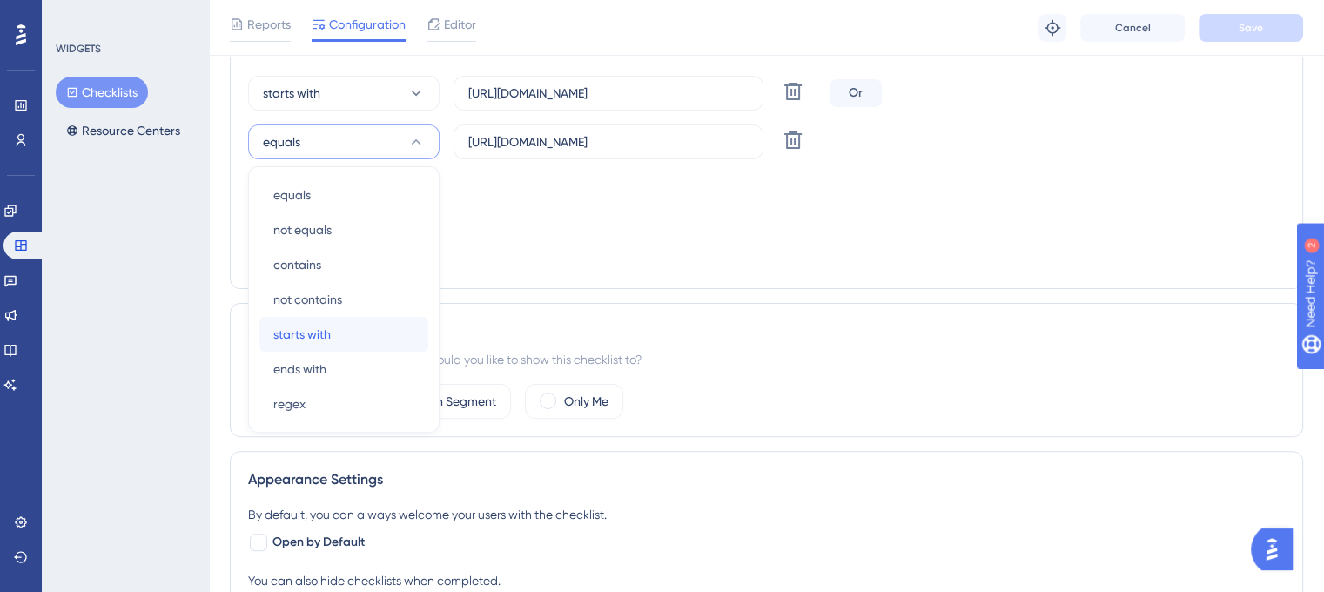
click at [334, 333] on div "starts with starts with" at bounding box center [343, 334] width 141 height 35
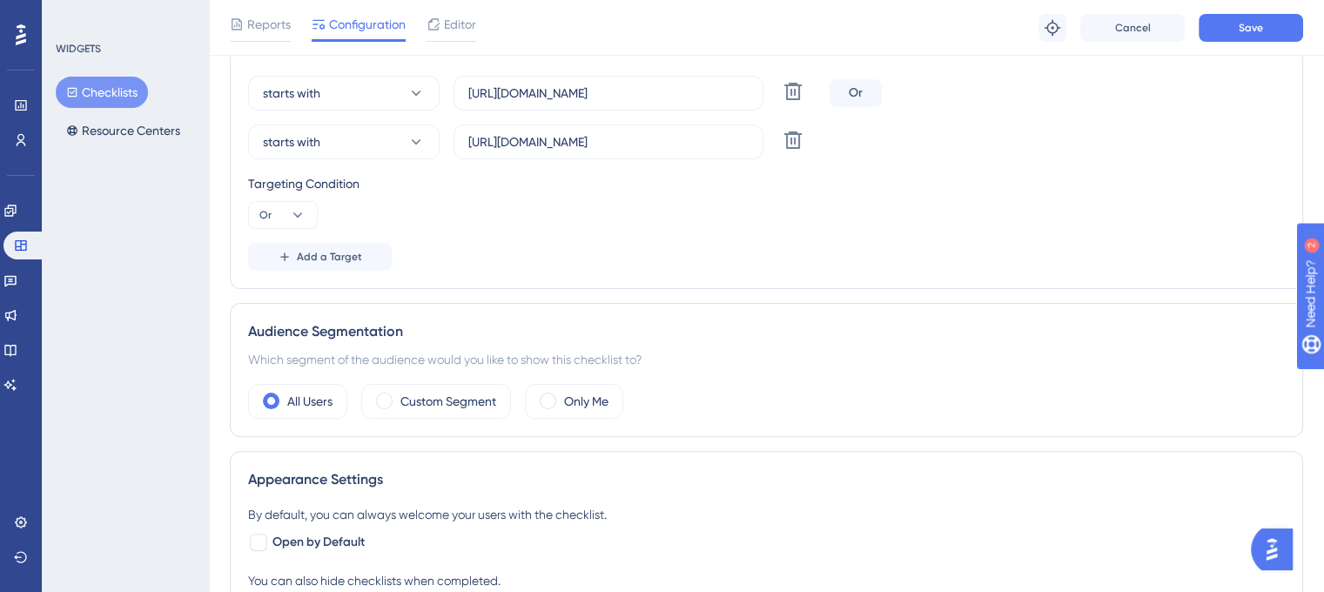
click at [591, 243] on div "Add a Target" at bounding box center [766, 257] width 1037 height 28
click at [1240, 37] on button "Save" at bounding box center [1251, 28] width 104 height 28
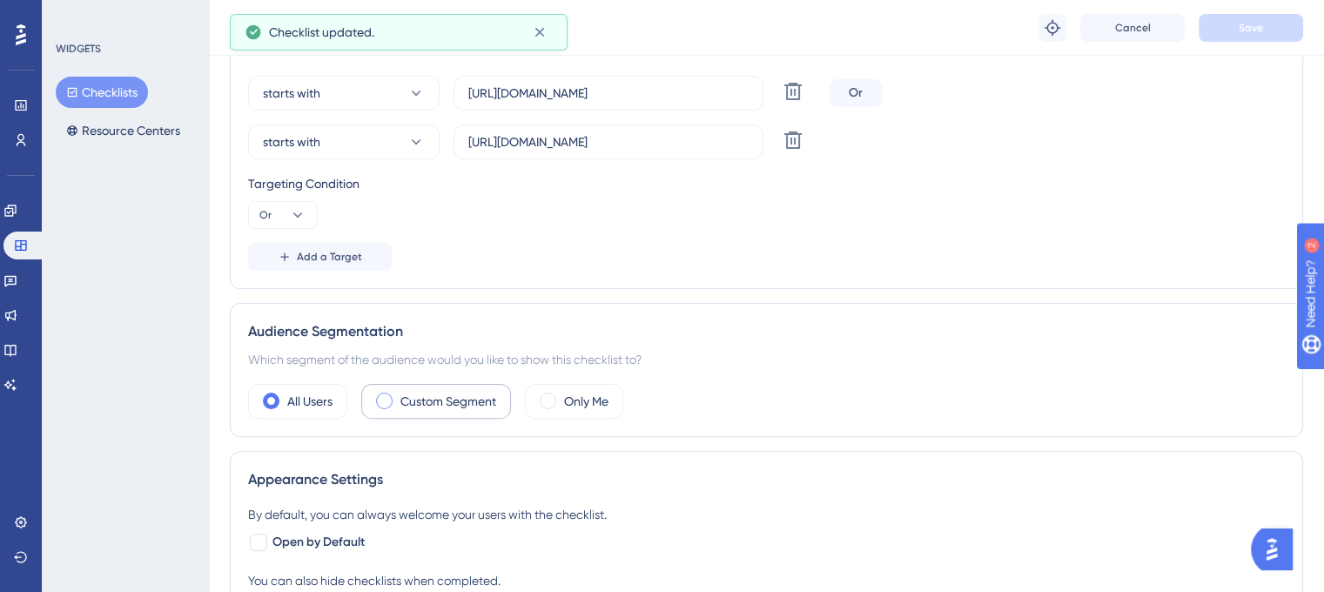
click at [448, 400] on label "Custom Segment" at bounding box center [448, 401] width 96 height 21
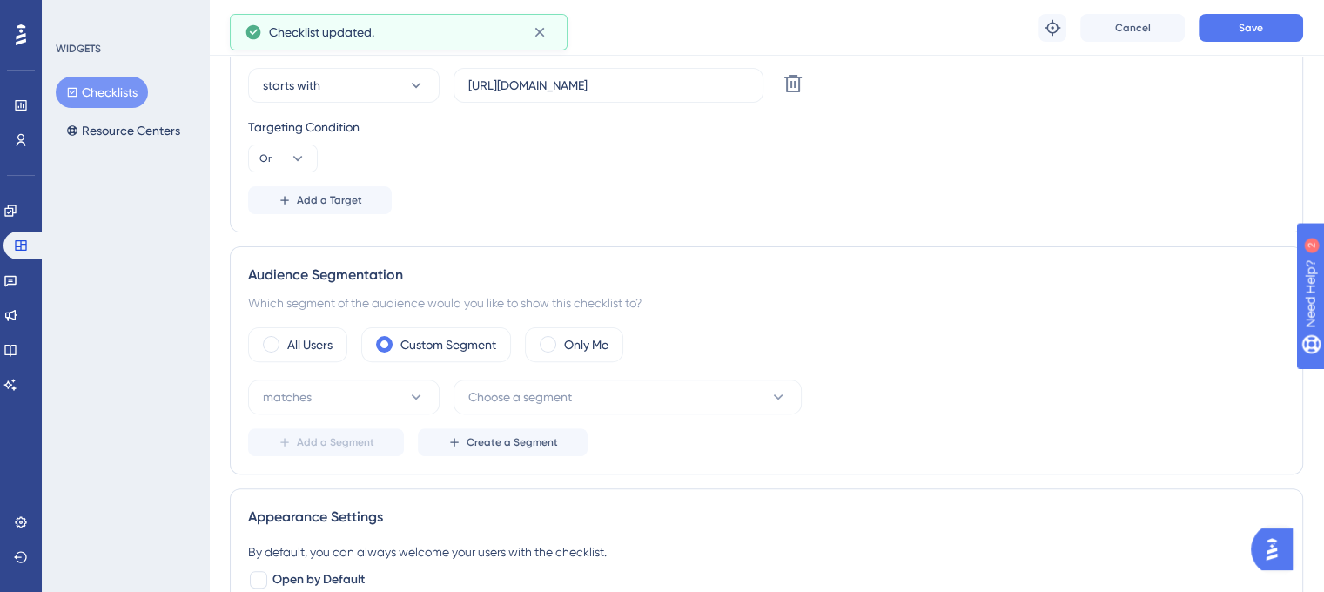
scroll to position [498, 0]
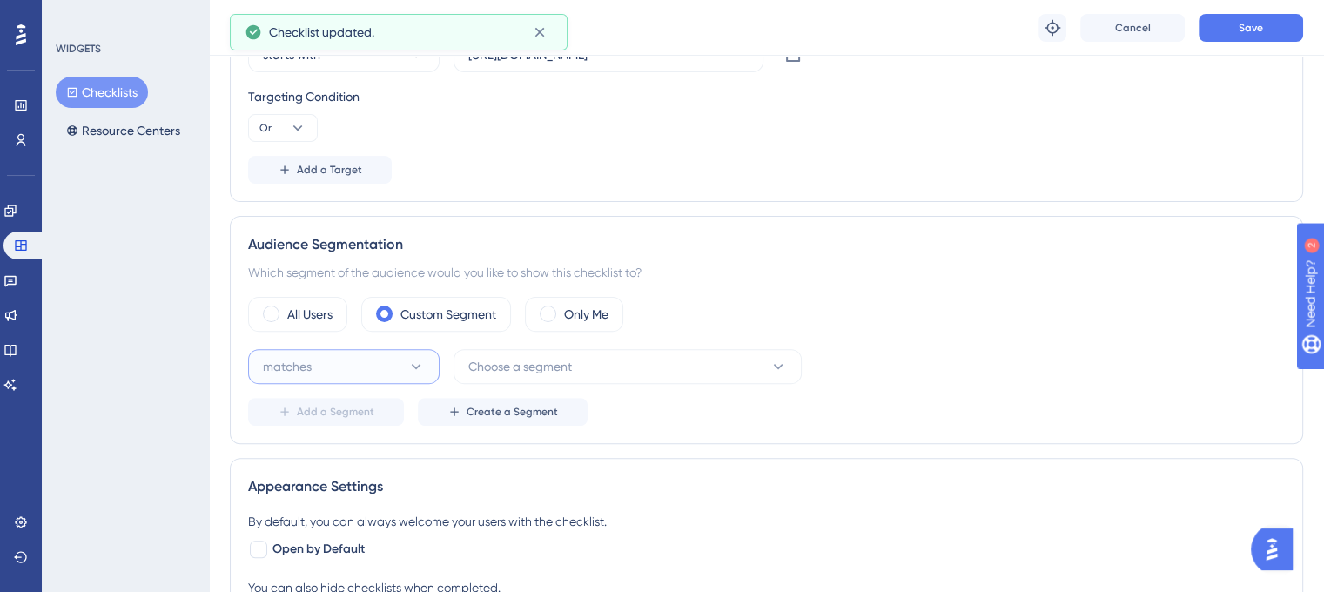
click at [342, 367] on button "matches" at bounding box center [344, 366] width 192 height 35
click at [362, 413] on div "matches matches" at bounding box center [343, 419] width 141 height 35
click at [605, 362] on button "Choose a segment" at bounding box center [628, 366] width 348 height 35
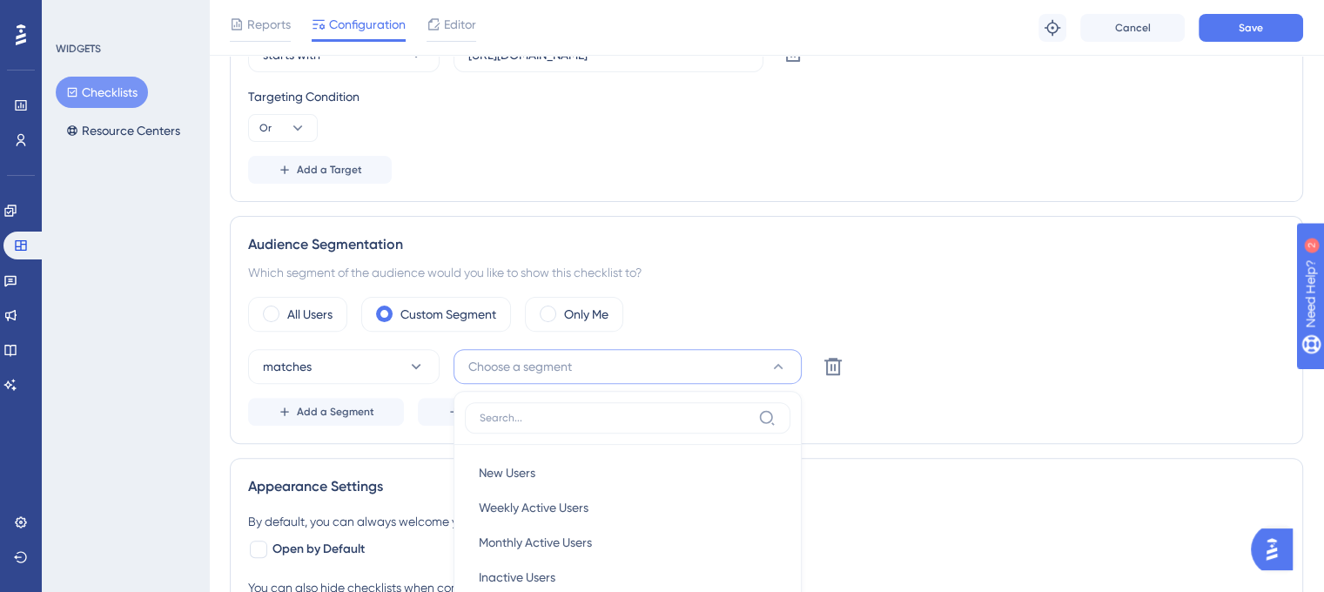
scroll to position [763, 0]
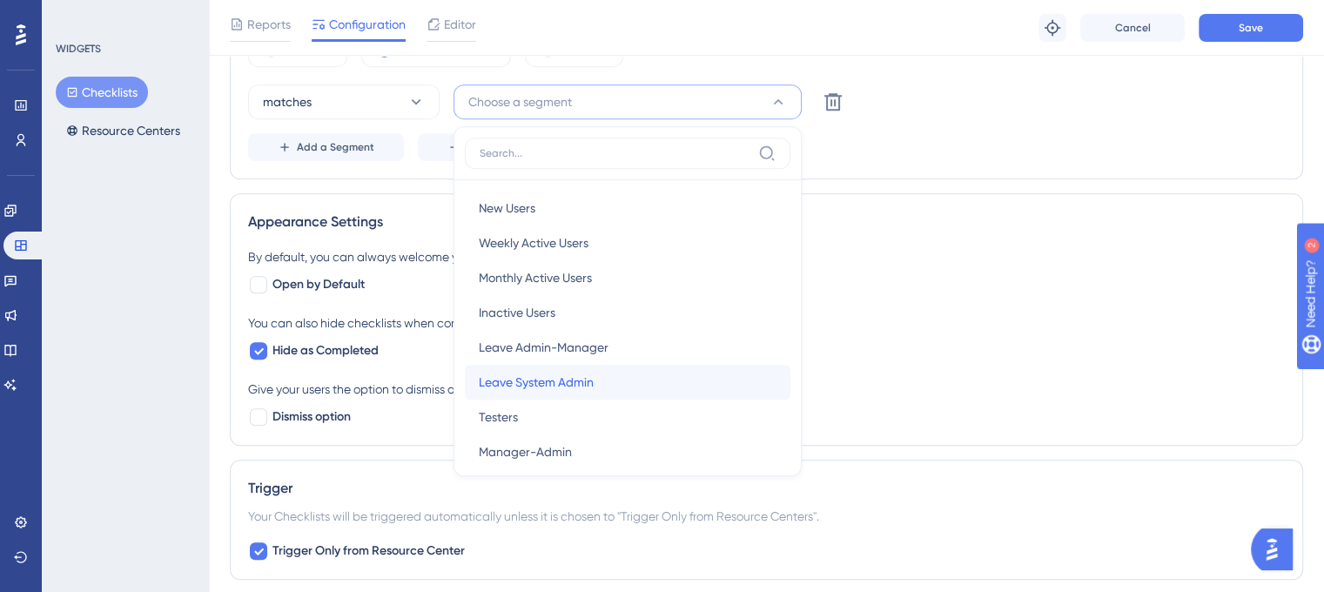
click at [619, 375] on div "Leave System Admin Leave System Admin" at bounding box center [628, 382] width 298 height 35
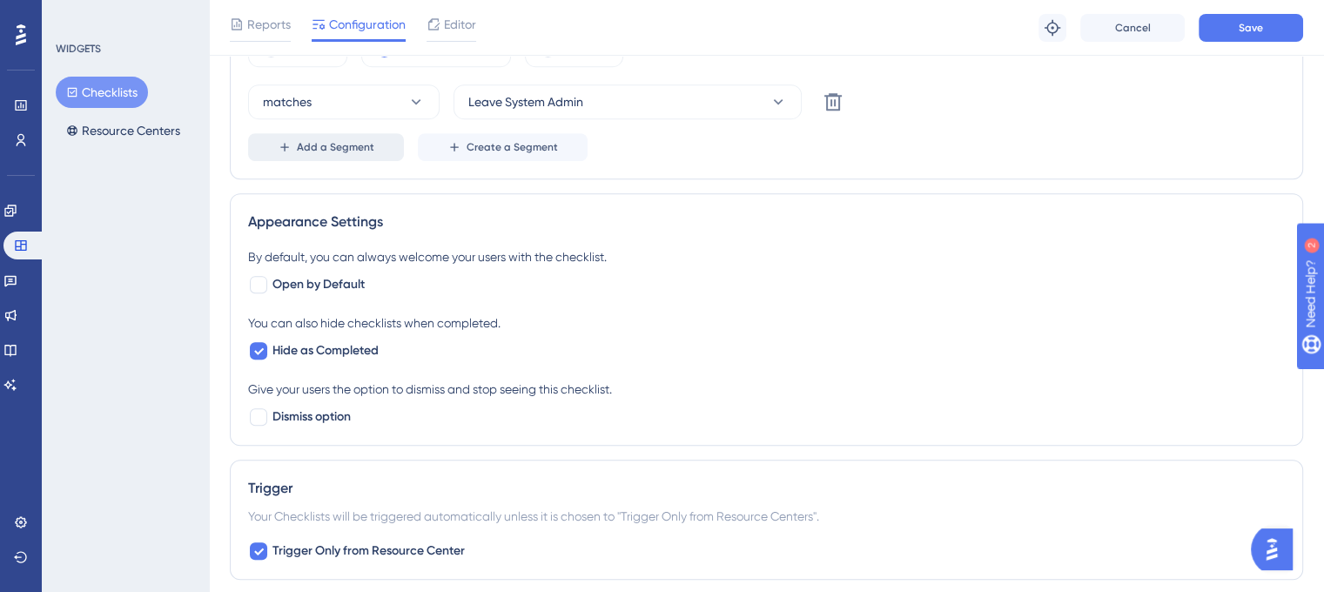
click at [333, 147] on span "Add a Segment" at bounding box center [335, 147] width 77 height 14
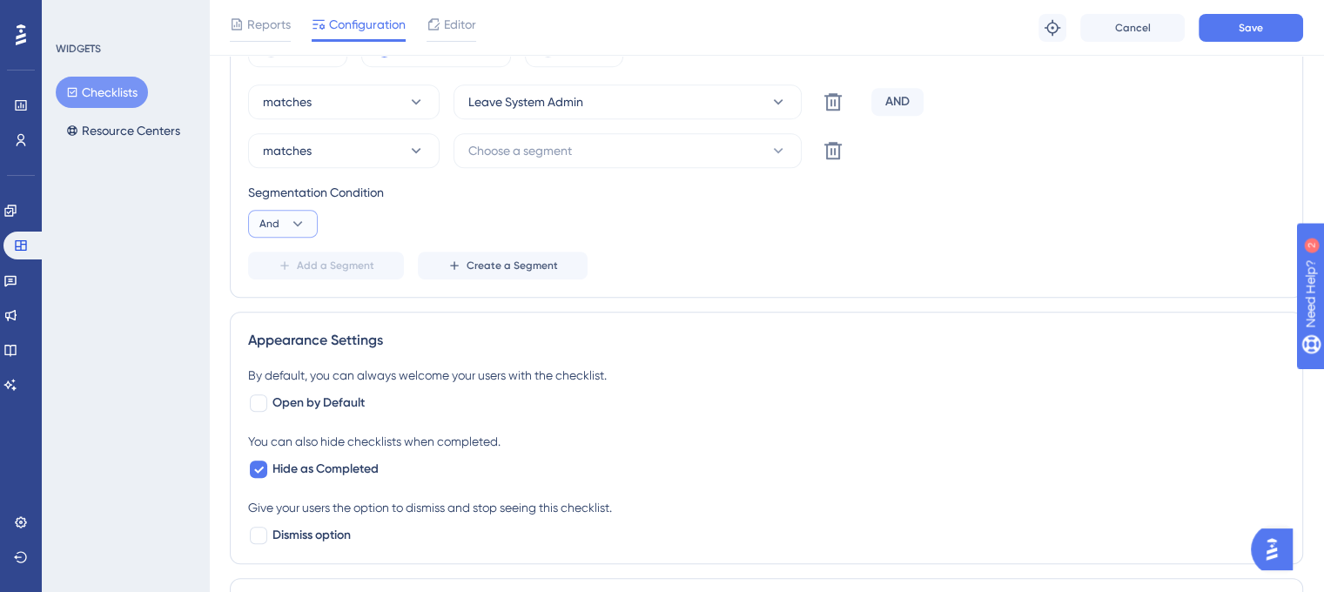
click at [299, 229] on icon at bounding box center [297, 223] width 17 height 17
click at [288, 303] on div "Or Or" at bounding box center [282, 308] width 33 height 35
click at [633, 142] on button "Choose a segment" at bounding box center [628, 150] width 348 height 35
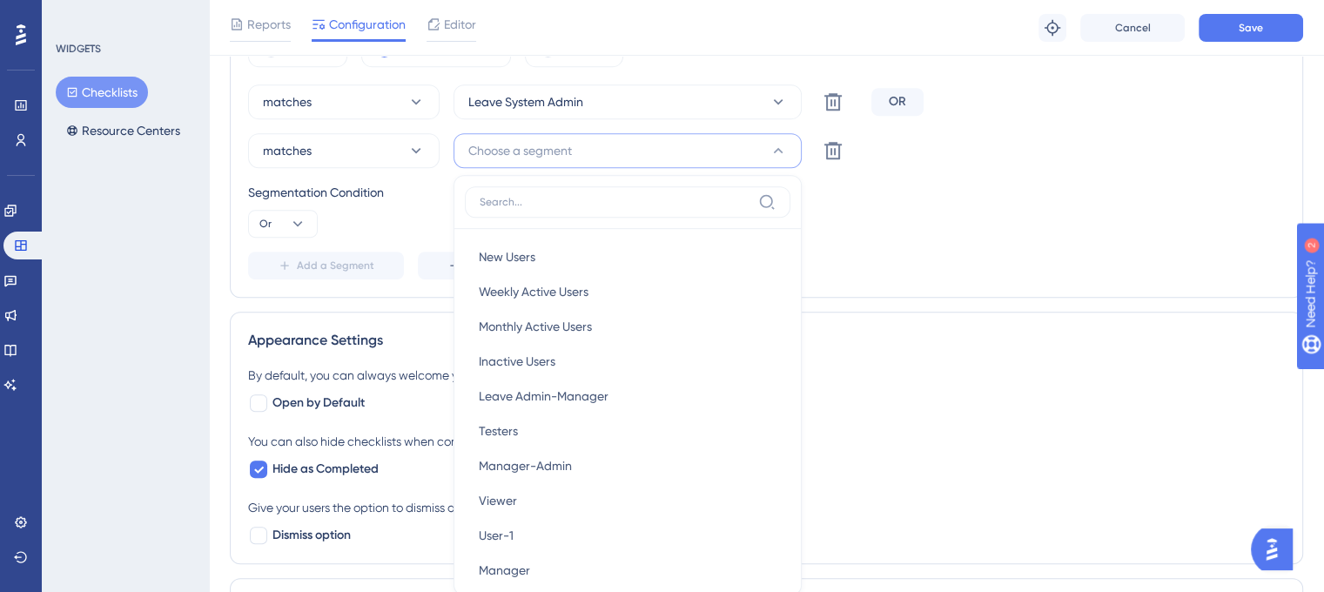
scroll to position [850, 0]
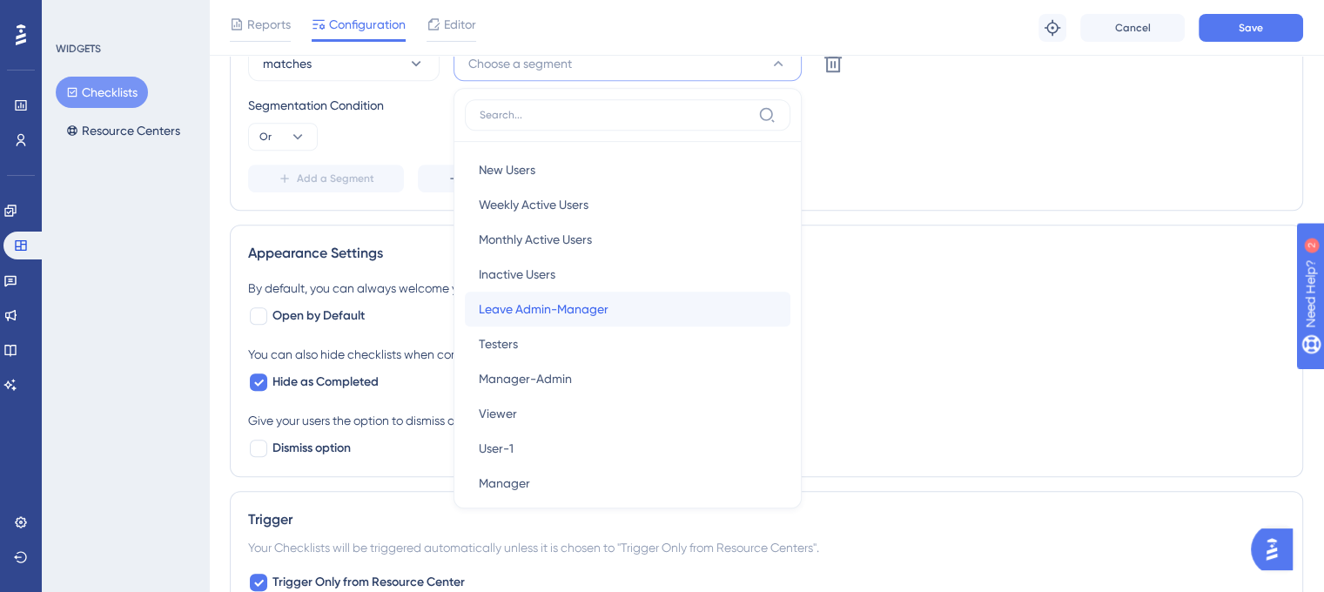
click at [621, 299] on div "Leave Admin-Manager Leave Admin-Manager" at bounding box center [628, 309] width 298 height 35
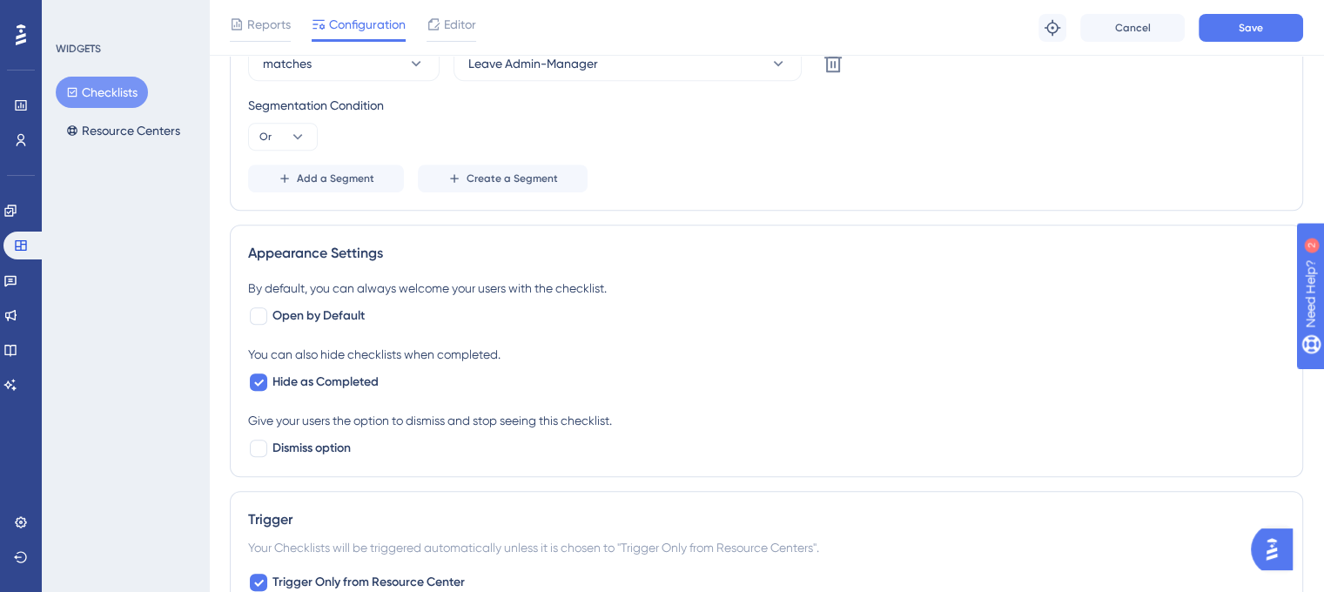
click at [836, 171] on div "Add a Segment Create a Segment" at bounding box center [766, 179] width 1037 height 28
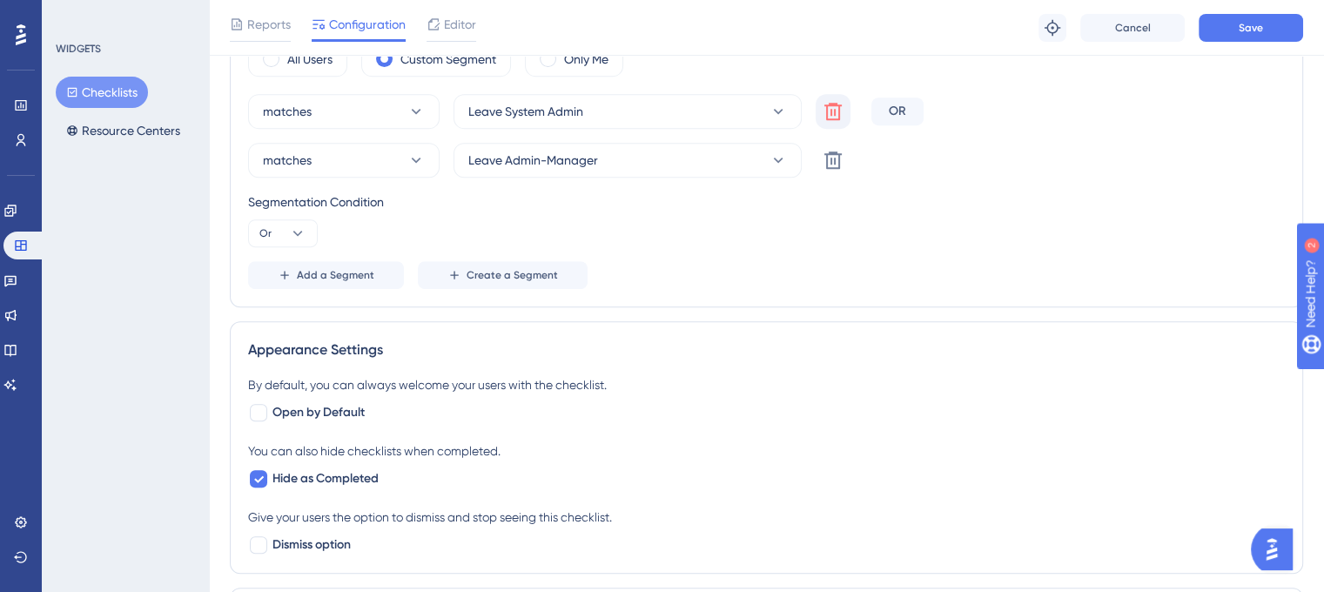
scroll to position [676, 0]
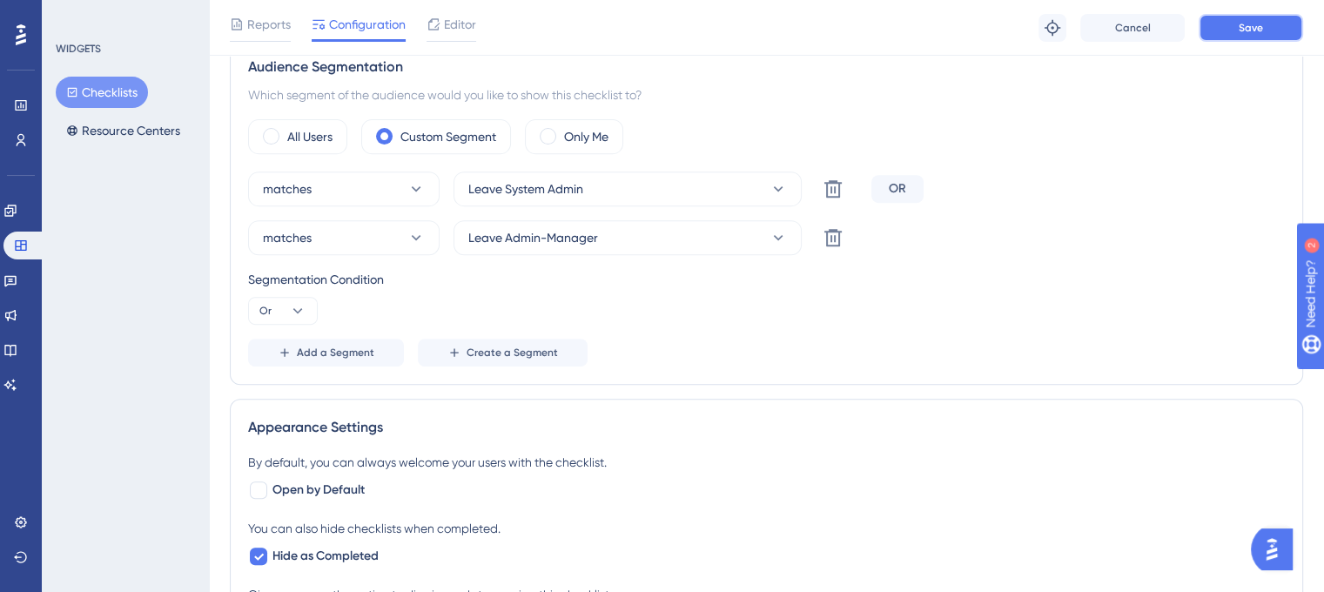
click at [1265, 33] on button "Save" at bounding box center [1251, 28] width 104 height 28
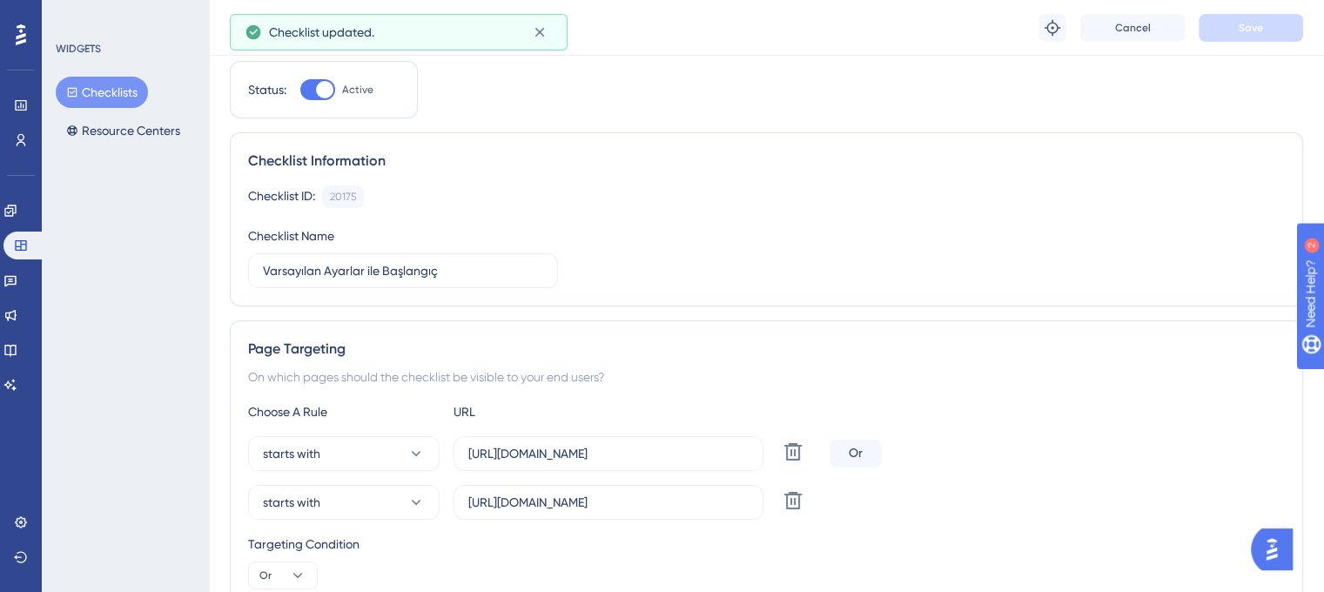
scroll to position [0, 0]
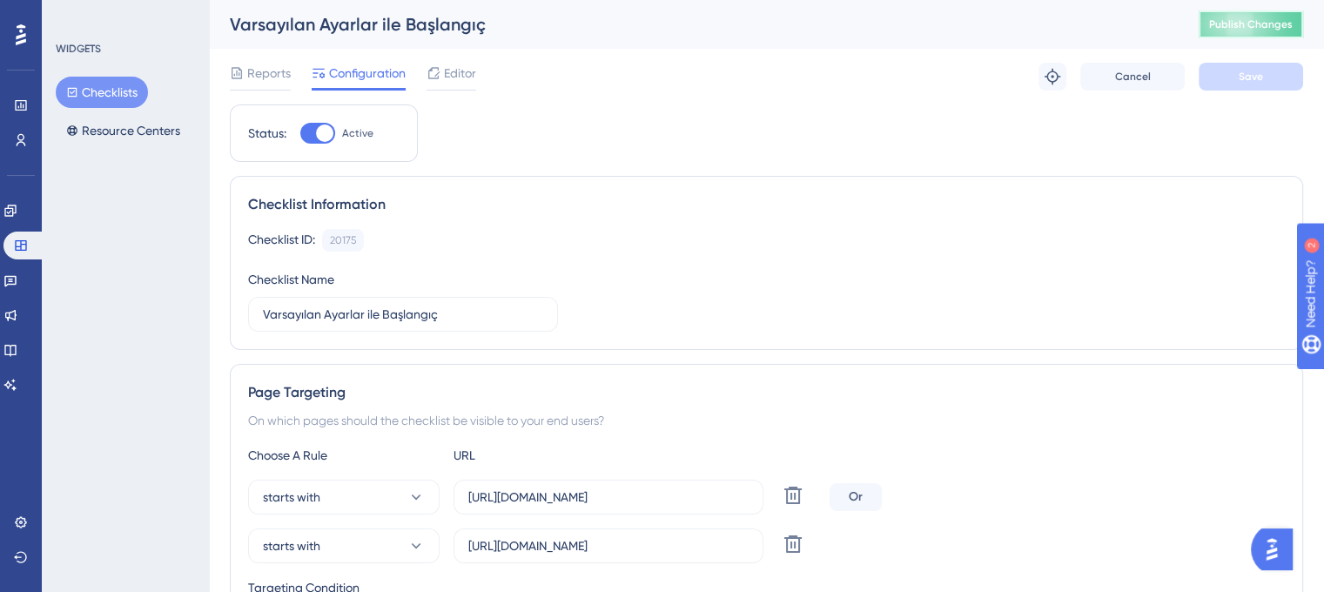
click at [1255, 29] on span "Publish Changes" at bounding box center [1251, 24] width 84 height 14
click at [124, 138] on button "Resource Centers" at bounding box center [123, 130] width 135 height 31
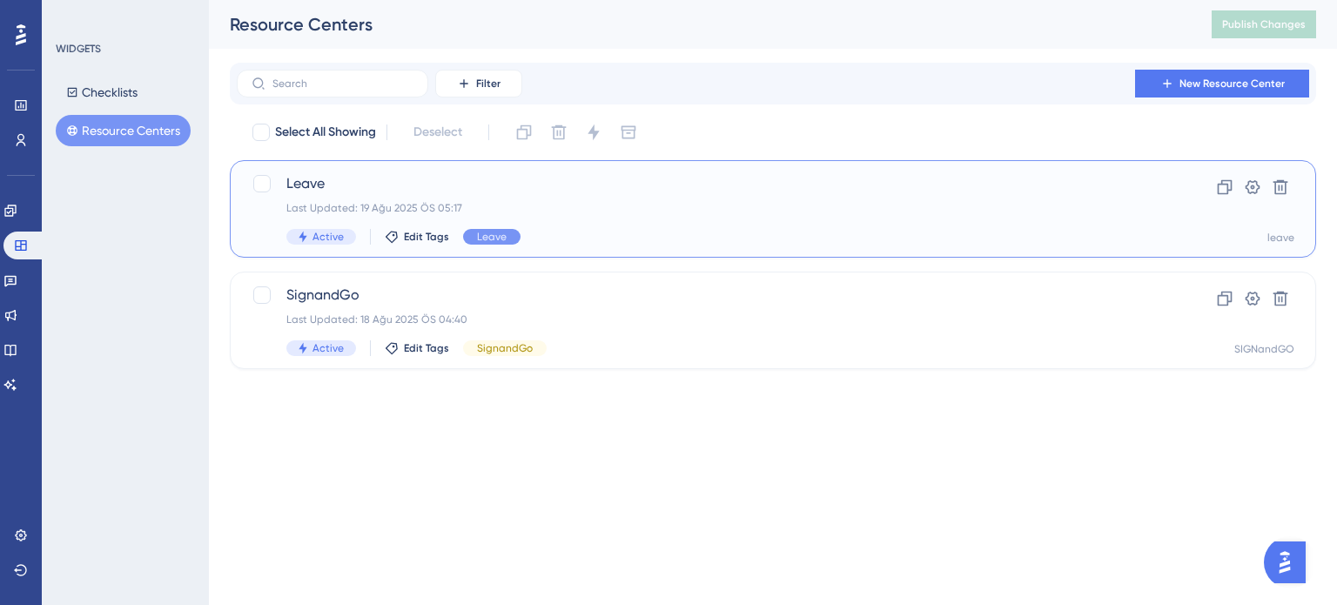
click at [513, 194] on div "Leave Last Updated: 19 Ağu 2025 ÖS 05:17 Active Edit Tags Leave" at bounding box center [703, 208] width 834 height 71
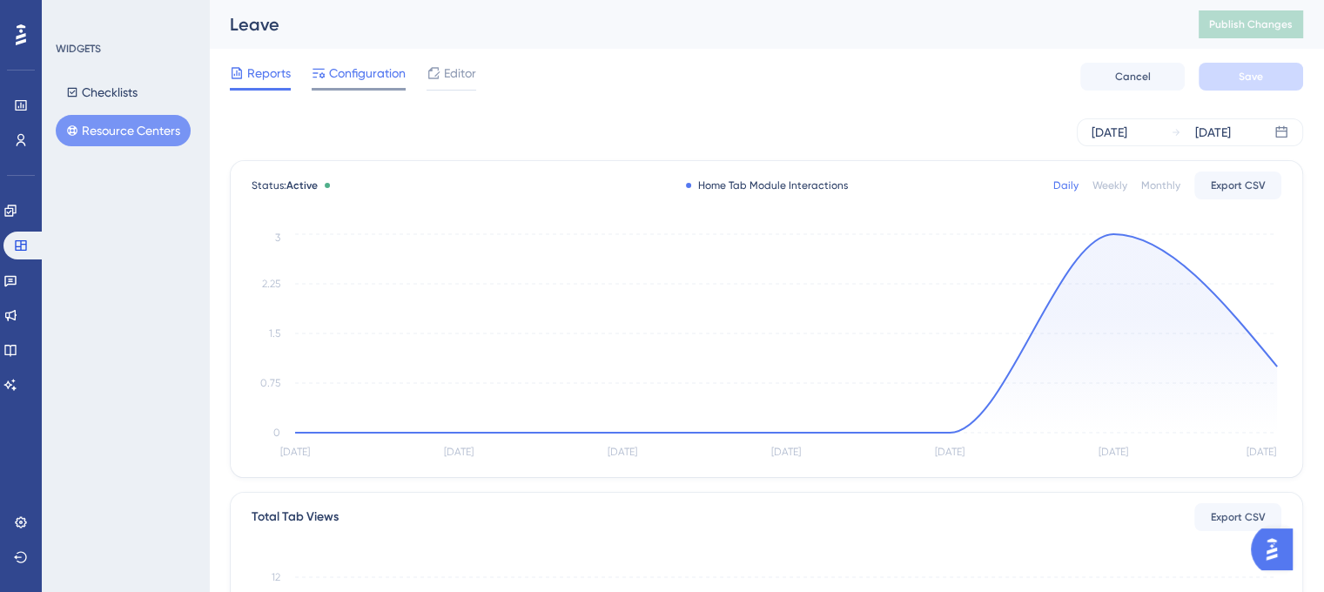
click at [371, 74] on span "Configuration" at bounding box center [367, 73] width 77 height 21
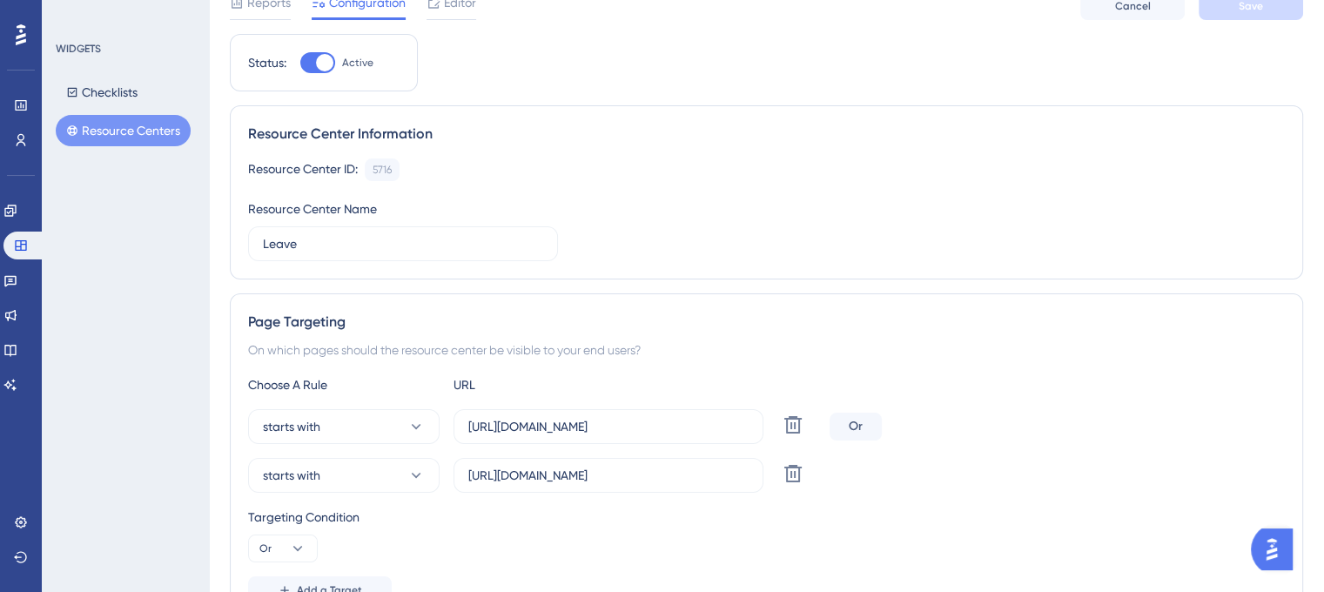
scroll to position [174, 0]
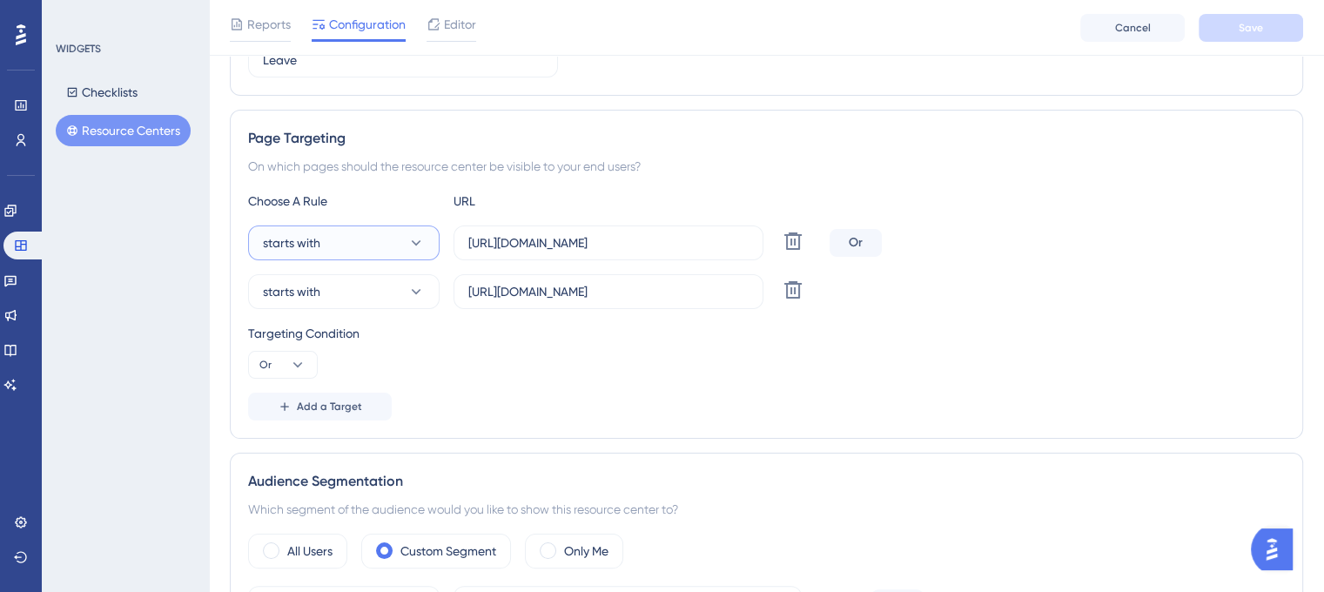
click at [396, 242] on button "starts with" at bounding box center [344, 242] width 192 height 35
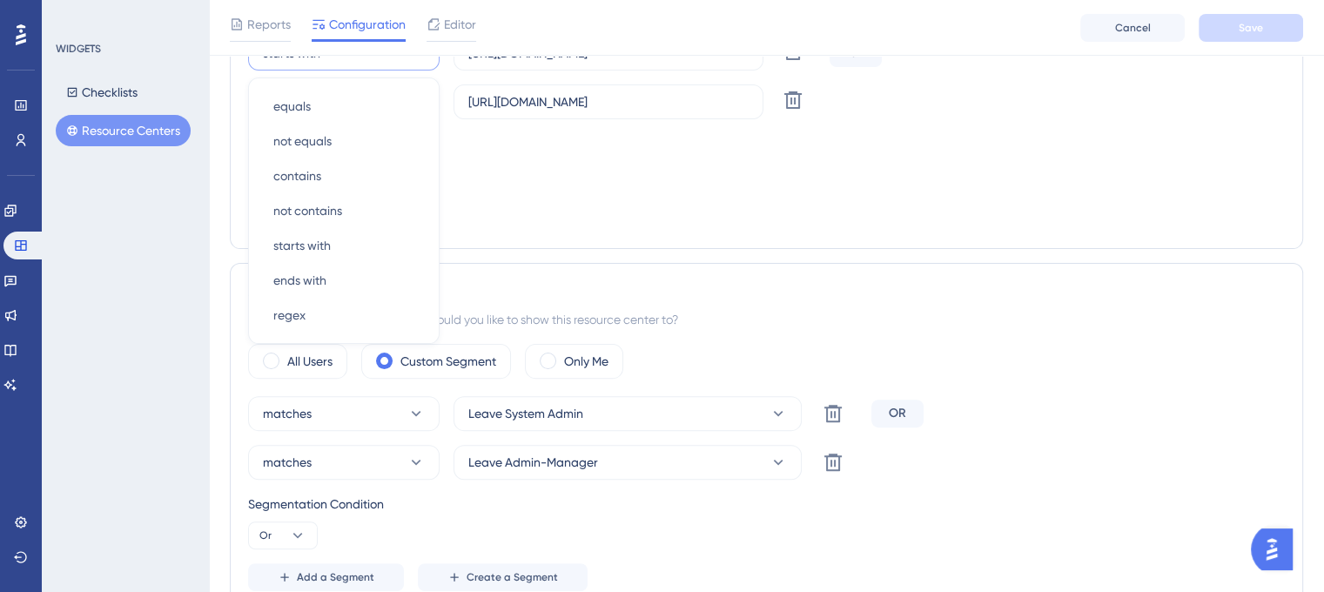
scroll to position [364, 0]
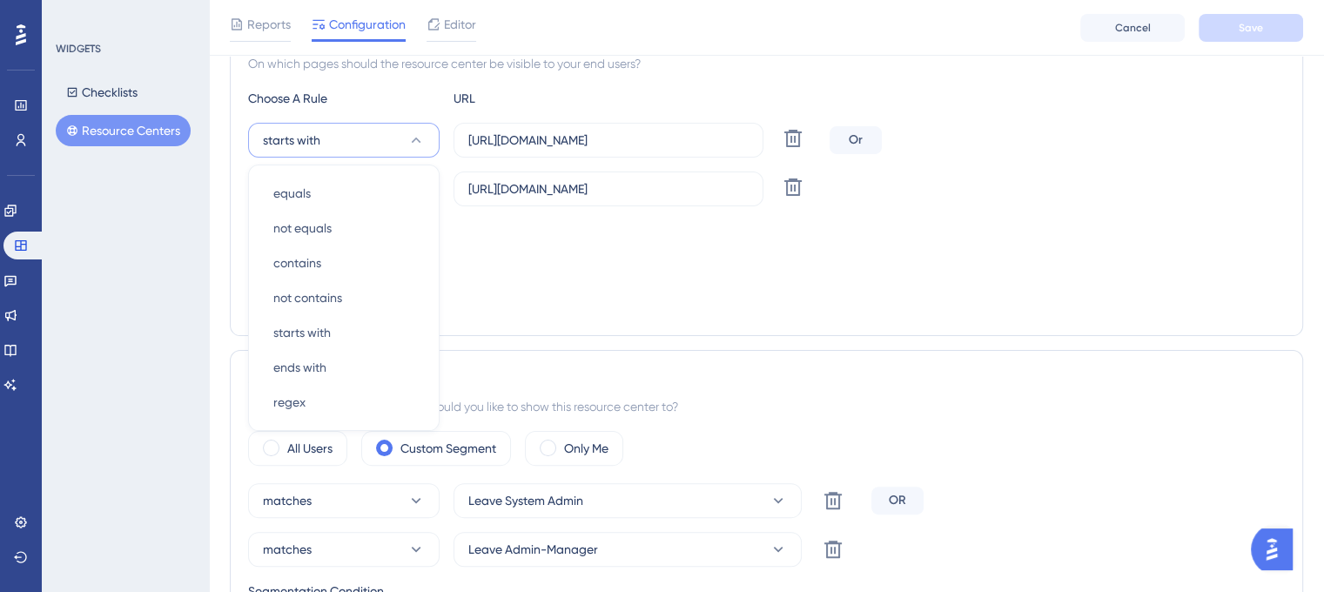
click at [528, 264] on div "Targeting Condition Or" at bounding box center [766, 248] width 1037 height 56
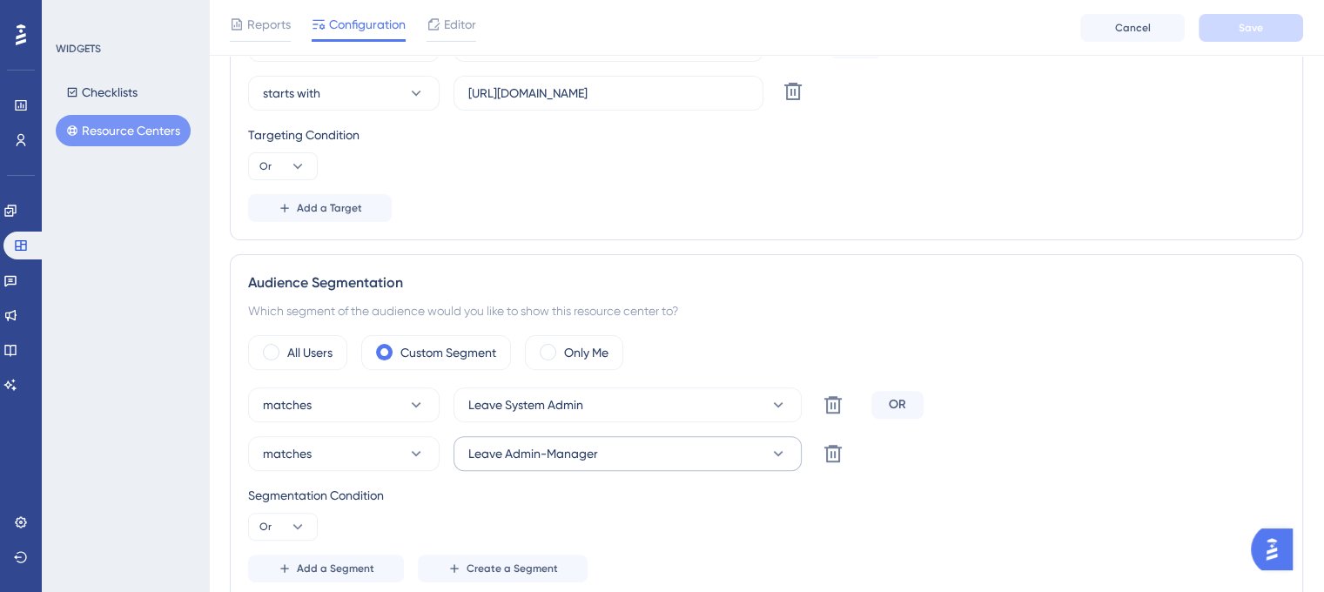
scroll to position [625, 0]
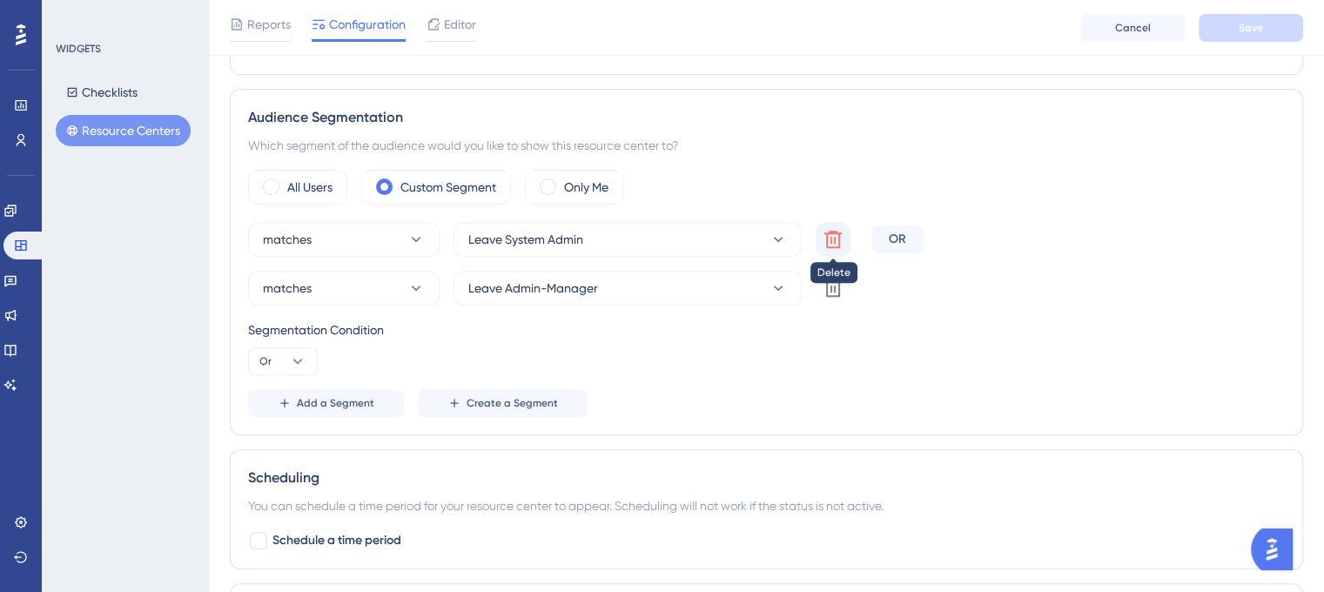
click at [839, 236] on icon at bounding box center [832, 239] width 17 height 17
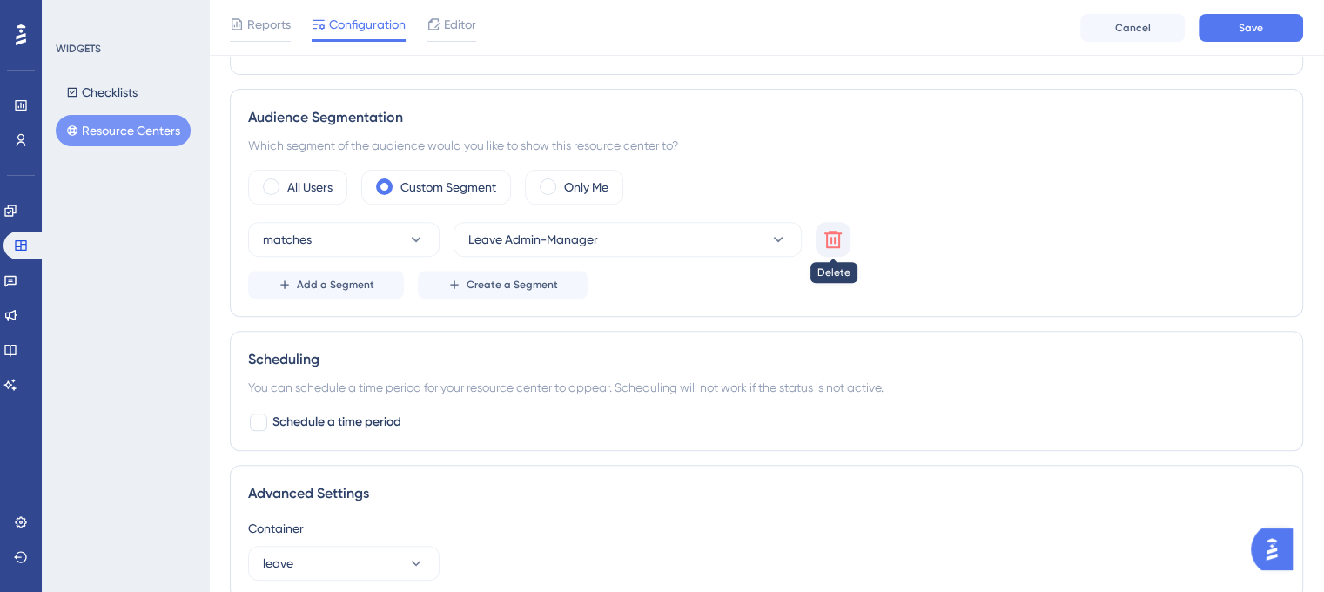
click at [837, 238] on icon at bounding box center [833, 239] width 21 height 21
click at [293, 170] on div "All Users" at bounding box center [297, 187] width 99 height 35
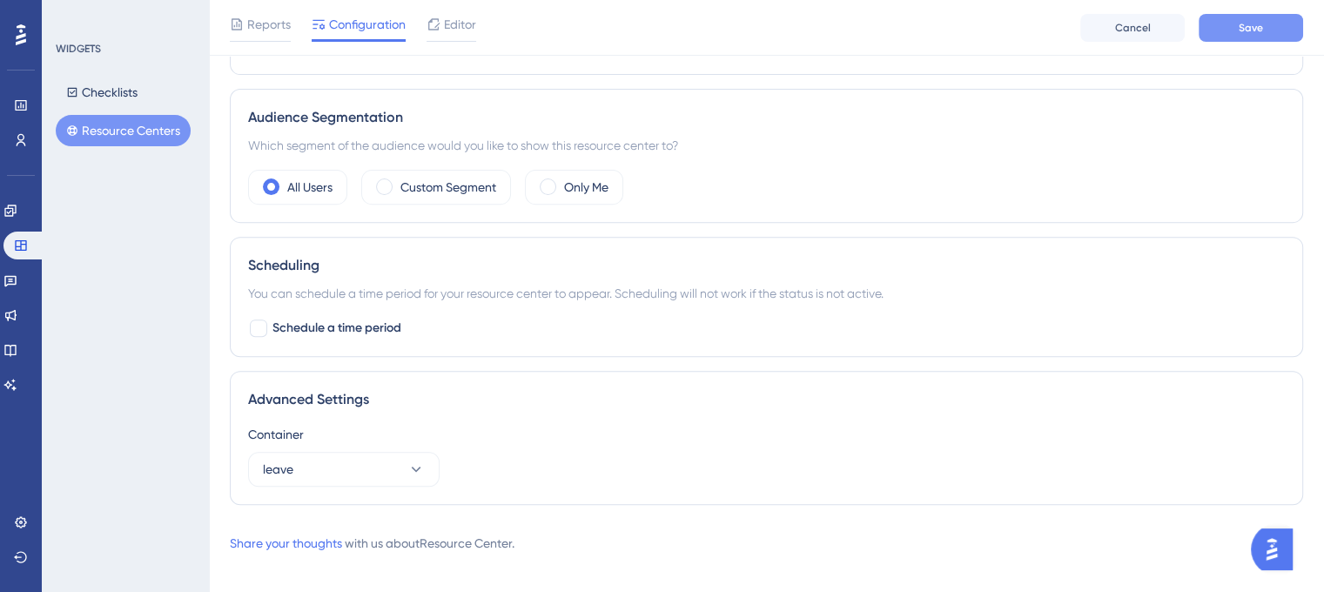
click at [1281, 37] on button "Save" at bounding box center [1251, 28] width 104 height 28
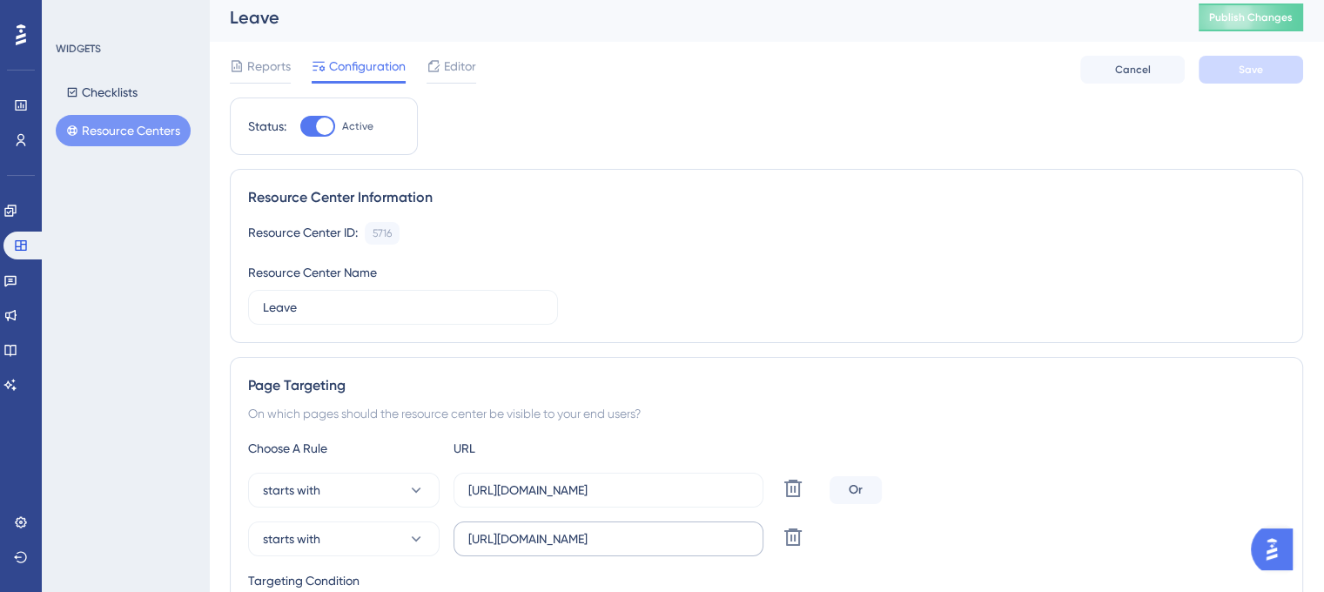
scroll to position [0, 0]
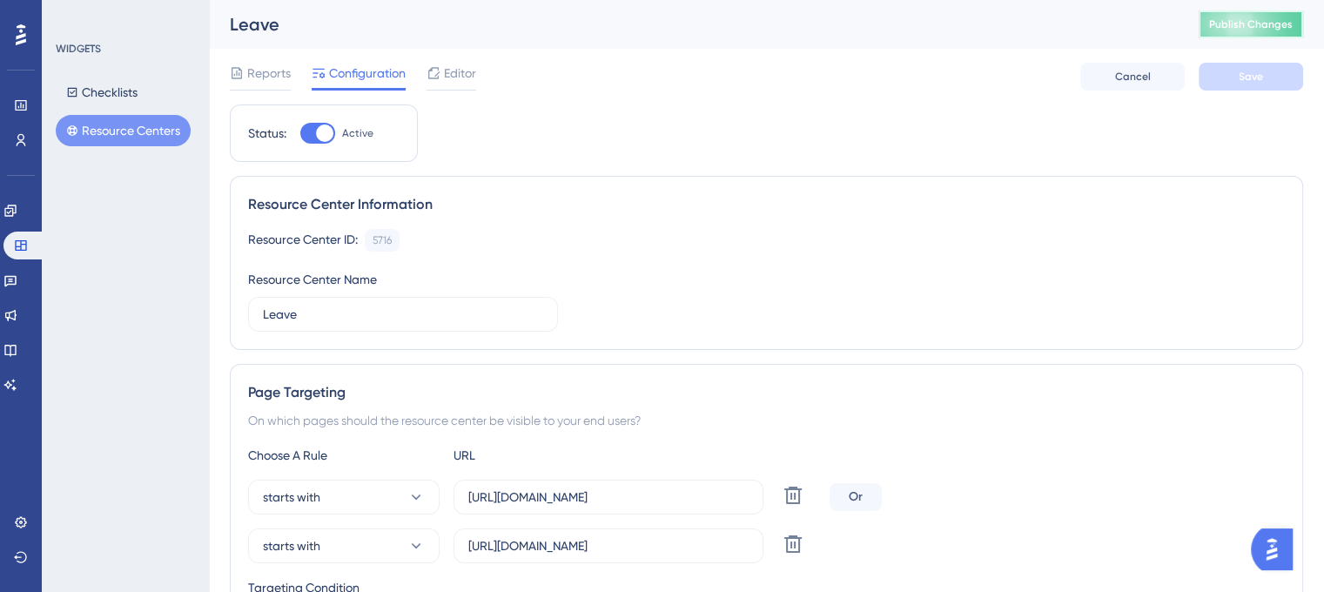
click at [1250, 17] on span "Publish Changes" at bounding box center [1251, 24] width 84 height 14
click at [104, 91] on button "Checklists" at bounding box center [102, 92] width 92 height 31
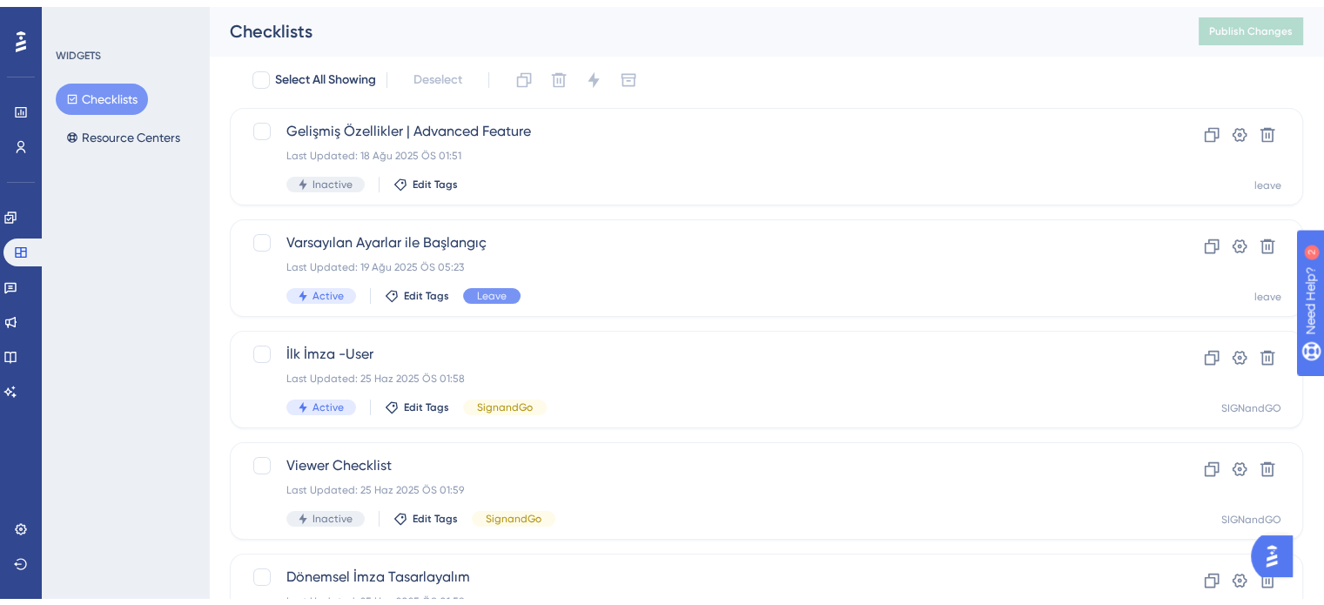
scroll to position [87, 0]
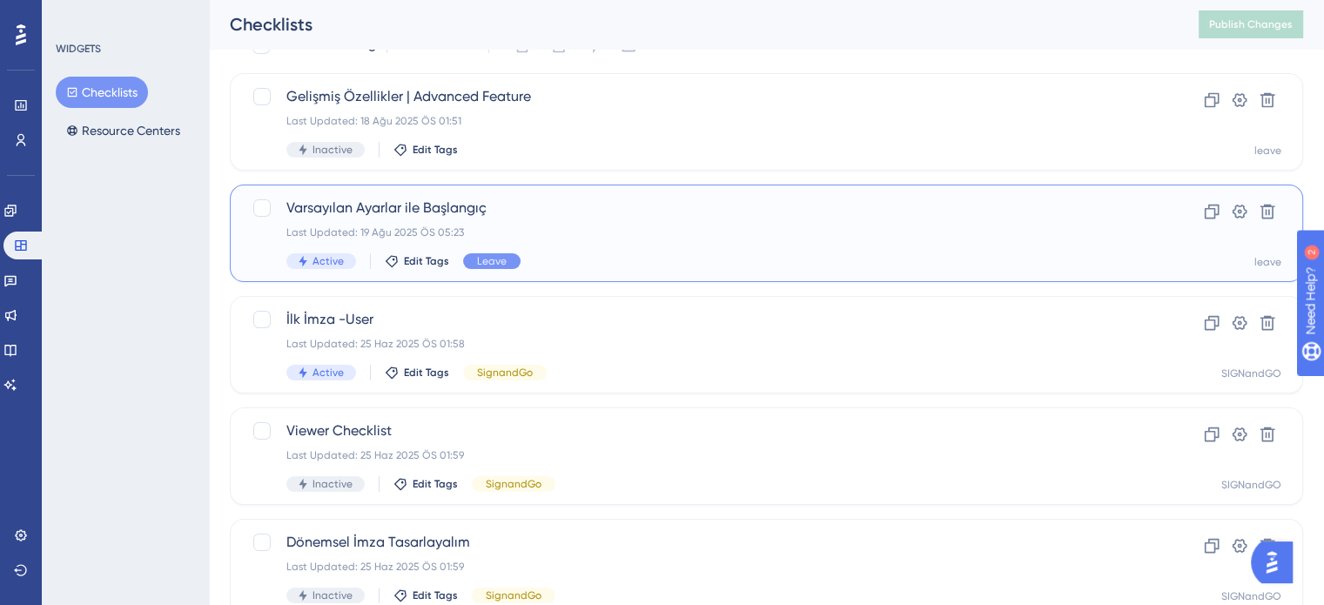
click at [601, 253] on div "Active Edit Tags Leave" at bounding box center [696, 261] width 821 height 16
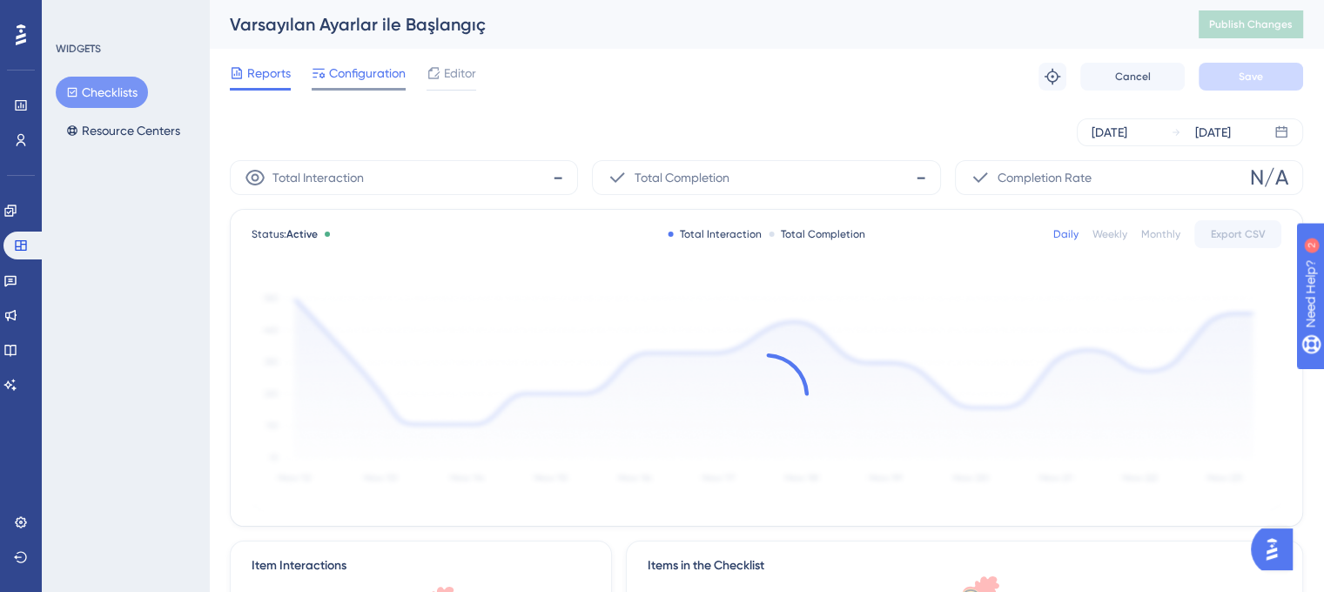
click at [352, 72] on span "Configuration" at bounding box center [367, 73] width 77 height 21
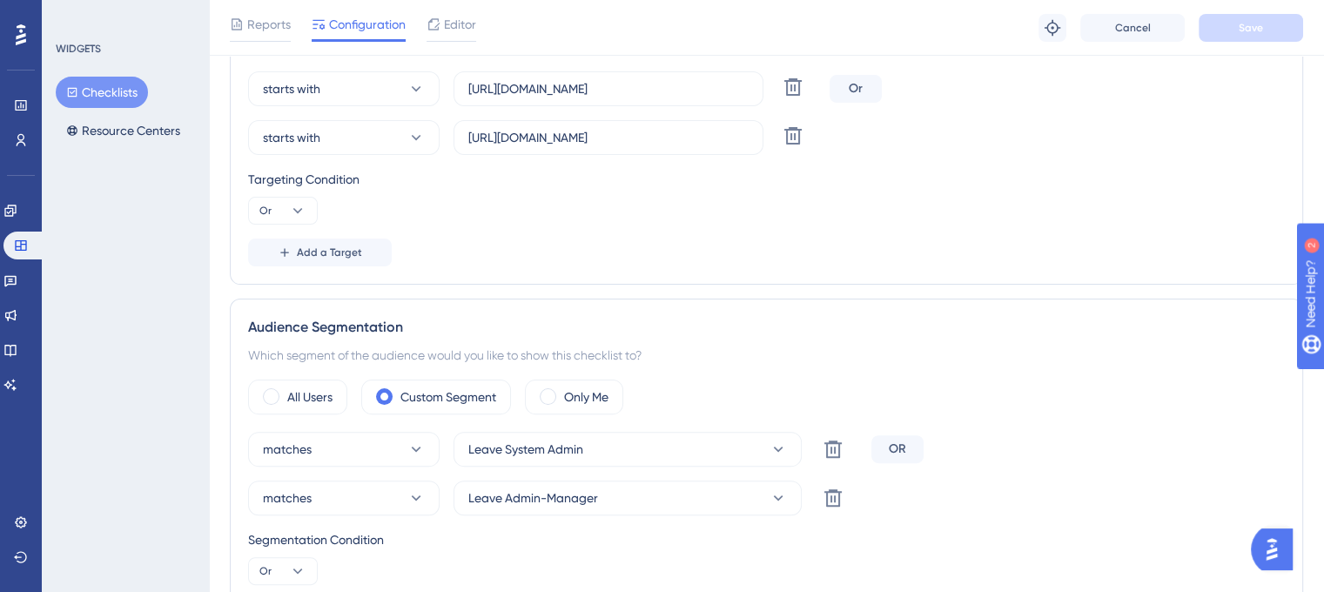
scroll to position [522, 0]
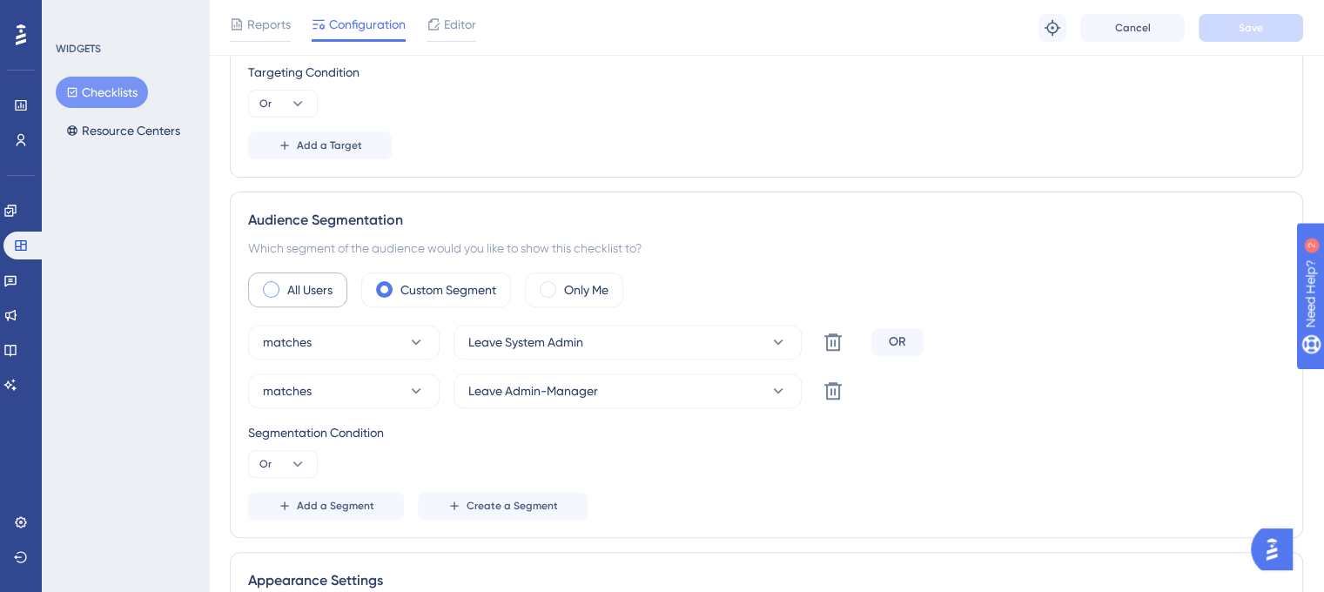
click at [273, 281] on span at bounding box center [271, 289] width 17 height 17
click at [285, 284] on input "radio" at bounding box center [285, 284] width 0 height 0
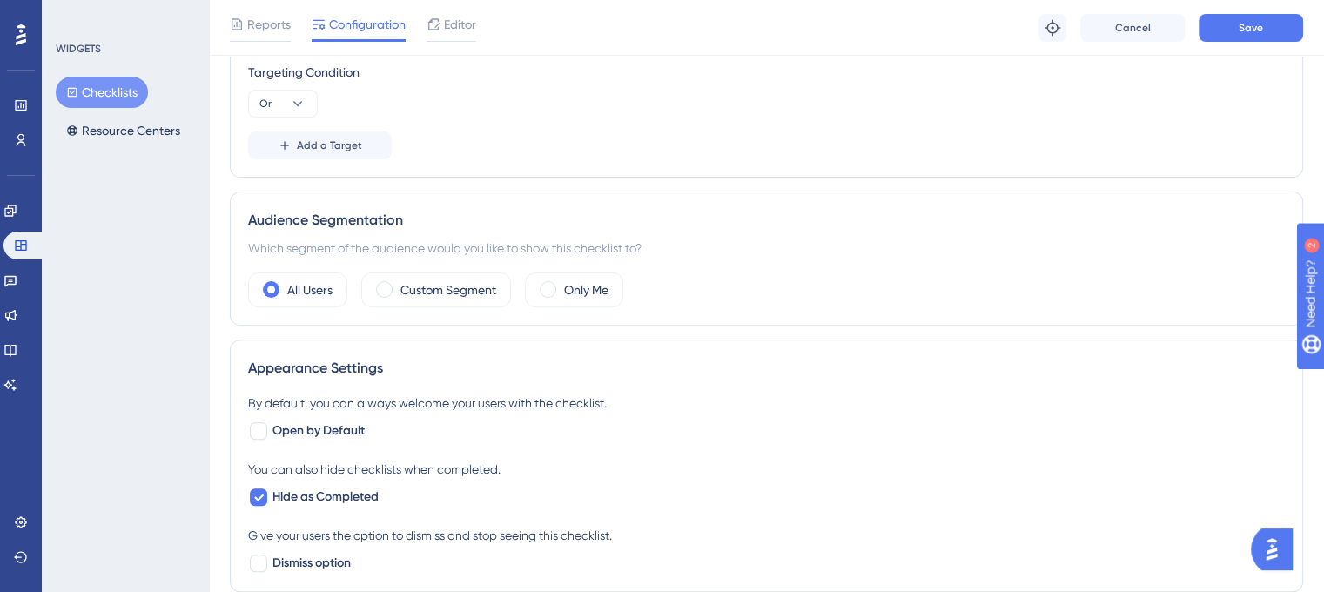
scroll to position [0, 0]
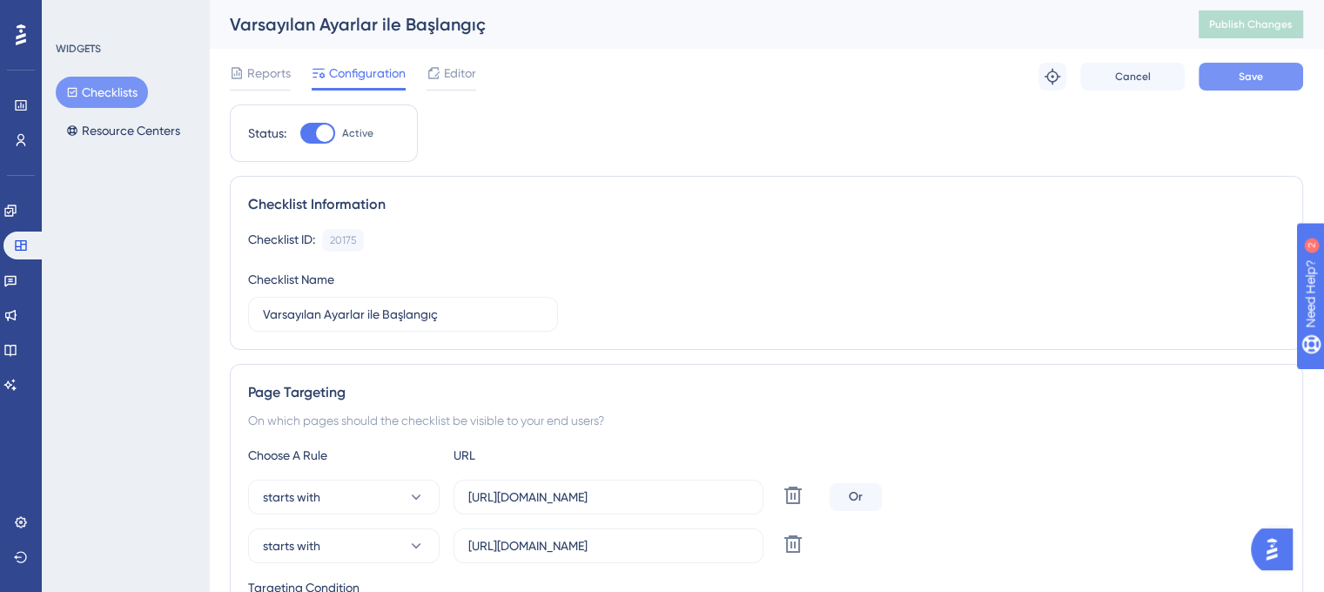
click at [1248, 76] on span "Save" at bounding box center [1251, 77] width 24 height 14
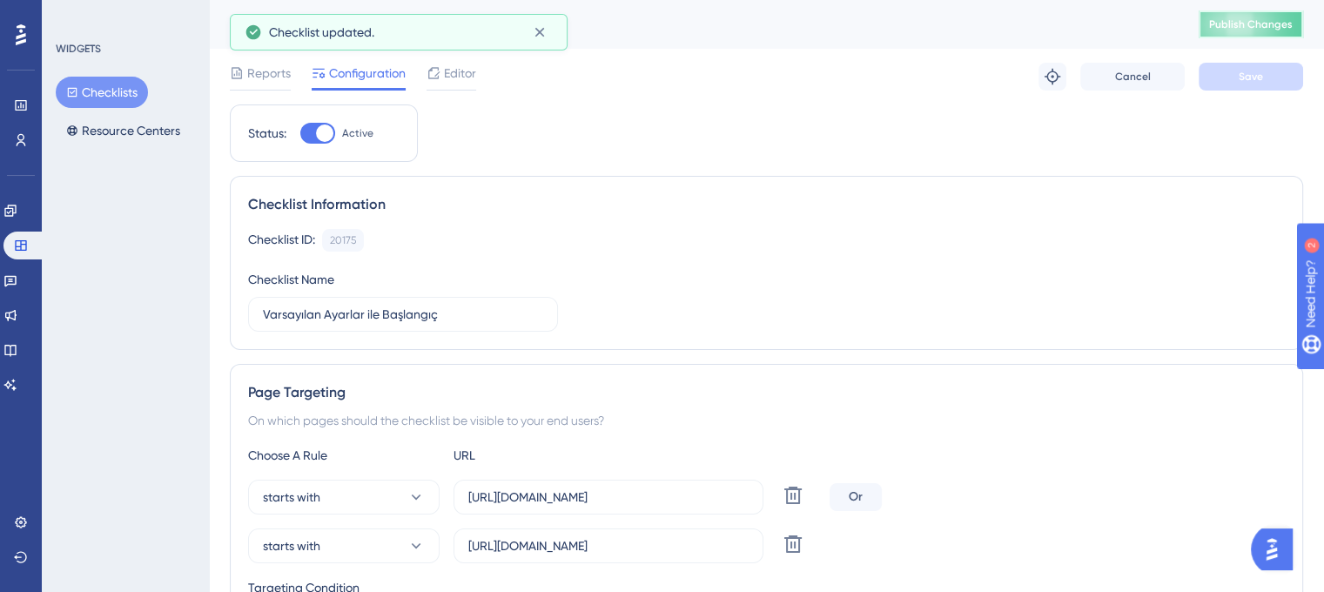
click at [1256, 25] on span "Publish Changes" at bounding box center [1251, 24] width 84 height 14
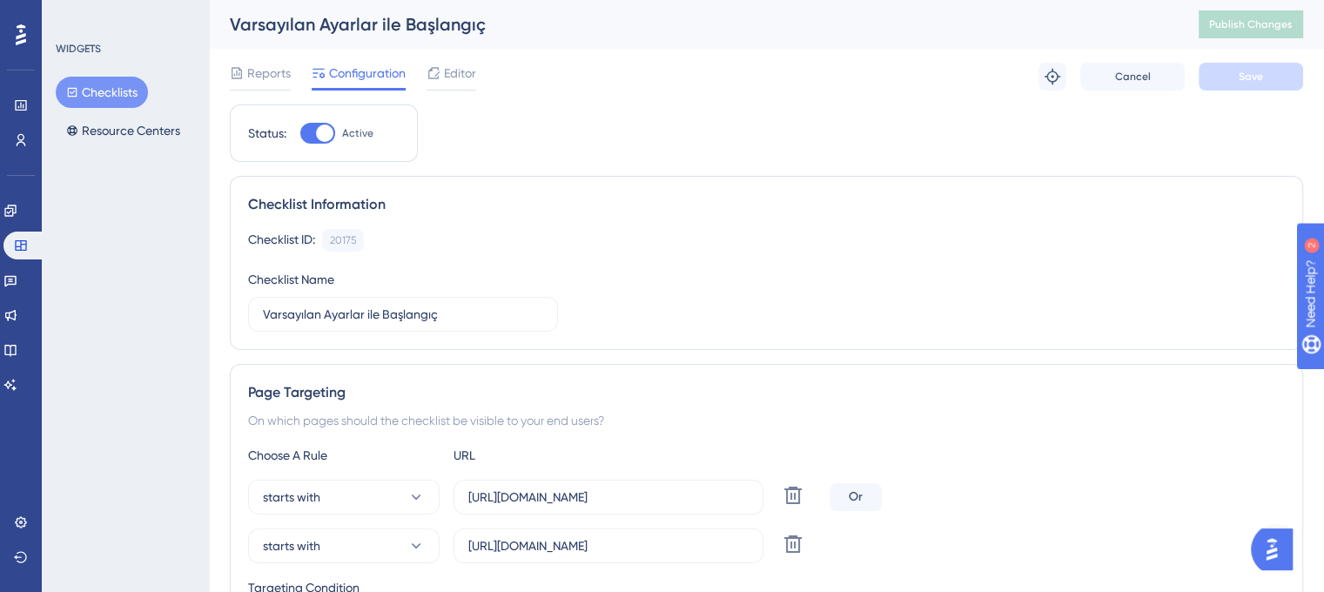
click at [120, 84] on button "Checklists" at bounding box center [102, 92] width 92 height 31
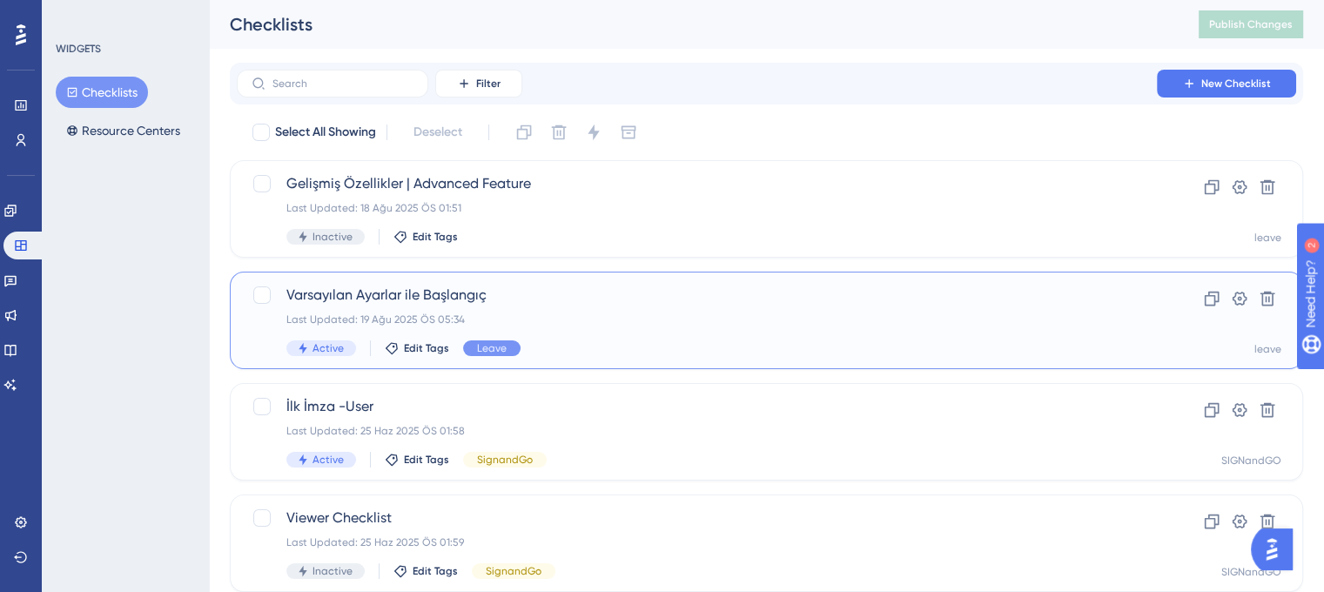
click at [564, 294] on span "Varsayılan Ayarlar ile Başlangıç" at bounding box center [696, 295] width 821 height 21
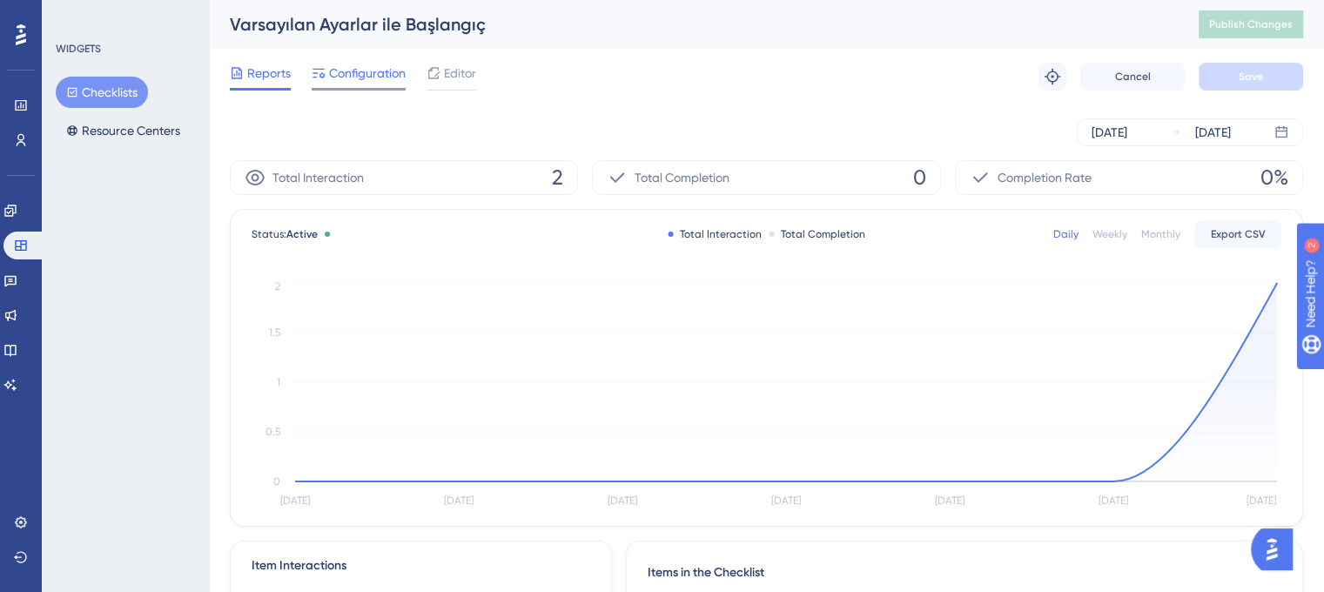
click at [357, 75] on span "Configuration" at bounding box center [367, 73] width 77 height 21
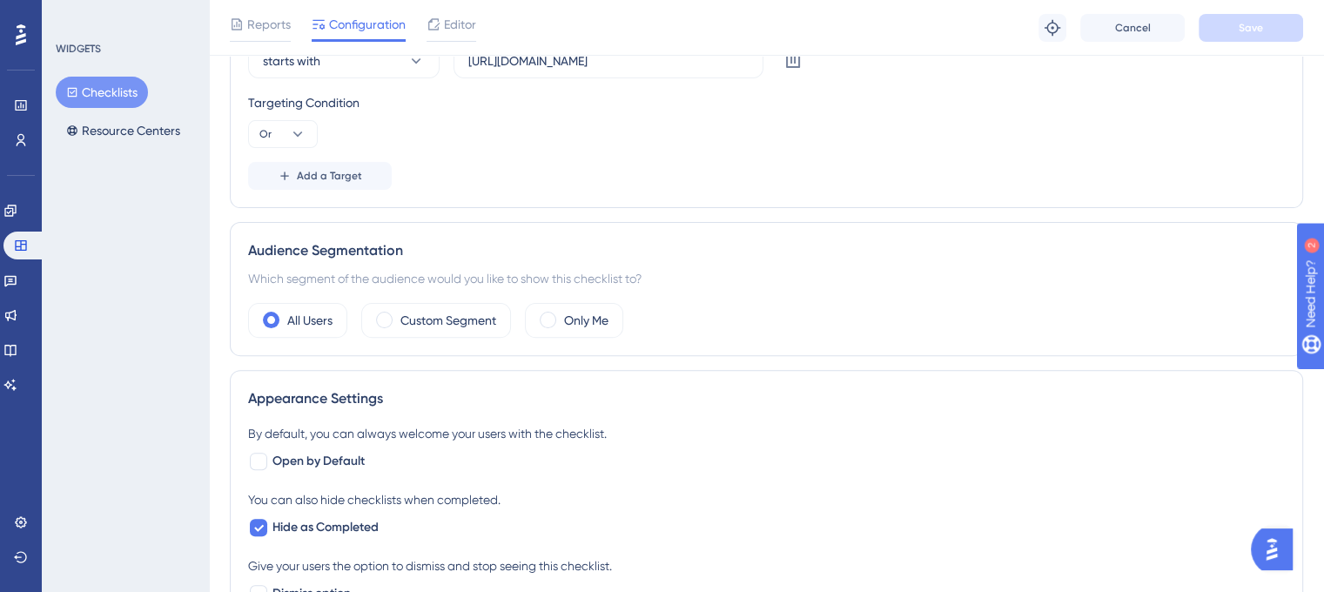
scroll to position [522, 0]
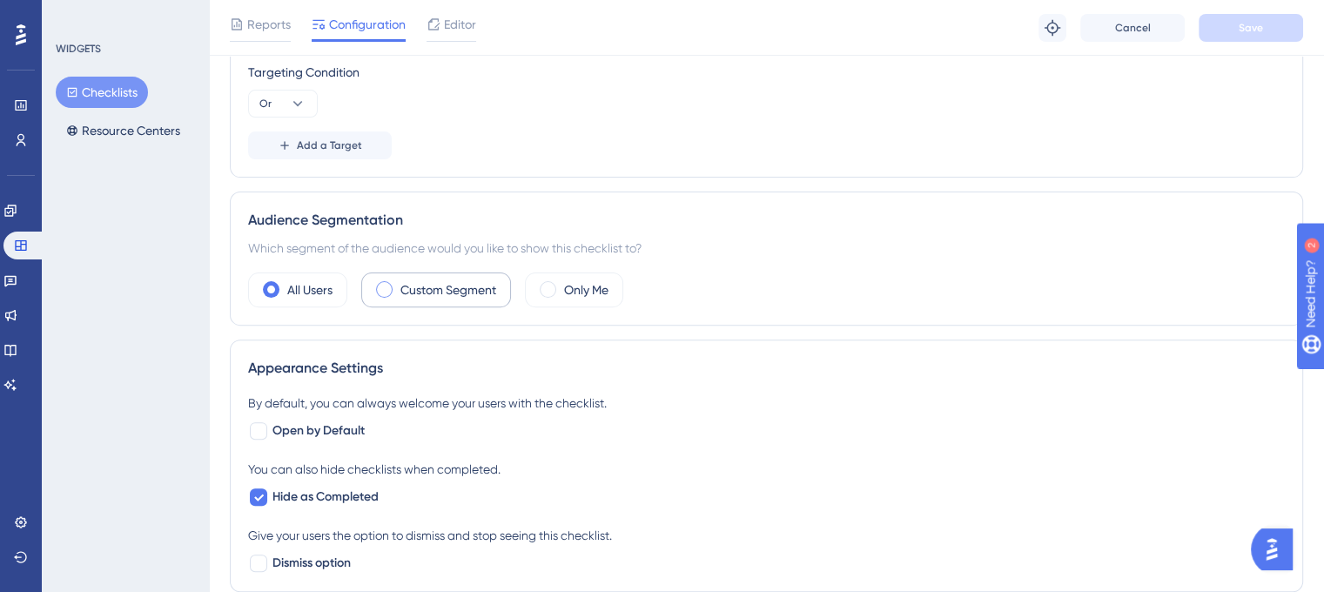
click at [393, 292] on div "Custom Segment" at bounding box center [436, 290] width 150 height 35
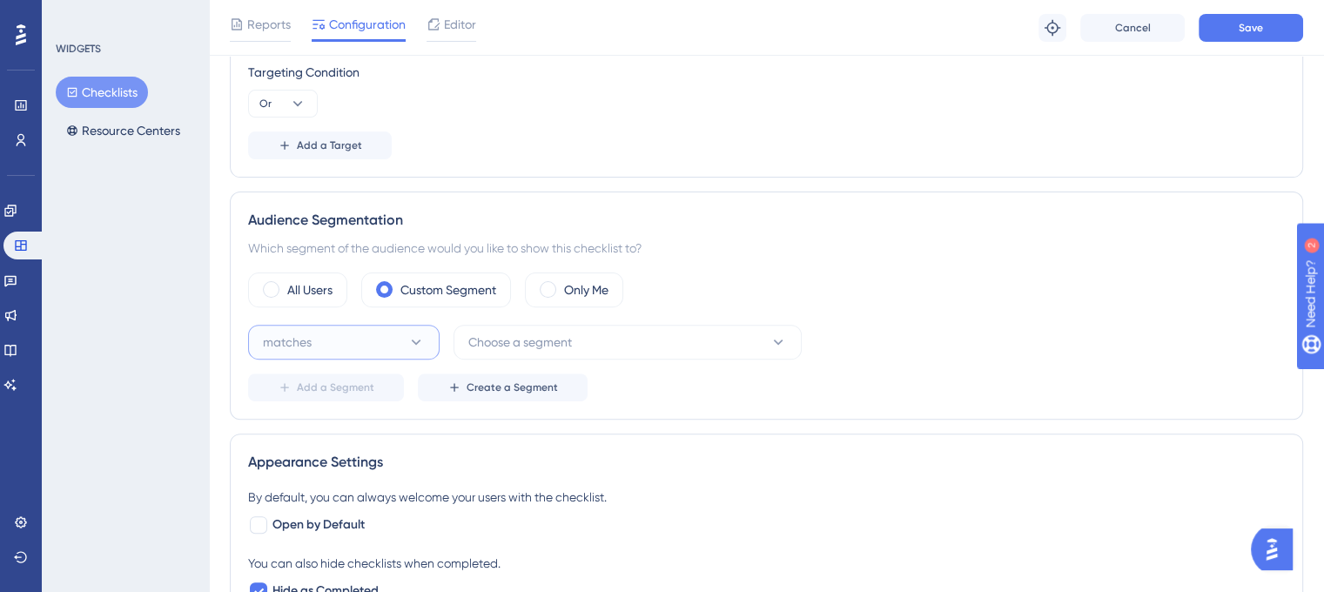
click at [335, 347] on button "matches" at bounding box center [344, 342] width 192 height 35
click at [327, 387] on div "matches matches" at bounding box center [343, 395] width 141 height 35
click at [607, 343] on button "Choose a segment" at bounding box center [628, 342] width 348 height 35
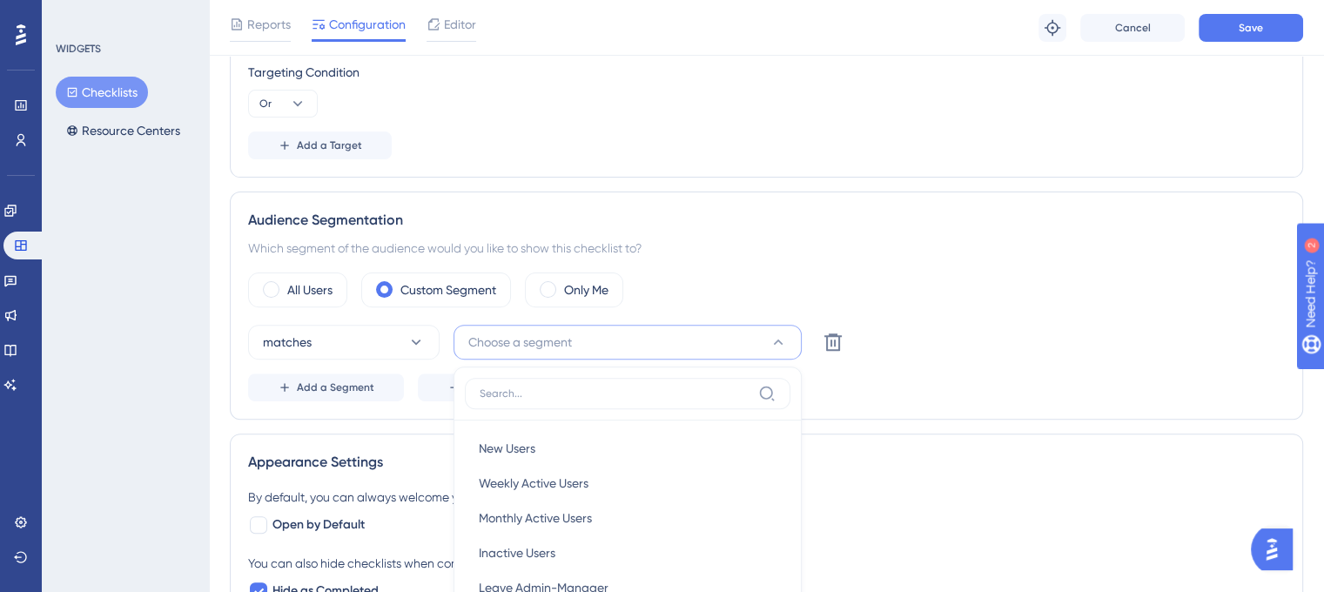
scroll to position [766, 0]
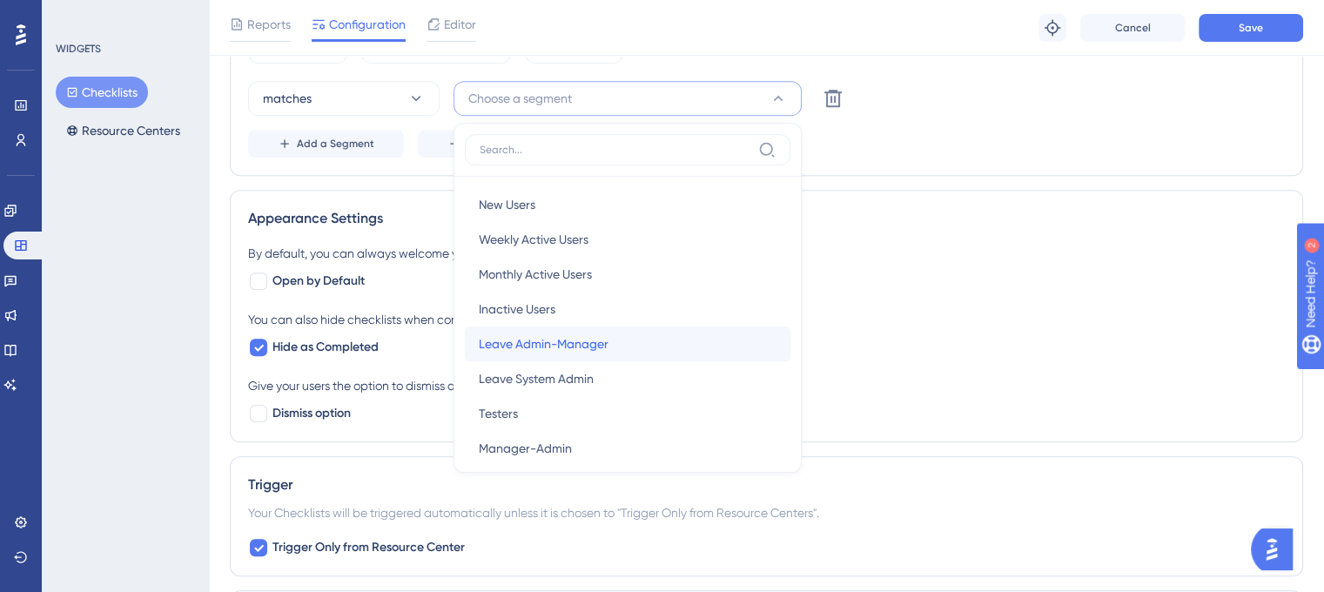
click at [603, 346] on span "Leave Admin-Manager" at bounding box center [544, 343] width 130 height 21
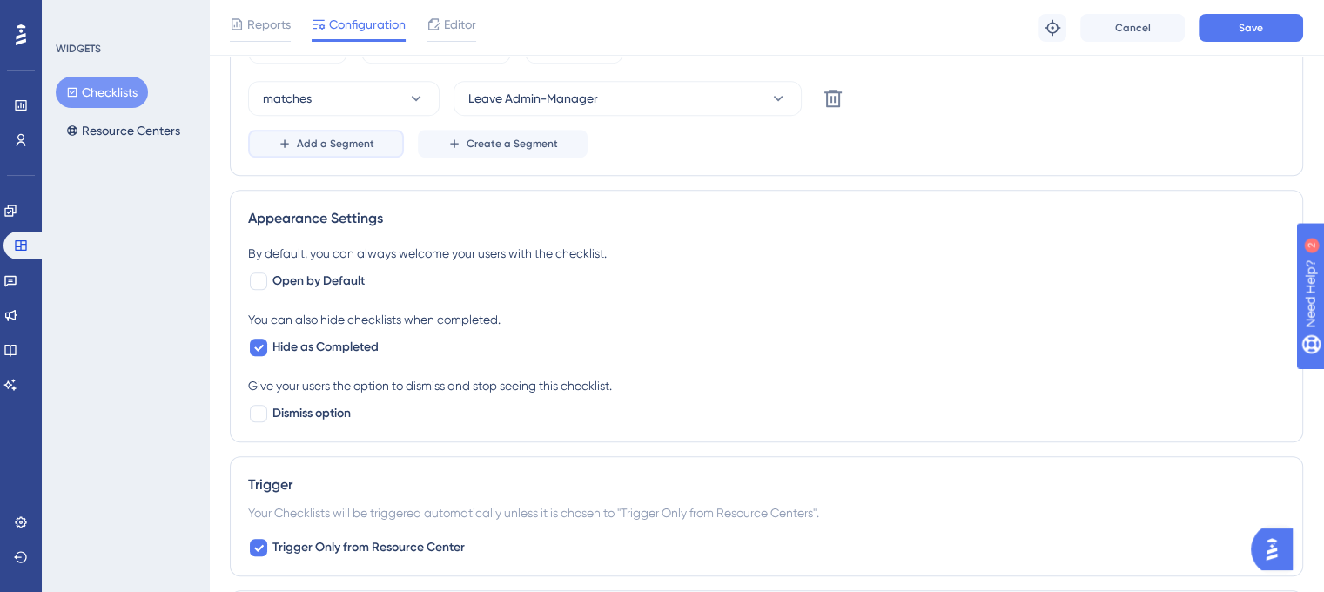
click at [334, 141] on span "Add a Segment" at bounding box center [335, 144] width 77 height 14
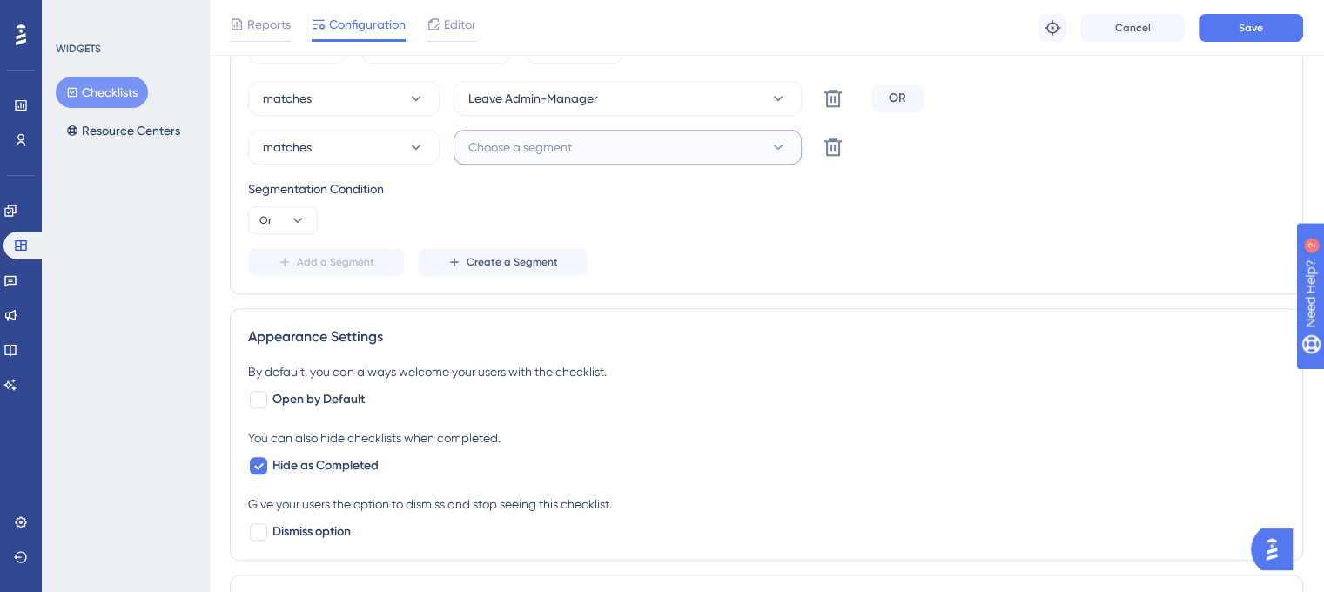
click at [623, 149] on button "Choose a segment" at bounding box center [628, 147] width 348 height 35
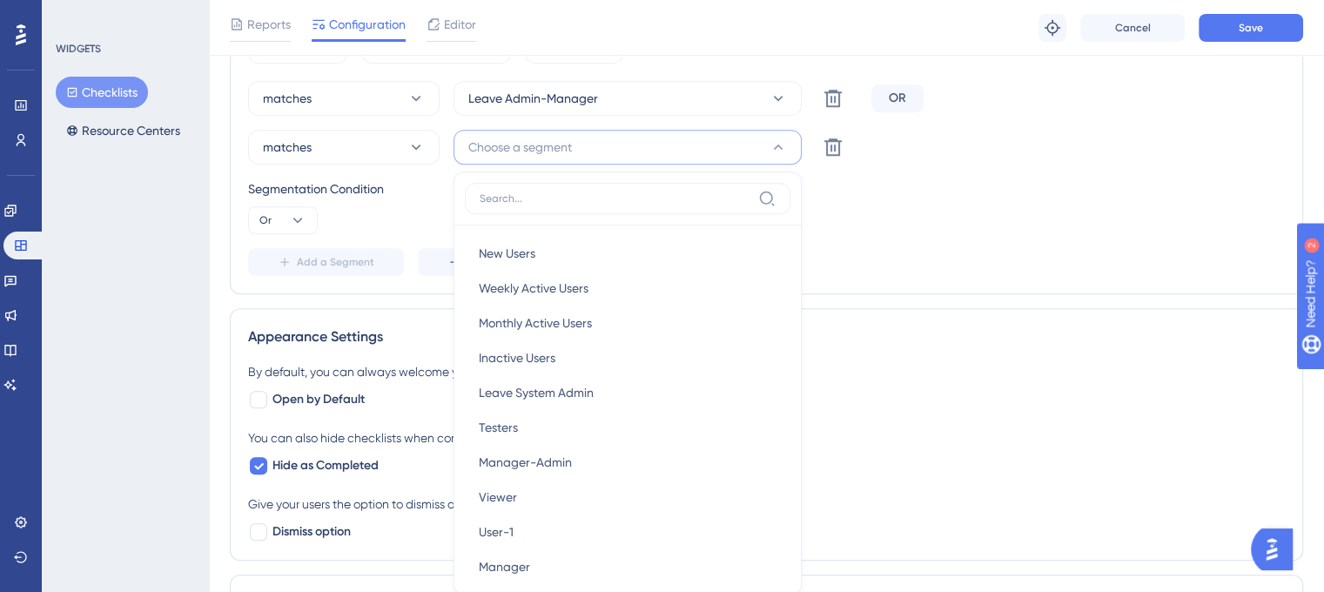
scroll to position [847, 0]
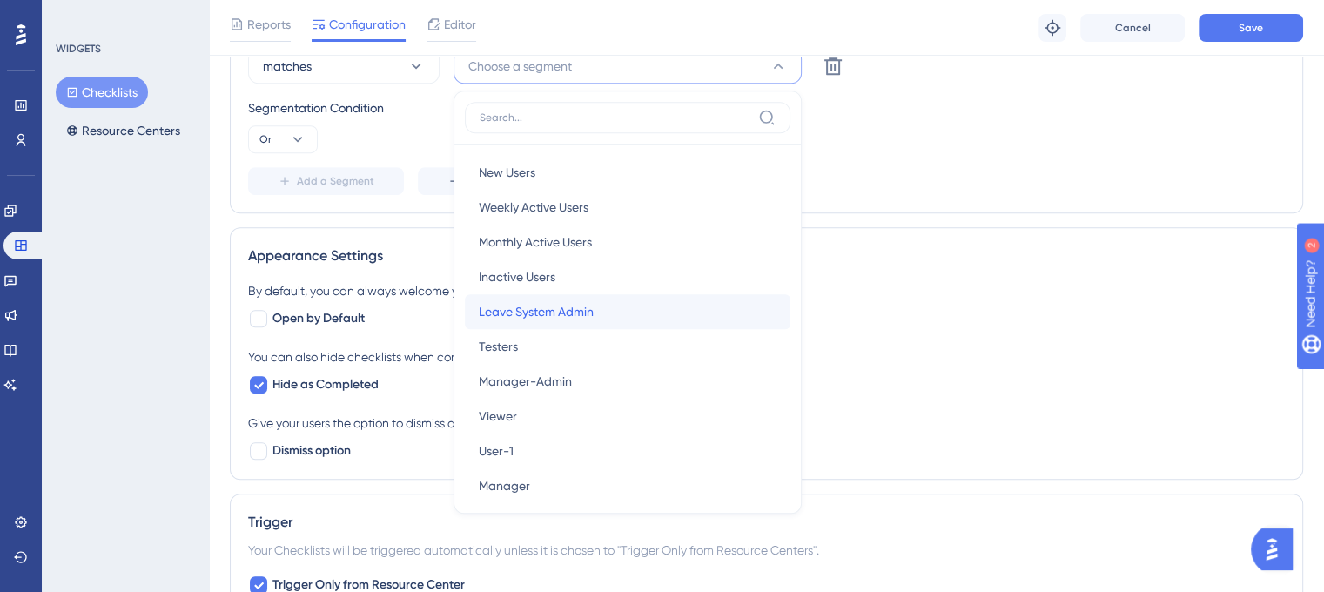
click at [582, 308] on span "Leave System Admin" at bounding box center [536, 311] width 115 height 21
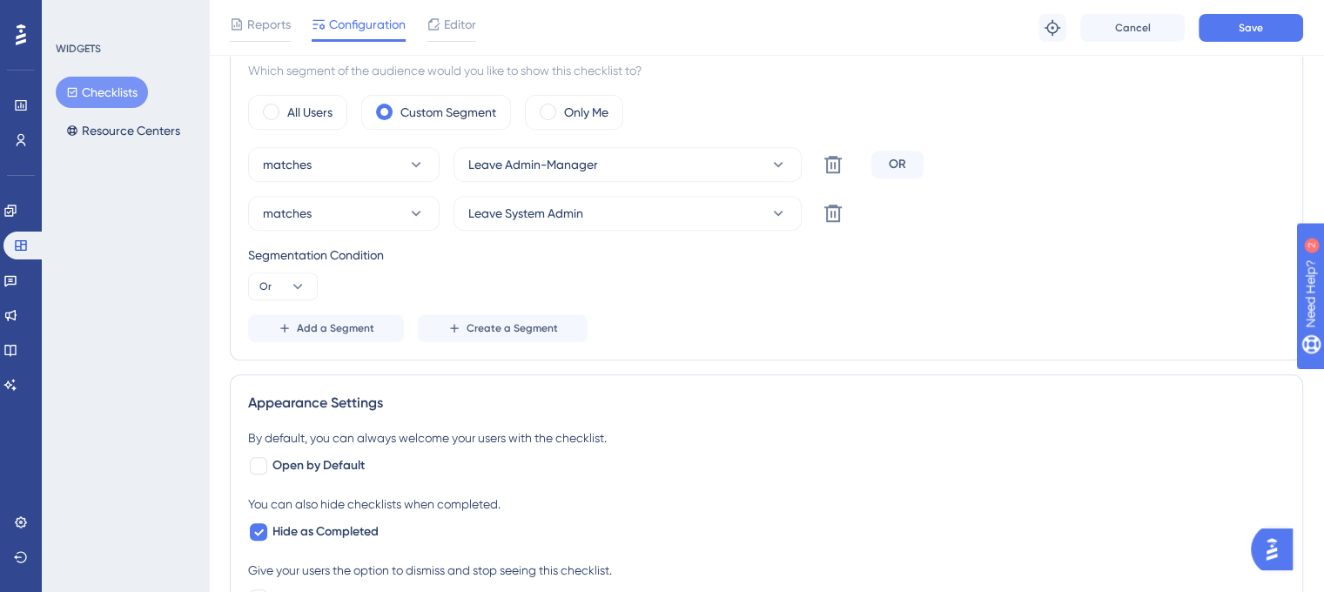
scroll to position [673, 0]
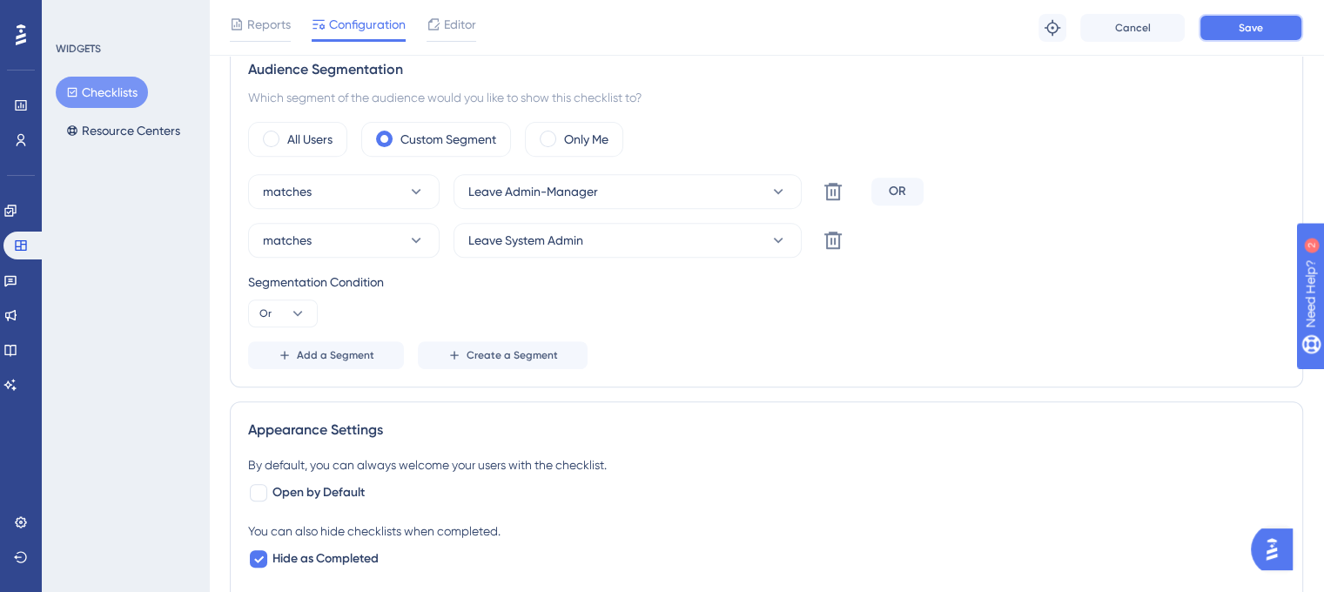
click at [1235, 26] on button "Save" at bounding box center [1251, 28] width 104 height 28
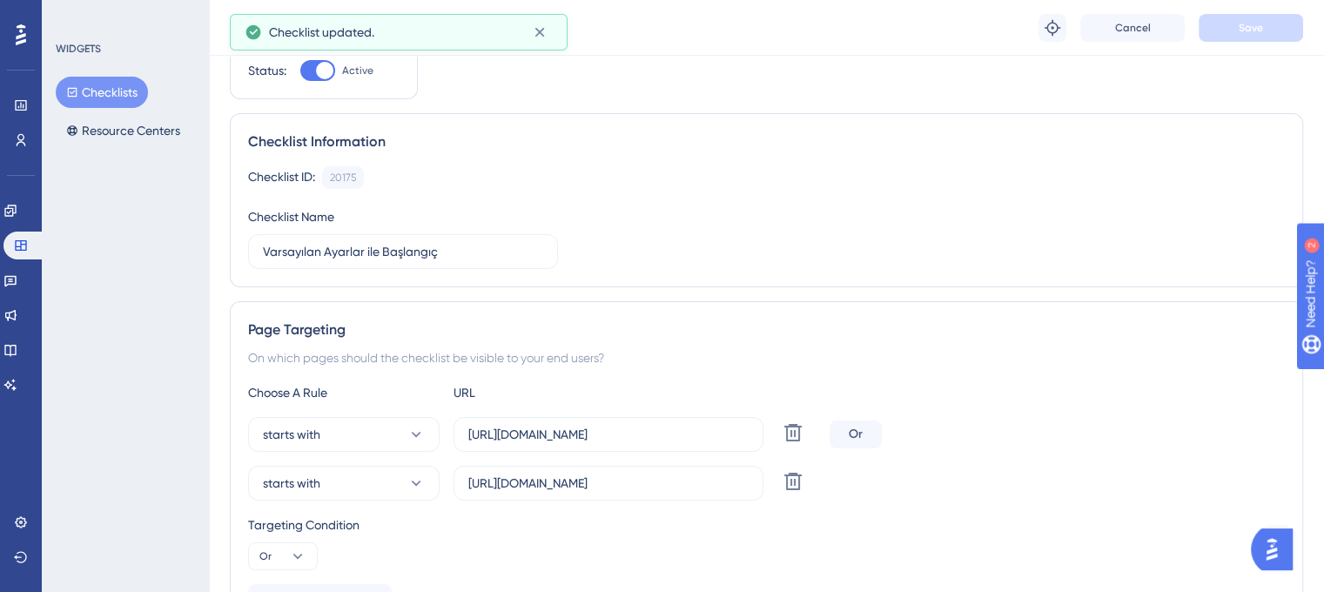
scroll to position [0, 0]
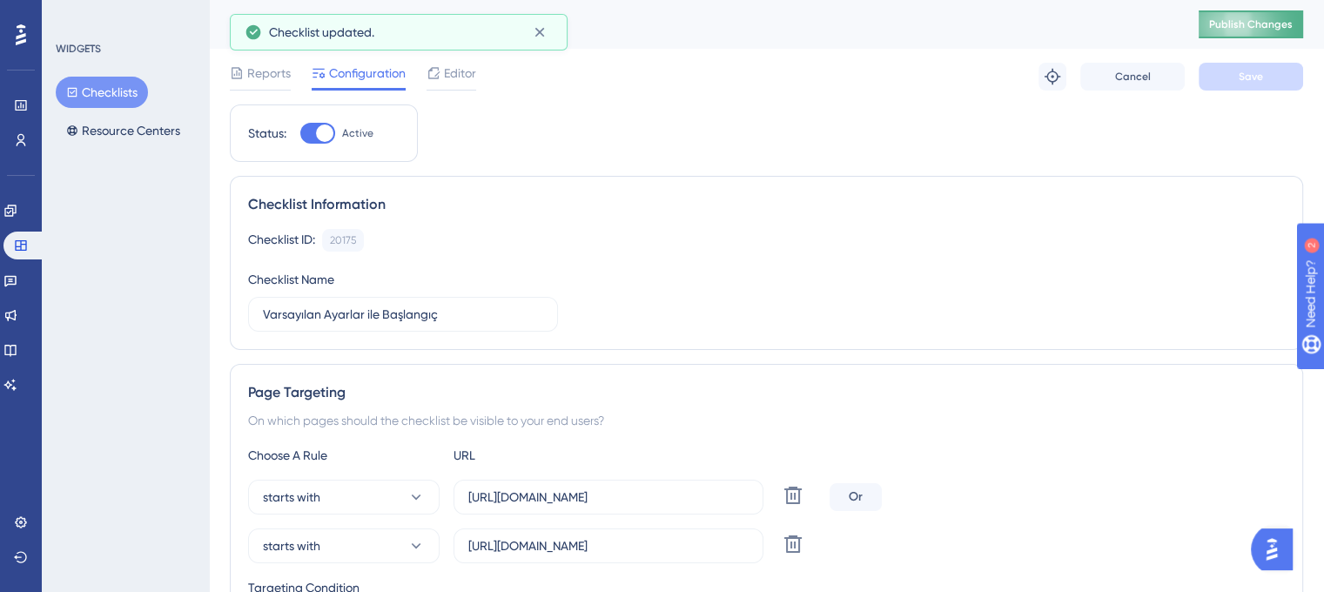
click at [1237, 24] on span "Publish Changes" at bounding box center [1251, 24] width 84 height 14
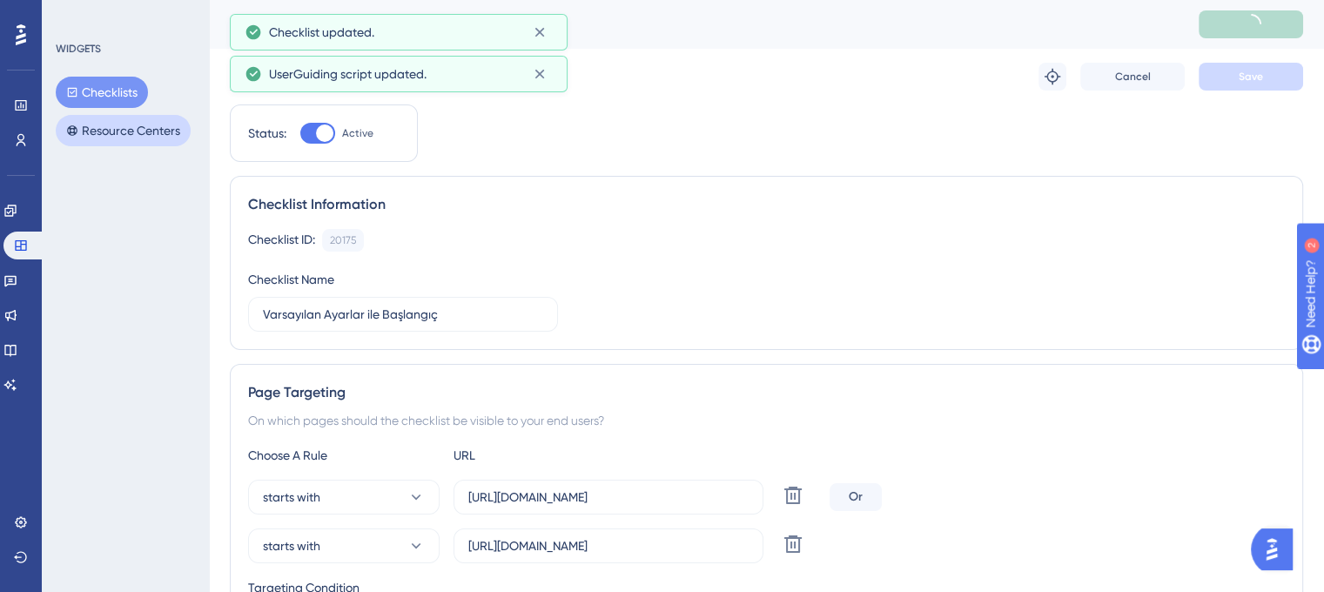
click at [138, 132] on button "Resource Centers" at bounding box center [123, 130] width 135 height 31
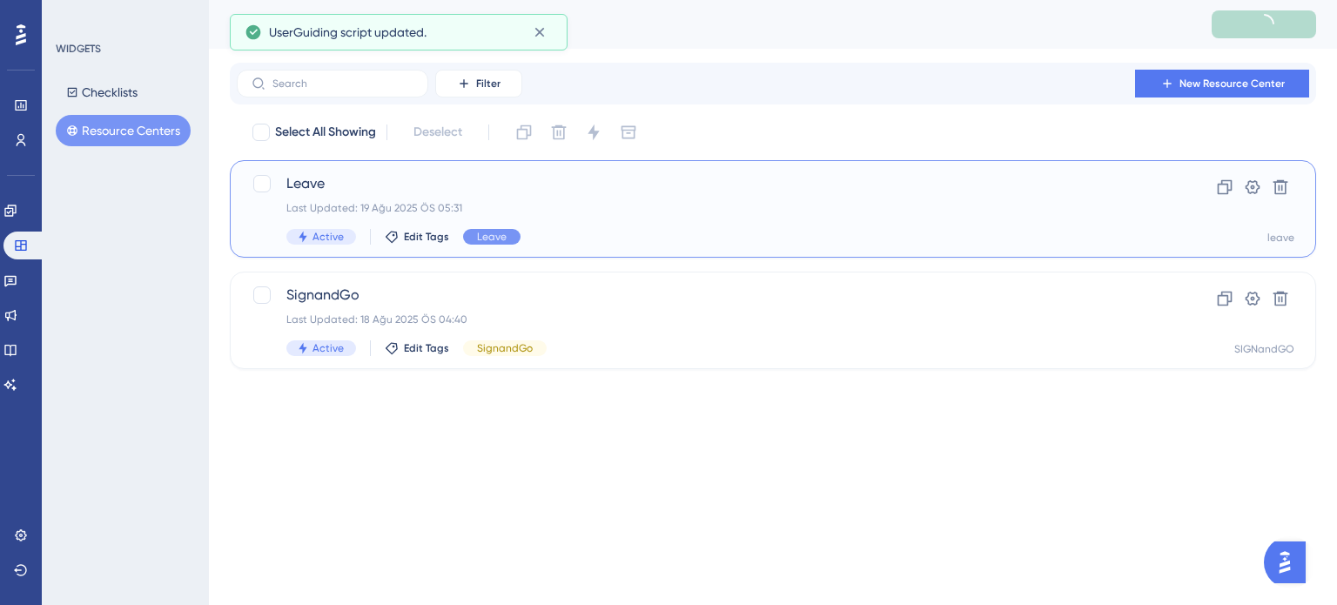
click at [589, 221] on div "Leave Last Updated: 19 Ağu 2025 ÖS 05:31 Active Edit Tags Leave" at bounding box center [703, 208] width 834 height 71
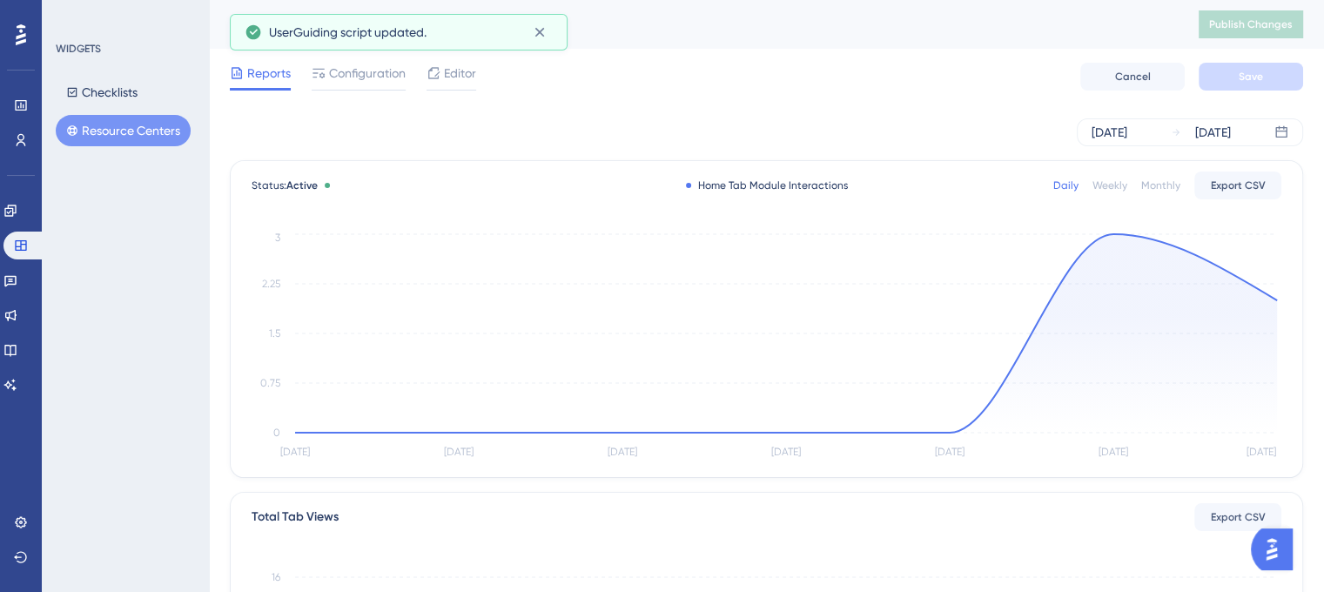
click at [347, 75] on span "Configuration" at bounding box center [367, 73] width 77 height 21
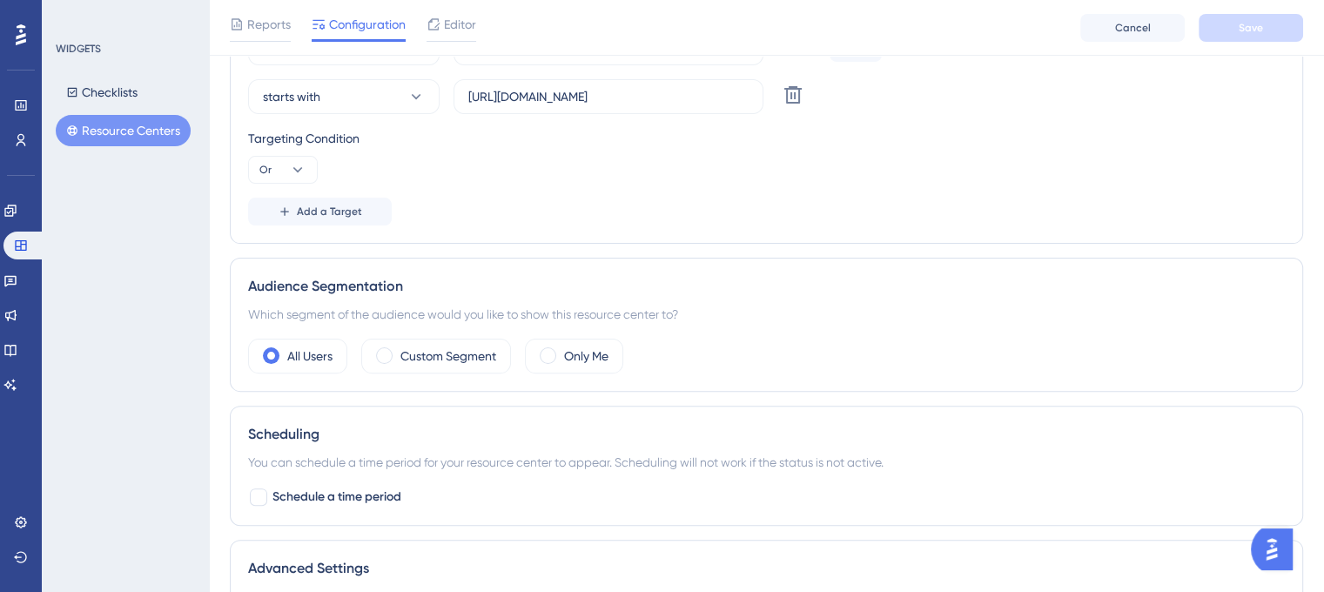
scroll to position [640, 0]
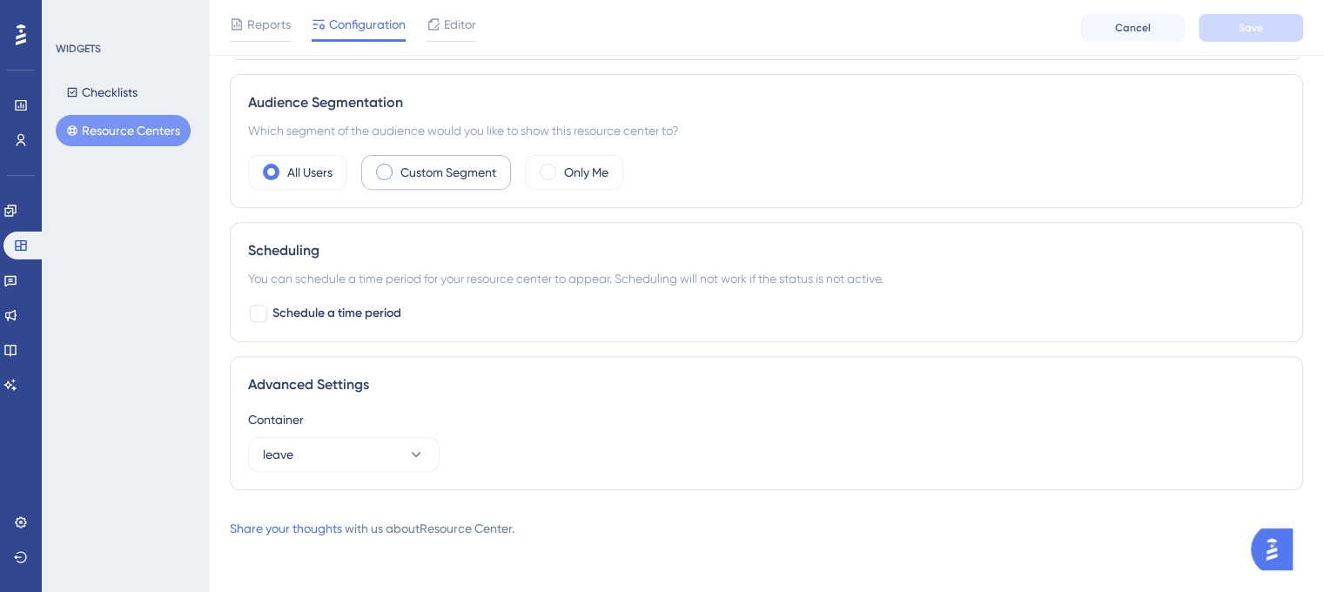
click at [436, 163] on label "Custom Segment" at bounding box center [448, 172] width 96 height 21
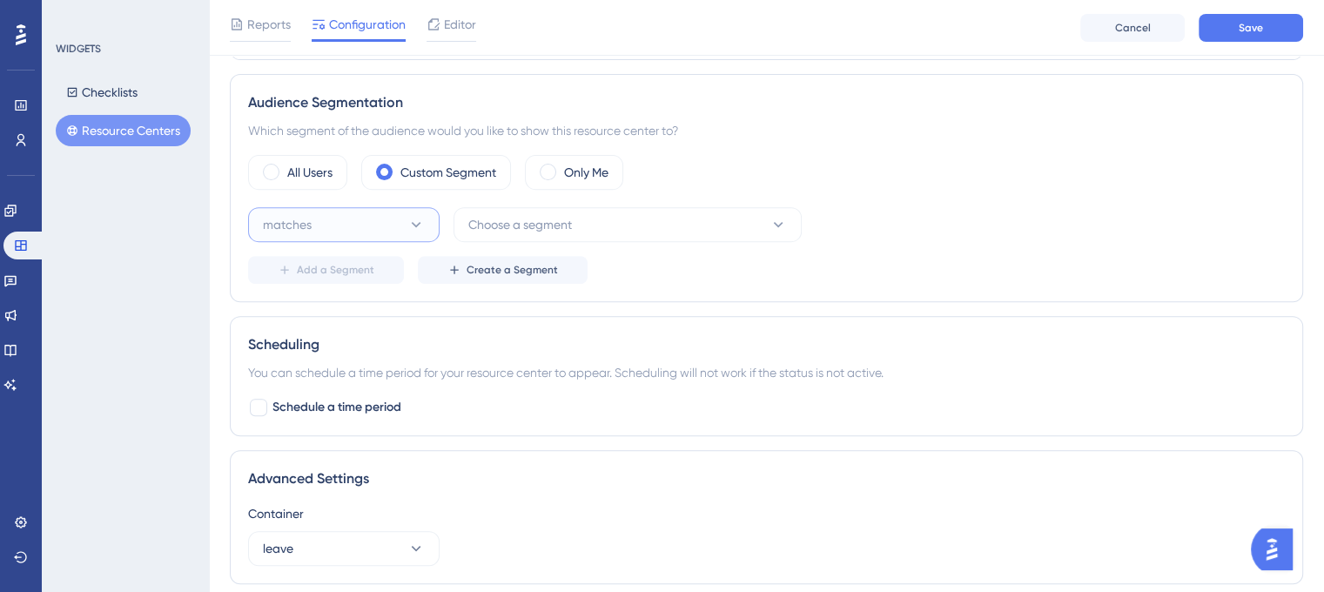
click at [371, 239] on button "matches" at bounding box center [344, 224] width 192 height 35
click at [374, 266] on div "matches matches" at bounding box center [343, 277] width 141 height 35
click at [599, 243] on div "matches Choose a segment Delete Add a Segment Create a Segment" at bounding box center [766, 245] width 1037 height 77
click at [620, 228] on button "Choose a segment" at bounding box center [628, 224] width 348 height 35
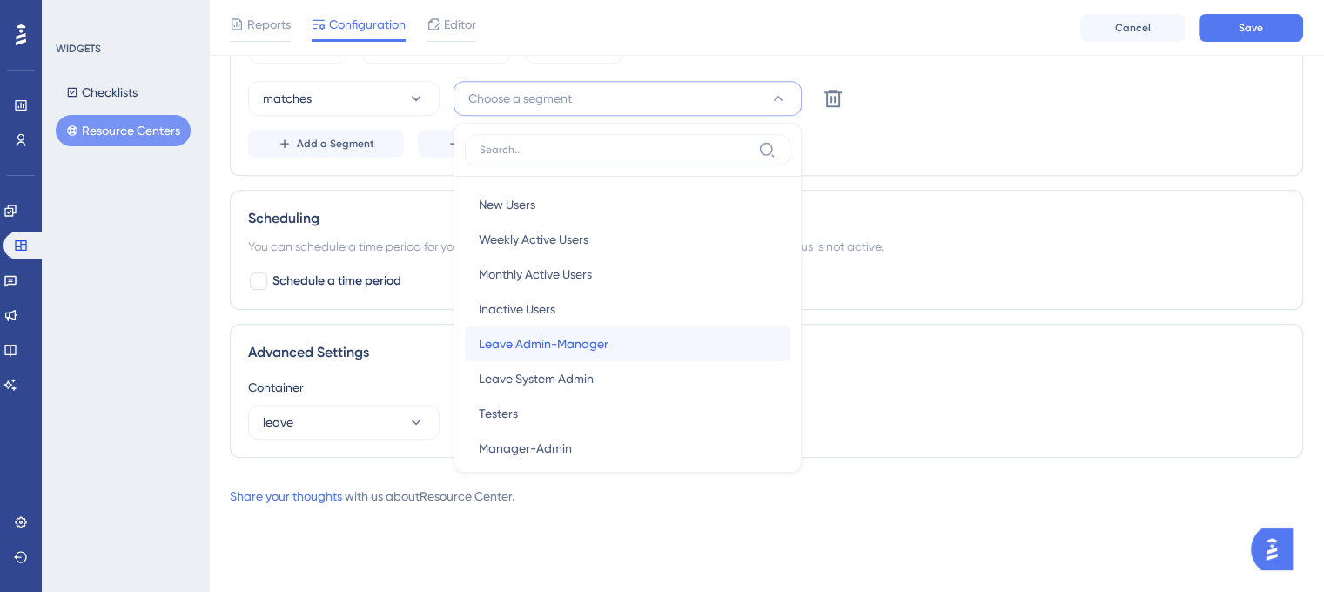
click at [620, 339] on div "Leave Admin-Manager Leave Admin-Manager" at bounding box center [628, 343] width 298 height 35
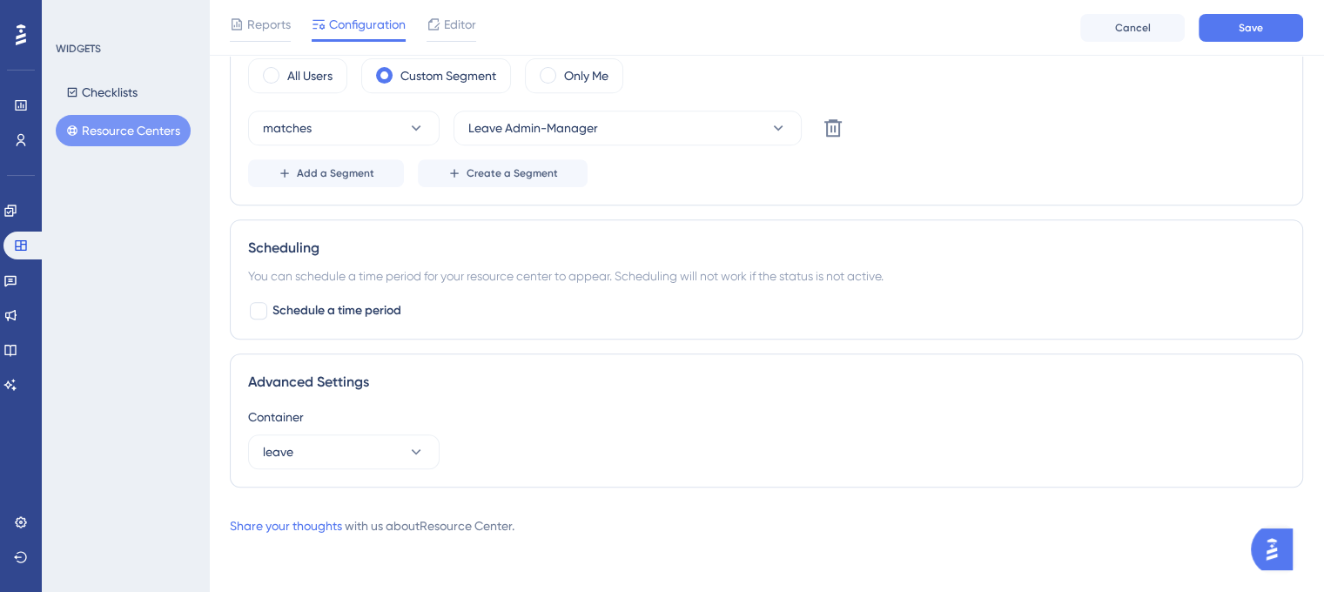
scroll to position [734, 0]
click at [330, 171] on span "Add a Segment" at bounding box center [335, 176] width 77 height 14
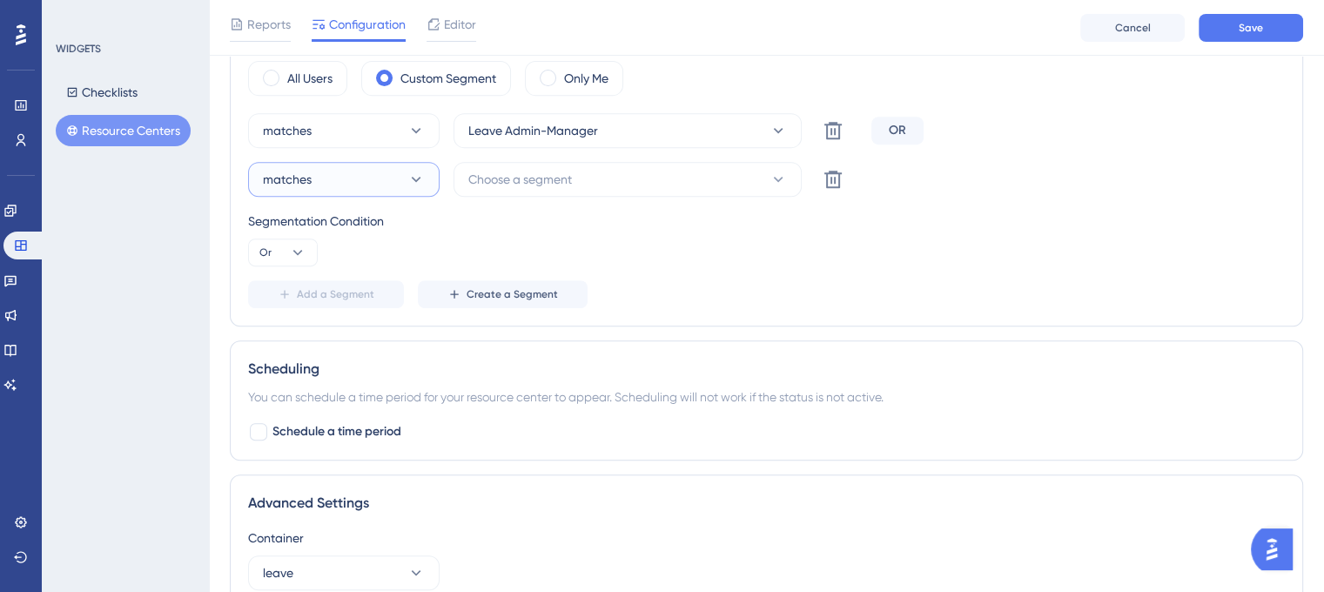
click at [374, 171] on button "matches" at bounding box center [344, 179] width 192 height 35
click at [374, 172] on button "matches" at bounding box center [344, 179] width 192 height 35
click at [592, 178] on button "Choose a segment" at bounding box center [628, 179] width 348 height 35
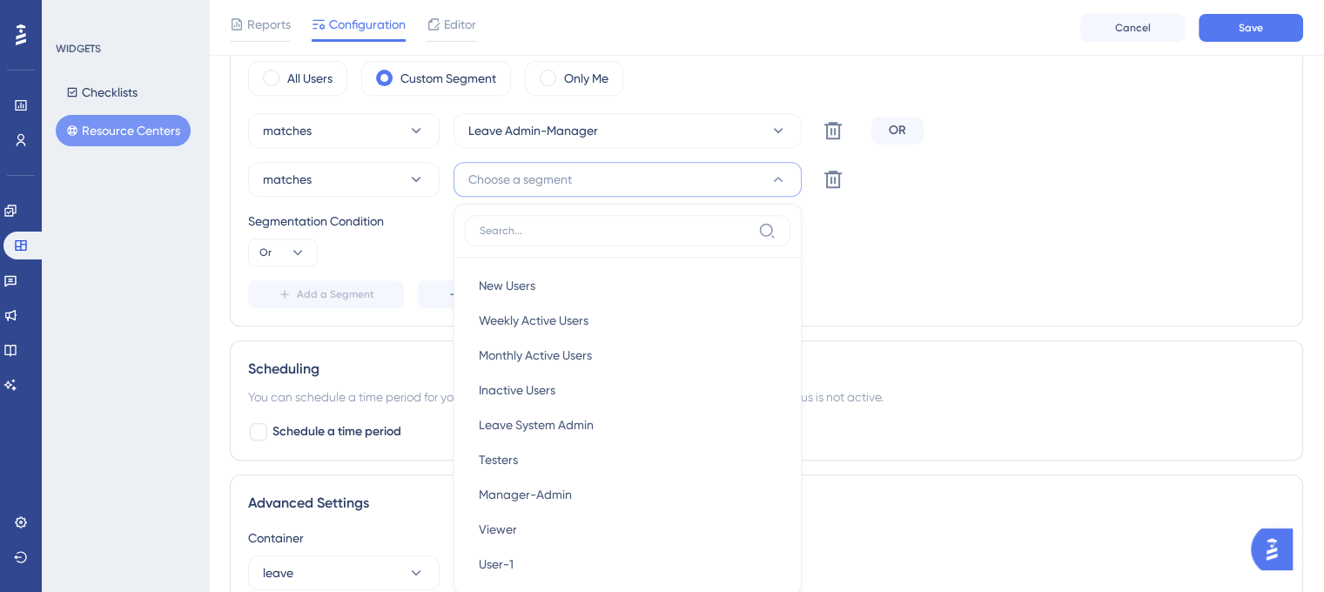
scroll to position [835, 0]
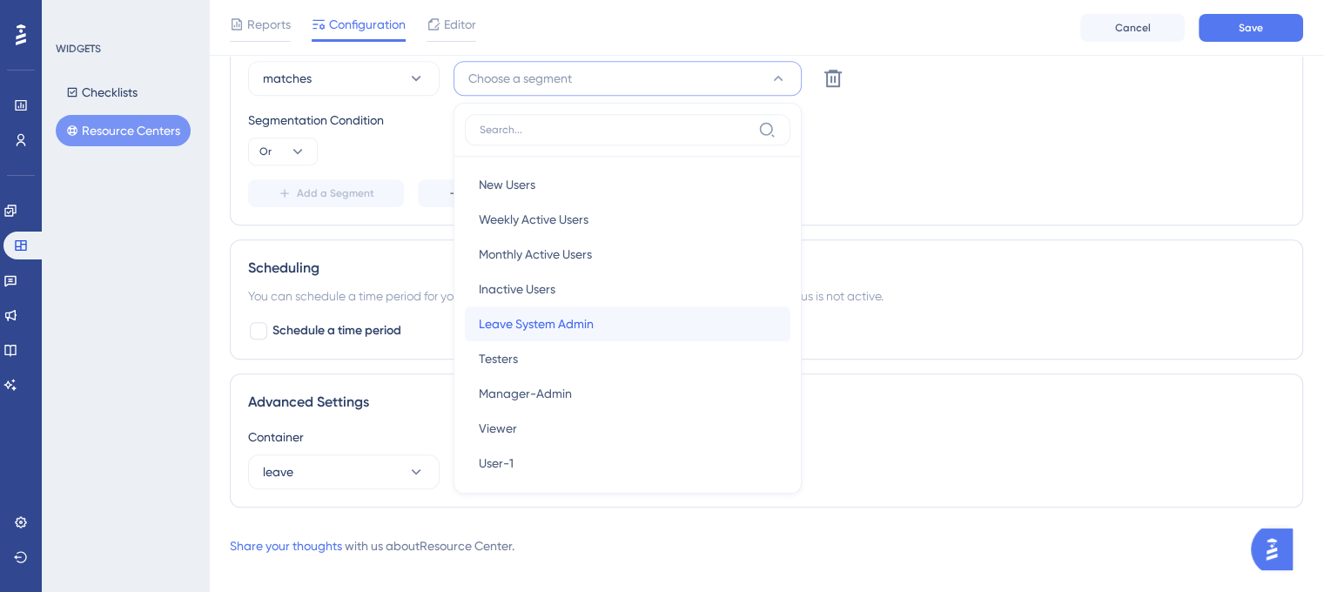
click at [589, 316] on span "Leave System Admin" at bounding box center [536, 323] width 115 height 21
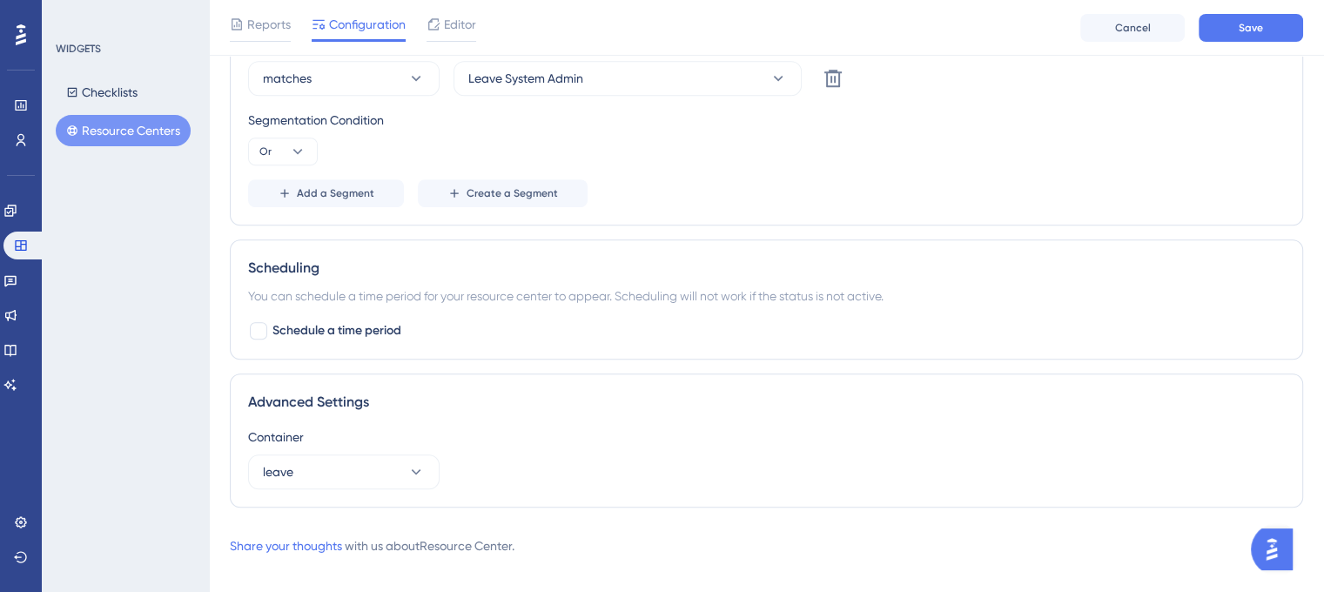
click at [693, 191] on div "Add a Segment Create a Segment" at bounding box center [766, 193] width 1037 height 28
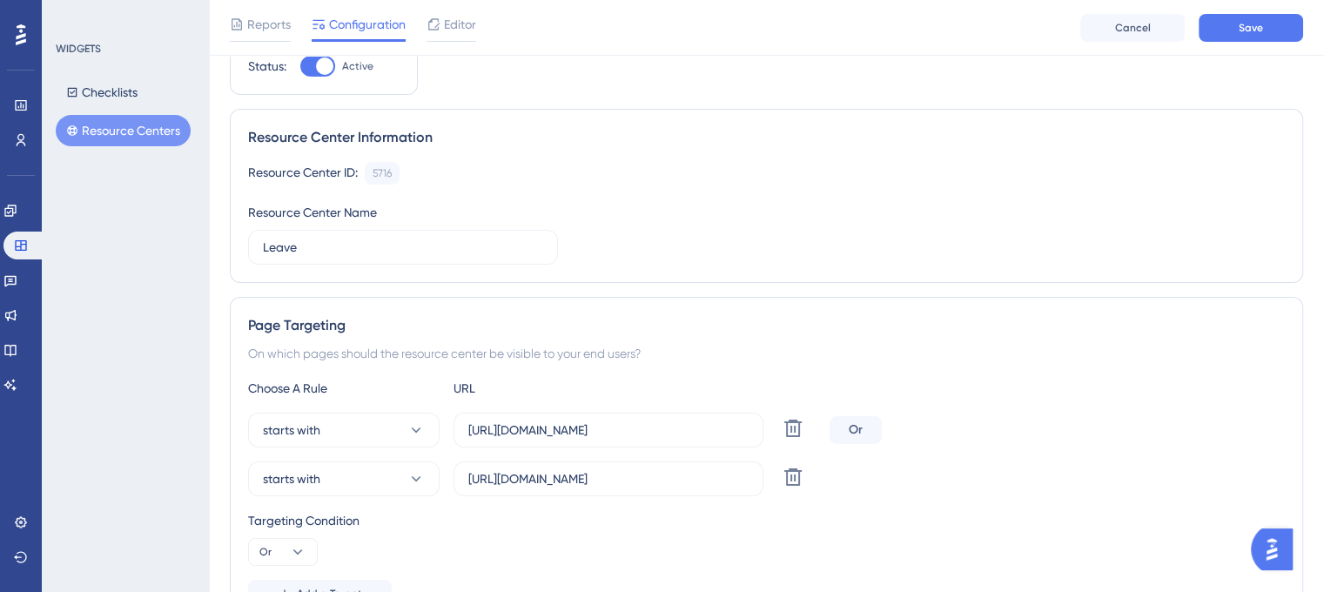
scroll to position [69, 0]
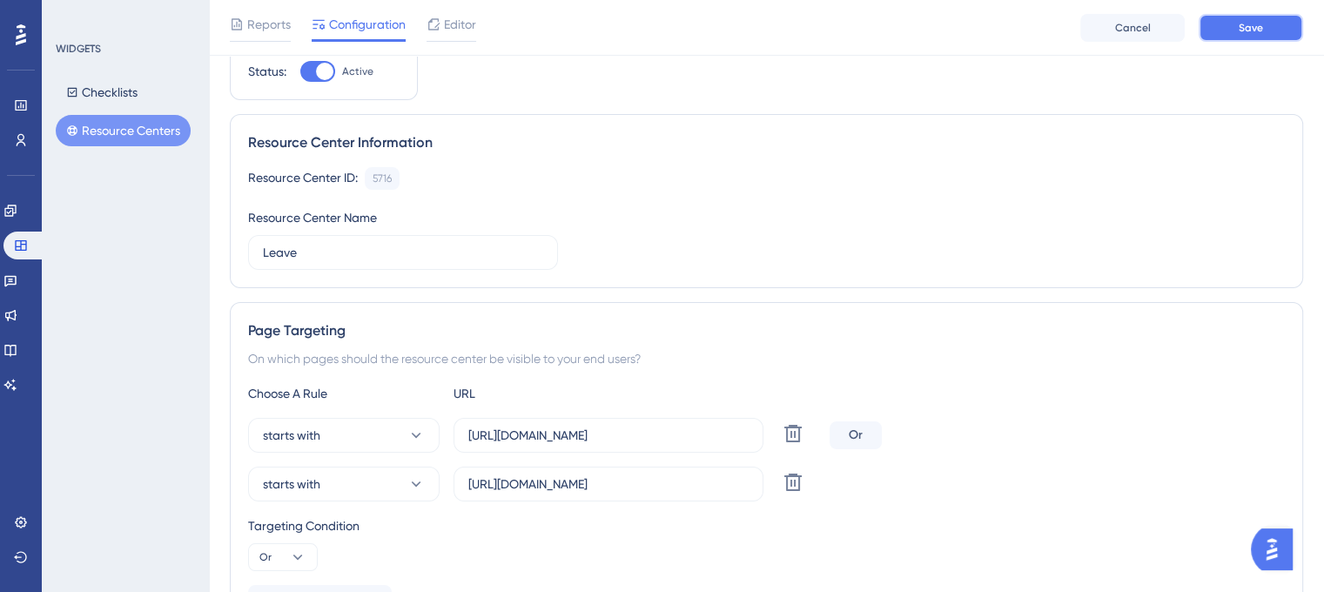
click at [1257, 31] on span "Save" at bounding box center [1251, 28] width 24 height 14
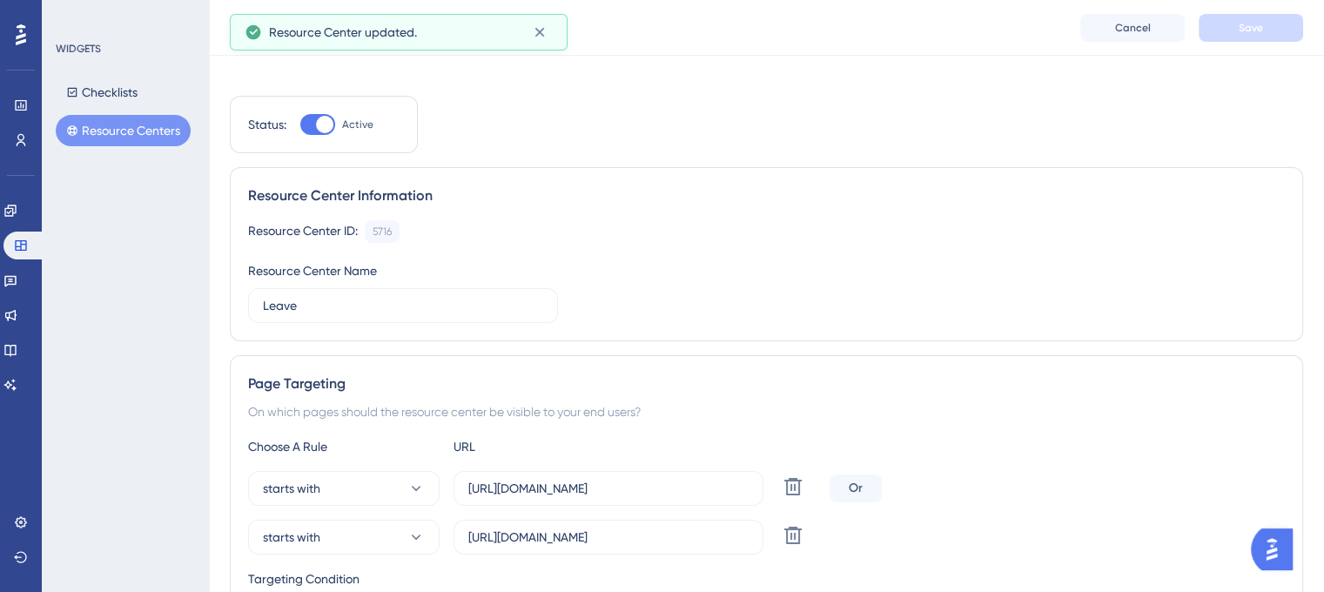
scroll to position [0, 0]
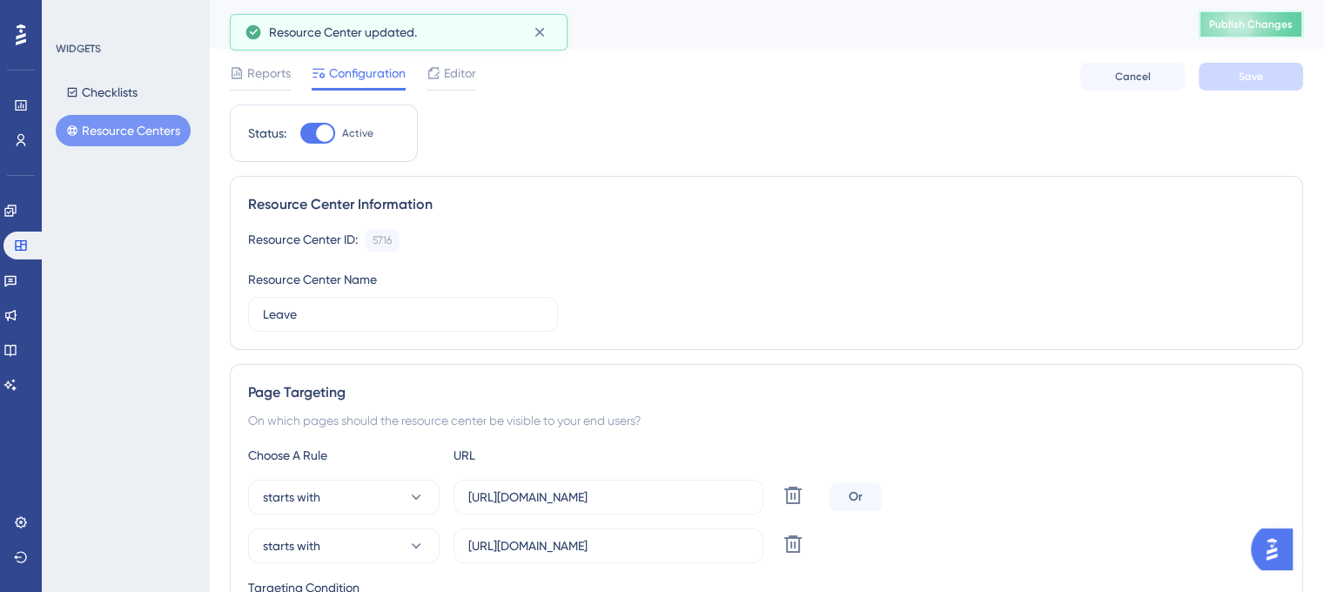
click at [1234, 34] on button "Publish Changes" at bounding box center [1251, 24] width 104 height 28
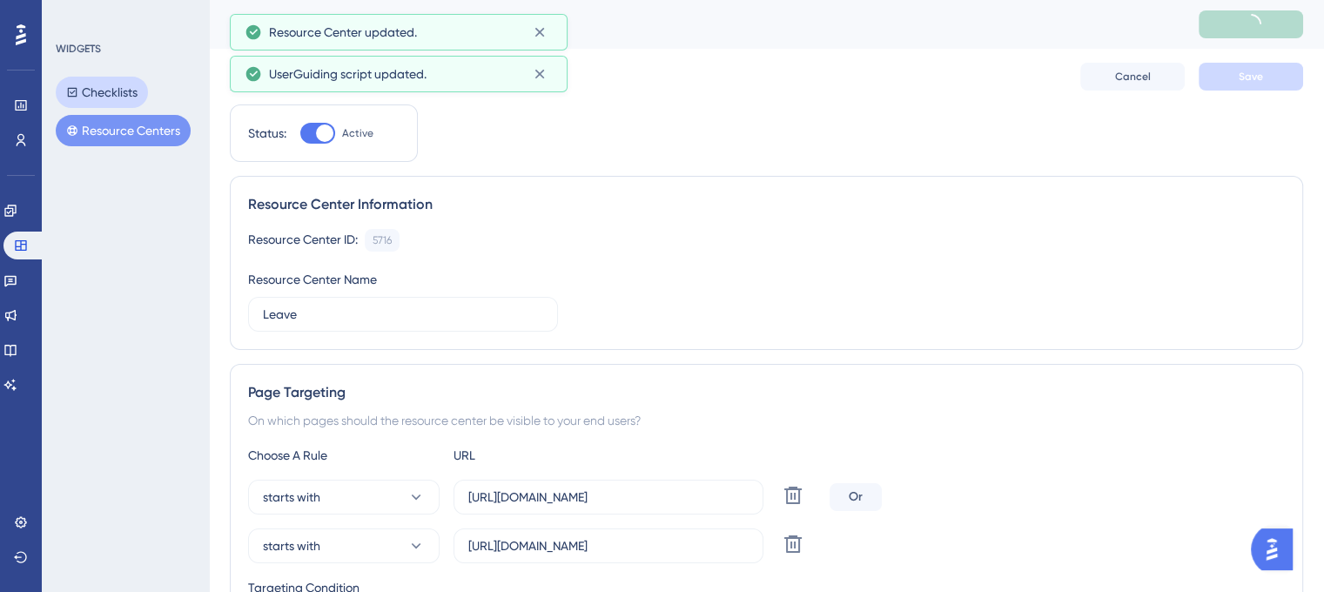
click at [117, 101] on button "Checklists" at bounding box center [102, 92] width 92 height 31
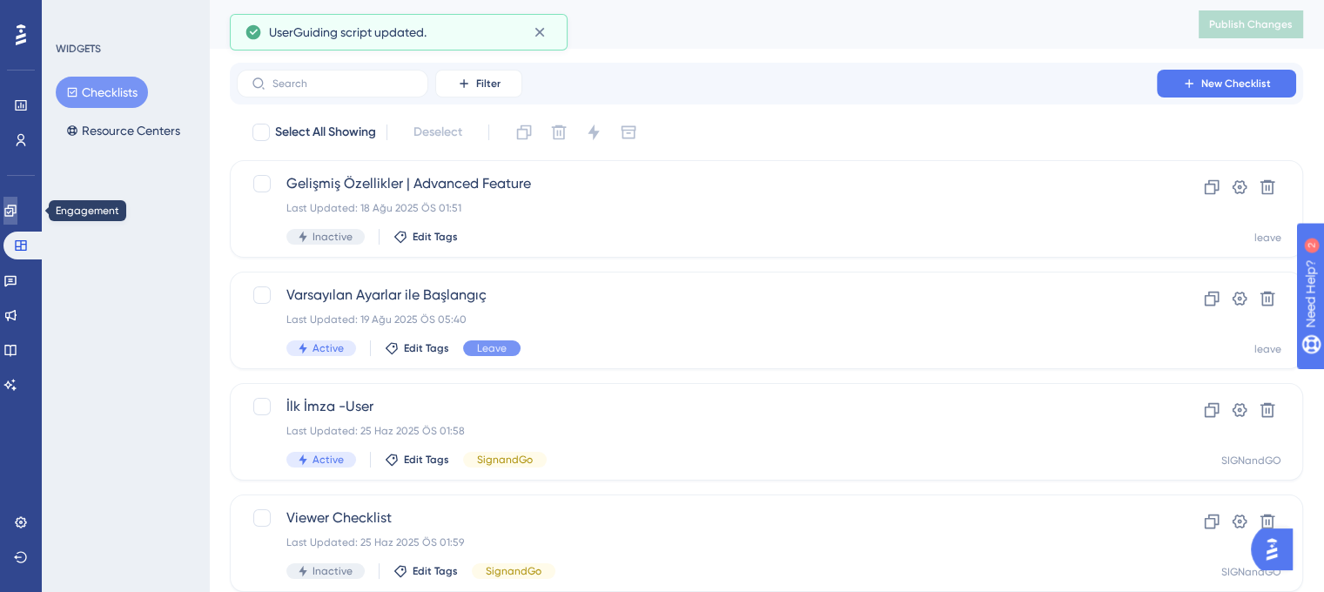
click at [17, 212] on icon at bounding box center [10, 211] width 14 height 14
